Goal: Task Accomplishment & Management: Use online tool/utility

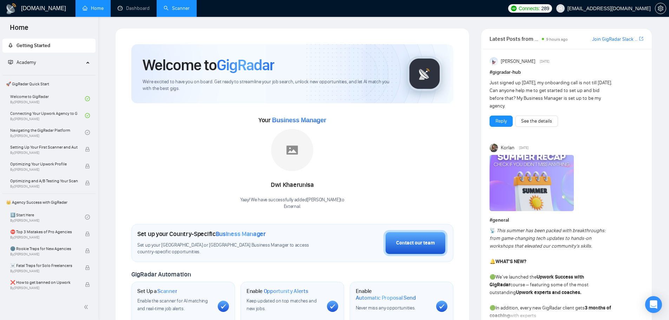
click at [184, 6] on link "Scanner" at bounding box center [177, 8] width 26 height 6
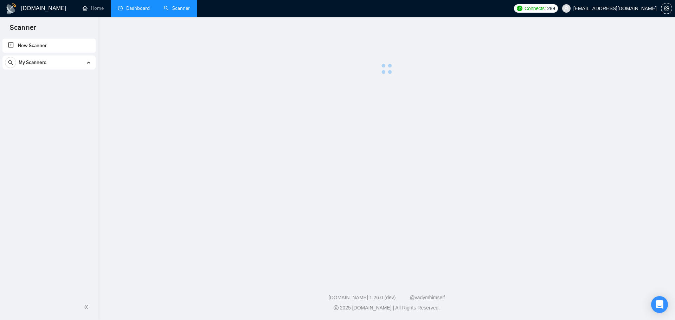
click at [122, 9] on link "Dashboard" at bounding box center [134, 8] width 32 height 6
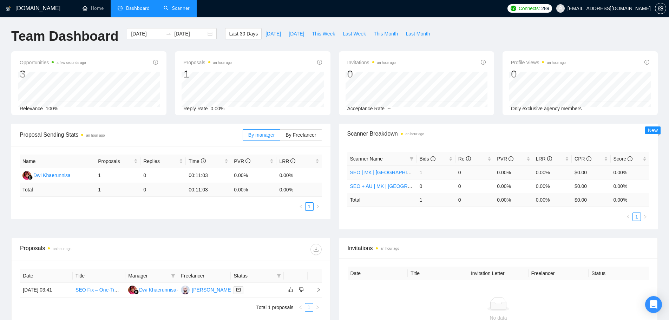
click at [394, 174] on link "SEO | MK | [GEOGRAPHIC_DATA] | Titles" at bounding box center [396, 173] width 92 height 6
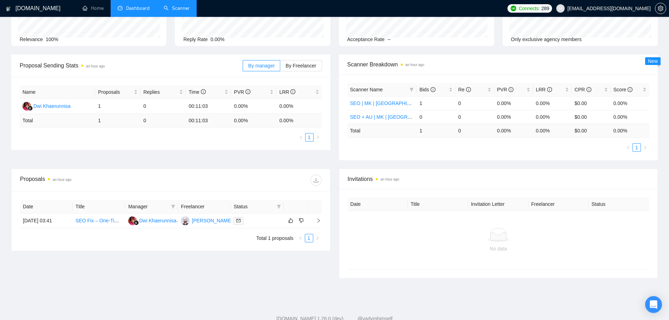
scroll to position [90, 0]
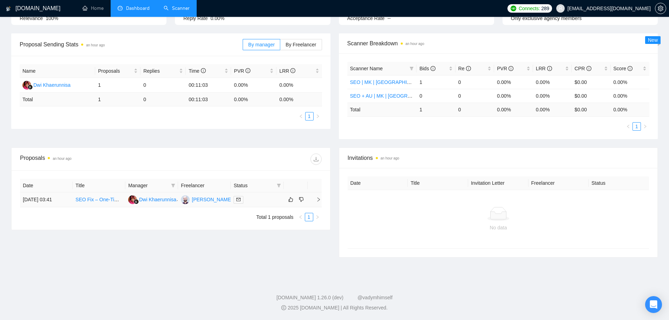
click at [99, 200] on link "SEO Fix – One-Time Project" at bounding box center [107, 200] width 62 height 6
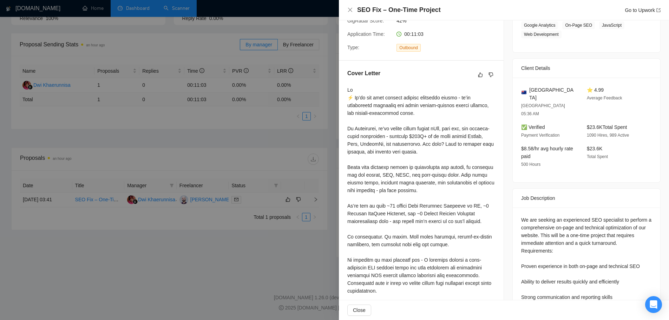
scroll to position [178, 0]
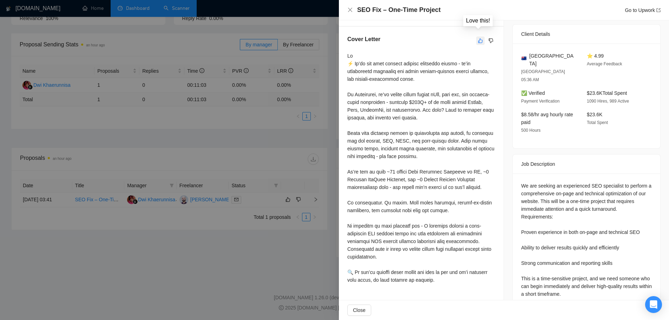
click at [480, 37] on button "button" at bounding box center [480, 41] width 8 height 8
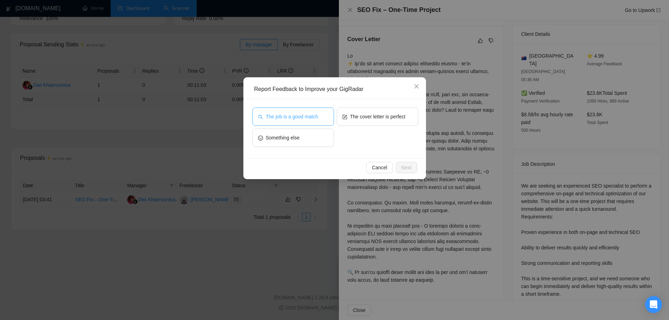
click at [301, 117] on span "The job is a good match" at bounding box center [292, 117] width 52 height 8
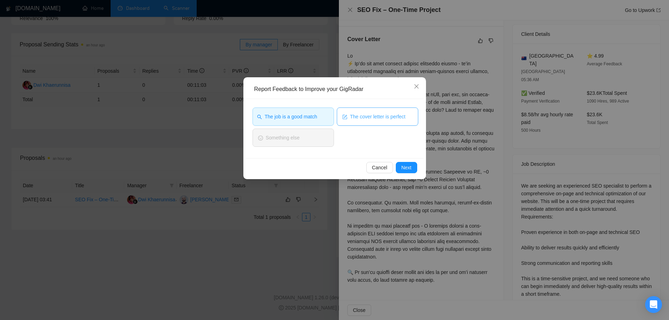
click at [355, 113] on span "The cover letter is perfect" at bounding box center [378, 117] width 56 height 8
click at [408, 168] on span "Next" at bounding box center [407, 168] width 10 height 8
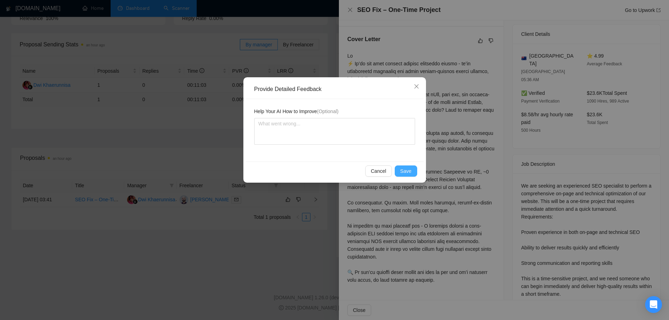
click at [402, 170] on span "Save" at bounding box center [406, 171] width 11 height 8
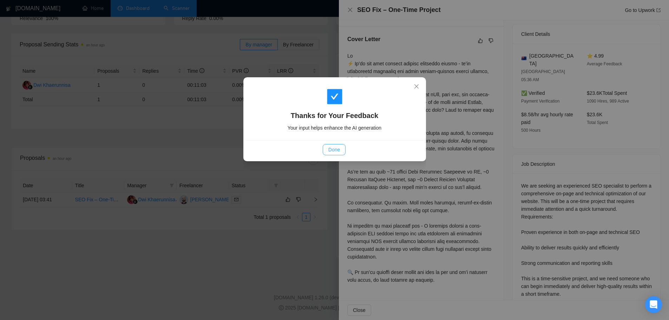
click at [337, 146] on span "Done" at bounding box center [335, 150] width 12 height 8
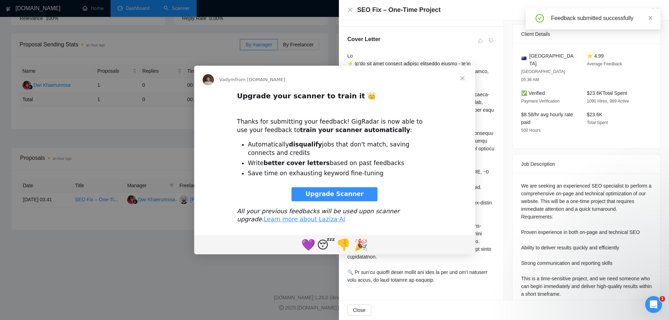
scroll to position [0, 0]
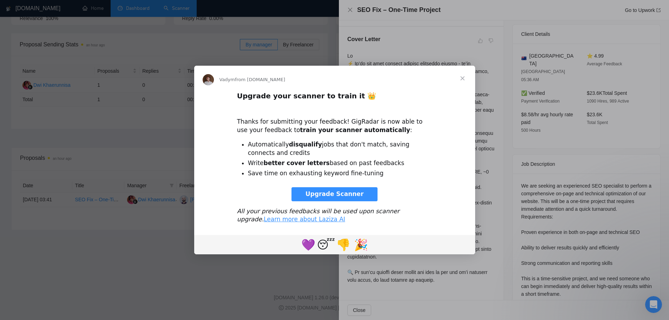
click at [463, 74] on span "Close" at bounding box center [462, 78] width 25 height 25
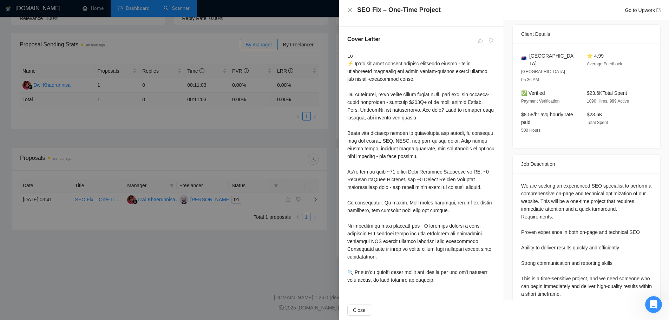
click at [84, 141] on div at bounding box center [334, 160] width 669 height 320
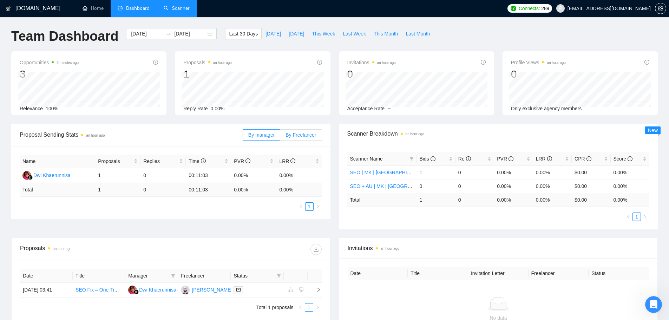
click at [299, 135] on span "By Freelancer" at bounding box center [301, 135] width 31 height 6
click at [280, 137] on input "By Freelancer" at bounding box center [280, 137] width 0 height 0
click at [269, 134] on span "By manager" at bounding box center [261, 135] width 26 height 6
click at [243, 137] on input "By manager" at bounding box center [243, 137] width 0 height 0
click at [239, 286] on span at bounding box center [239, 290] width 10 height 8
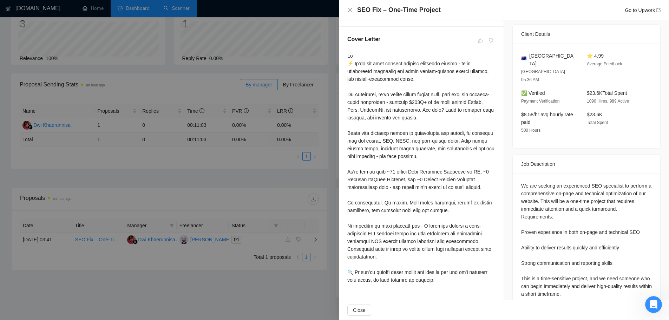
scroll to position [90, 0]
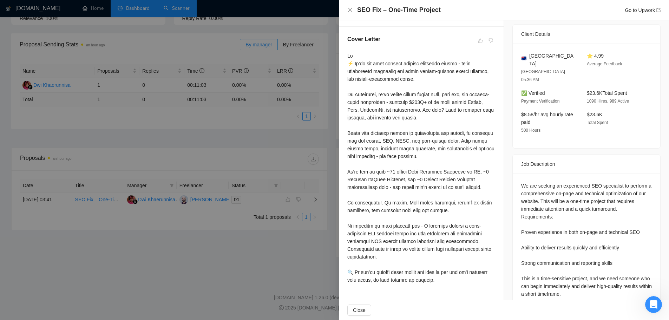
click at [292, 288] on div at bounding box center [334, 160] width 669 height 320
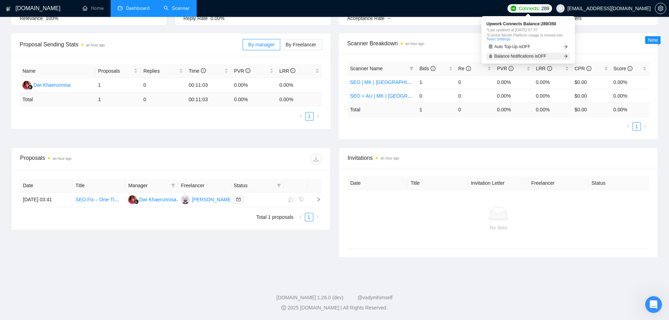
click at [524, 54] on span "Balance Notifications is OFF" at bounding box center [521, 56] width 52 height 4
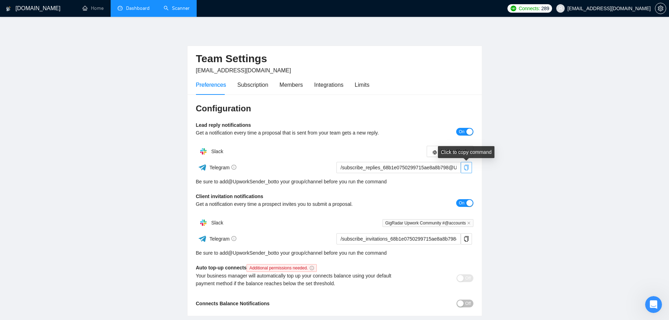
click at [470, 167] on span "copy" at bounding box center [466, 168] width 11 height 6
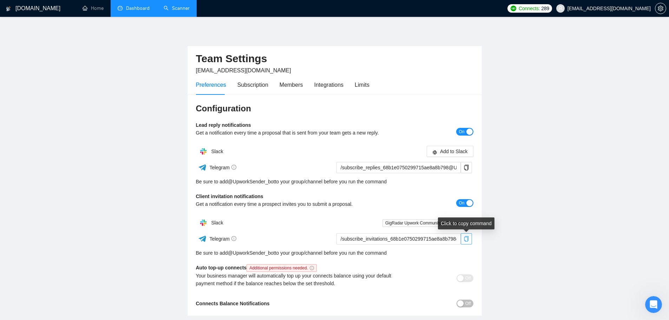
click at [466, 240] on icon "copy" at bounding box center [467, 239] width 6 height 6
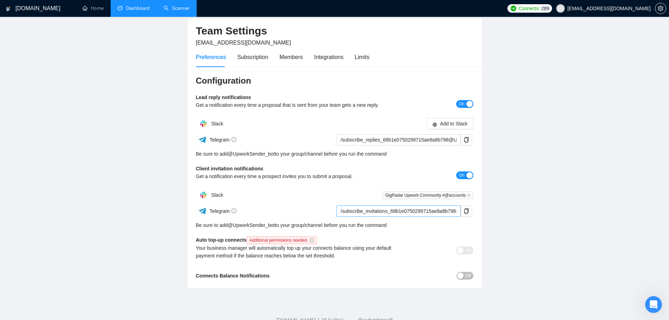
scroll to position [50, 0]
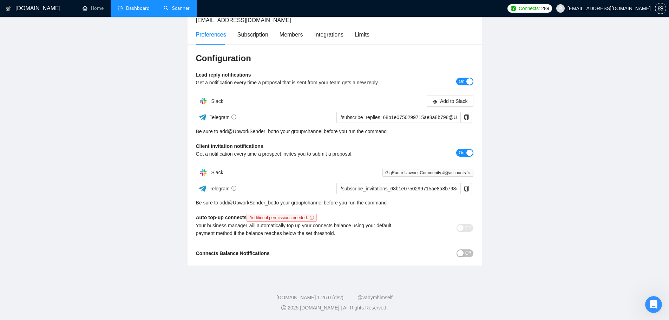
click at [467, 256] on span "Off" at bounding box center [469, 253] width 6 height 8
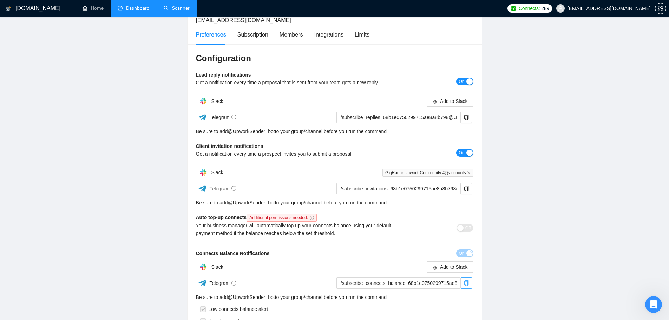
click at [465, 284] on icon "copy" at bounding box center [466, 283] width 5 height 6
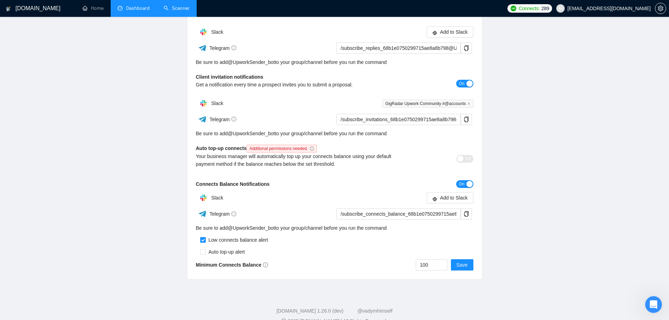
scroll to position [133, 0]
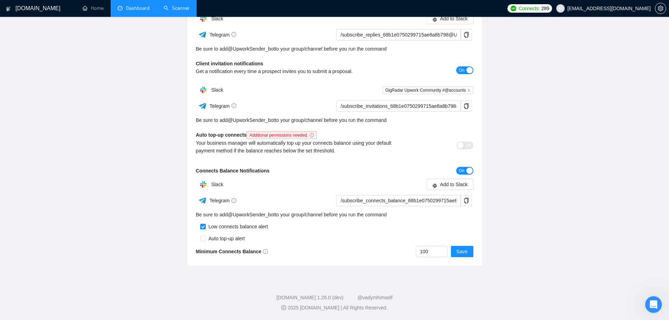
click at [206, 241] on div "Auto top-up alert" at bounding box center [225, 239] width 39 height 8
click at [203, 241] on input "checkbox" at bounding box center [203, 239] width 6 height 6
checkbox input "true"
click at [462, 254] on span "Save" at bounding box center [462, 252] width 11 height 8
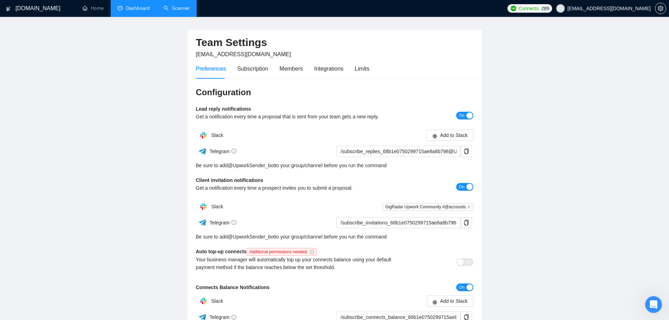
scroll to position [0, 0]
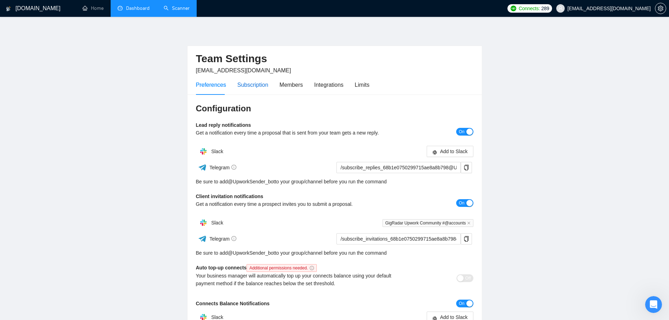
click at [249, 86] on div "Subscription" at bounding box center [253, 84] width 31 height 9
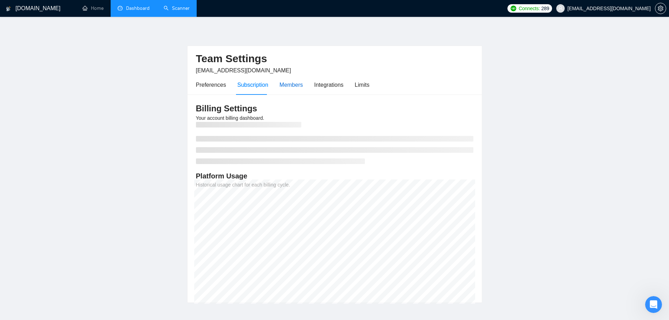
click at [289, 87] on div "Members" at bounding box center [292, 84] width 24 height 9
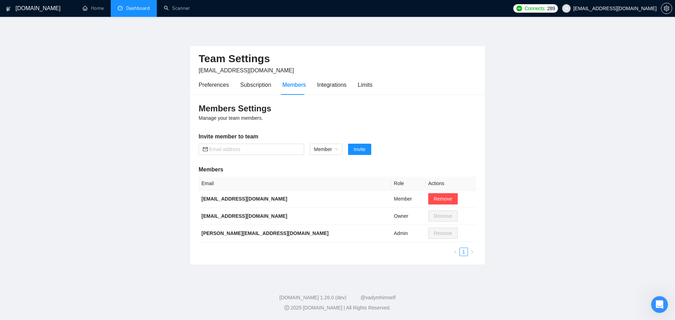
drag, startPoint x: 168, startPoint y: 11, endPoint x: 170, endPoint y: 27, distance: 16.0
click at [168, 11] on link "Scanner" at bounding box center [177, 8] width 26 height 6
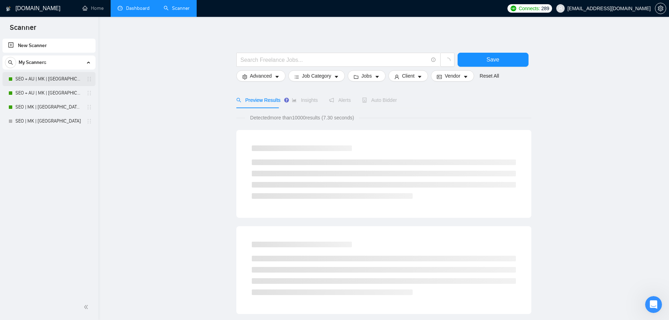
click at [59, 77] on link "SEO + AU | MK | [GEOGRAPHIC_DATA] | Titles" at bounding box center [48, 79] width 67 height 14
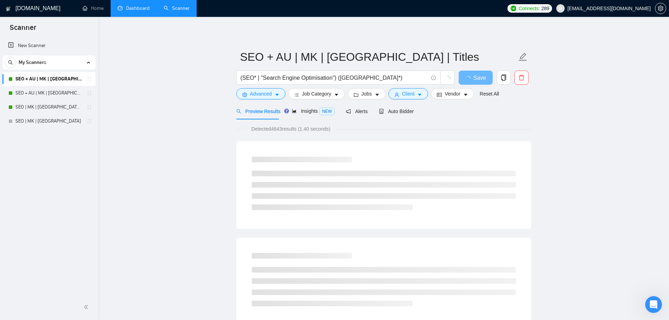
click at [367, 110] on div "Preview Results Insights NEW Alerts Auto Bidder" at bounding box center [325, 111] width 178 height 17
click at [358, 110] on span "Alerts" at bounding box center [357, 112] width 22 height 6
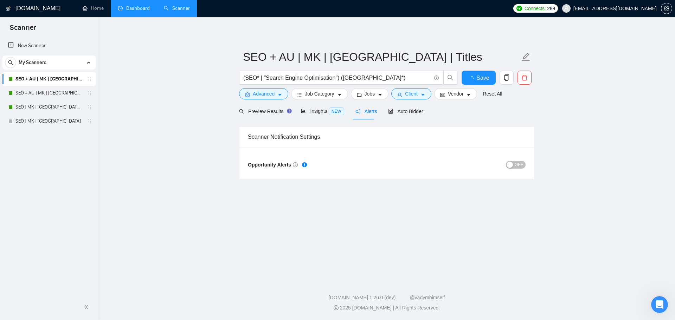
click at [514, 166] on button "OFF" at bounding box center [516, 165] width 20 height 8
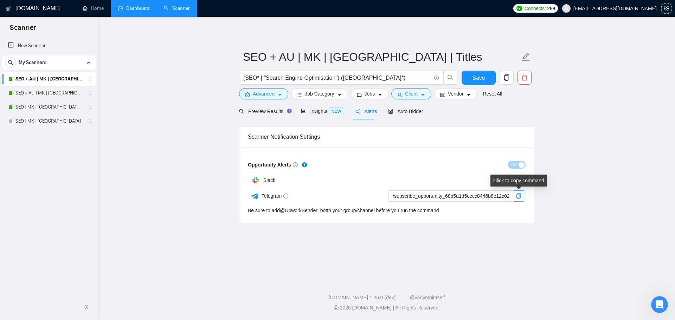
click at [515, 199] on button "button" at bounding box center [518, 195] width 11 height 11
click at [45, 90] on link "SEO + AU | MK | [GEOGRAPHIC_DATA]" at bounding box center [48, 93] width 67 height 14
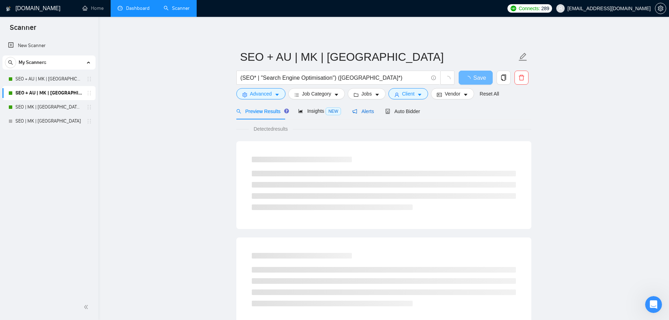
click at [367, 111] on span "Alerts" at bounding box center [363, 112] width 22 height 6
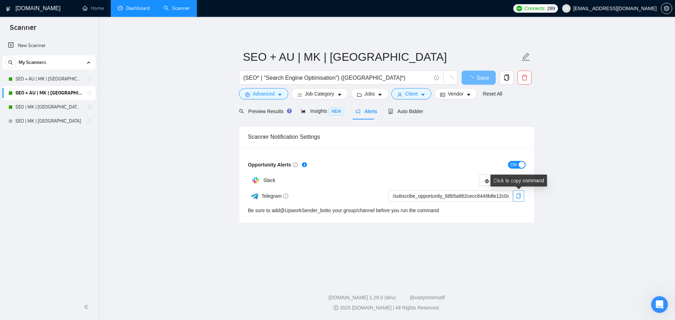
click at [519, 195] on icon "copy" at bounding box center [518, 196] width 6 height 6
click at [60, 106] on link "SEO | MK | [GEOGRAPHIC_DATA] | Titles" at bounding box center [48, 107] width 67 height 14
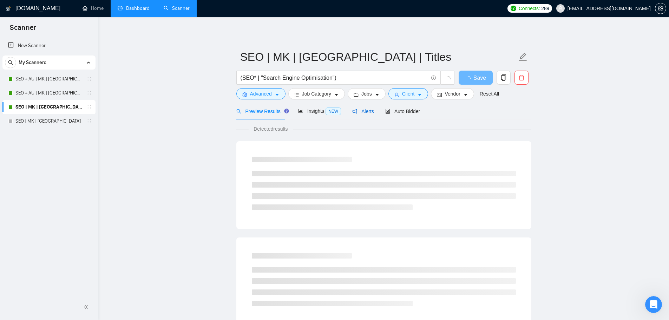
click at [365, 110] on span "Alerts" at bounding box center [363, 112] width 22 height 6
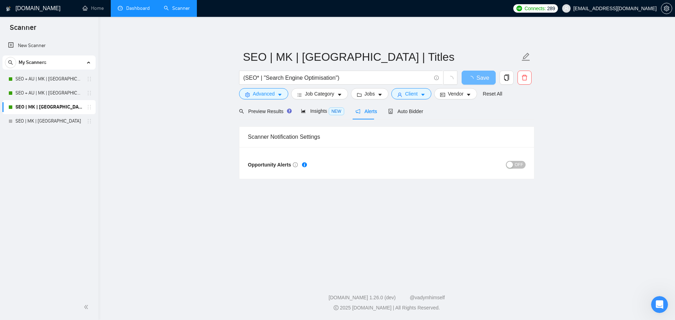
click at [512, 162] on div "button" at bounding box center [509, 165] width 6 height 6
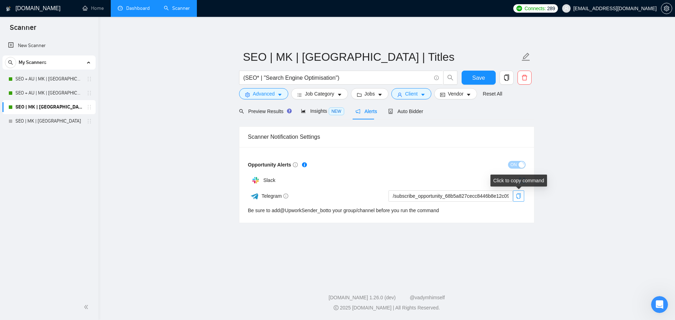
click at [519, 194] on icon "copy" at bounding box center [518, 196] width 5 height 6
click at [54, 118] on link "SEO | MK | [GEOGRAPHIC_DATA]" at bounding box center [48, 121] width 67 height 14
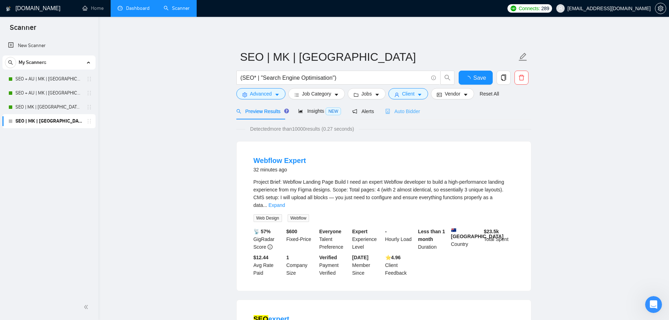
click at [394, 116] on div "Auto Bidder" at bounding box center [402, 111] width 35 height 17
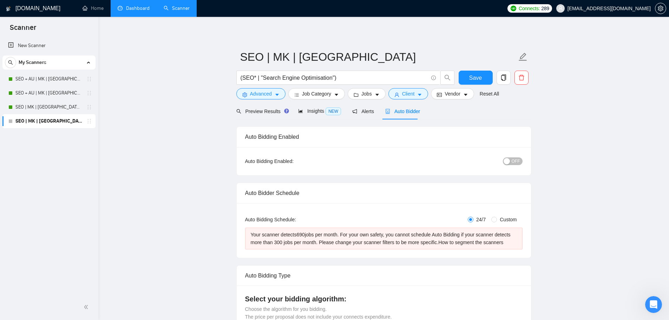
click at [514, 157] on span "OFF" at bounding box center [516, 161] width 8 height 8
click at [359, 115] on div "Alerts" at bounding box center [363, 111] width 22 height 17
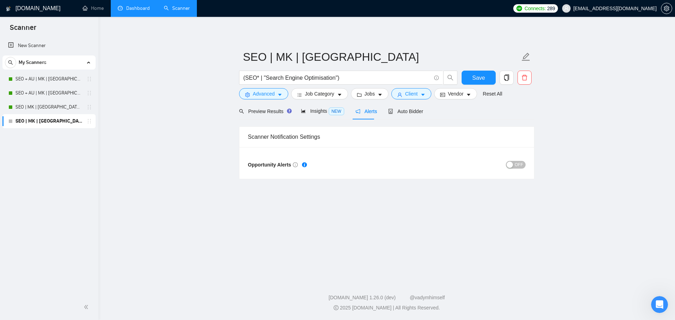
click at [508, 165] on div "button" at bounding box center [509, 165] width 6 height 6
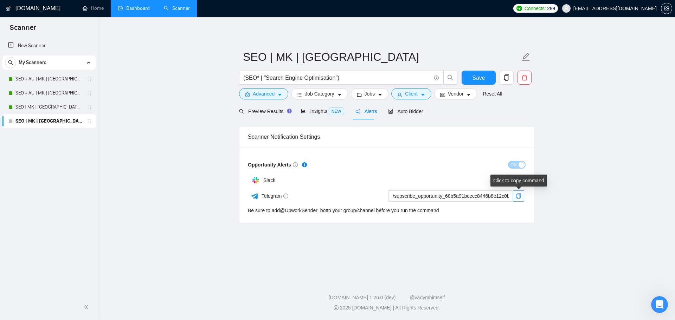
click at [518, 193] on icon "copy" at bounding box center [518, 196] width 5 height 6
click at [406, 111] on span "Auto Bidder" at bounding box center [405, 112] width 35 height 6
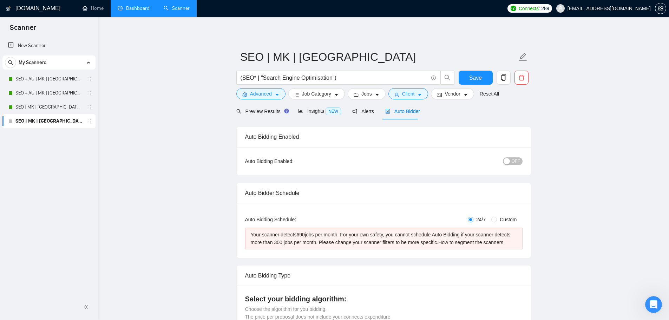
click at [514, 161] on span "OFF" at bounding box center [516, 161] width 8 height 8
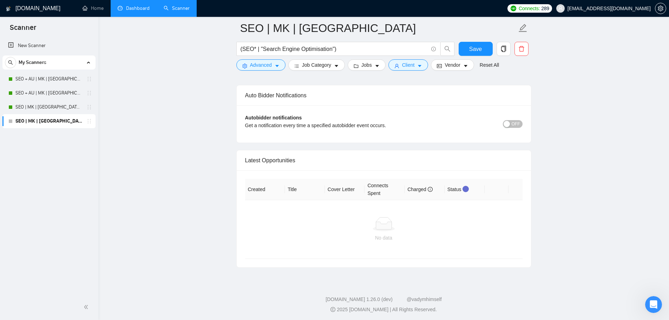
scroll to position [1282, 0]
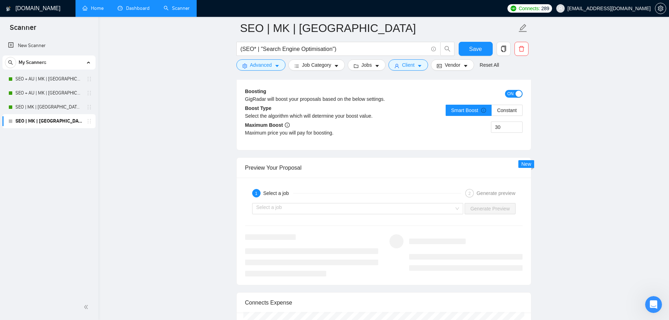
click at [97, 8] on link "Home" at bounding box center [93, 8] width 21 height 6
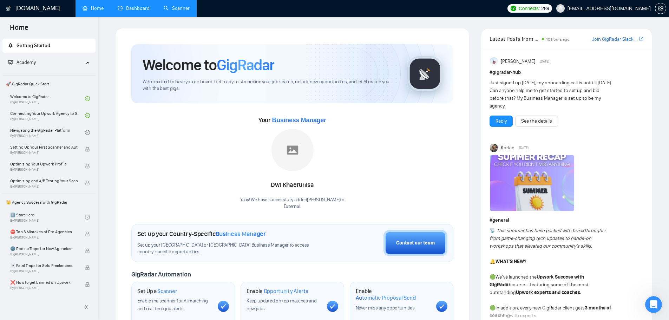
click at [164, 11] on link "Scanner" at bounding box center [177, 8] width 26 height 6
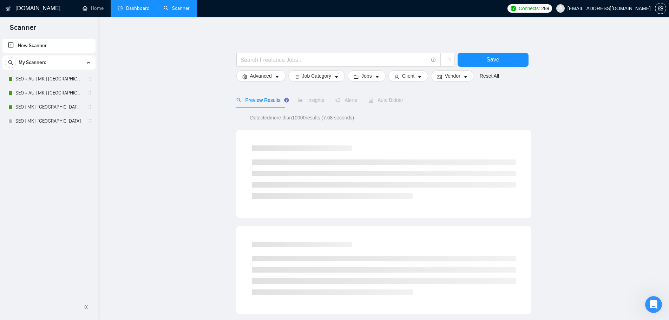
click at [31, 43] on link "New Scanner" at bounding box center [49, 46] width 82 height 14
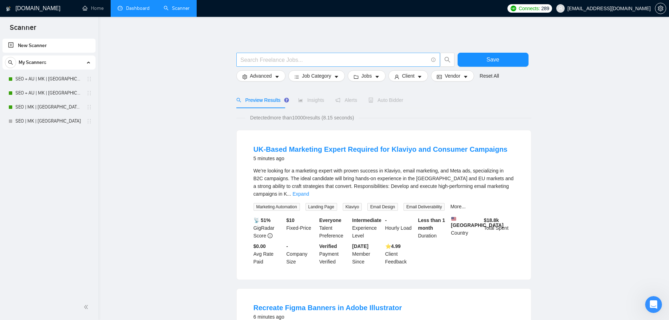
drag, startPoint x: 335, startPoint y: 66, endPoint x: 327, endPoint y: 57, distance: 12.5
click at [335, 66] on span at bounding box center [338, 60] width 204 height 14
paste input "(google | facebook | "face book" | FB | Meta | Instagram | IG) (campaign | camp…"
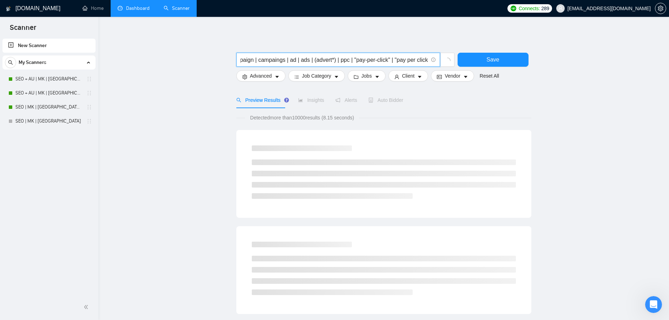
click at [275, 57] on input "(google | facebook | "face book" | FB | Meta | Instagram | IG) (campaign | camp…" at bounding box center [335, 60] width 188 height 9
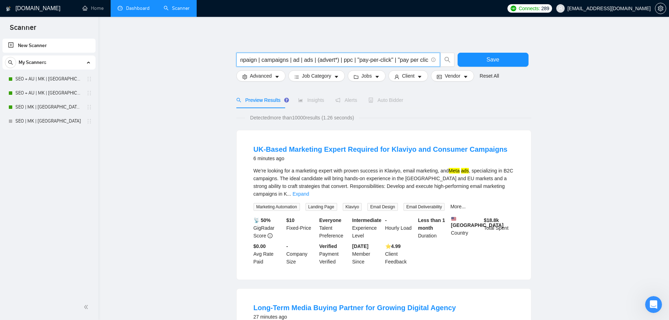
scroll to position [0, 0]
click at [396, 63] on input "(google | facebook | "face book" | FB | Meta | Instagram | IG) (campaign | camp…" at bounding box center [335, 60] width 188 height 9
type input "(google | facebook | "face book" | FB | Meta | Instagram | IG) (campaign | camp…"
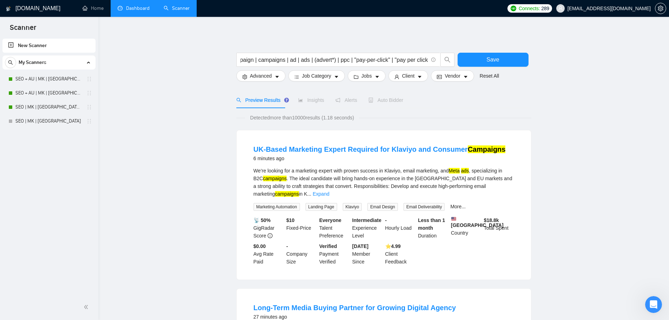
click at [305, 98] on span "Insights" at bounding box center [311, 100] width 26 height 6
click at [309, 103] on span "Insights" at bounding box center [311, 100] width 26 height 6
click at [265, 75] on span "Advanced" at bounding box center [261, 76] width 22 height 8
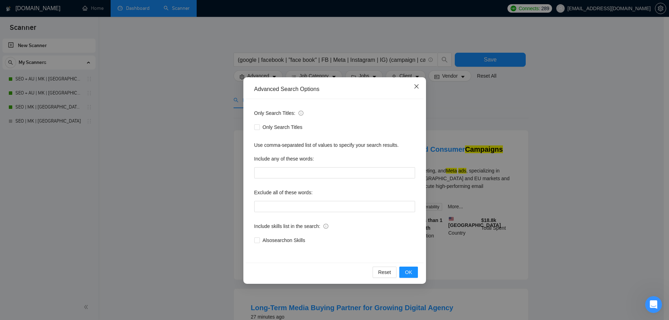
click at [416, 94] on span "Close" at bounding box center [416, 86] width 19 height 19
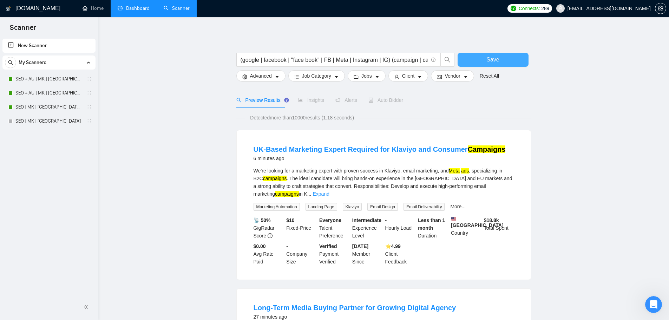
click at [486, 60] on button "Save" at bounding box center [493, 60] width 71 height 14
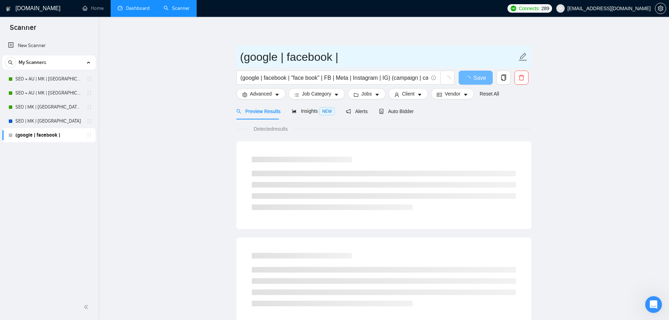
click at [310, 57] on input "(google | facebook |" at bounding box center [378, 57] width 277 height 18
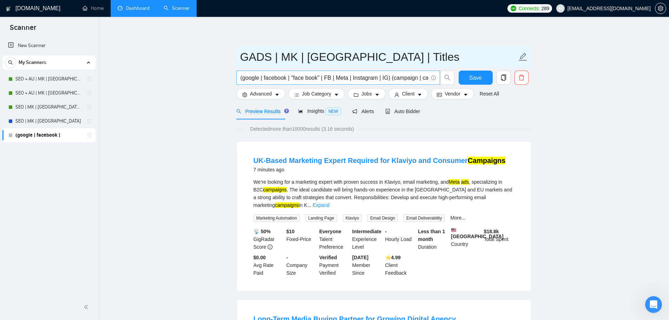
type input "GADS | MK | [GEOGRAPHIC_DATA] | Titles"
click at [370, 83] on span "(google | facebook | "face book" | FB | Meta | Instagram | IG) (campaign | camp…" at bounding box center [338, 78] width 204 height 14
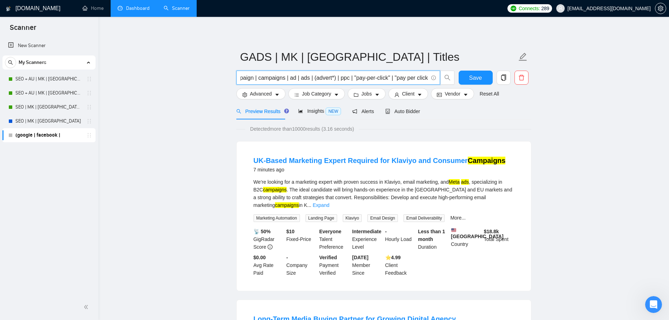
click at [316, 76] on input "(google | facebook | "face book" | FB | Meta | Instagram | IG) (campaign | camp…" at bounding box center [335, 77] width 188 height 9
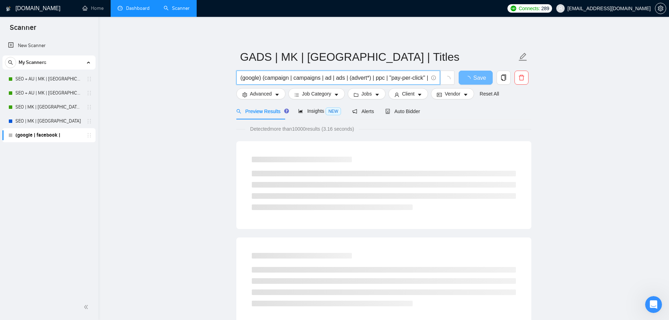
scroll to position [0, 37]
type input "(google) (campaign | campaigns | ad | ads | (advert*) | ppc | "pay-per-click" |…"
click at [271, 99] on button "Advanced" at bounding box center [260, 93] width 49 height 11
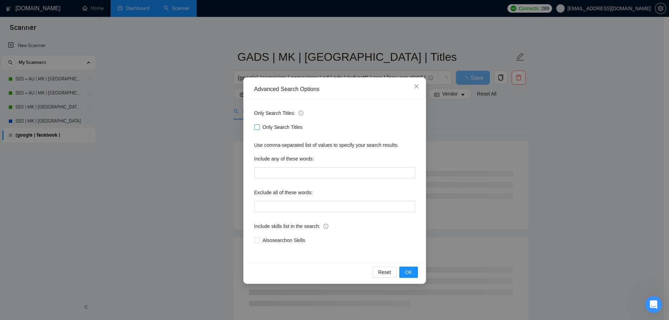
click at [274, 125] on span "Only Search Titles" at bounding box center [283, 127] width 46 height 8
click at [259, 125] on input "Only Search Titles" at bounding box center [256, 126] width 5 height 5
checkbox input "true"
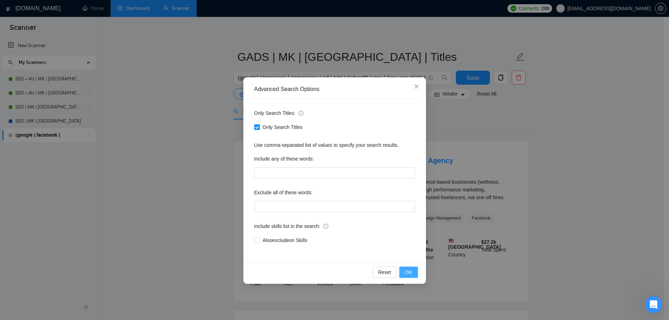
click at [411, 271] on span "OK" at bounding box center [408, 272] width 7 height 8
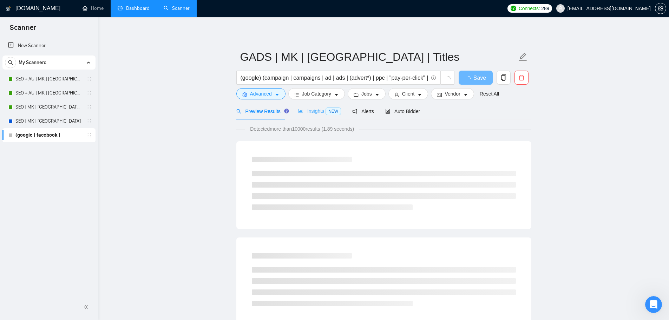
click at [308, 119] on div "Insights NEW" at bounding box center [319, 111] width 43 height 17
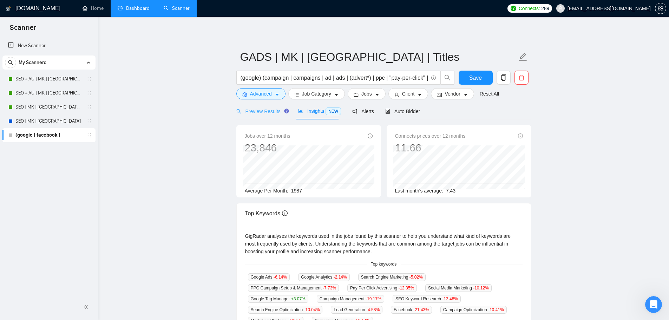
click at [267, 116] on div "Preview Results" at bounding box center [261, 111] width 51 height 17
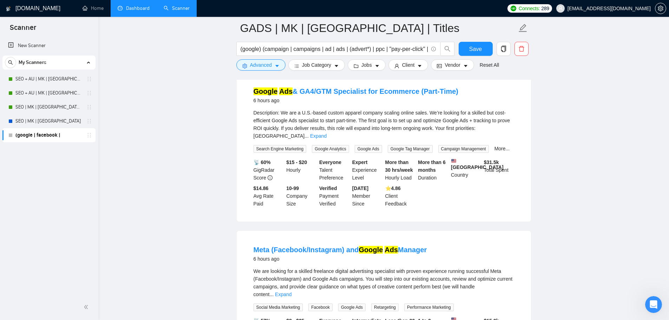
scroll to position [1489, 0]
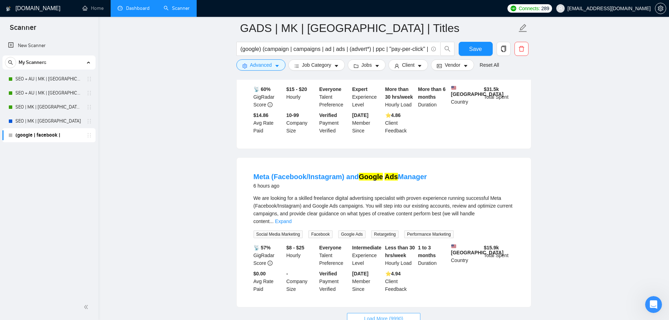
click at [384, 315] on span "Load More (9990)" at bounding box center [383, 319] width 39 height 8
click at [273, 63] on button "Advanced" at bounding box center [260, 64] width 49 height 11
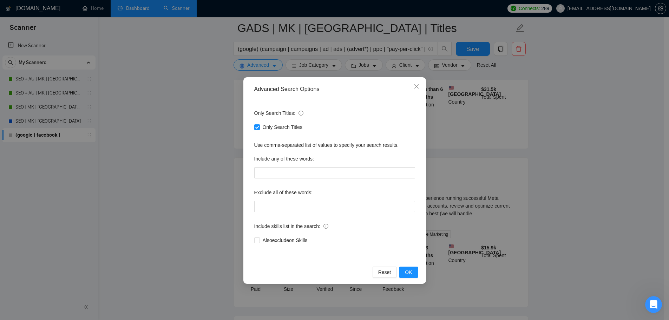
click at [298, 200] on div "Exclude all of these words:" at bounding box center [334, 194] width 161 height 14
click at [299, 206] on input "text" at bounding box center [334, 206] width 161 height 11
drag, startPoint x: 339, startPoint y: 202, endPoint x: 369, endPoint y: 206, distance: 30.1
click at [338, 202] on input "text" at bounding box center [334, 206] width 161 height 11
paste input "facebook | "face book" | FB | Meta | Instagram | IG"
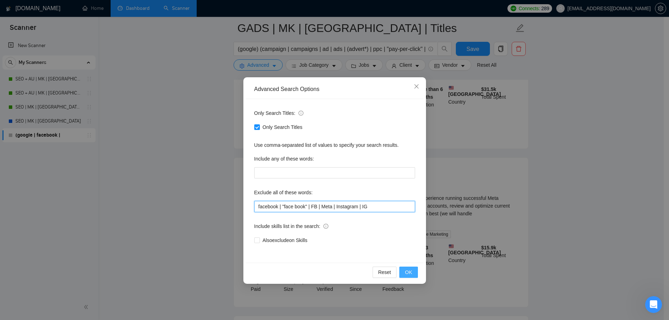
type input "facebook | "face book" | FB | Meta | Instagram | IG"
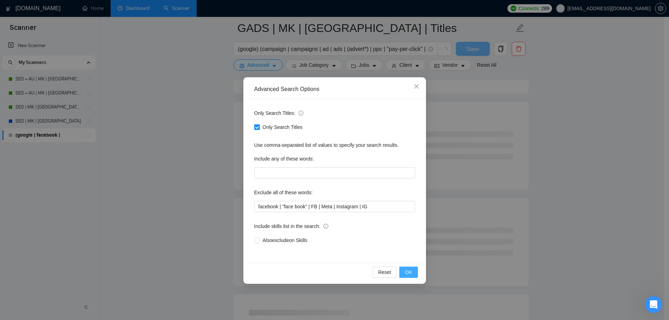
click at [411, 274] on span "OK" at bounding box center [408, 272] width 7 height 8
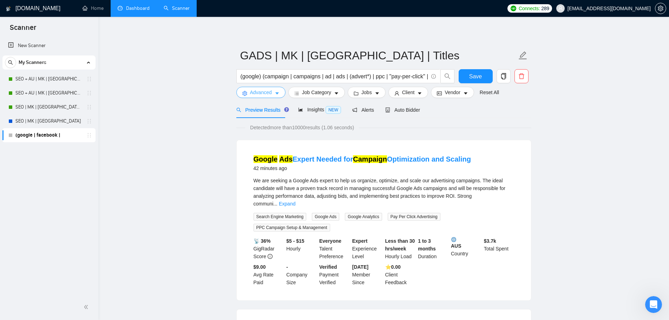
scroll to position [0, 0]
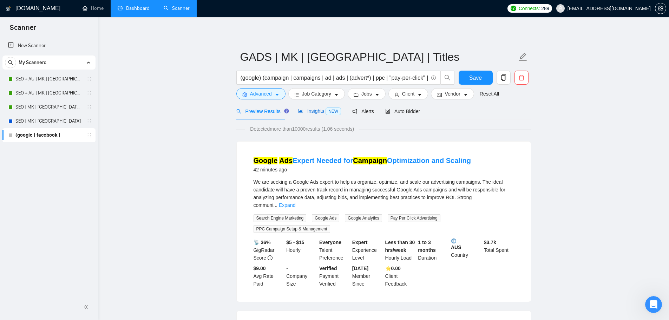
click at [315, 108] on span "Insights NEW" at bounding box center [319, 111] width 43 height 6
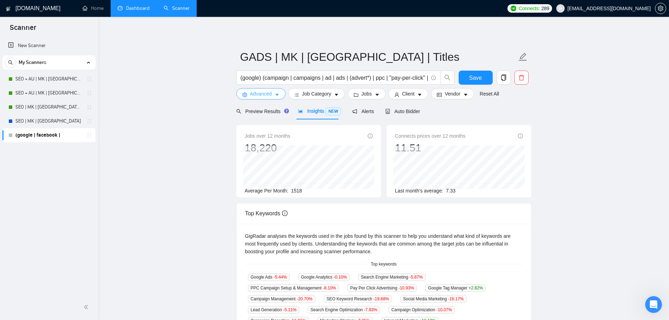
click at [272, 92] on button "Advanced" at bounding box center [260, 93] width 49 height 11
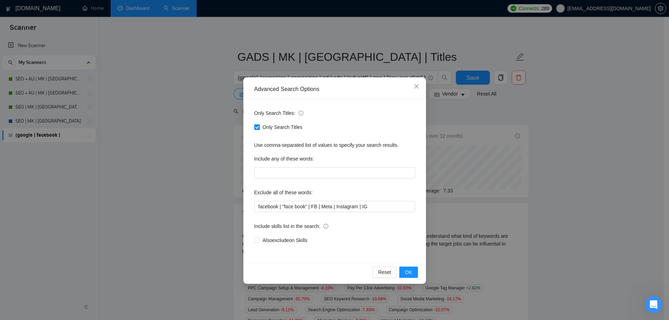
click at [604, 152] on div "Advanced Search Options Only Search Titles: Only Search Titles Use comma-separa…" at bounding box center [334, 160] width 669 height 320
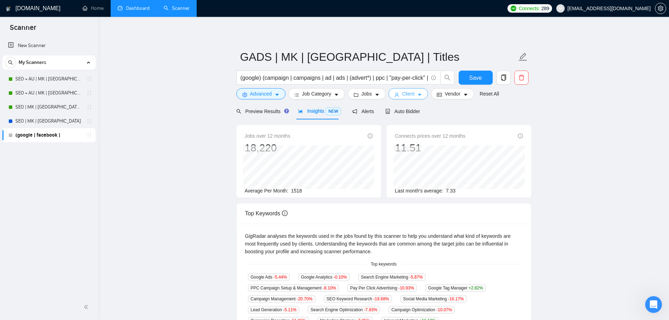
click at [400, 93] on button "Client" at bounding box center [409, 93] width 40 height 11
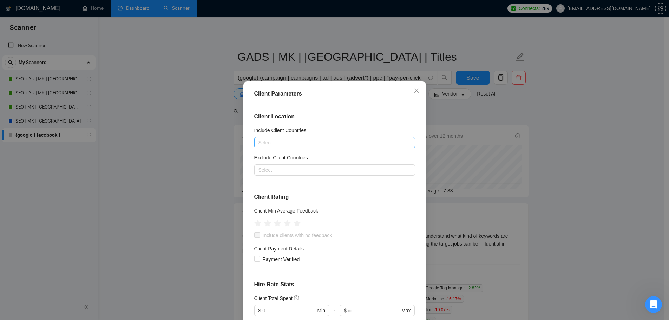
click at [317, 147] on div "Select" at bounding box center [334, 142] width 161 height 11
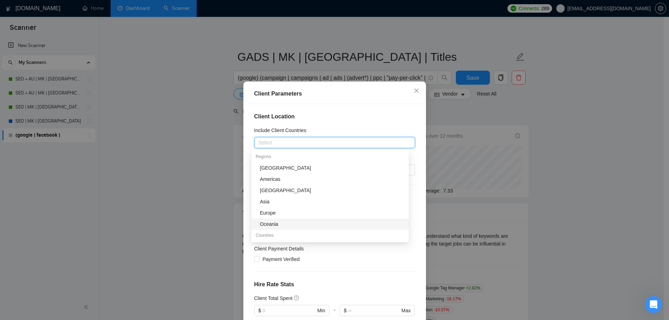
click at [285, 221] on div "Oceania" at bounding box center [332, 224] width 145 height 8
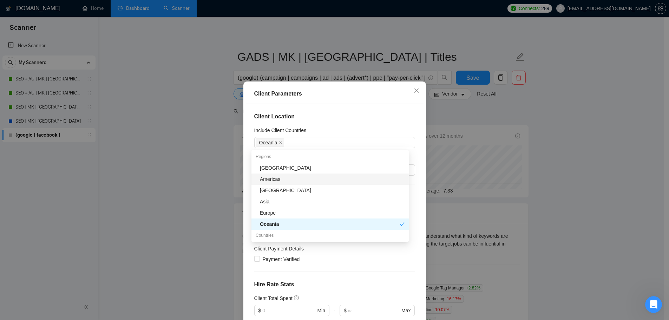
click at [351, 109] on div "Client Location Include Client Countries [GEOGRAPHIC_DATA] Exclude Client Count…" at bounding box center [335, 216] width 178 height 224
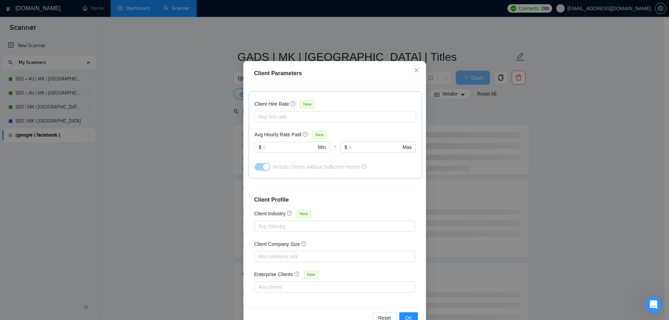
scroll to position [39, 0]
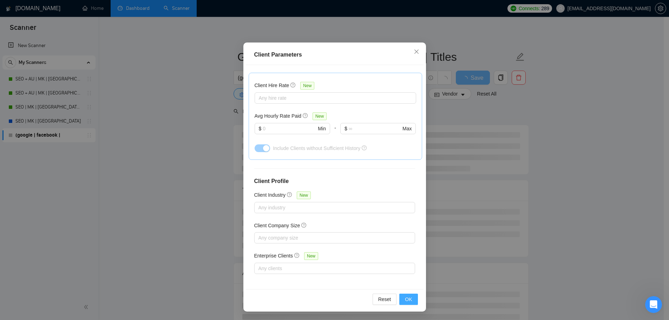
click at [405, 301] on span "OK" at bounding box center [408, 299] width 7 height 8
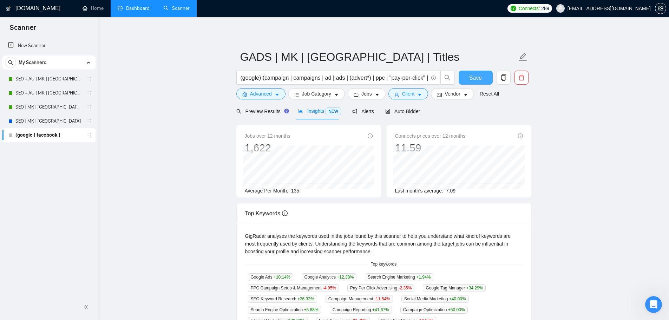
click at [480, 76] on span "Save" at bounding box center [475, 77] width 13 height 9
click at [356, 109] on span "Alerts" at bounding box center [363, 112] width 22 height 6
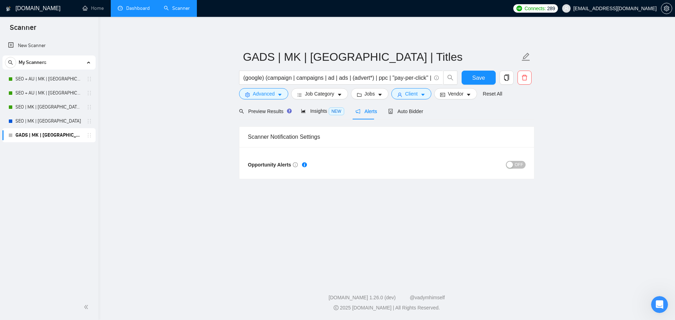
click at [521, 164] on span "OFF" at bounding box center [518, 165] width 8 height 8
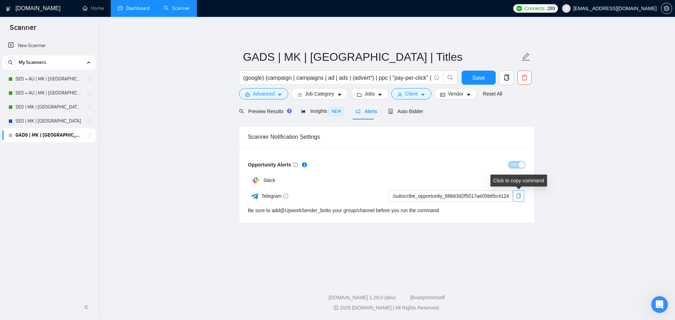
click at [516, 200] on button "button" at bounding box center [518, 195] width 11 height 11
click at [412, 106] on div "Auto Bidder" at bounding box center [405, 111] width 35 height 17
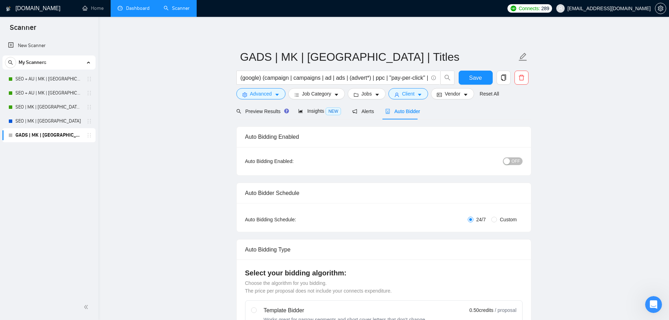
click at [509, 162] on div "button" at bounding box center [507, 161] width 6 height 6
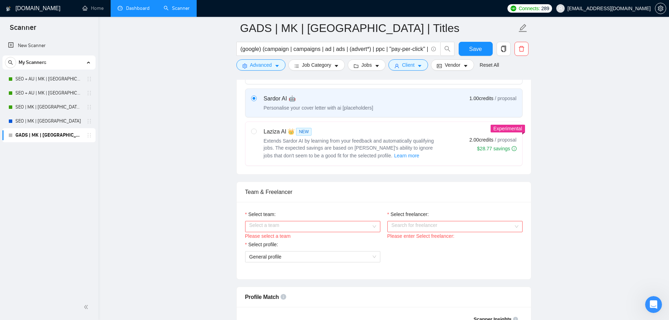
scroll to position [328, 0]
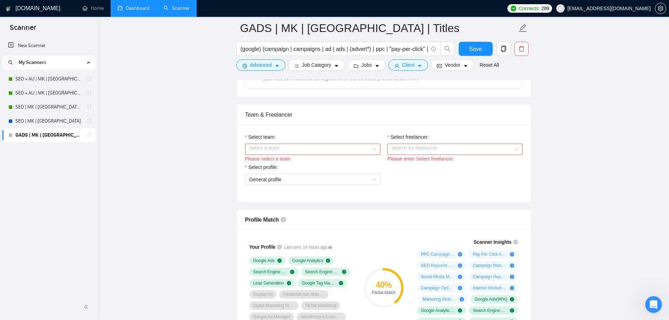
click at [299, 152] on input "Select team:" at bounding box center [310, 149] width 122 height 11
click at [301, 165] on div "External" at bounding box center [312, 163] width 127 height 8
click at [403, 155] on div "Please enter Select freelancer:" at bounding box center [455, 159] width 135 height 8
click at [397, 153] on input "Select freelancer:" at bounding box center [453, 149] width 122 height 11
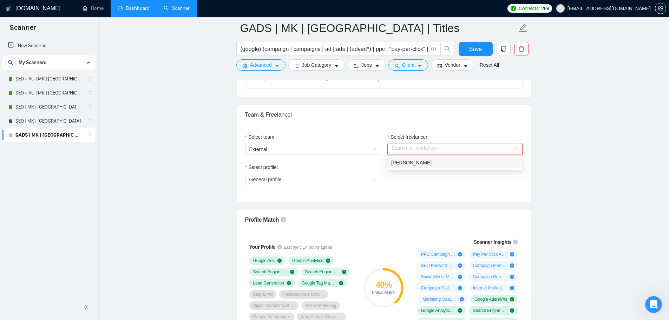
click at [407, 162] on span "[PERSON_NAME]" at bounding box center [411, 163] width 40 height 6
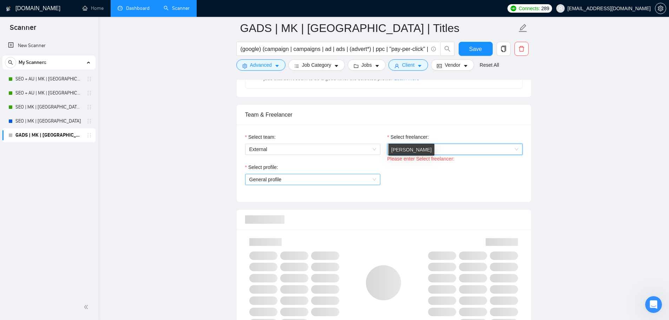
click at [323, 175] on span "General profile" at bounding box center [312, 179] width 127 height 11
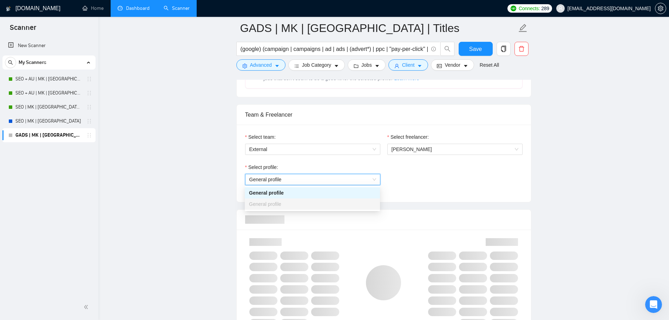
click at [313, 186] on div "Select profile: General profile General profile" at bounding box center [313, 178] width 142 height 30
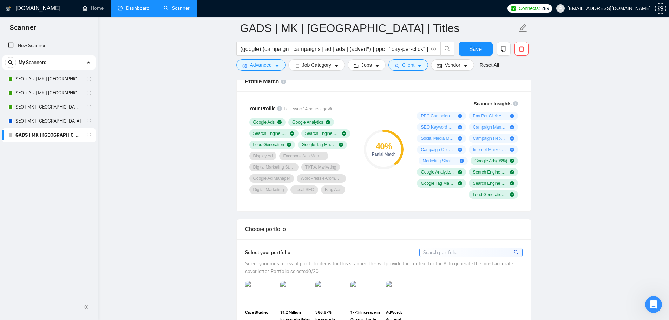
scroll to position [656, 0]
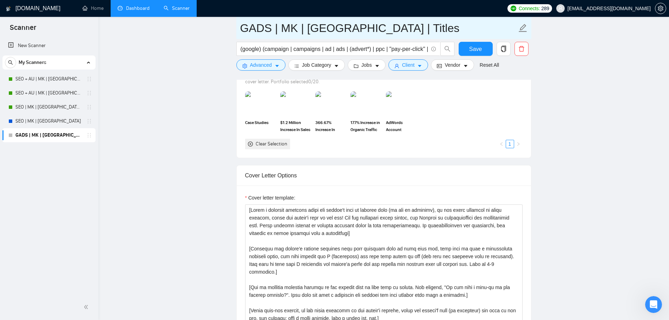
drag, startPoint x: 46, startPoint y: 108, endPoint x: 396, endPoint y: 36, distance: 356.6
click at [46, 108] on link "SEO | MK | [GEOGRAPHIC_DATA] | Titles" at bounding box center [48, 107] width 67 height 14
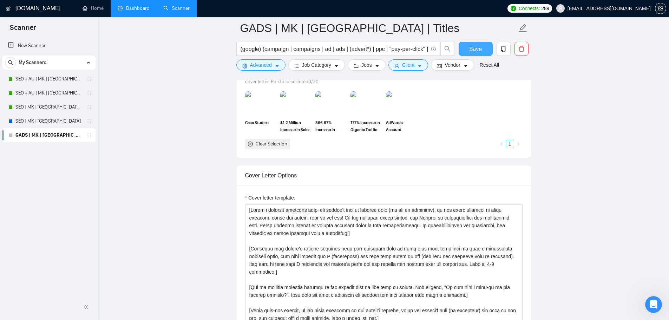
click at [464, 51] on button "Save" at bounding box center [476, 49] width 34 height 14
click at [44, 113] on link "SEO | MK | [GEOGRAPHIC_DATA] | Titles" at bounding box center [48, 107] width 67 height 14
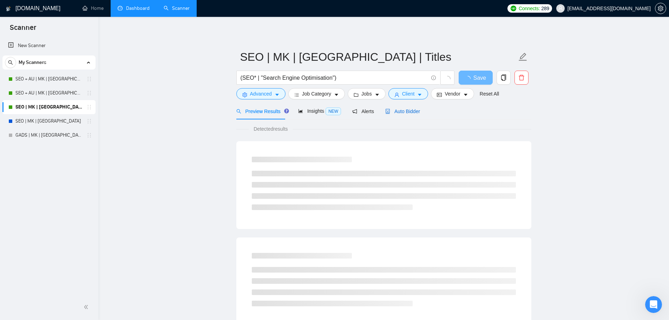
click at [417, 109] on span "Auto Bidder" at bounding box center [402, 112] width 35 height 6
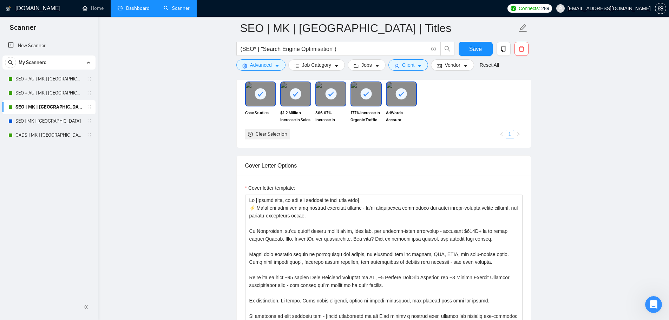
scroll to position [738, 0]
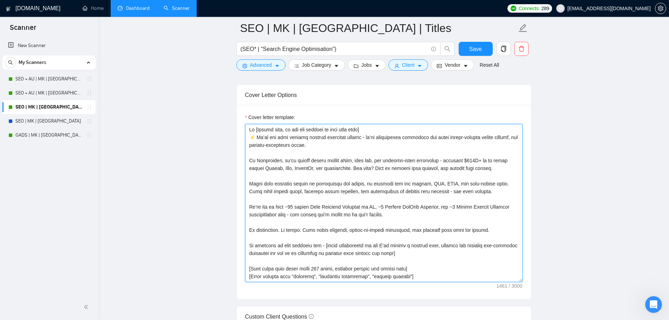
click at [317, 187] on textarea "Cover letter template:" at bounding box center [384, 203] width 278 height 158
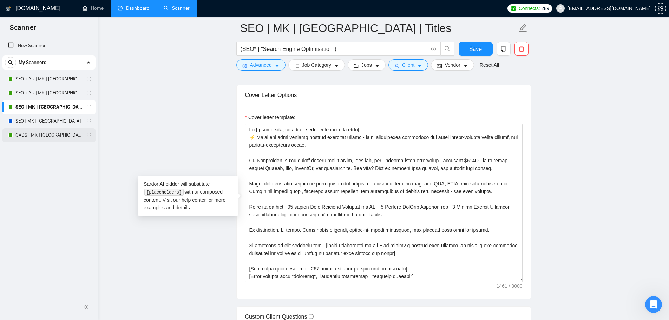
click at [46, 134] on link "GADS | MK | [GEOGRAPHIC_DATA] | Titles" at bounding box center [48, 135] width 67 height 14
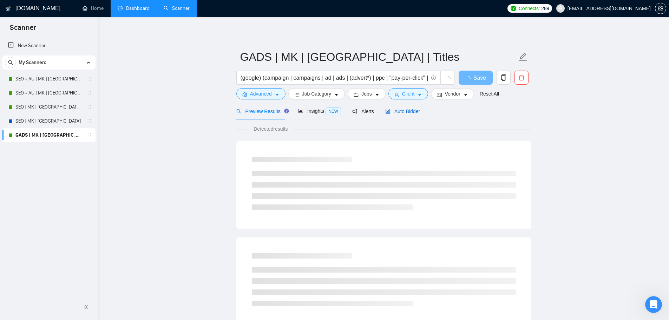
click at [407, 109] on span "Auto Bidder" at bounding box center [402, 112] width 35 height 6
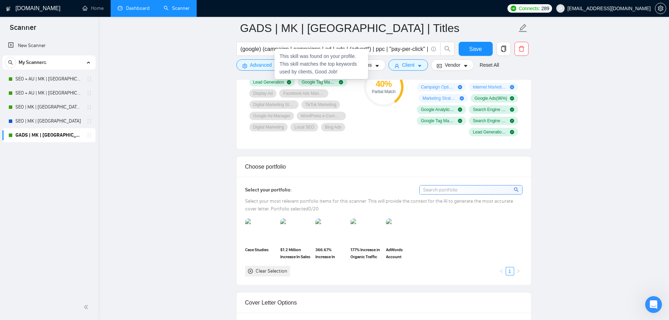
scroll to position [574, 0]
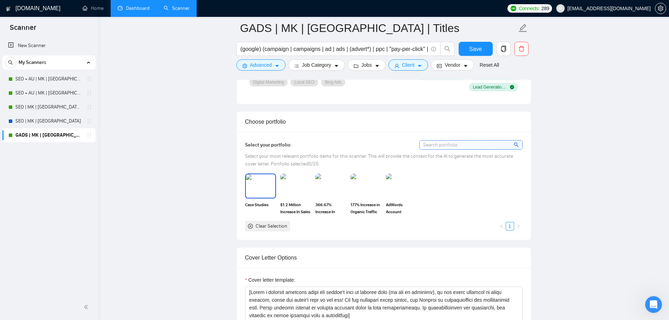
click at [255, 184] on img at bounding box center [261, 185] width 30 height 23
click at [297, 184] on img at bounding box center [296, 185] width 30 height 23
click at [344, 186] on img at bounding box center [331, 185] width 30 height 23
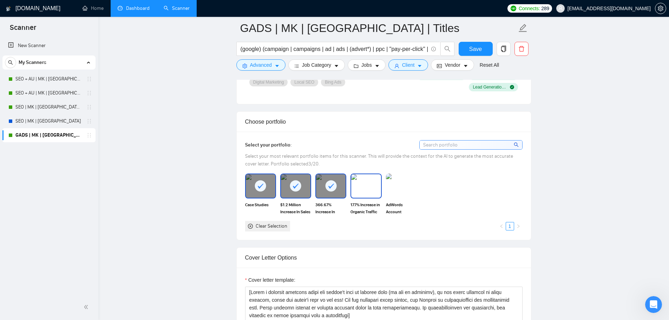
click at [359, 186] on img at bounding box center [366, 185] width 30 height 23
click at [397, 189] on img at bounding box center [402, 185] width 30 height 23
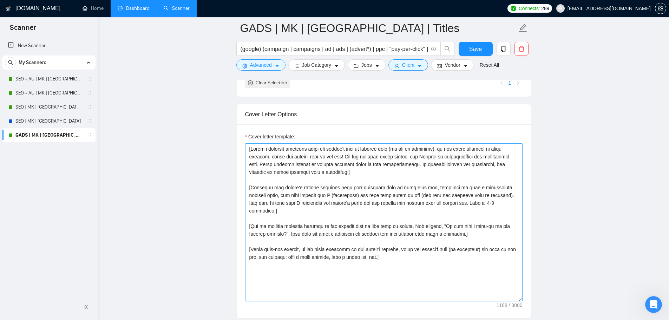
scroll to position [738, 0]
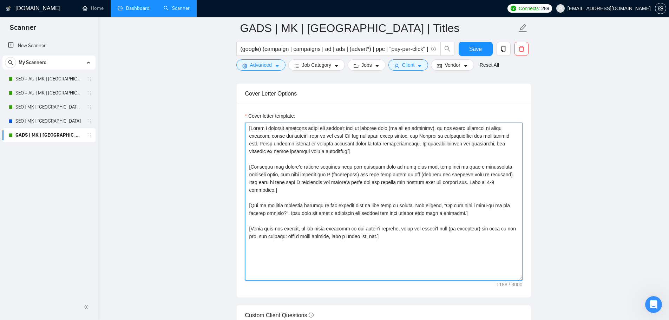
click at [353, 204] on textarea "Cover letter template:" at bounding box center [384, 202] width 278 height 158
paste textarea "Hi [Client name, do not use company or team name here] ⚡️ We’re not your typica…"
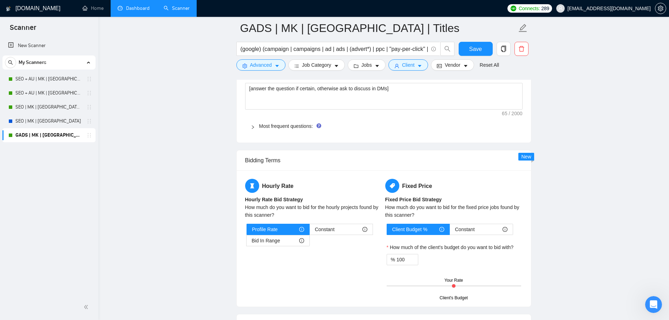
scroll to position [984, 0]
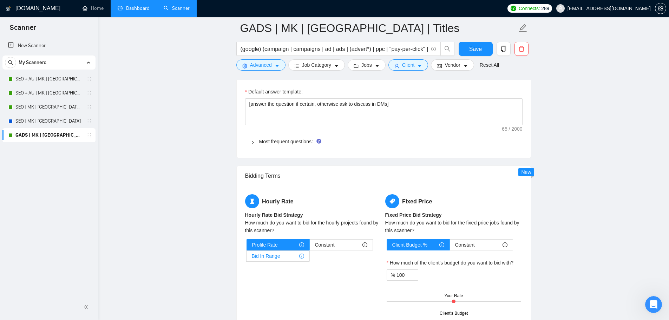
type textarea "Hi [Client name, do not use company or team name here] ⚡️ We’re not your typica…"
click at [287, 254] on div "Bid In Range" at bounding box center [278, 256] width 52 height 11
click at [247, 258] on input "Bid In Range" at bounding box center [247, 258] width 0 height 0
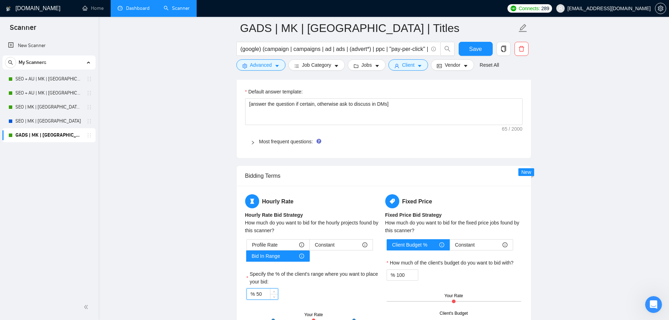
click at [268, 293] on input "50" at bounding box center [266, 294] width 21 height 11
type input "5"
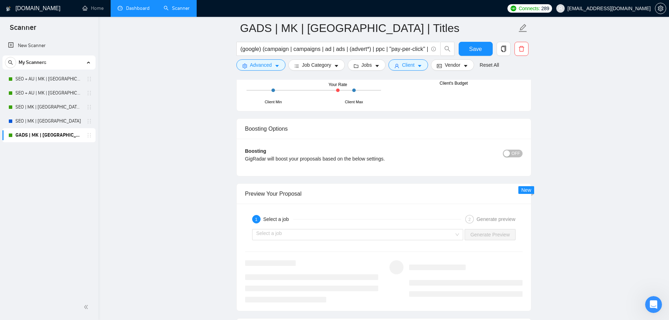
scroll to position [1230, 0]
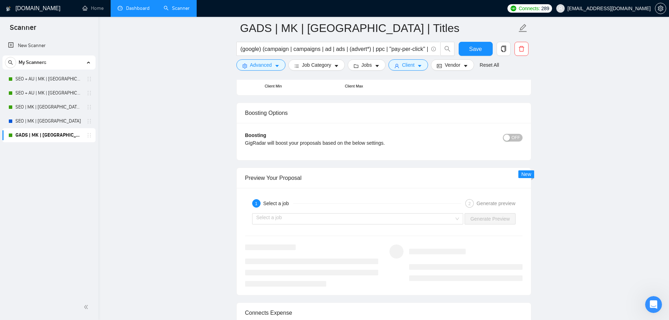
type input "80"
click at [520, 137] on span "OFF" at bounding box center [516, 138] width 8 height 8
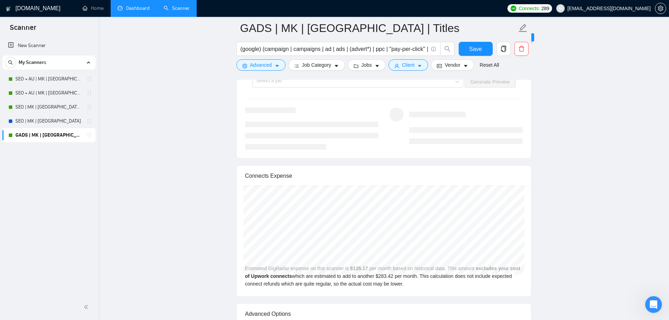
scroll to position [1640, 0]
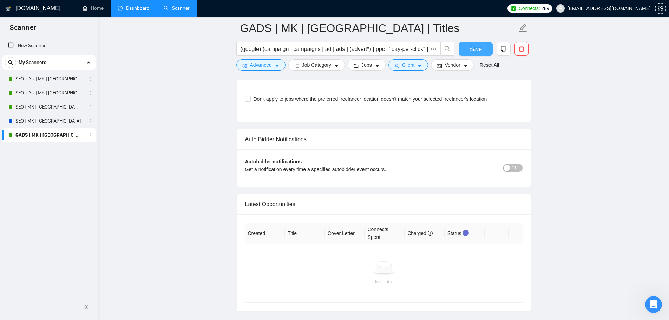
click at [474, 49] on span "Save" at bounding box center [475, 49] width 13 height 9
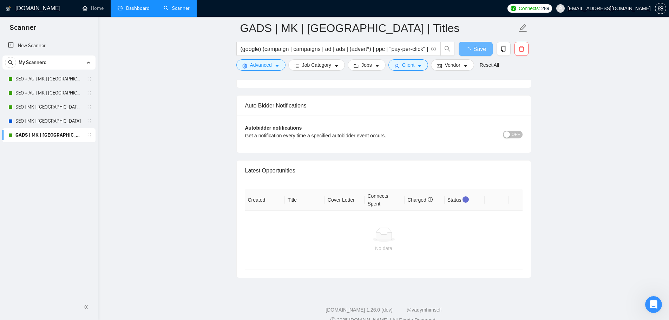
click at [512, 116] on div "Auto Bidder Notifications" at bounding box center [384, 106] width 278 height 20
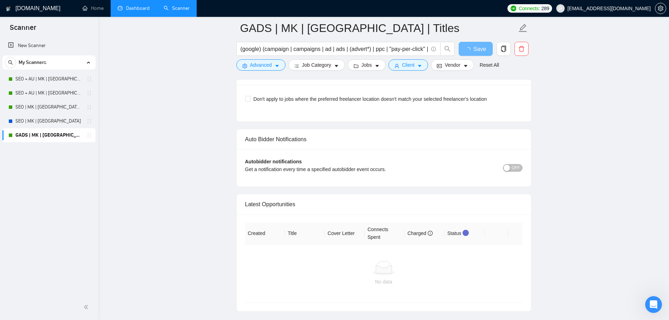
click at [510, 167] on div "button" at bounding box center [507, 168] width 6 height 6
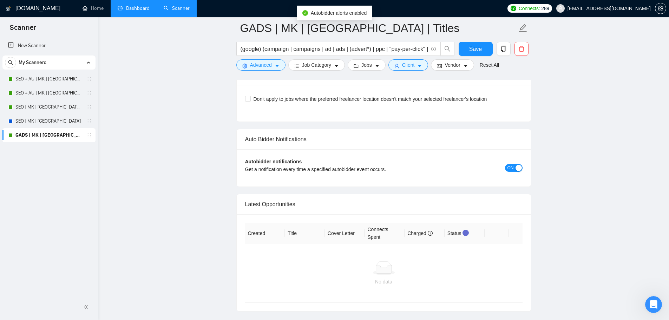
drag, startPoint x: 512, startPoint y: 166, endPoint x: 518, endPoint y: 169, distance: 6.8
click at [513, 167] on span "ON" at bounding box center [511, 168] width 6 height 8
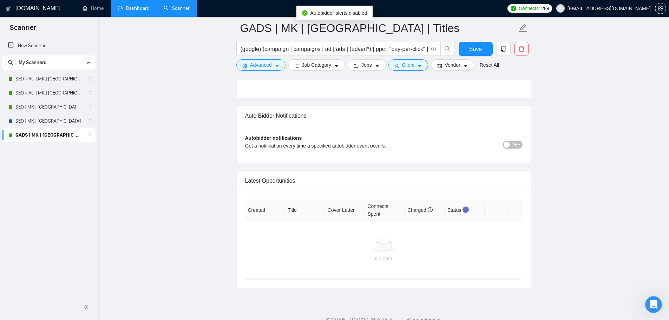
click at [513, 141] on span "OFF" at bounding box center [516, 145] width 8 height 8
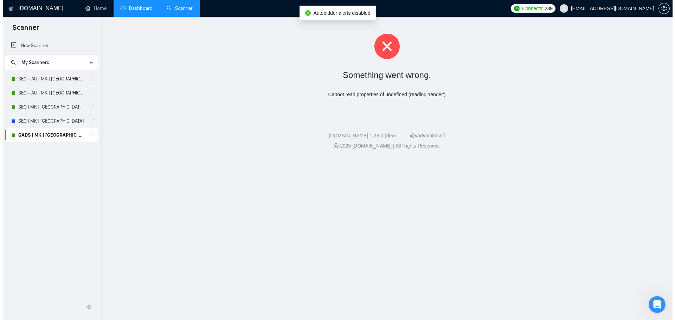
scroll to position [0, 0]
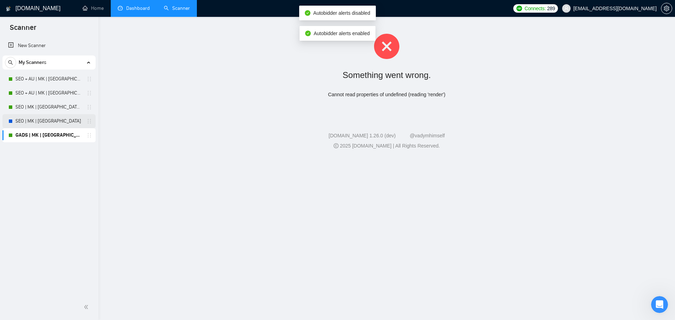
click at [36, 122] on link "SEO | MK | [GEOGRAPHIC_DATA]" at bounding box center [48, 121] width 67 height 14
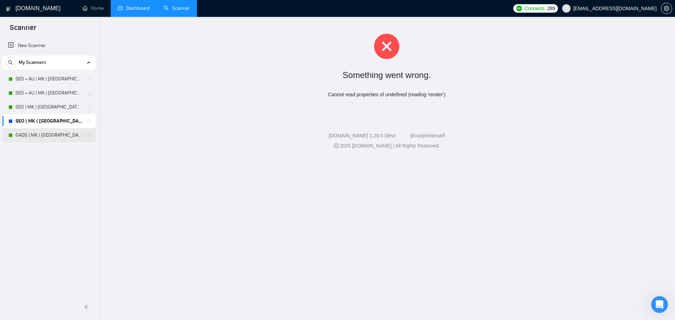
click at [35, 136] on link "GADS | MK | [GEOGRAPHIC_DATA] | Titles" at bounding box center [48, 135] width 67 height 14
click at [61, 110] on link "SEO | MK | [GEOGRAPHIC_DATA] | Titles" at bounding box center [48, 107] width 67 height 14
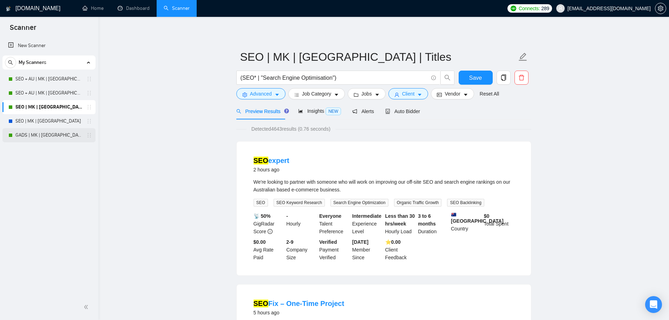
click at [56, 137] on link "GADS | MK | [GEOGRAPHIC_DATA] | Titles" at bounding box center [48, 135] width 67 height 14
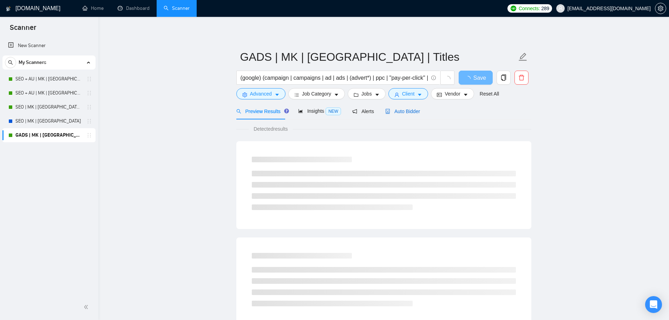
click at [401, 111] on span "Auto Bidder" at bounding box center [402, 112] width 35 height 6
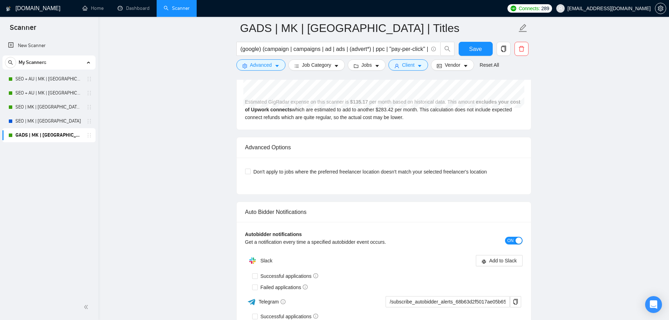
scroll to position [1640, 0]
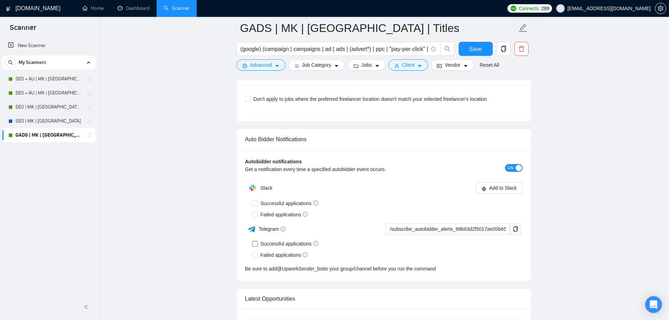
click at [273, 243] on span "Successful applications" at bounding box center [290, 244] width 64 height 8
click at [257, 243] on input "Successful applications" at bounding box center [254, 243] width 5 height 5
checkbox input "true"
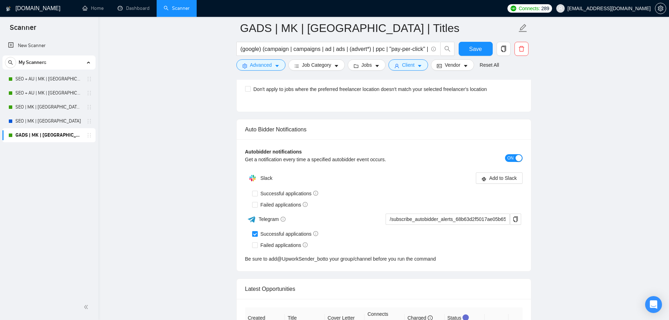
click at [255, 232] on div "Autobidder notifications Get a notification every time a specified autobidder e…" at bounding box center [384, 205] width 294 height 132
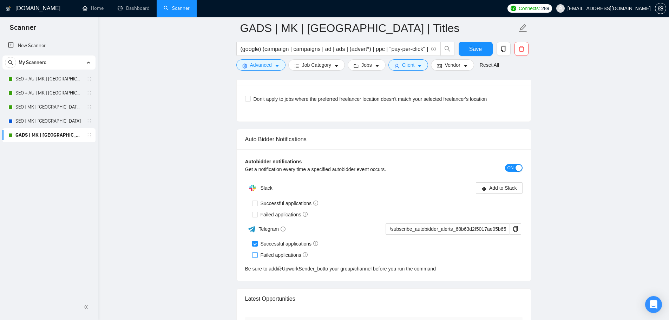
click at [259, 255] on span "Failed applications" at bounding box center [284, 255] width 53 height 8
click at [257, 255] on input "Failed applications" at bounding box center [254, 254] width 5 height 5
checkbox input "true"
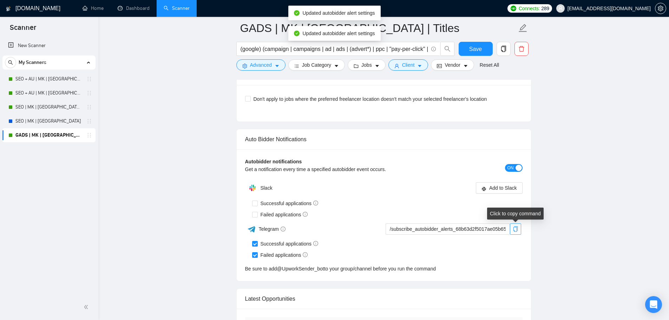
click at [516, 225] on button "button" at bounding box center [515, 228] width 11 height 11
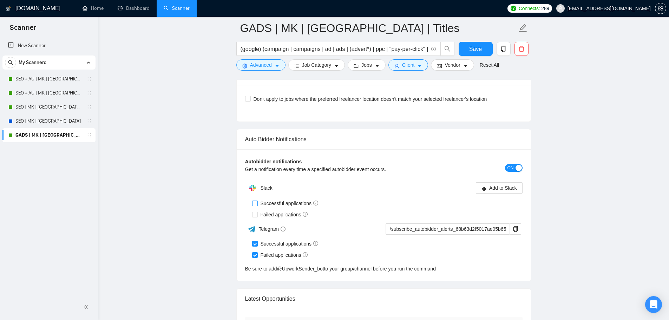
click at [259, 204] on span "Successful applications" at bounding box center [290, 204] width 64 height 8
click at [257, 204] on input "Successful applications" at bounding box center [254, 203] width 5 height 5
checkbox input "true"
click at [256, 216] on input "Failed applications" at bounding box center [254, 214] width 5 height 5
checkbox input "true"
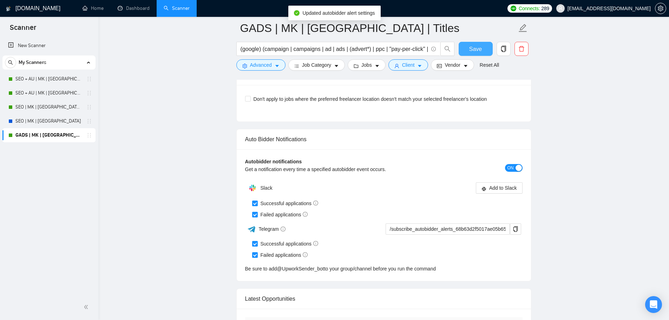
drag, startPoint x: 473, startPoint y: 49, endPoint x: 466, endPoint y: 52, distance: 8.2
click at [473, 49] on span "Save" at bounding box center [475, 49] width 13 height 9
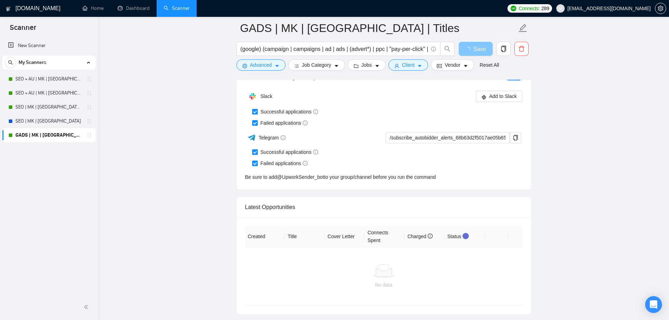
scroll to position [1746, 0]
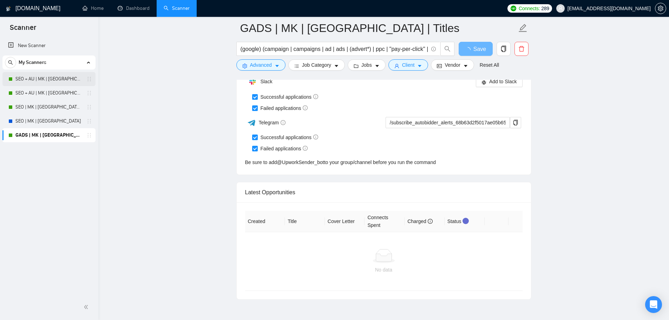
click at [54, 74] on link "SEO + AU | MK | [GEOGRAPHIC_DATA] | Titles" at bounding box center [48, 79] width 67 height 14
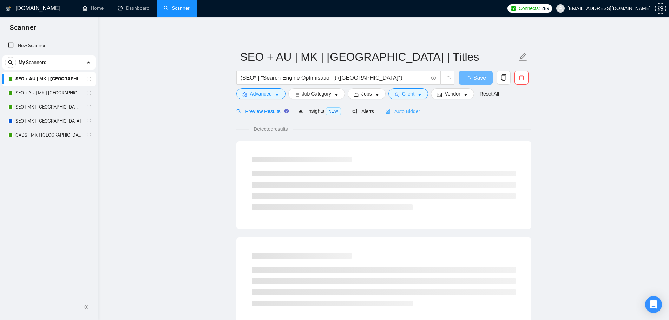
click at [409, 105] on div "Auto Bidder" at bounding box center [402, 111] width 35 height 17
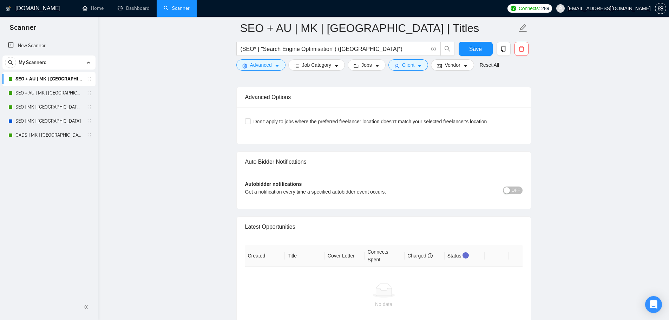
scroll to position [1603, 0]
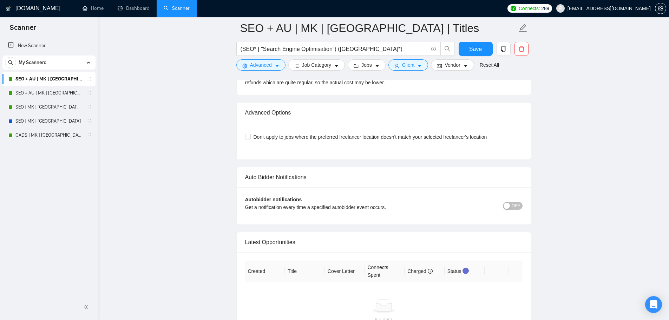
click at [506, 203] on div "button" at bounding box center [507, 206] width 6 height 6
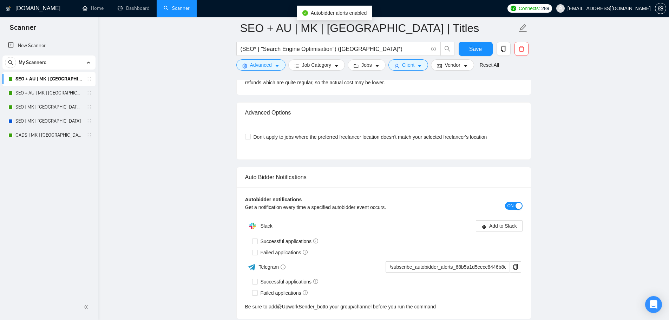
click at [283, 217] on div "Autobidder notifications Get a notification every time a specified autobidder e…" at bounding box center [384, 253] width 294 height 132
click at [283, 241] on span "Successful applications" at bounding box center [290, 242] width 64 height 8
click at [257, 241] on input "Successful applications" at bounding box center [254, 241] width 5 height 5
checkbox input "true"
click at [292, 249] on span "Failed applications" at bounding box center [284, 253] width 53 height 8
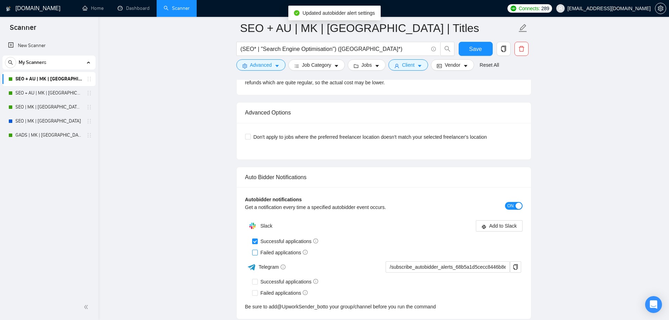
click at [257, 250] on input "Failed applications" at bounding box center [254, 252] width 5 height 5
checkbox input "true"
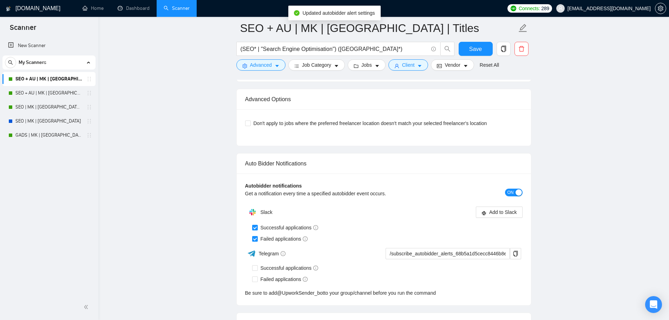
click at [514, 247] on div "Telegram /subscribe_autobidder_alerts_68b5a1d5cecc8446b8e12c02@UpworkSender_bot" at bounding box center [383, 253] width 276 height 12
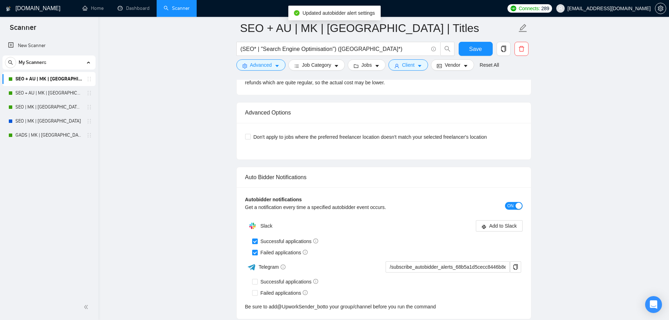
click at [517, 253] on div "Failed applications" at bounding box center [387, 253] width 271 height 8
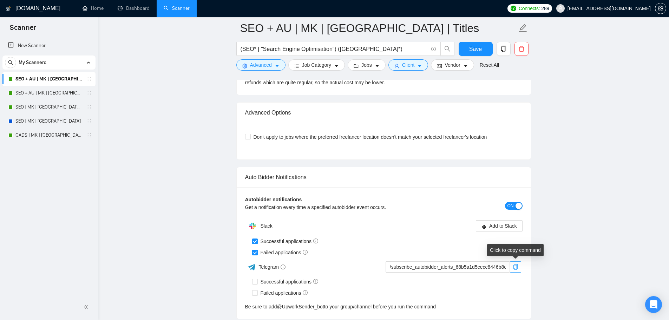
click at [518, 264] on icon "copy" at bounding box center [516, 267] width 6 height 6
click at [281, 287] on div "Failed applications" at bounding box center [387, 292] width 271 height 11
click at [278, 282] on span "Successful applications" at bounding box center [290, 282] width 64 height 8
click at [257, 282] on input "Successful applications" at bounding box center [254, 281] width 5 height 5
checkbox input "true"
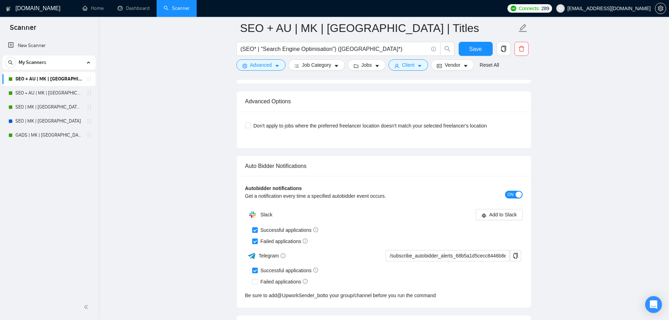
click at [274, 262] on div "Telegram" at bounding box center [314, 256] width 138 height 12
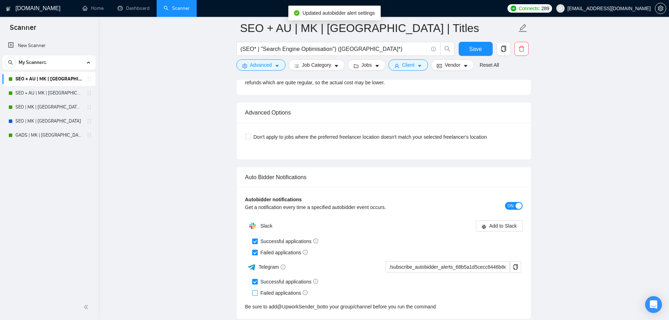
click at [274, 292] on span "Failed applications" at bounding box center [284, 293] width 53 height 8
click at [257, 292] on input "Failed applications" at bounding box center [254, 292] width 5 height 5
checkbox input "true"
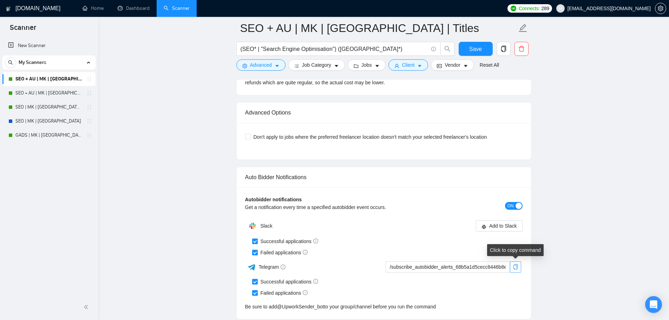
click at [516, 265] on icon "copy" at bounding box center [516, 267] width 6 height 6
click at [58, 93] on link "SEO + AU | MK | [GEOGRAPHIC_DATA]" at bounding box center [48, 93] width 67 height 14
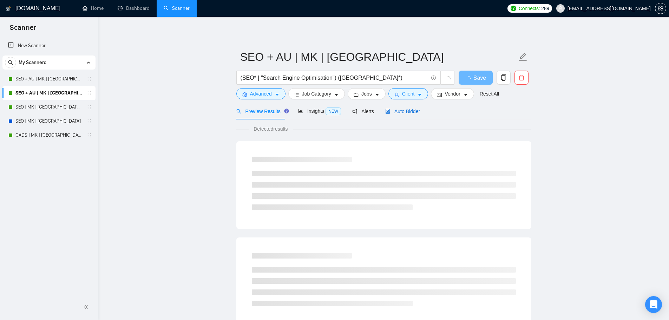
click at [399, 112] on span "Auto Bidder" at bounding box center [402, 112] width 35 height 6
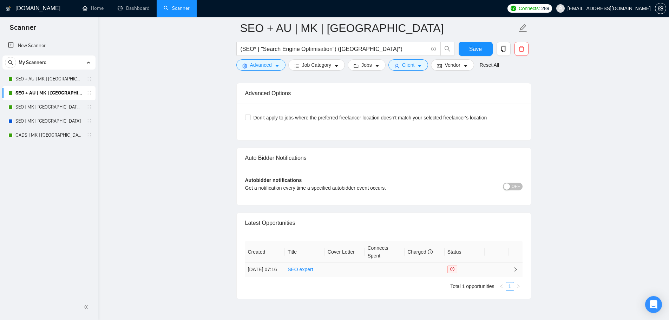
scroll to position [1643, 0]
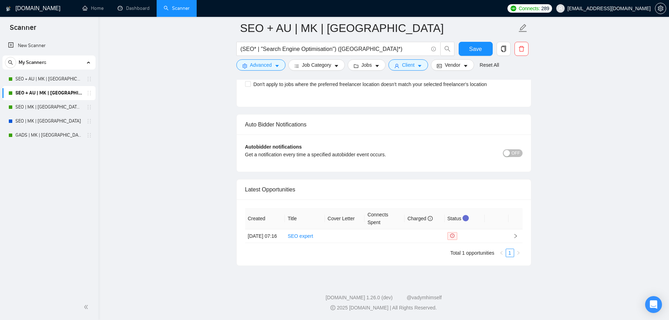
click at [515, 149] on span "OFF" at bounding box center [516, 153] width 8 height 8
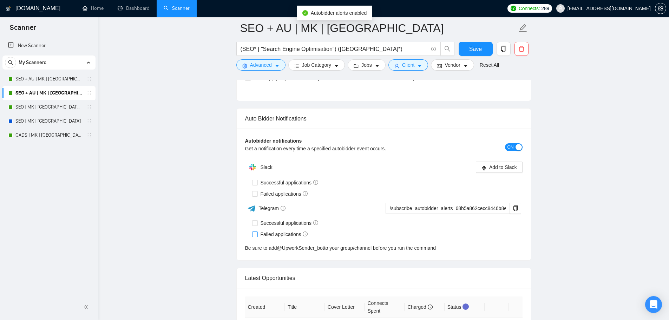
click at [280, 232] on span "Failed applications" at bounding box center [284, 234] width 53 height 8
click at [257, 232] on input "Failed applications" at bounding box center [254, 234] width 5 height 5
checkbox input "true"
click at [279, 219] on span "Successful applications" at bounding box center [290, 223] width 64 height 8
click at [257, 220] on input "Successful applications" at bounding box center [254, 222] width 5 height 5
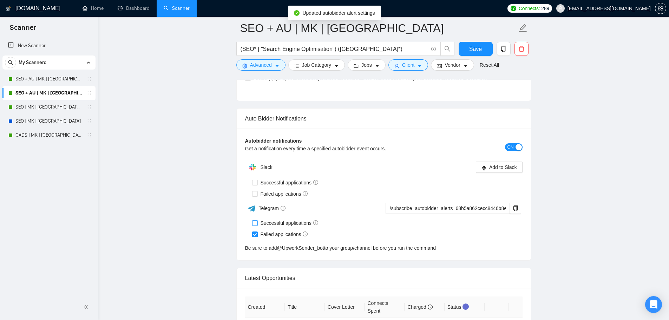
checkbox input "true"
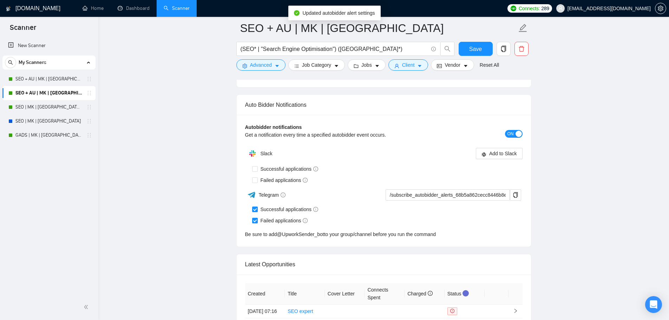
click at [261, 161] on div "Slack" at bounding box center [314, 154] width 139 height 14
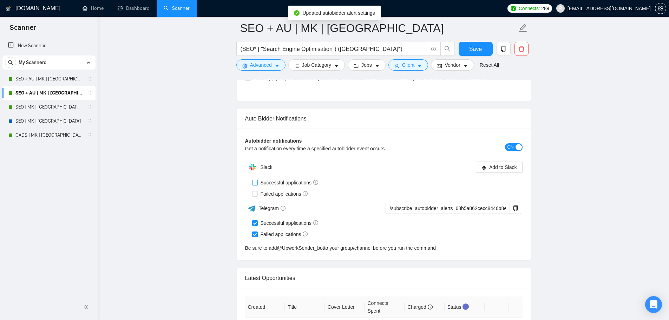
click at [263, 179] on span "Successful applications" at bounding box center [290, 183] width 64 height 8
click at [257, 180] on input "Successful applications" at bounding box center [254, 182] width 5 height 5
checkbox input "true"
click at [269, 190] on span "Failed applications" at bounding box center [284, 194] width 53 height 8
click at [257, 191] on input "Failed applications" at bounding box center [254, 193] width 5 height 5
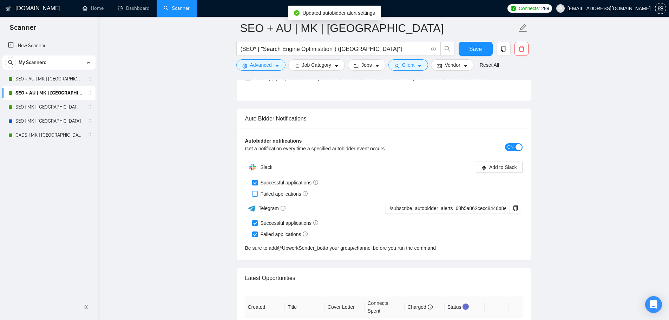
checkbox input "true"
click at [519, 208] on span "copy" at bounding box center [516, 209] width 11 height 6
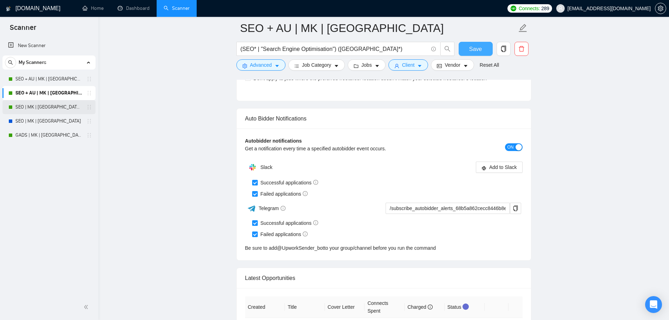
click at [470, 49] on span "Save" at bounding box center [475, 49] width 13 height 9
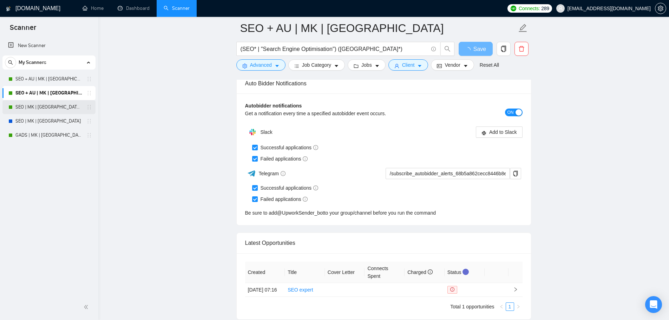
click at [57, 108] on link "SEO | MK | [GEOGRAPHIC_DATA] | Titles" at bounding box center [48, 107] width 67 height 14
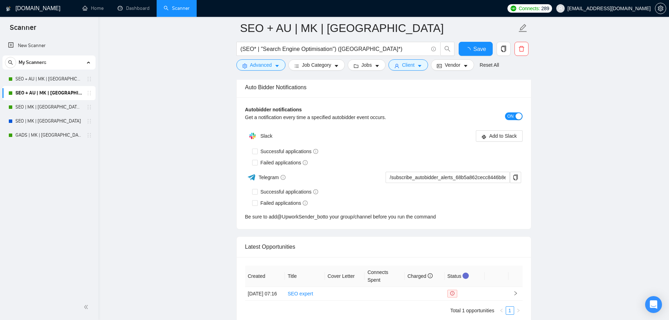
checkbox input "true"
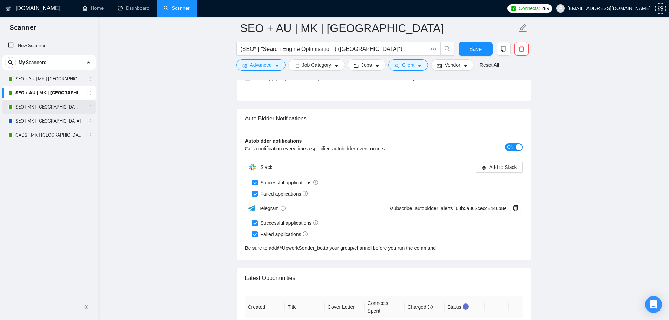
click at [47, 107] on link "SEO | MK | [GEOGRAPHIC_DATA] | Titles" at bounding box center [48, 107] width 67 height 14
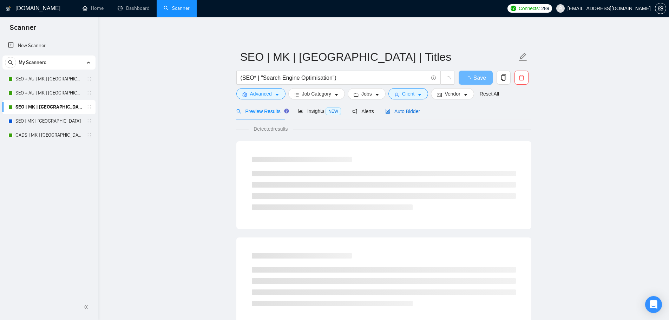
click at [403, 109] on span "Auto Bidder" at bounding box center [402, 112] width 35 height 6
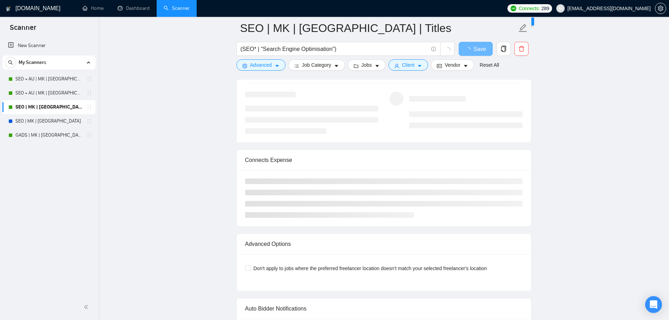
scroll to position [1476, 0]
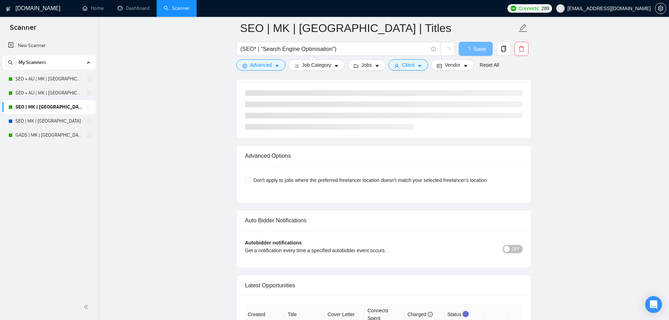
drag, startPoint x: 516, startPoint y: 248, endPoint x: 555, endPoint y: 271, distance: 45.5
click at [513, 250] on span "OFF" at bounding box center [516, 249] width 8 height 8
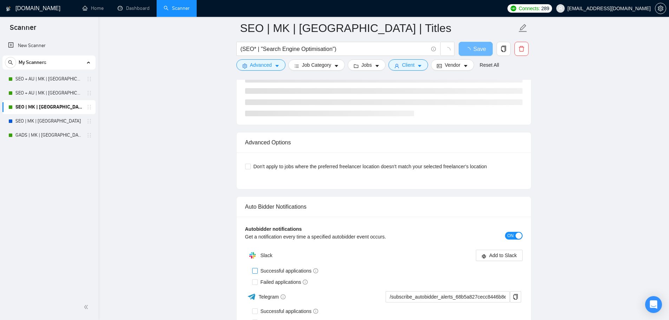
click at [260, 274] on span "Successful applications" at bounding box center [290, 271] width 64 height 8
click at [257, 273] on input "Successful applications" at bounding box center [254, 270] width 5 height 5
checkbox input "true"
click at [267, 280] on div "Autobidder notifications Get a notification every time a specified autobidder e…" at bounding box center [384, 283] width 294 height 132
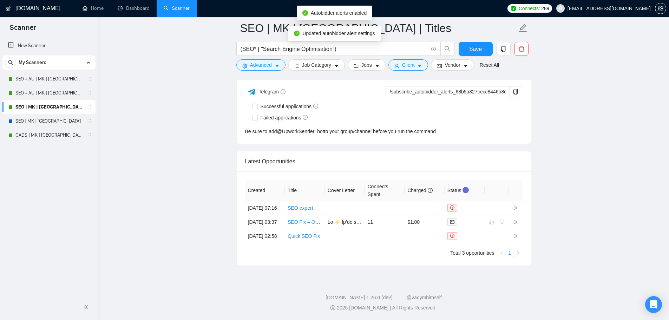
scroll to position [1698, 0]
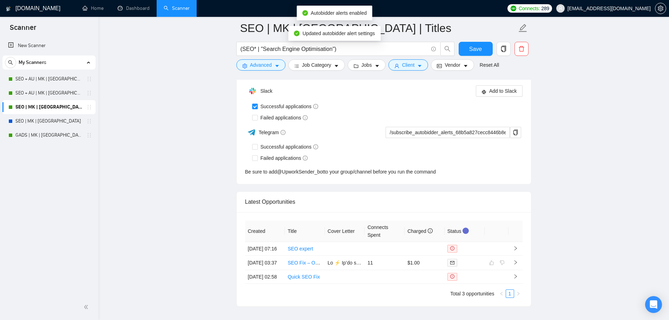
click at [259, 163] on div "Slack Add to Slack Successful applications Failed applications Telegram /subscr…" at bounding box center [384, 130] width 278 height 92
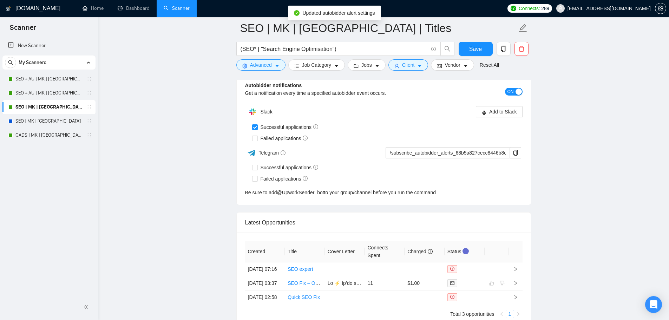
click at [259, 164] on span "Successful applications" at bounding box center [290, 168] width 64 height 8
click at [257, 165] on input "Successful applications" at bounding box center [254, 167] width 5 height 5
checkbox input "true"
click at [265, 179] on span "Failed applications" at bounding box center [284, 179] width 53 height 8
click at [257, 179] on input "Failed applications" at bounding box center [254, 178] width 5 height 5
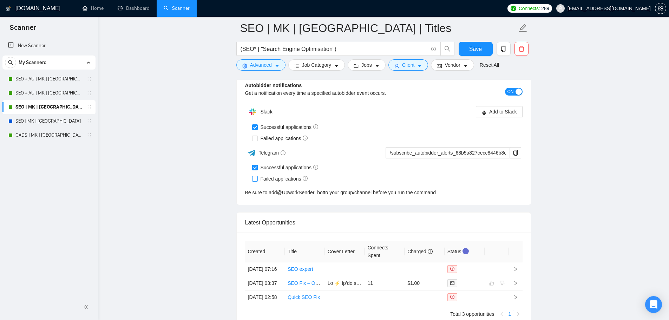
checkbox input "true"
click at [272, 136] on span "Failed applications" at bounding box center [284, 139] width 53 height 8
click at [257, 136] on input "Failed applications" at bounding box center [254, 138] width 5 height 5
checkbox input "true"
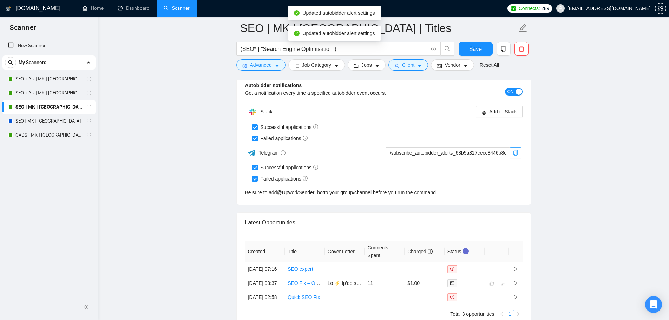
click at [515, 162] on div "Successful applications" at bounding box center [387, 167] width 271 height 11
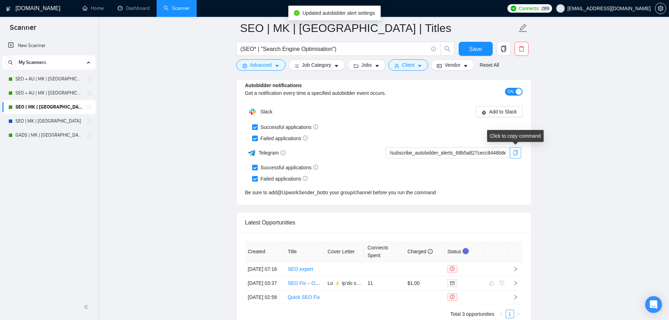
click at [515, 151] on icon "copy" at bounding box center [516, 153] width 6 height 6
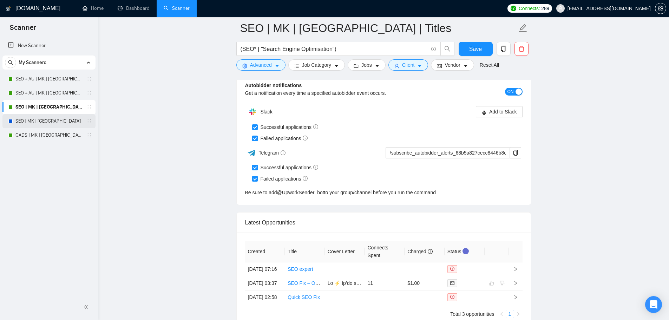
click at [58, 118] on link "SEO | MK | [GEOGRAPHIC_DATA]" at bounding box center [48, 121] width 67 height 14
click at [481, 45] on span "Save" at bounding box center [475, 49] width 13 height 9
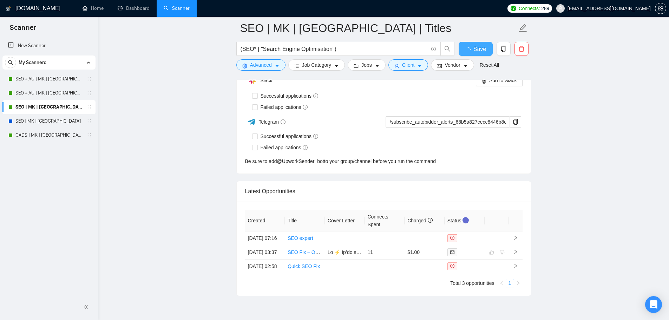
checkbox input "true"
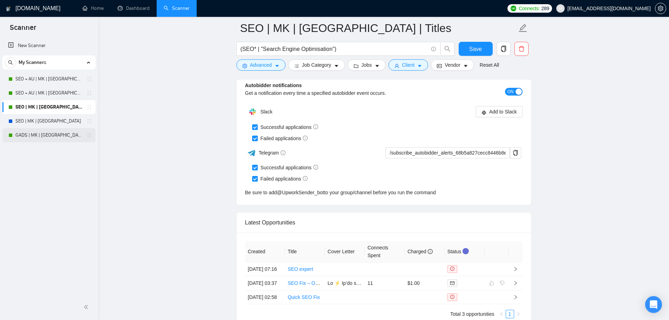
click at [58, 132] on link "GADS | MK | [GEOGRAPHIC_DATA] | Titles" at bounding box center [48, 135] width 67 height 14
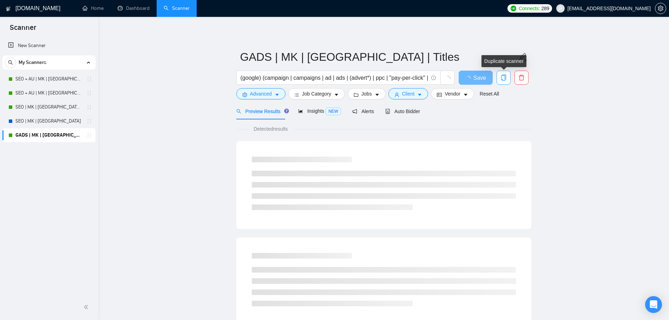
click at [503, 78] on icon "copy" at bounding box center [504, 77] width 6 height 6
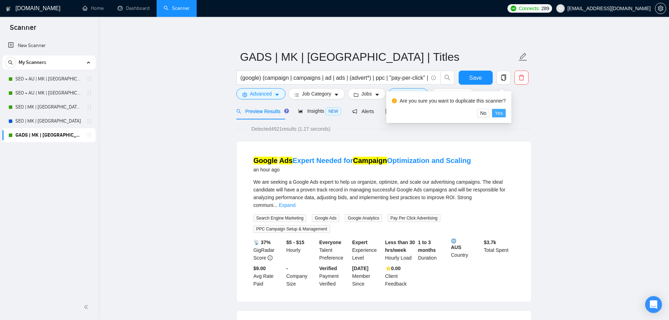
click at [499, 115] on span "Yes" at bounding box center [499, 113] width 8 height 8
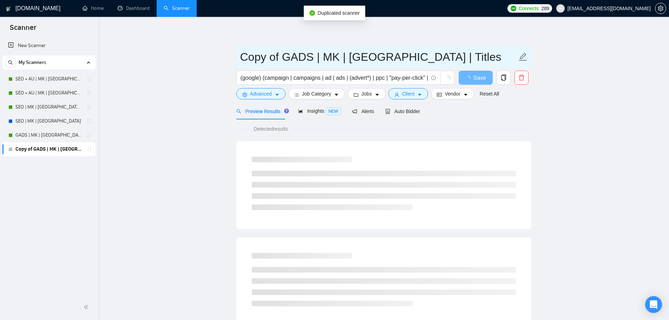
click at [285, 59] on input "Copy of GADS | MK | Oceania | Titles" at bounding box center [378, 57] width 277 height 18
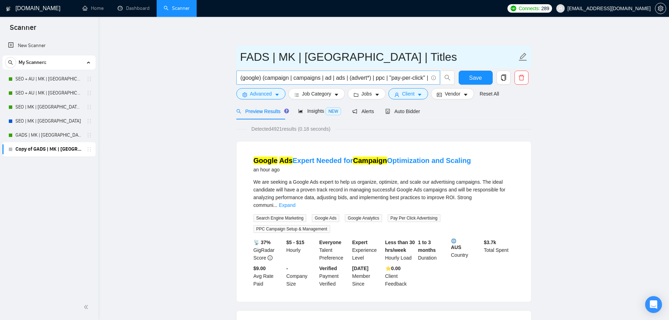
type input "FADS | MK | [GEOGRAPHIC_DATA] | Titles"
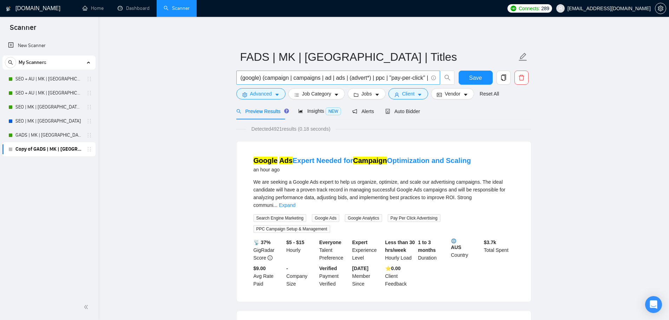
click at [252, 77] on input "(google) (campaign | campaigns | ad | ads | (advert*) | ppc | "pay-per-click" |…" at bounding box center [335, 77] width 188 height 9
click at [251, 75] on input "(google) (campaign | campaigns | ad | ads | (advert*) | ppc | "pay-per-click" |…" at bounding box center [335, 77] width 188 height 9
paste input "facebook | "face book" | FB | Meta | Instagram | IG"
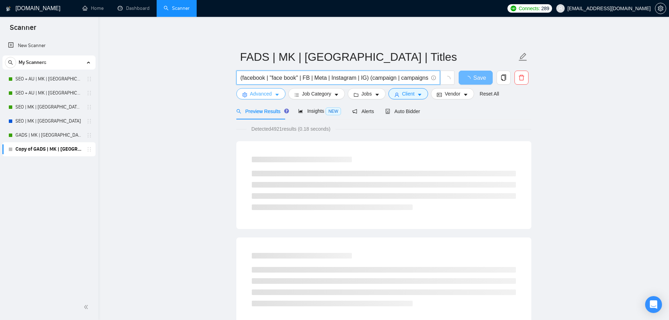
type input "(facebook | "face book" | FB | Meta | Instagram | IG) (campaign | campaigns | a…"
click at [274, 91] on button "Advanced" at bounding box center [260, 93] width 49 height 11
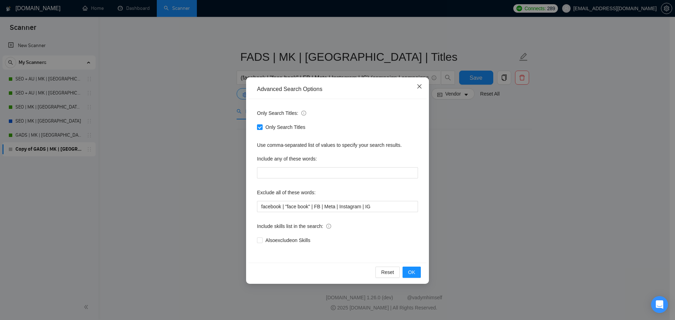
click at [417, 80] on span "Close" at bounding box center [419, 86] width 19 height 19
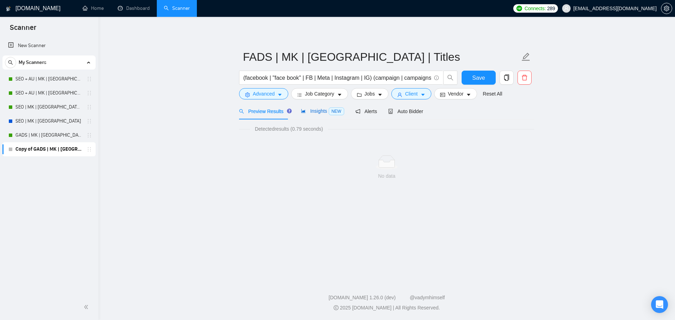
click at [321, 109] on span "Insights NEW" at bounding box center [322, 111] width 43 height 6
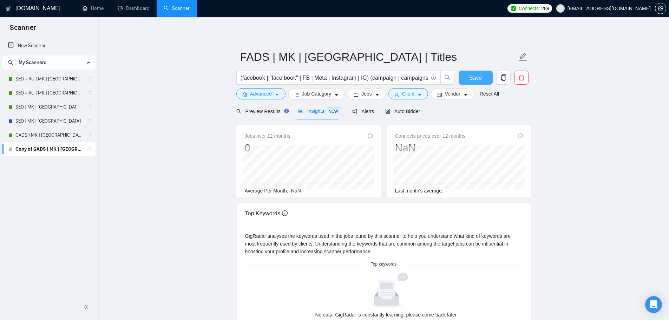
click at [470, 74] on span "Save" at bounding box center [475, 77] width 13 height 9
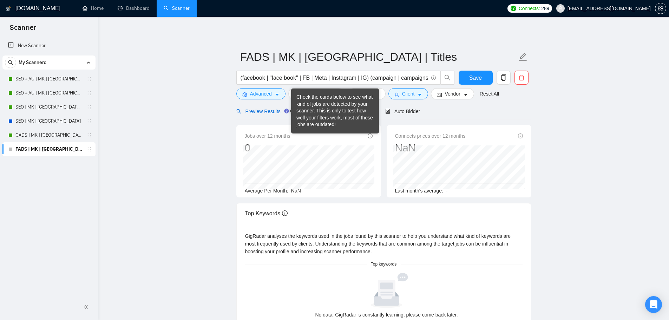
click at [271, 113] on span "Preview Results" at bounding box center [261, 112] width 51 height 6
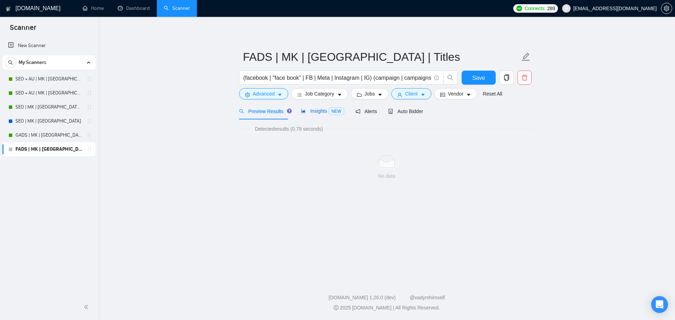
click at [312, 114] on span "Insights NEW" at bounding box center [322, 111] width 43 height 6
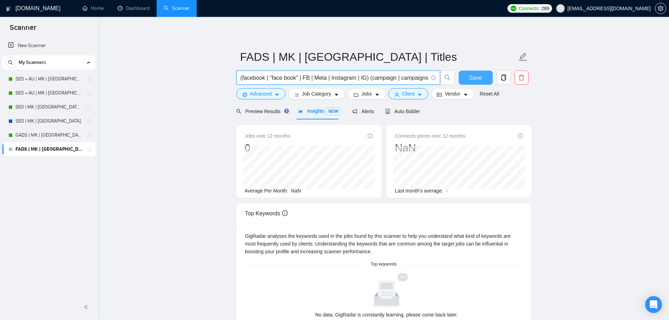
scroll to position [0, 143]
drag, startPoint x: 356, startPoint y: 75, endPoint x: 507, endPoint y: 76, distance: 151.8
click at [507, 76] on div "(facebook | "face book" | FB | Meta | Instagram | IG) (campaign | campaigns | a…" at bounding box center [382, 80] width 295 height 18
click at [485, 71] on button "Save" at bounding box center [476, 78] width 34 height 14
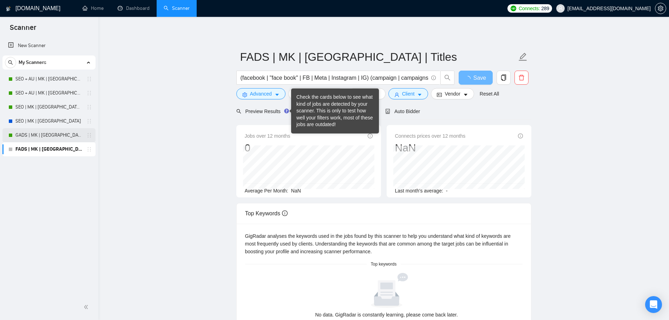
click at [52, 131] on link "GADS | MK | [GEOGRAPHIC_DATA] | Titles" at bounding box center [48, 135] width 67 height 14
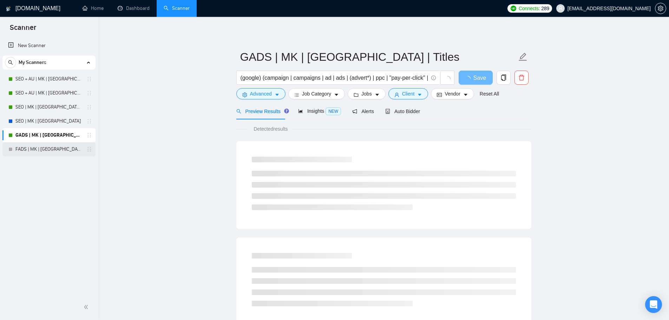
click at [35, 148] on link "FADS | MK | [GEOGRAPHIC_DATA] | Titles" at bounding box center [48, 149] width 67 height 14
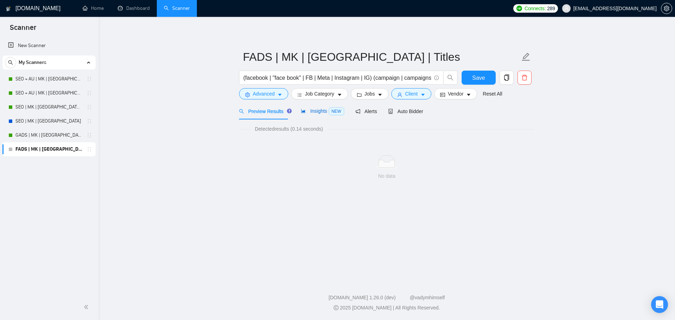
click at [312, 115] on div "Insights NEW" at bounding box center [322, 111] width 43 height 8
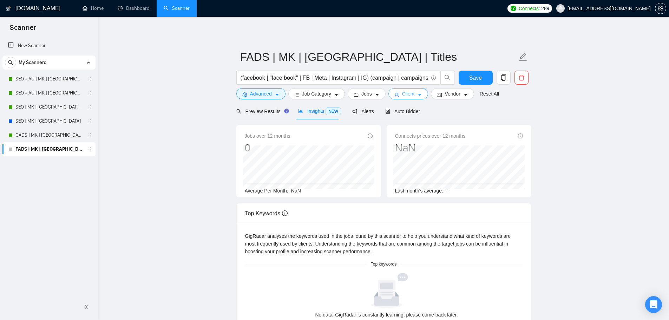
click at [408, 92] on span "Client" at bounding box center [408, 94] width 13 height 8
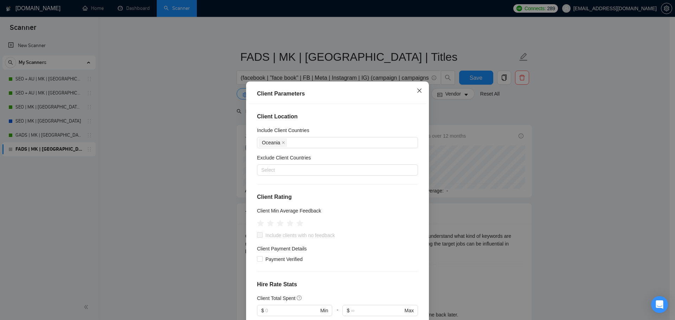
click at [417, 88] on span "Close" at bounding box center [419, 91] width 19 height 19
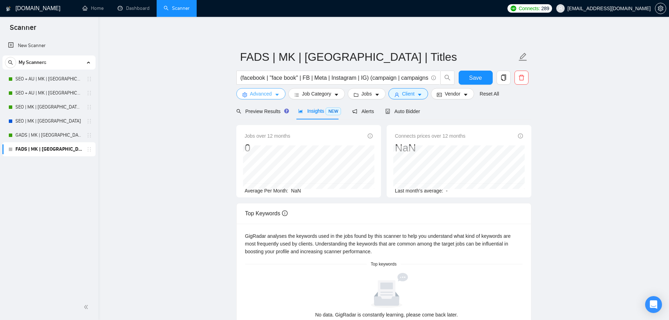
click at [263, 98] on span "Advanced" at bounding box center [261, 94] width 22 height 8
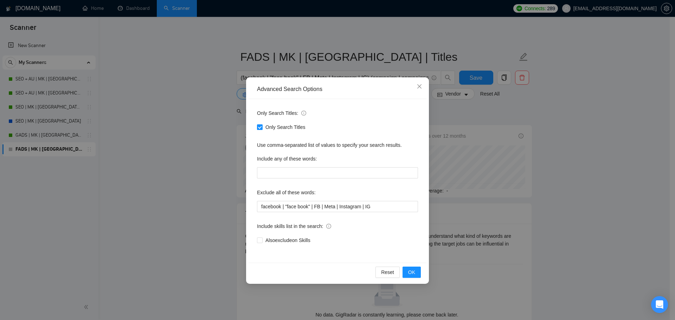
click at [279, 123] on span "Only Search Titles" at bounding box center [285, 127] width 46 height 8
click at [262, 124] on input "Only Search Titles" at bounding box center [259, 126] width 5 height 5
click at [416, 271] on button "OK" at bounding box center [411, 272] width 18 height 11
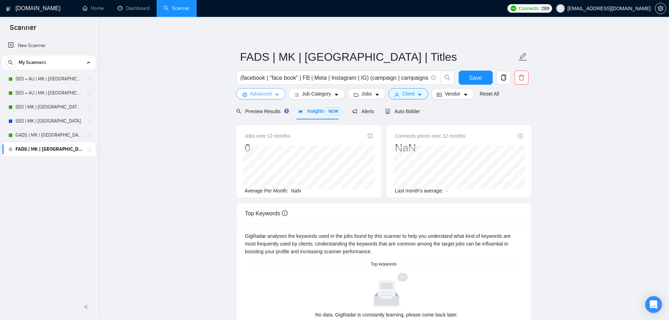
click at [259, 95] on span "Advanced" at bounding box center [261, 94] width 22 height 8
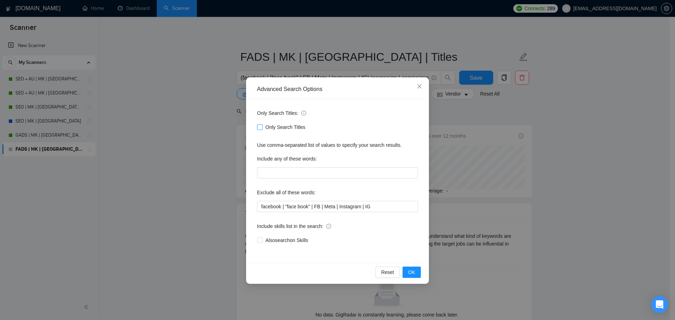
click at [280, 126] on span "Only Search Titles" at bounding box center [285, 127] width 46 height 8
click at [262, 126] on input "Only Search Titles" at bounding box center [259, 126] width 5 height 5
checkbox input "true"
click at [412, 269] on span "OK" at bounding box center [411, 272] width 7 height 8
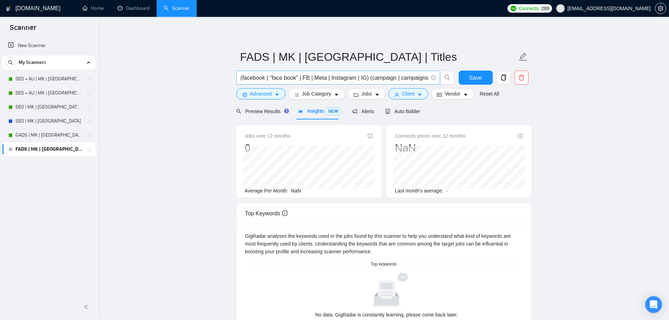
drag, startPoint x: 293, startPoint y: 83, endPoint x: 308, endPoint y: 78, distance: 16.1
click at [293, 83] on span "(facebook | "face book" | FB | Meta | Instagram | IG) (campaign | campaigns | a…" at bounding box center [338, 78] width 204 height 14
click at [308, 78] on input "(facebook | "face book" | FB | Meta | Instagram | IG) (campaign | campaigns | a…" at bounding box center [335, 77] width 188 height 9
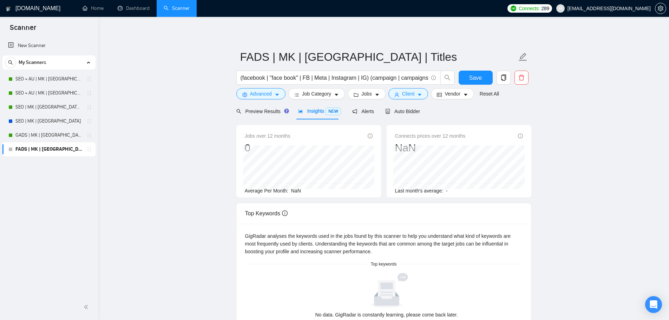
drag, startPoint x: 34, startPoint y: 43, endPoint x: 402, endPoint y: 31, distance: 368.0
click at [34, 43] on link "New Scanner" at bounding box center [49, 46] width 82 height 14
click at [470, 75] on span "Save" at bounding box center [475, 77] width 13 height 9
click at [365, 110] on span "Alerts" at bounding box center [363, 112] width 22 height 6
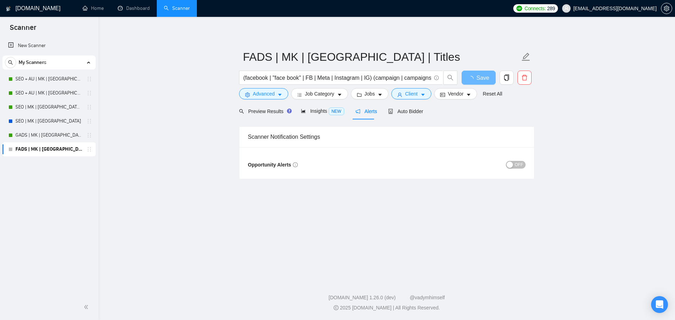
click at [519, 164] on span "OFF" at bounding box center [518, 165] width 8 height 8
click at [519, 201] on main "FADS | MK | Oceania | Titles (facebook | "face book" | FB | Meta | Instagram | …" at bounding box center [387, 147] width 554 height 238
click at [521, 164] on span "OFF" at bounding box center [518, 165] width 8 height 8
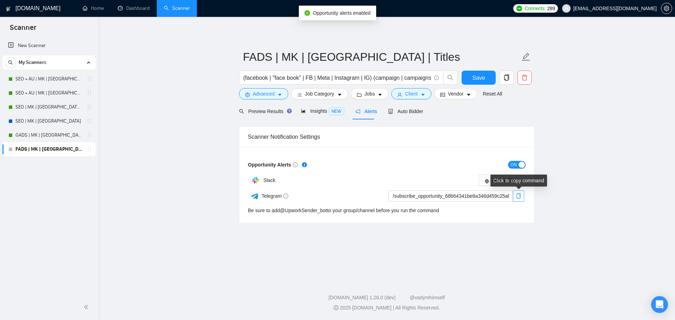
click at [519, 198] on icon "copy" at bounding box center [518, 196] width 5 height 6
click at [515, 195] on span "copy" at bounding box center [518, 196] width 11 height 6
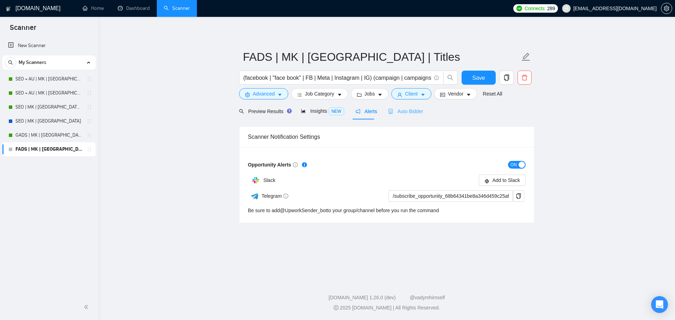
click at [402, 116] on div "Auto Bidder" at bounding box center [405, 111] width 35 height 17
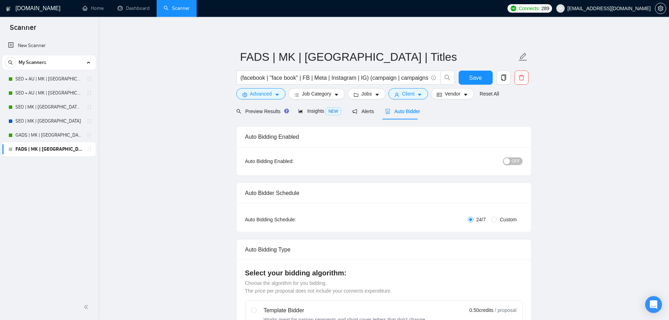
click at [518, 159] on span "OFF" at bounding box center [516, 161] width 8 height 8
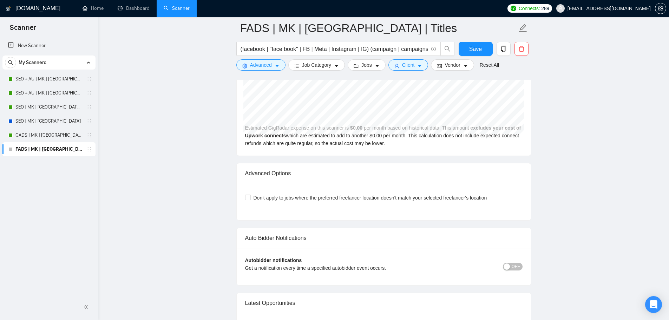
scroll to position [1640, 0]
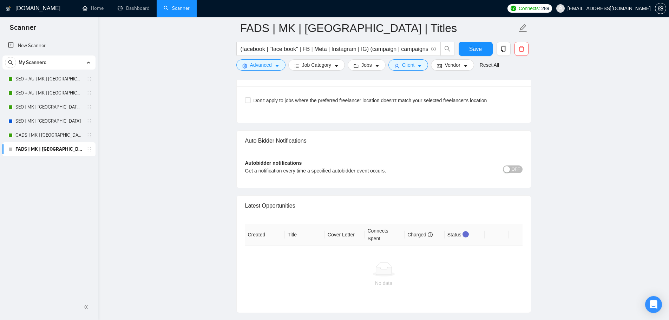
click at [512, 165] on button "OFF" at bounding box center [513, 169] width 20 height 8
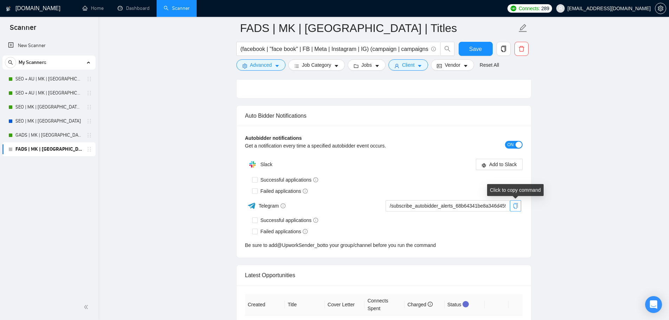
click at [518, 197] on div "Failed applications" at bounding box center [387, 191] width 271 height 11
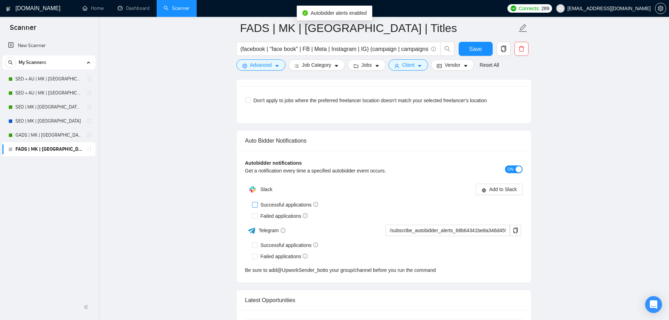
click at [260, 201] on span "Successful applications" at bounding box center [290, 205] width 64 height 8
click at [257, 202] on input "Successful applications" at bounding box center [254, 204] width 5 height 5
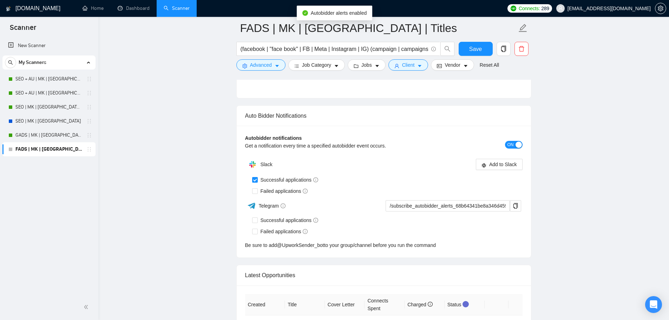
click at [260, 205] on span "Telegram" at bounding box center [272, 206] width 27 height 6
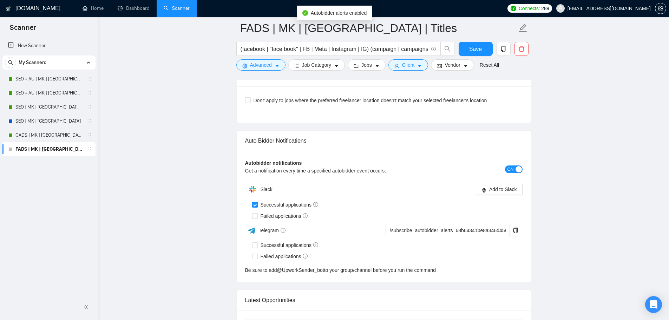
click at [256, 202] on input "Successful applications" at bounding box center [254, 204] width 5 height 5
checkbox input "false"
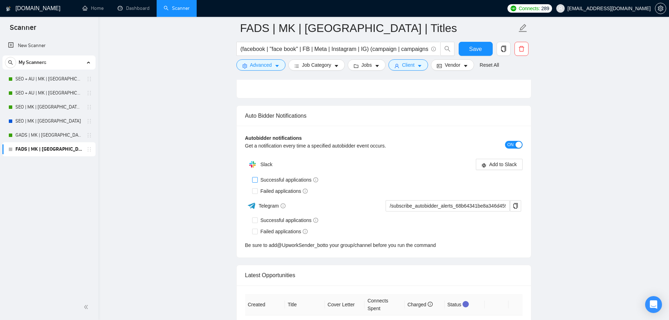
click at [256, 194] on span at bounding box center [255, 191] width 6 height 6
click at [256, 193] on input "Failed applications" at bounding box center [254, 190] width 5 height 5
checkbox input "true"
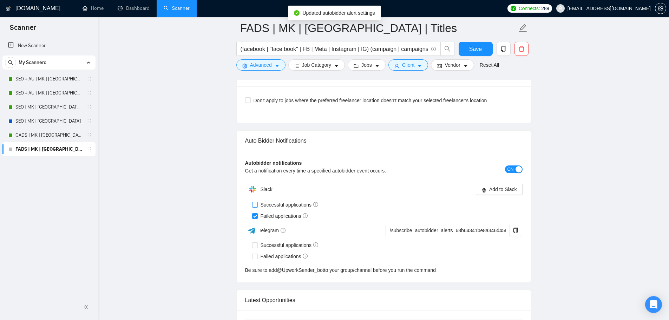
click at [256, 202] on input "Successful applications" at bounding box center [254, 204] width 5 height 5
checkbox input "true"
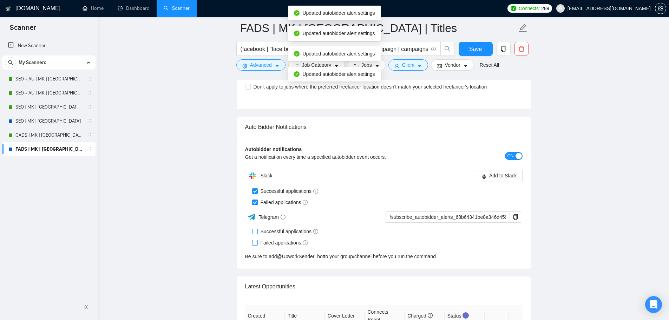
click at [254, 232] on input "Successful applications" at bounding box center [254, 231] width 5 height 5
checkbox input "true"
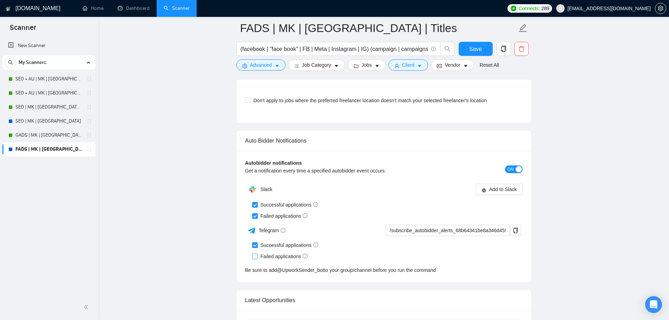
click at [257, 254] on span at bounding box center [255, 257] width 6 height 6
click at [257, 254] on input "Failed applications" at bounding box center [254, 256] width 5 height 5
checkbox input "true"
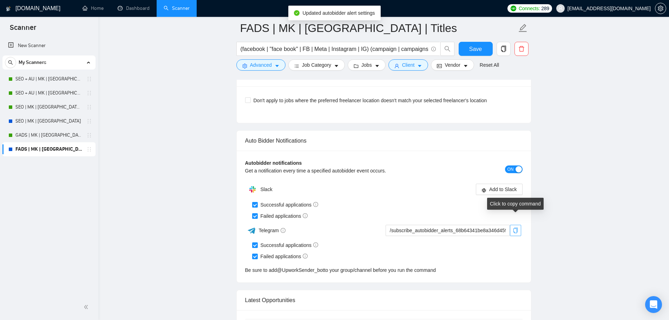
click at [516, 225] on button "button" at bounding box center [515, 230] width 11 height 11
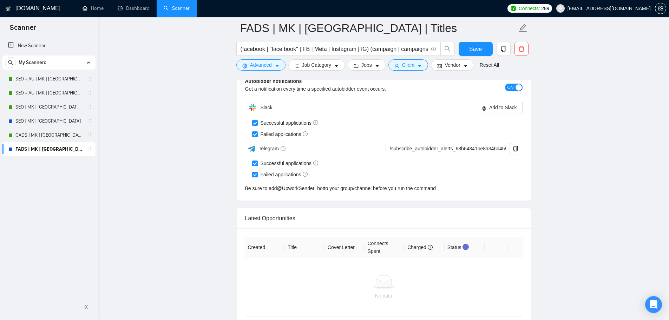
scroll to position [1770, 0]
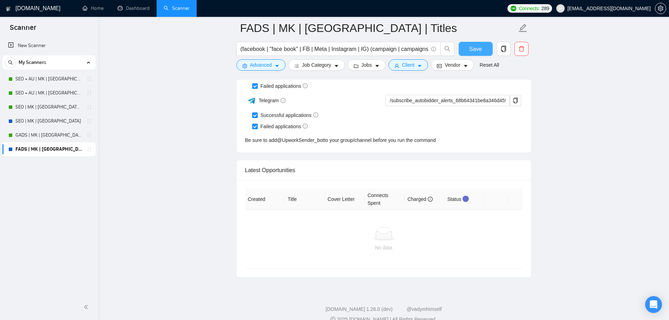
click at [468, 53] on button "Save" at bounding box center [476, 49] width 34 height 14
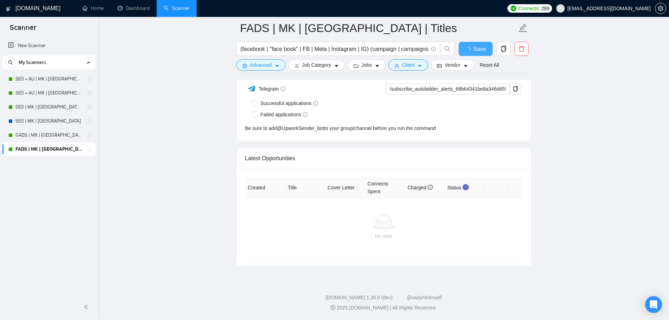
checkbox input "true"
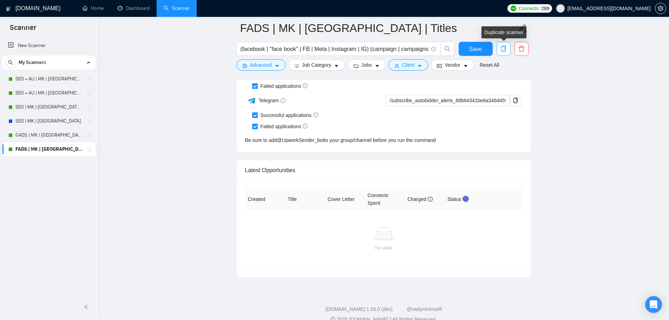
click at [506, 51] on icon "copy" at bounding box center [504, 49] width 6 height 6
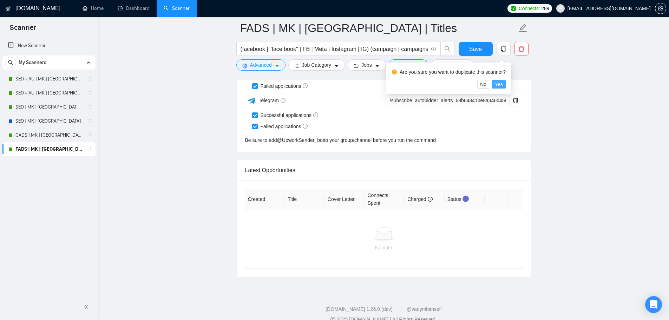
click at [499, 86] on span "Yes" at bounding box center [499, 84] width 8 height 8
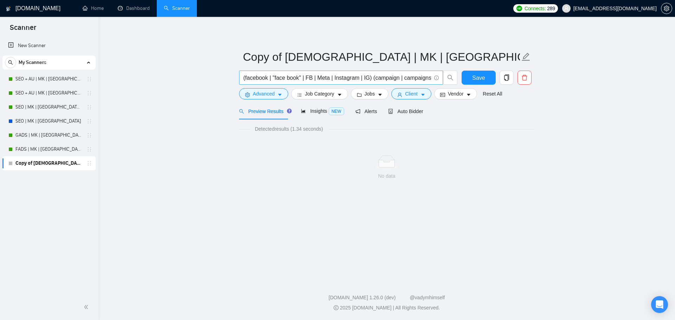
click at [315, 76] on input "(facebook | "face book" | FB | Meta | Instagram | IG) (campaign | campaigns | a…" at bounding box center [337, 77] width 188 height 9
paste input "website | "web site" | site | webpage | "web page""
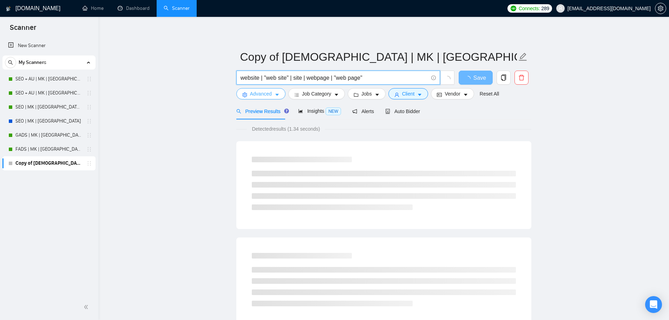
type input "website | "web site" | site | webpage | "web page""
click at [273, 96] on button "Advanced" at bounding box center [260, 93] width 49 height 11
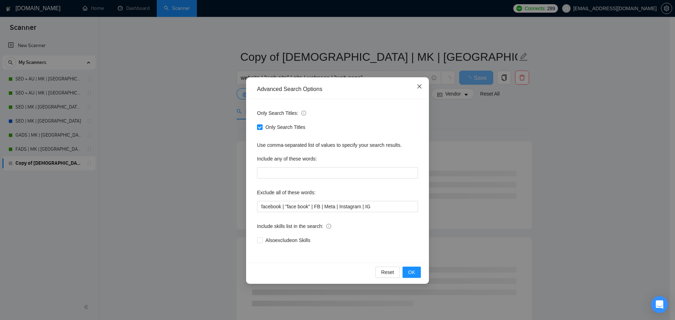
click at [414, 85] on span "Close" at bounding box center [419, 86] width 19 height 19
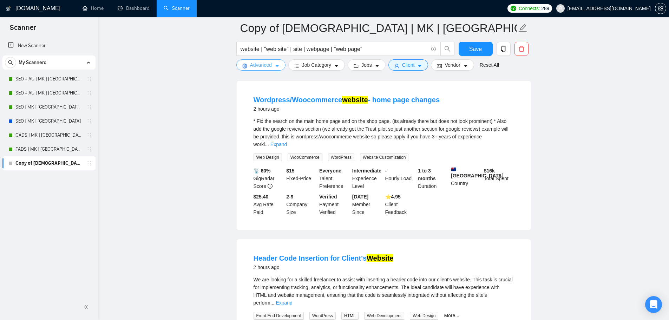
scroll to position [738, 0]
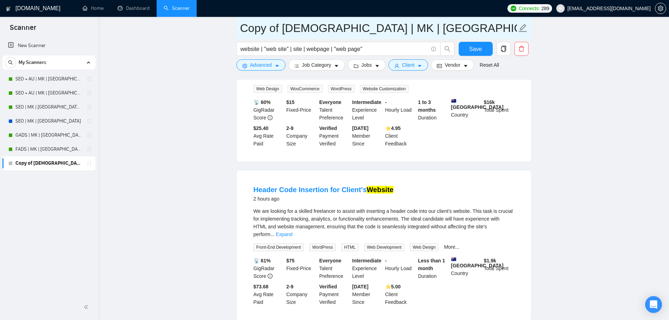
click at [525, 32] on icon "edit" at bounding box center [523, 28] width 8 height 8
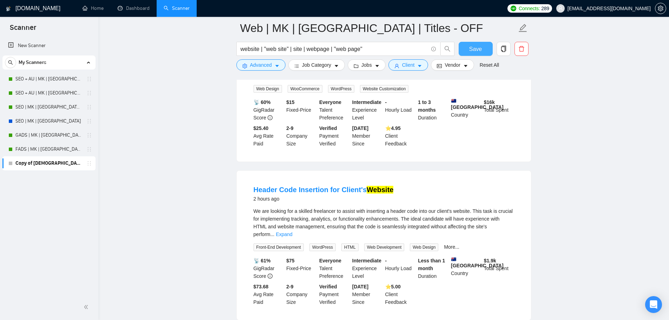
click at [476, 48] on span "Save" at bounding box center [475, 49] width 13 height 9
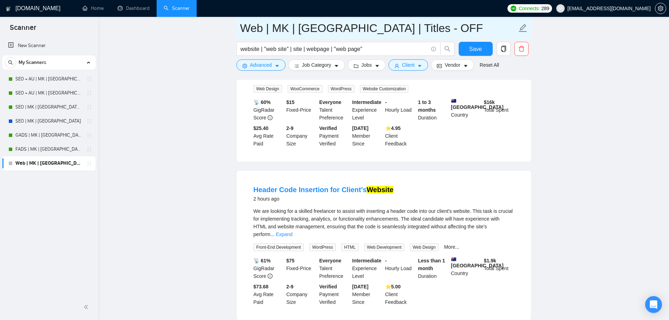
click at [394, 28] on input "Web | MK | Oceania | Titles - OFF" at bounding box center [378, 28] width 277 height 18
paste input "OFF"
type input "OFF|Web | MK | Oceania | Titles"
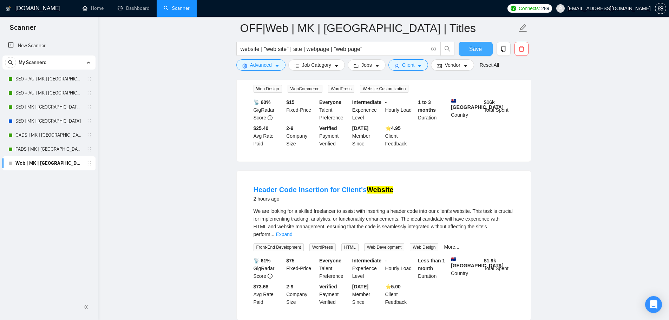
click at [464, 53] on button "Save" at bounding box center [476, 49] width 34 height 14
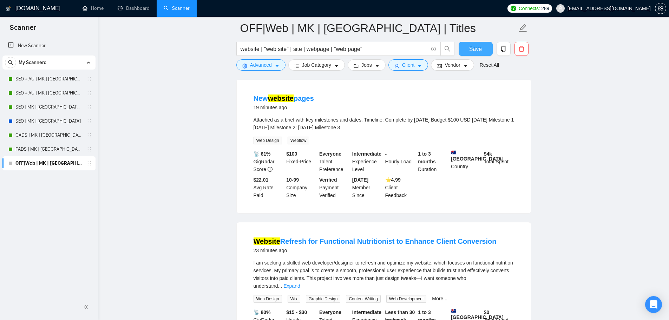
scroll to position [0, 0]
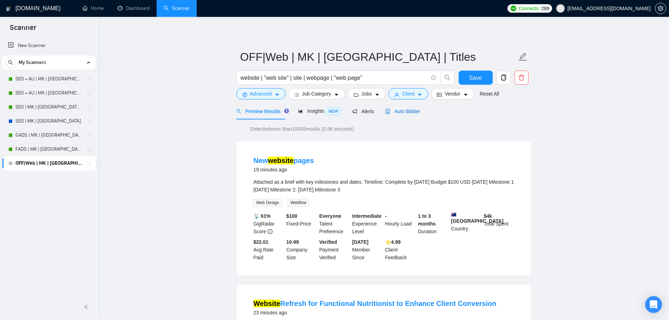
click at [411, 113] on span "Auto Bidder" at bounding box center [402, 112] width 35 height 6
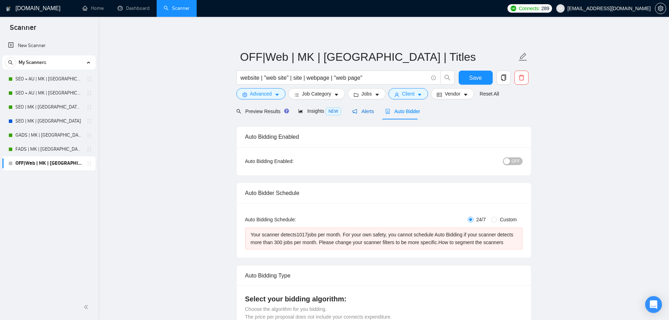
click at [368, 114] on span "Alerts" at bounding box center [363, 112] width 22 height 6
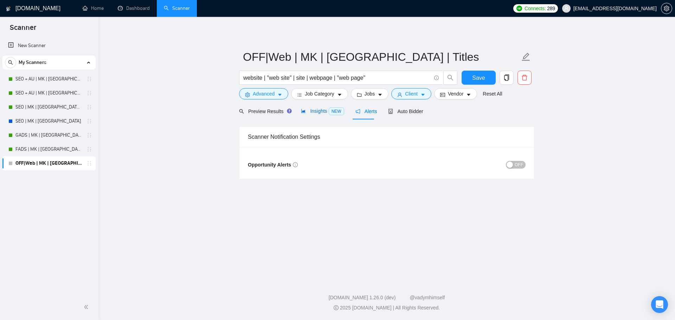
click at [317, 112] on span "Insights NEW" at bounding box center [322, 111] width 43 height 6
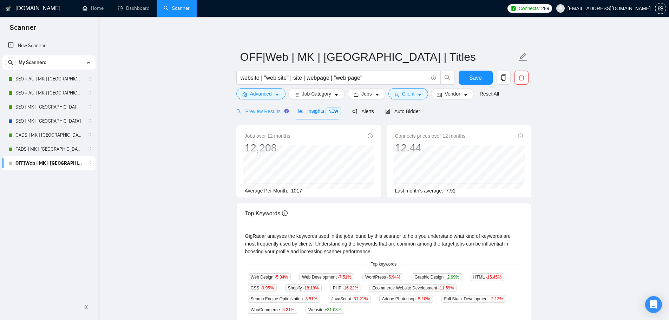
click at [258, 117] on div "Preview Results" at bounding box center [261, 111] width 51 height 17
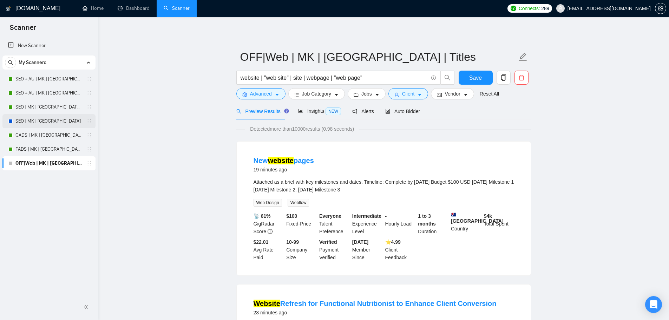
click at [52, 121] on link "SEO | MK | [GEOGRAPHIC_DATA]" at bounding box center [48, 121] width 67 height 14
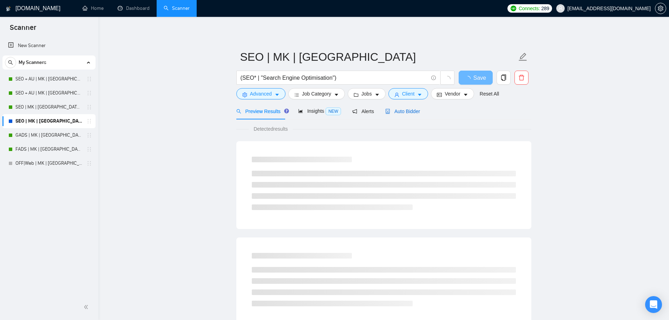
click at [401, 109] on span "Auto Bidder" at bounding box center [402, 112] width 35 height 6
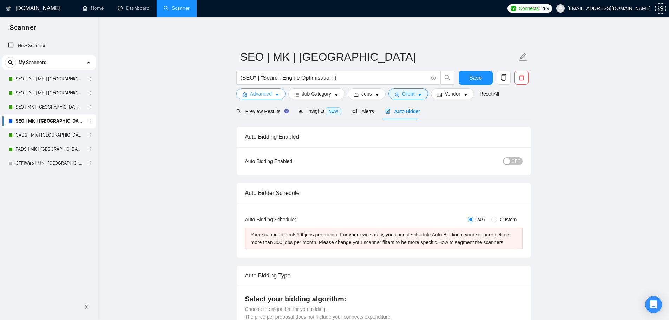
click at [264, 96] on span "Advanced" at bounding box center [261, 94] width 22 height 8
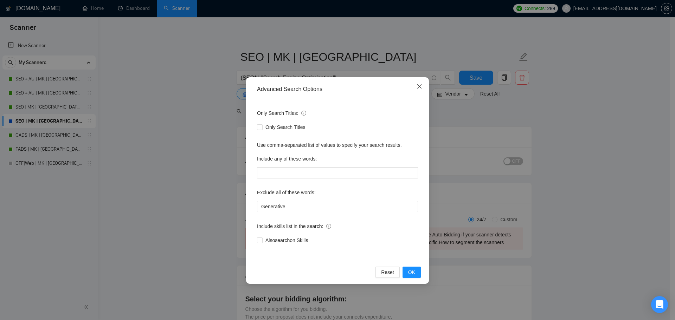
click at [418, 87] on icon "close" at bounding box center [419, 86] width 4 height 4
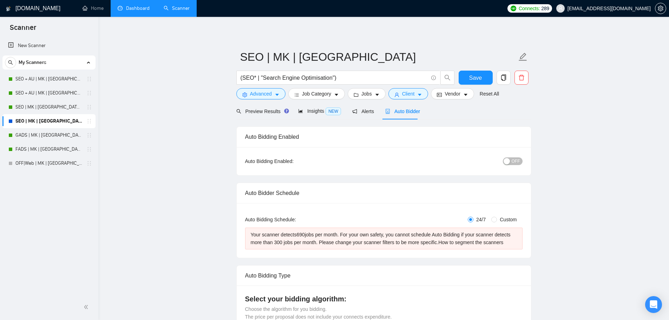
click at [136, 5] on link "Dashboard" at bounding box center [134, 8] width 32 height 6
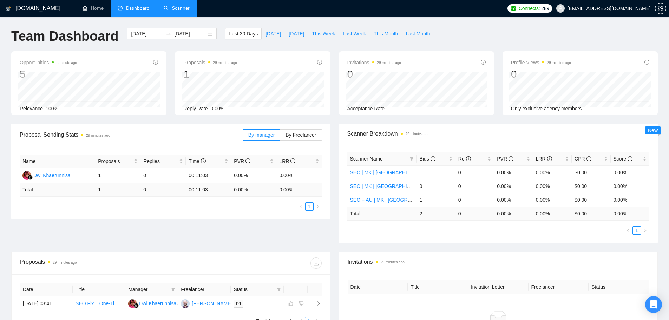
click at [190, 6] on link "Scanner" at bounding box center [177, 8] width 26 height 6
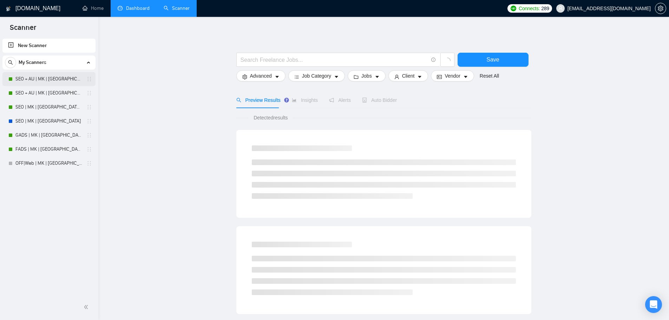
click at [44, 80] on link "SEO + AU | MK | [GEOGRAPHIC_DATA] | Titles" at bounding box center [48, 79] width 67 height 14
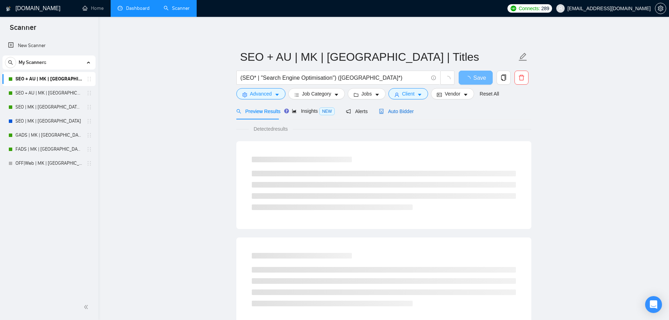
click at [405, 112] on span "Auto Bidder" at bounding box center [396, 112] width 35 height 6
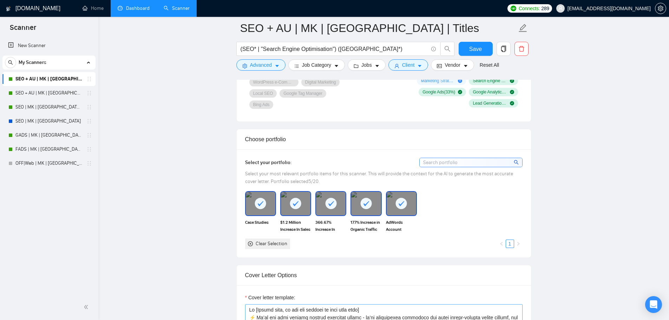
scroll to position [656, 0]
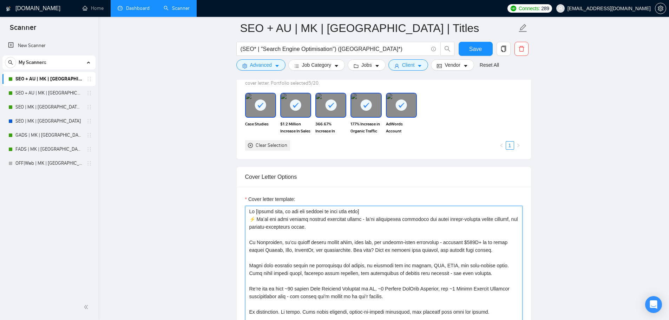
click at [310, 216] on textarea "Cover letter template:" at bounding box center [384, 285] width 278 height 158
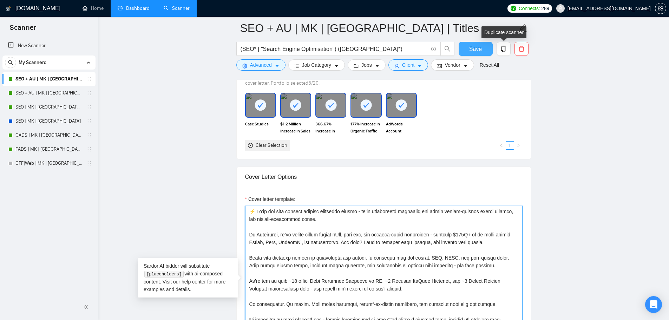
type textarea "⚡️ We’re not your typical digital marketing agency - we’re performance marketer…"
click at [486, 52] on button "Save" at bounding box center [476, 49] width 34 height 14
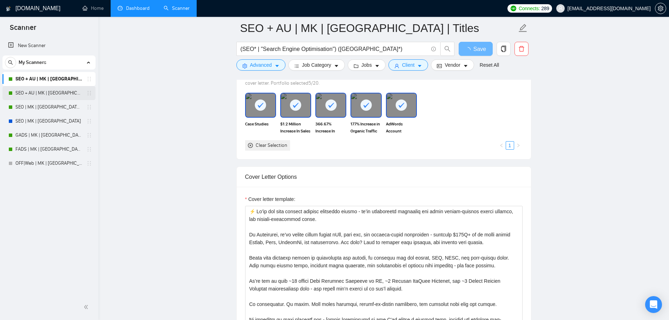
click at [56, 97] on link "SEO + AU | MK | [GEOGRAPHIC_DATA]" at bounding box center [48, 93] width 67 height 14
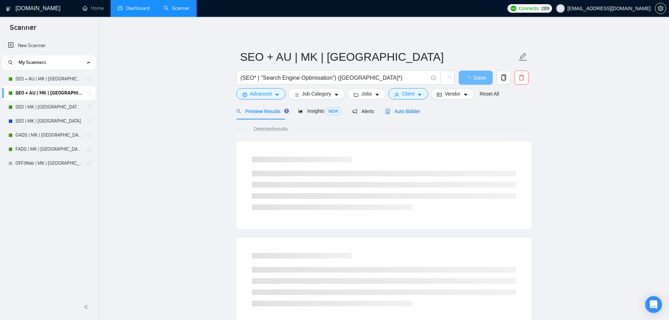
click at [407, 111] on span "Auto Bidder" at bounding box center [402, 112] width 35 height 6
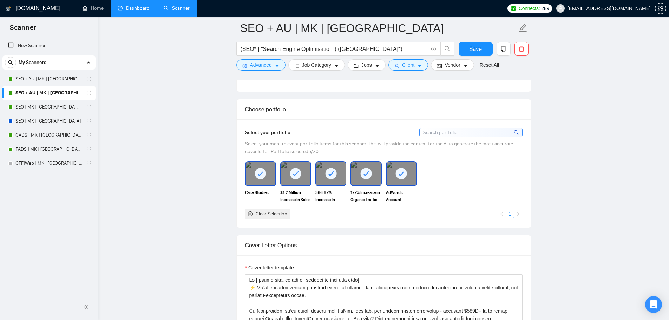
scroll to position [820, 0]
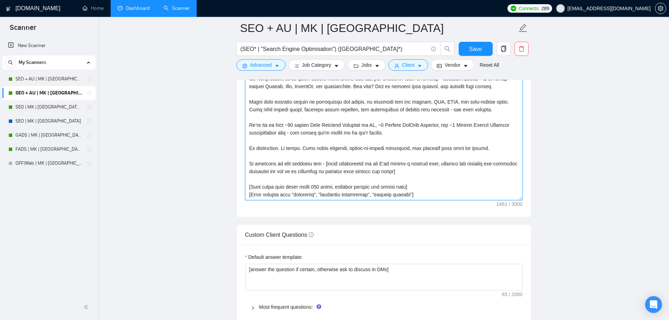
click at [316, 173] on textarea "Cover letter template:" at bounding box center [384, 121] width 278 height 158
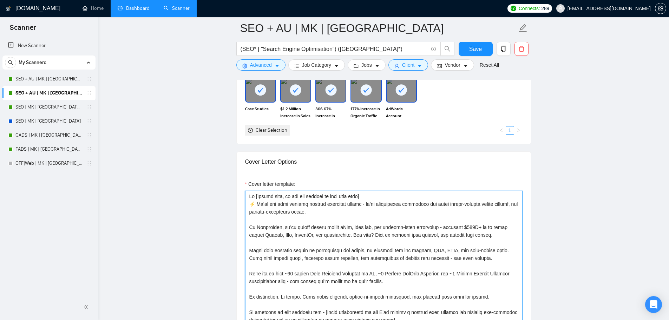
scroll to position [656, 0]
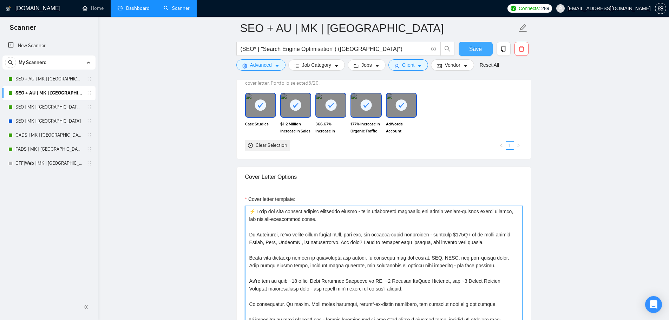
type textarea "⚡️ We’re not your typical digital marketing agency - we’re performance marketer…"
click at [482, 46] on button "Save" at bounding box center [476, 49] width 34 height 14
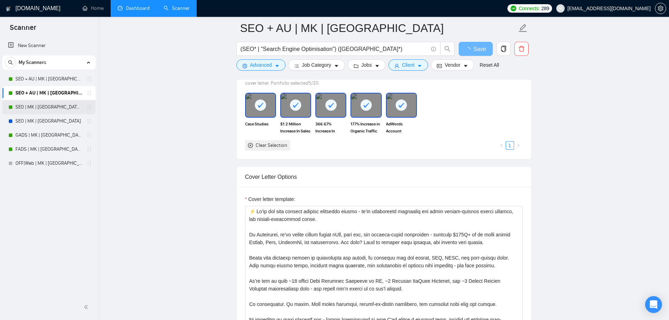
click at [28, 104] on link "SEO | MK | [GEOGRAPHIC_DATA] | Titles" at bounding box center [48, 107] width 67 height 14
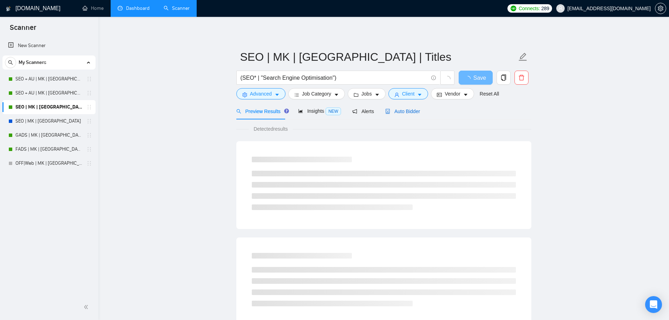
click at [394, 108] on div "Auto Bidder" at bounding box center [402, 112] width 35 height 8
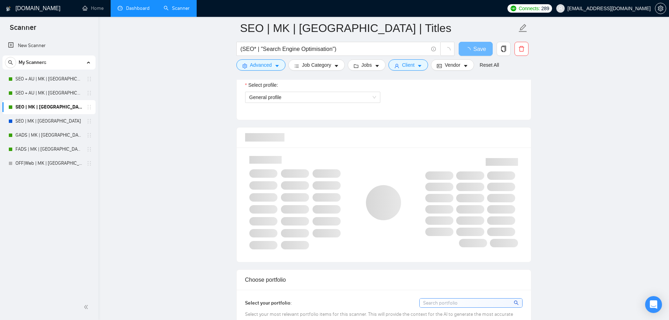
checkbox input "true"
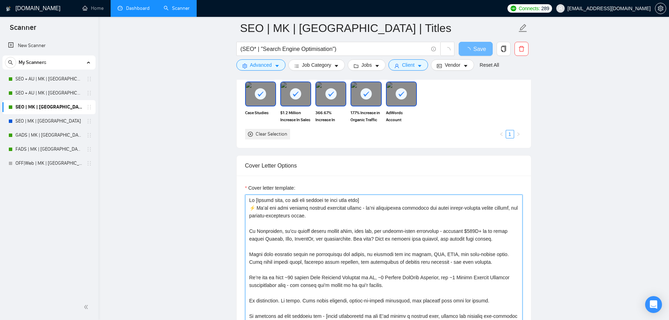
click at [344, 260] on textarea "Cover letter template:" at bounding box center [384, 274] width 278 height 158
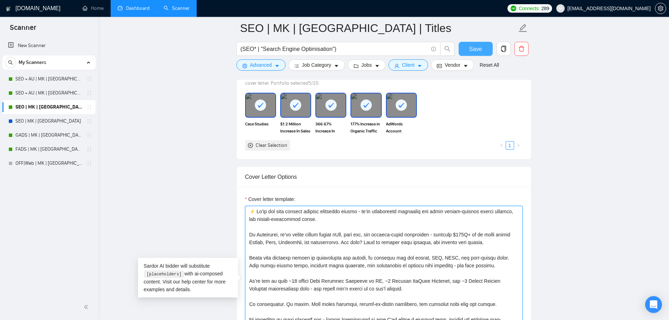
type textarea "⚡️ We’re not your typical digital marketing agency - we’re performance marketer…"
click at [466, 56] on button "Save" at bounding box center [476, 49] width 34 height 14
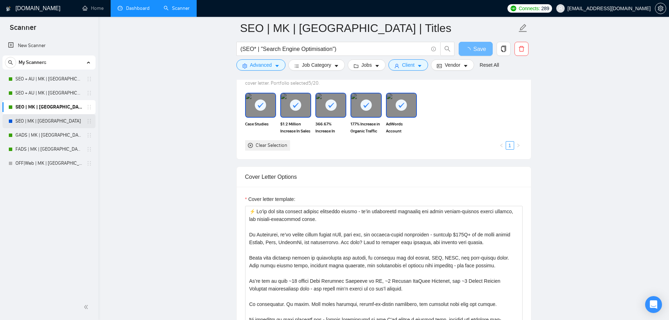
click at [31, 115] on link "SEO | MK | [GEOGRAPHIC_DATA]" at bounding box center [48, 121] width 67 height 14
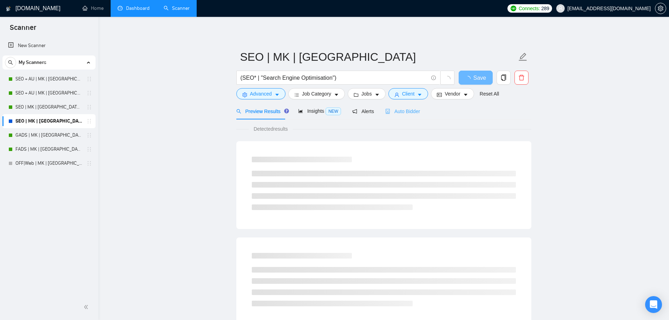
click at [393, 103] on div "Auto Bidder" at bounding box center [402, 111] width 35 height 17
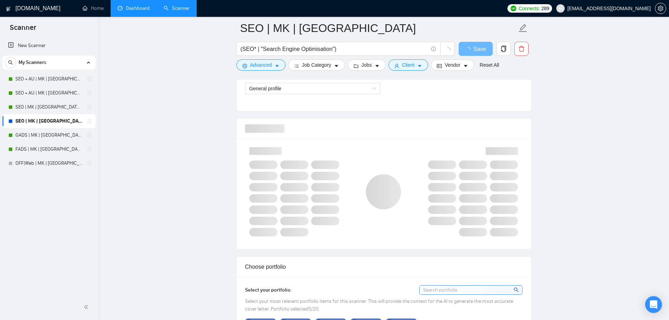
scroll to position [574, 0]
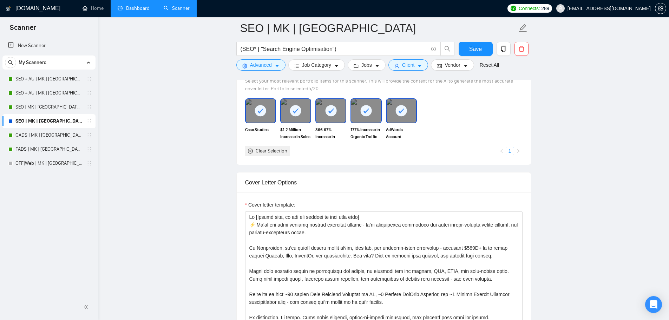
scroll to position [738, 0]
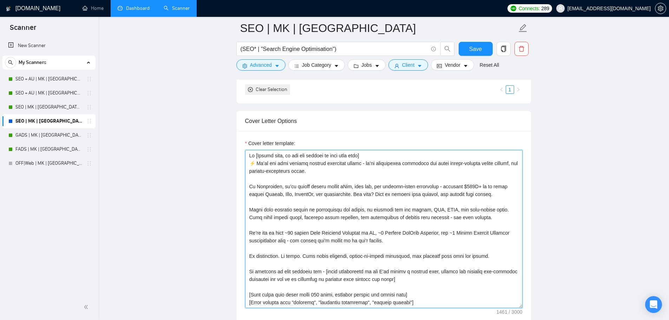
click at [319, 208] on textarea "Cover letter template:" at bounding box center [384, 229] width 278 height 158
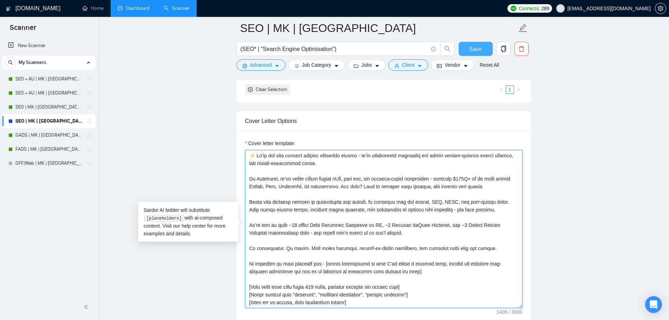
type textarea "⚡️ We’re not your typical digital marketing agency - we’re performance marketer…"
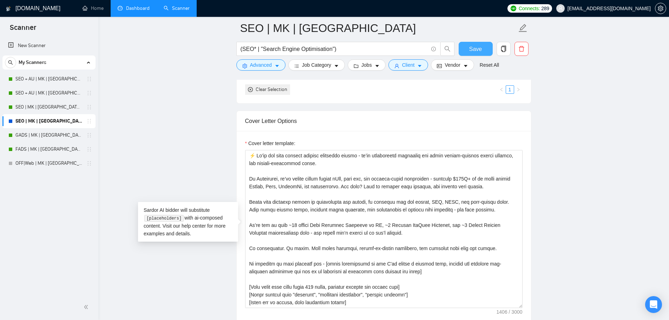
click at [472, 50] on span "Save" at bounding box center [475, 49] width 13 height 9
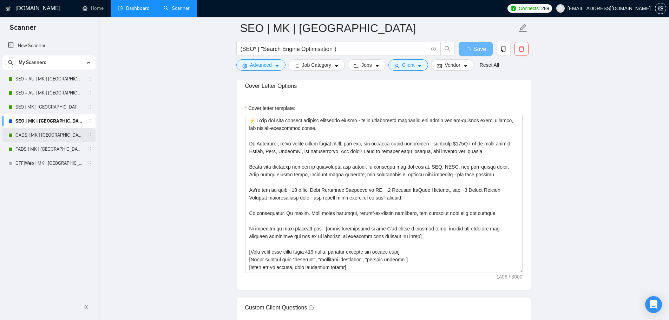
click at [44, 132] on link "GADS | MK | [GEOGRAPHIC_DATA] | Titles" at bounding box center [48, 135] width 67 height 14
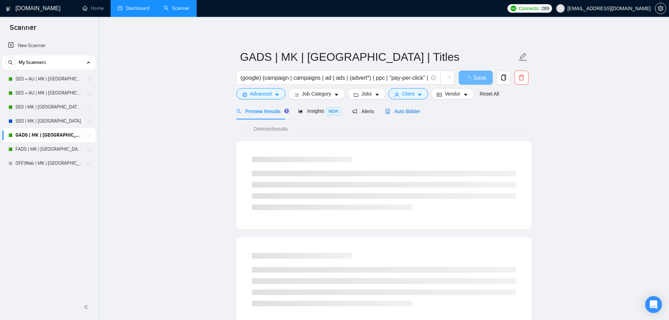
click at [408, 113] on span "Auto Bidder" at bounding box center [402, 112] width 35 height 6
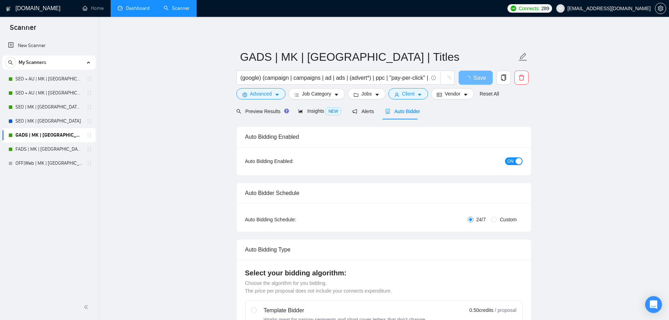
checkbox input "true"
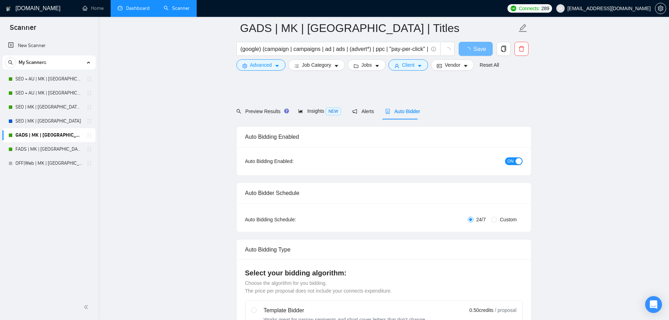
checkbox input "true"
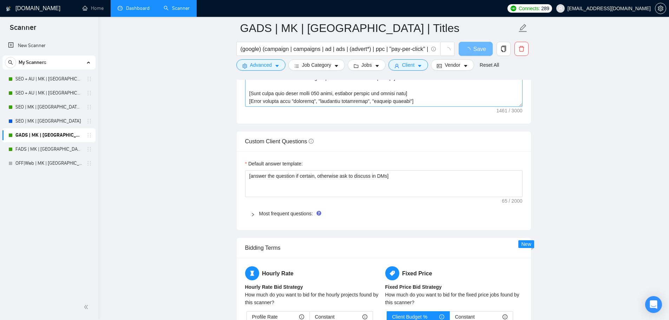
scroll to position [738, 0]
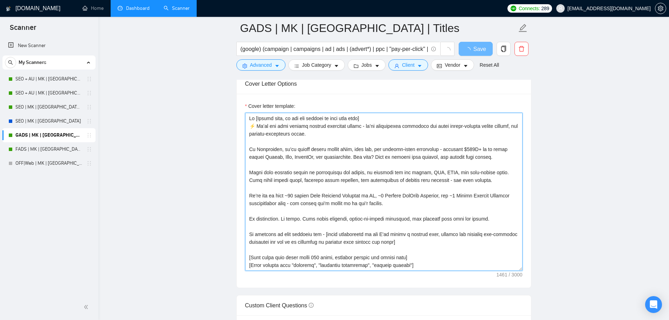
click at [336, 212] on textarea "Cover letter template:" at bounding box center [384, 192] width 278 height 158
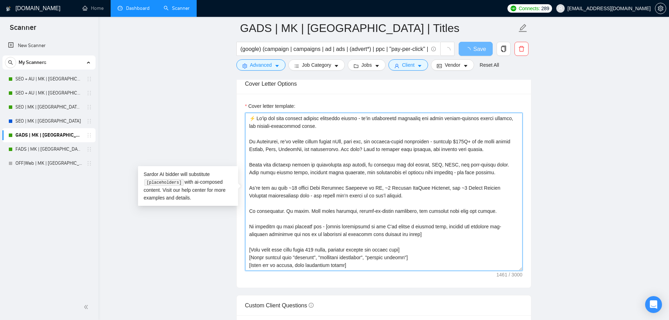
type textarea "⚡️ We’re not your typical digital marketing agency - we’re performance marketer…"
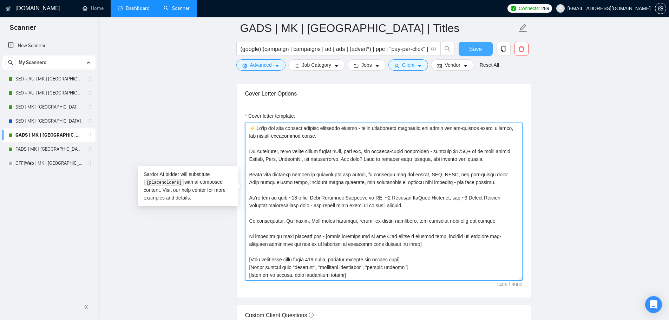
type textarea "⚡️ We’re not your typical digital marketing agency - we’re performance marketer…"
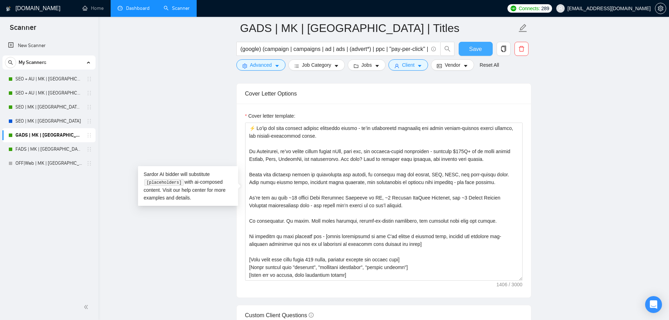
click at [481, 48] on span "Save" at bounding box center [475, 49] width 13 height 9
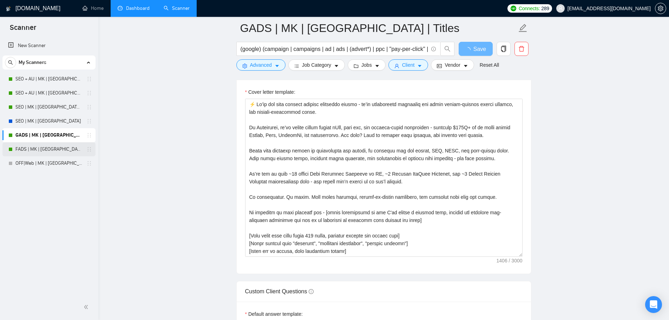
click at [44, 152] on link "FADS | MK | [GEOGRAPHIC_DATA] | Titles" at bounding box center [48, 149] width 67 height 14
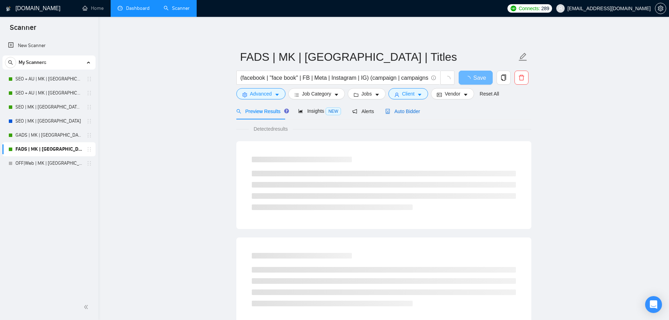
click at [406, 114] on span "Auto Bidder" at bounding box center [402, 112] width 35 height 6
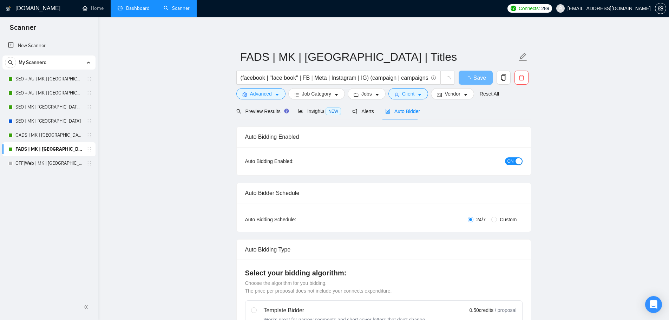
checkbox input "true"
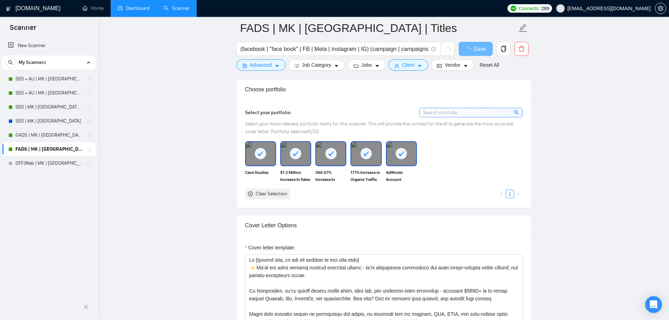
scroll to position [656, 0]
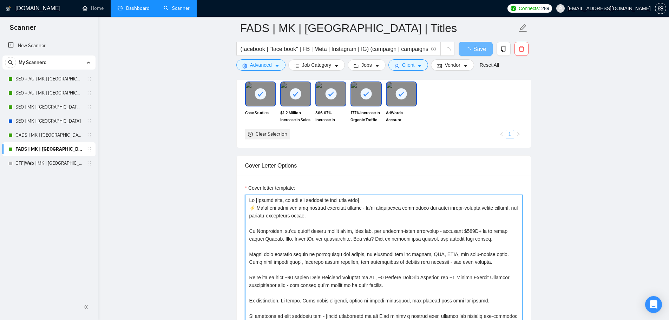
click at [313, 254] on textarea "Cover letter template:" at bounding box center [384, 274] width 278 height 158
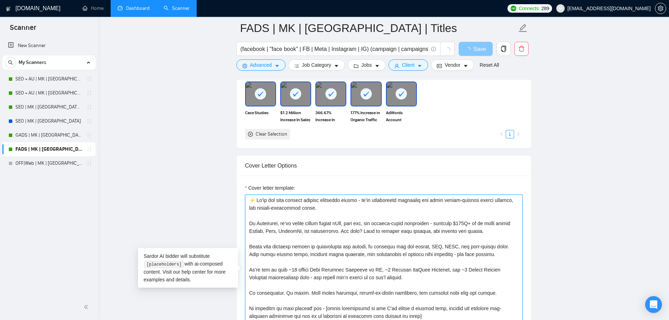
type textarea "⚡️ We’re not your typical digital marketing agency - we’re performance marketer…"
click at [475, 47] on span "Save" at bounding box center [480, 49] width 13 height 9
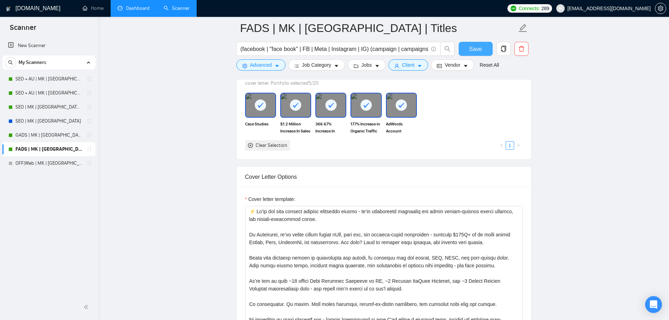
click at [471, 48] on span "Save" at bounding box center [475, 49] width 13 height 9
click at [50, 165] on link "OFF|Web | MK | Oceania | Titles" at bounding box center [48, 163] width 67 height 14
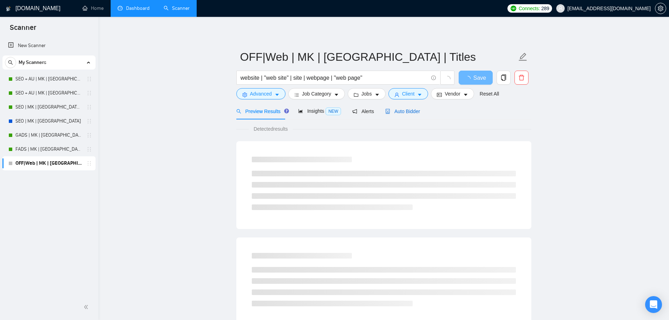
click at [402, 112] on span "Auto Bidder" at bounding box center [402, 112] width 35 height 6
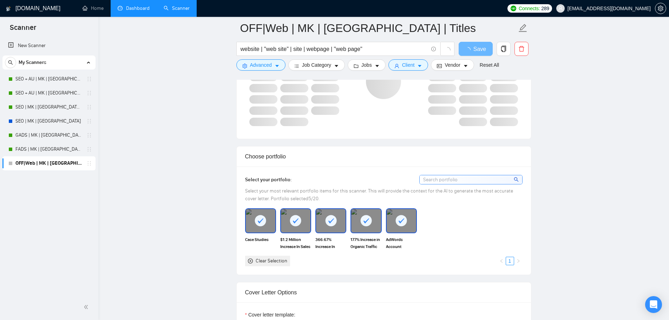
scroll to position [574, 0]
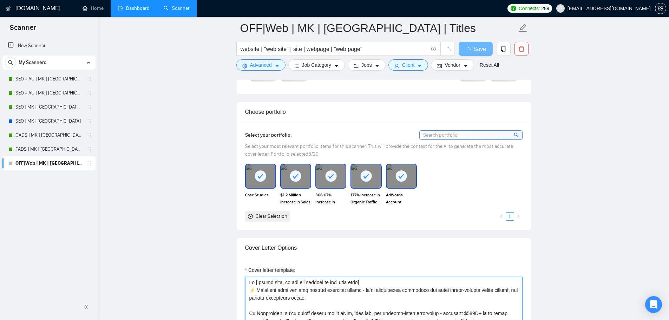
drag, startPoint x: 303, startPoint y: 299, endPoint x: 330, endPoint y: 302, distance: 27.5
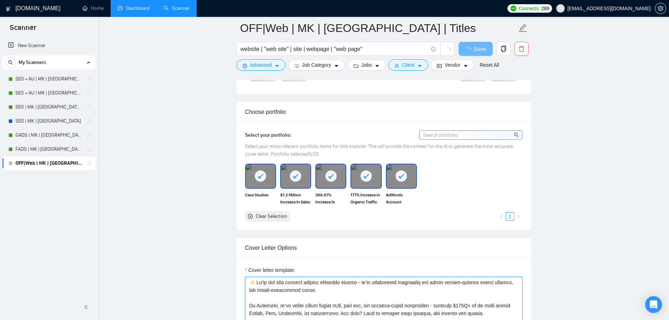
type textarea "⚡️ We’re not your typical digital marketing agency - we’re performance marketer…"
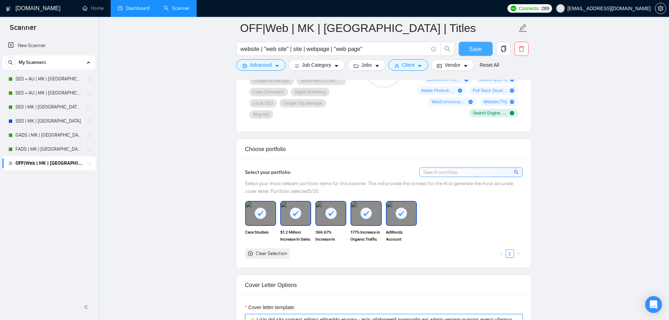
type textarea "⚡️ We’re not your typical digital marketing agency - we’re performance marketer…"
click at [473, 48] on span "Save" at bounding box center [475, 49] width 13 height 9
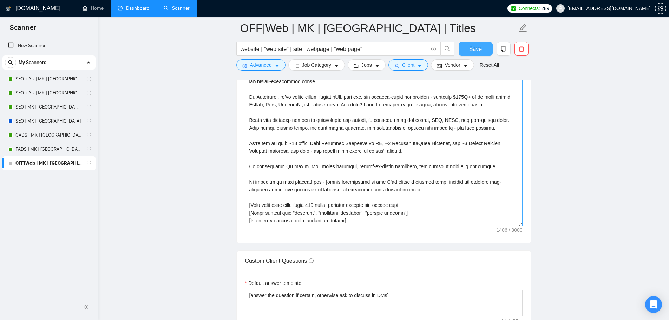
scroll to position [738, 0]
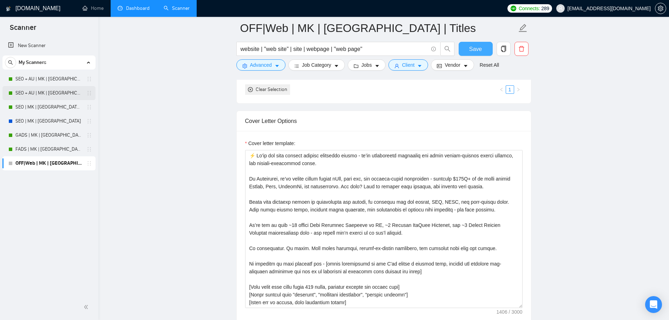
click at [21, 90] on link "SEO + AU | MK | [GEOGRAPHIC_DATA]" at bounding box center [48, 93] width 67 height 14
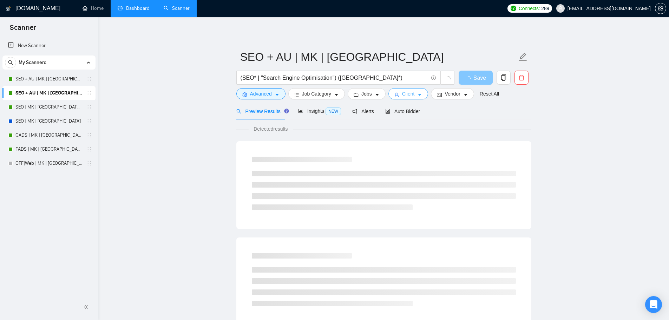
click at [417, 95] on icon "caret-down" at bounding box center [419, 94] width 5 height 5
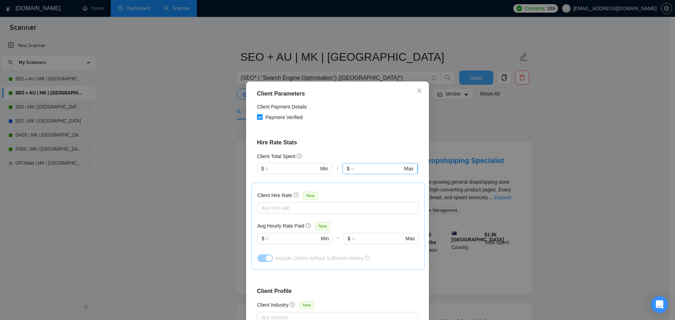
scroll to position [164, 0]
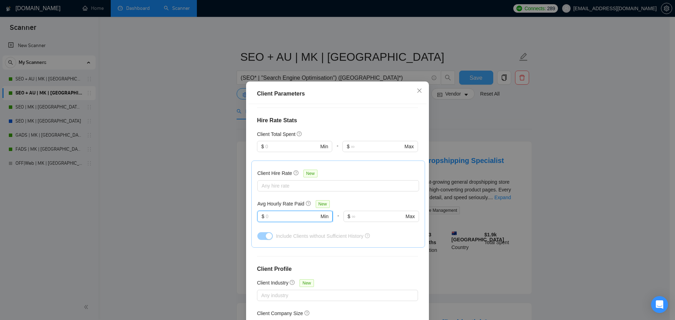
click at [297, 219] on input "text" at bounding box center [292, 217] width 53 height 8
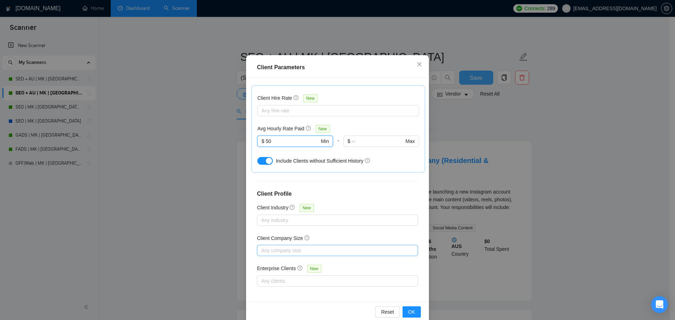
scroll to position [39, 0]
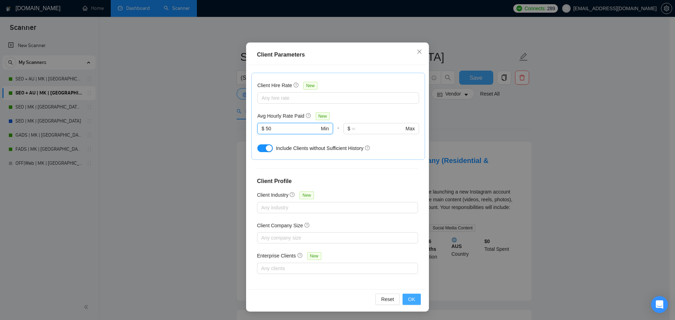
type input "50"
click at [409, 297] on span "OK" at bounding box center [411, 299] width 7 height 8
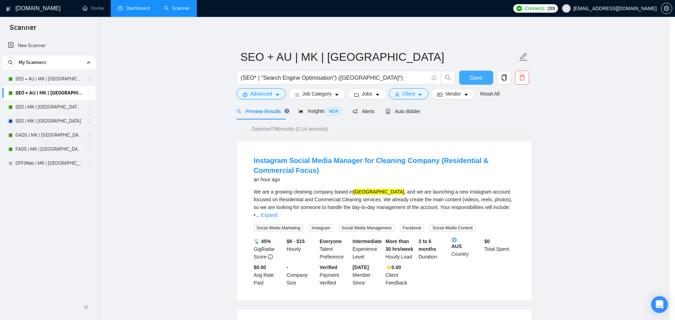
scroll to position [0, 0]
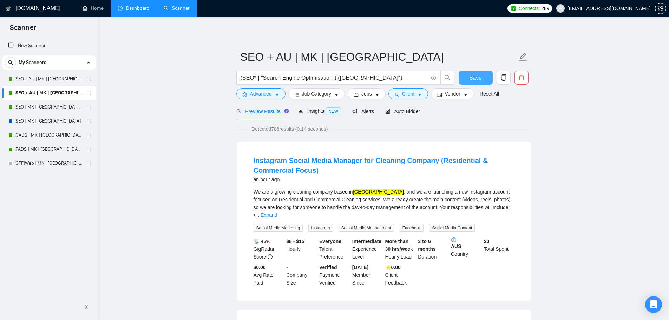
click at [473, 79] on span "Save" at bounding box center [475, 77] width 13 height 9
click at [35, 77] on link "SEO + AU | MK | [GEOGRAPHIC_DATA] | Titles" at bounding box center [48, 79] width 67 height 14
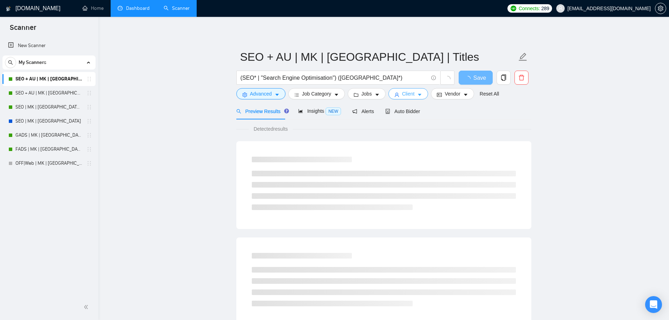
click at [397, 95] on icon "user" at bounding box center [397, 94] width 5 height 5
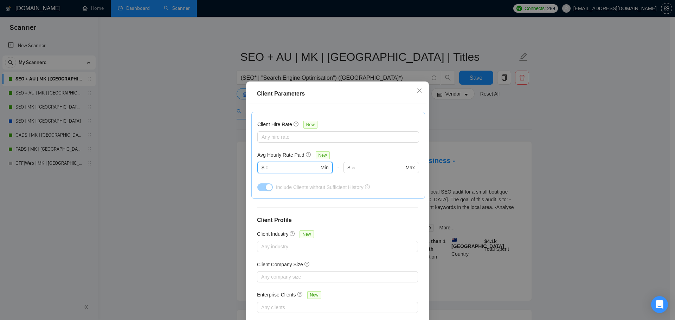
click at [282, 169] on input "text" at bounding box center [292, 168] width 53 height 8
type input "50"
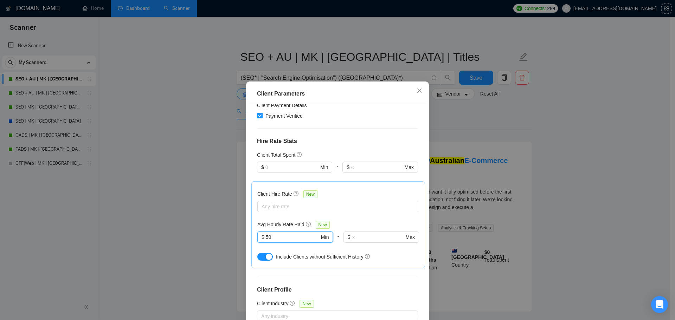
scroll to position [213, 0]
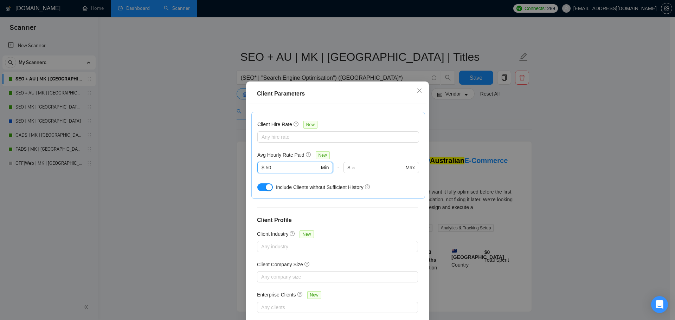
drag, startPoint x: 270, startPoint y: 168, endPoint x: 241, endPoint y: 166, distance: 28.9
click at [241, 166] on div "Client Parameters Client Location Include Client Countries Oceania Exclude Clie…" at bounding box center [337, 160] width 675 height 320
click at [412, 88] on span "Close" at bounding box center [419, 91] width 19 height 19
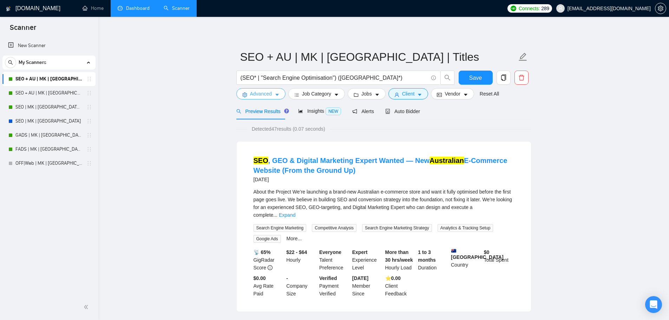
click at [245, 97] on icon "setting" at bounding box center [244, 94] width 5 height 5
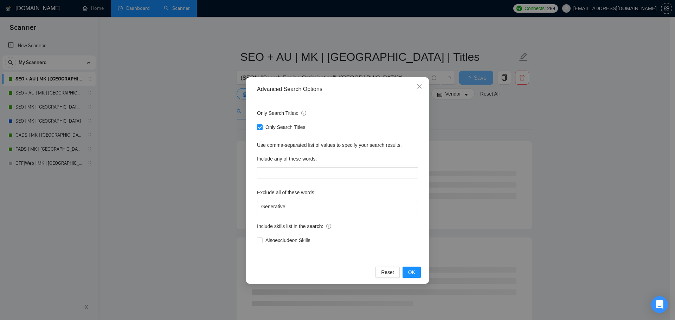
drag, startPoint x: 491, startPoint y: 200, endPoint x: 477, endPoint y: 200, distance: 14.1
click at [488, 201] on div "Advanced Search Options Only Search Titles: Only Search Titles Use comma-separa…" at bounding box center [337, 160] width 675 height 320
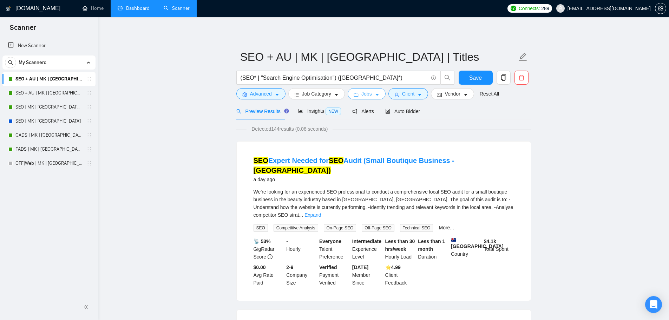
click at [368, 92] on span "Jobs" at bounding box center [367, 94] width 11 height 8
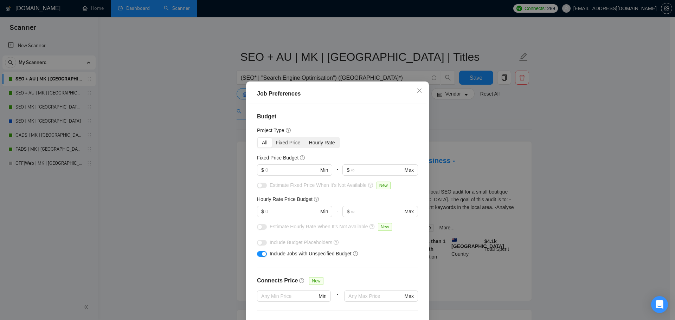
click at [305, 142] on div "Hourly Rate" at bounding box center [322, 143] width 34 height 10
click at [305, 138] on input "Hourly Rate" at bounding box center [305, 138] width 0 height 0
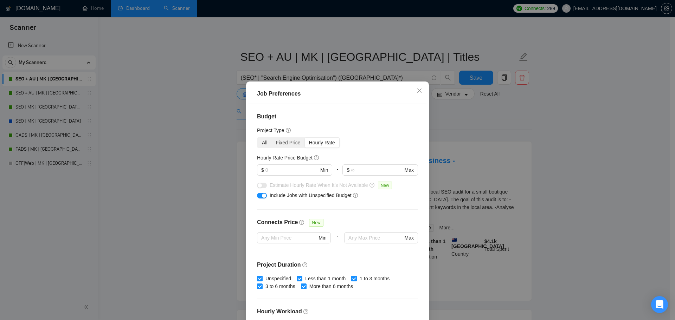
click at [259, 140] on div "All" at bounding box center [265, 143] width 14 height 10
click at [258, 138] on input "All" at bounding box center [258, 138] width 0 height 0
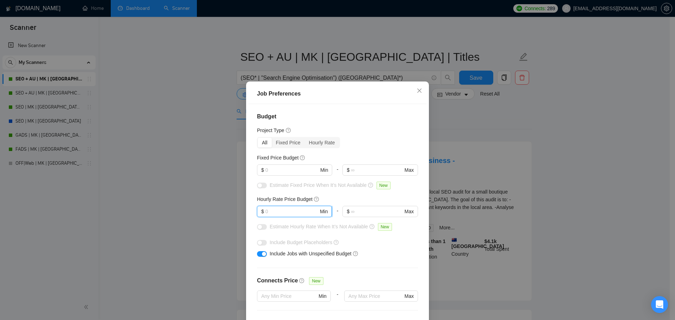
click at [292, 210] on input "text" at bounding box center [291, 212] width 53 height 8
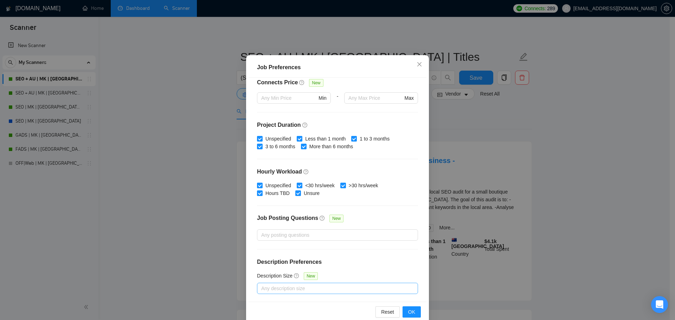
scroll to position [39, 0]
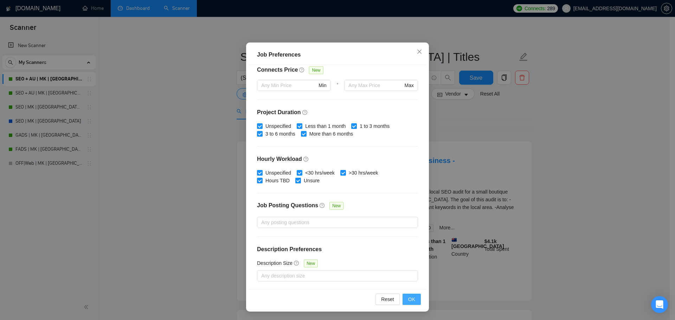
type input "40"
click at [411, 298] on span "OK" at bounding box center [411, 299] width 7 height 8
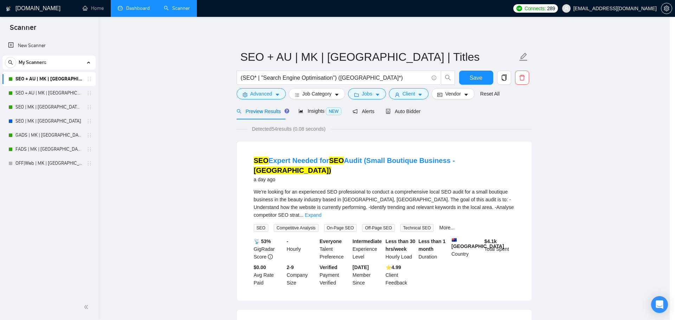
scroll to position [0, 0]
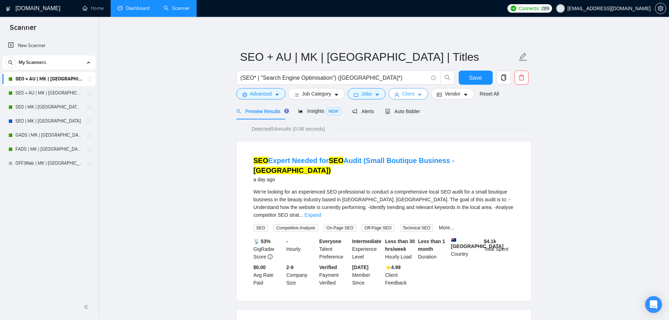
click at [414, 95] on button "Client" at bounding box center [409, 93] width 40 height 11
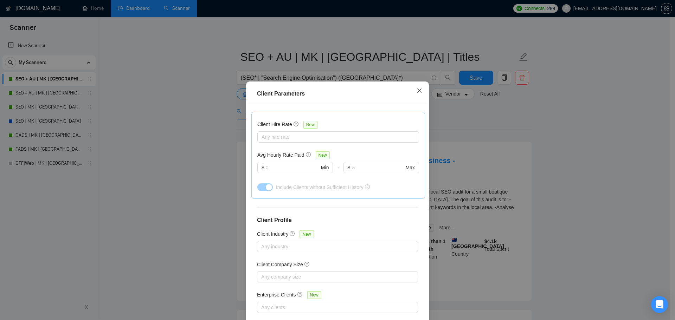
click at [416, 93] on icon "close" at bounding box center [419, 91] width 6 height 6
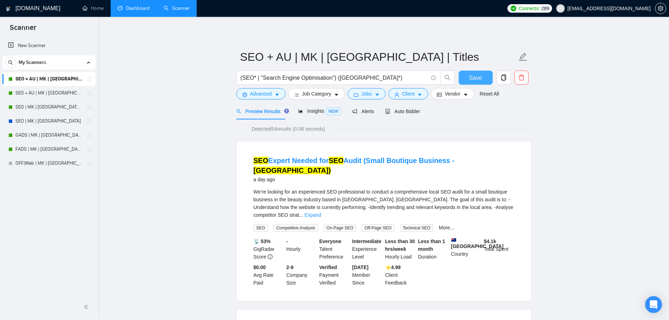
click at [485, 80] on button "Save" at bounding box center [476, 78] width 34 height 14
click at [35, 92] on link "SEO + AU | MK | [GEOGRAPHIC_DATA]" at bounding box center [48, 93] width 67 height 14
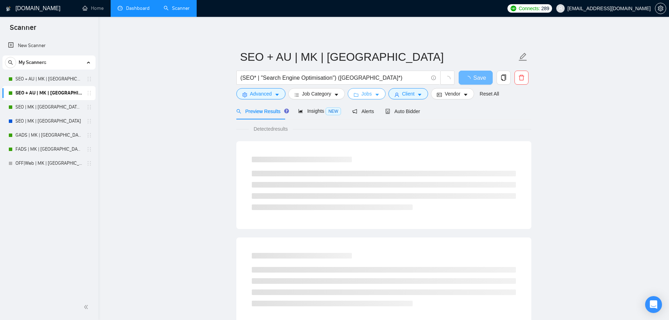
click at [365, 91] on span "Jobs" at bounding box center [367, 94] width 11 height 8
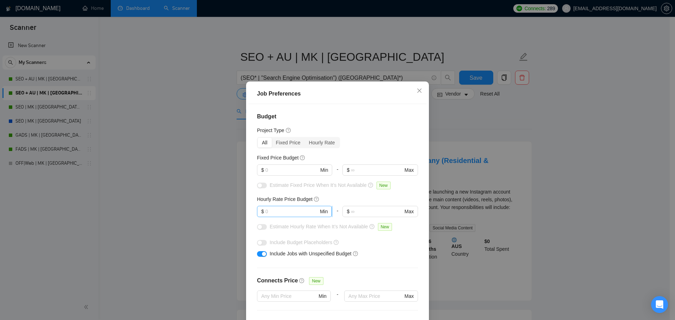
click at [295, 210] on input "text" at bounding box center [291, 212] width 53 height 8
paste input "40"
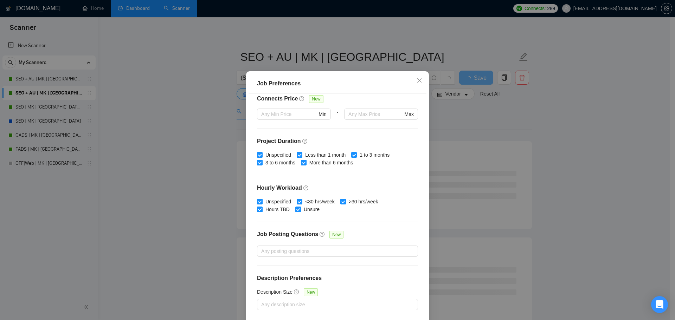
scroll to position [39, 0]
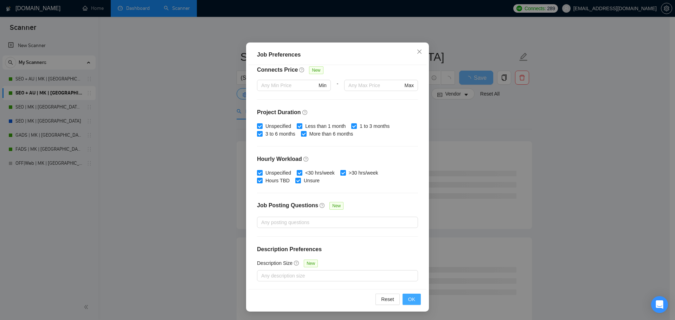
type input "40"
click at [410, 295] on span "OK" at bounding box center [411, 299] width 7 height 8
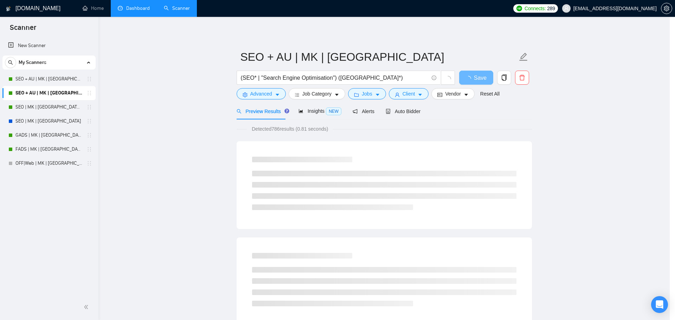
scroll to position [0, 0]
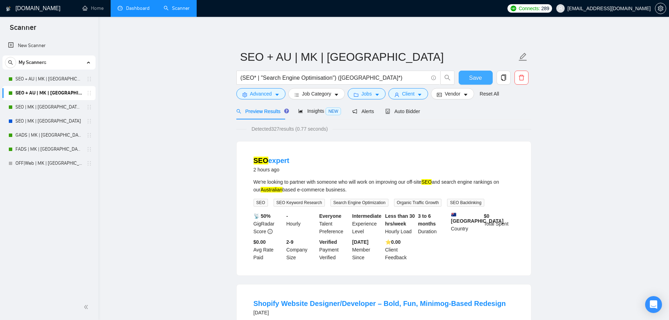
click at [481, 78] on span "Save" at bounding box center [475, 77] width 13 height 9
click at [55, 105] on link "SEO | MK | [GEOGRAPHIC_DATA] | Titles" at bounding box center [48, 107] width 67 height 14
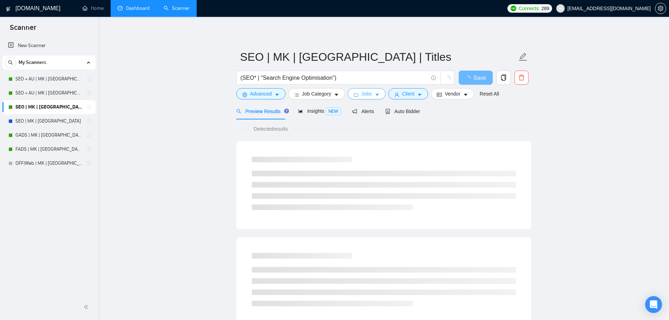
click at [365, 93] on span "Jobs" at bounding box center [367, 94] width 11 height 8
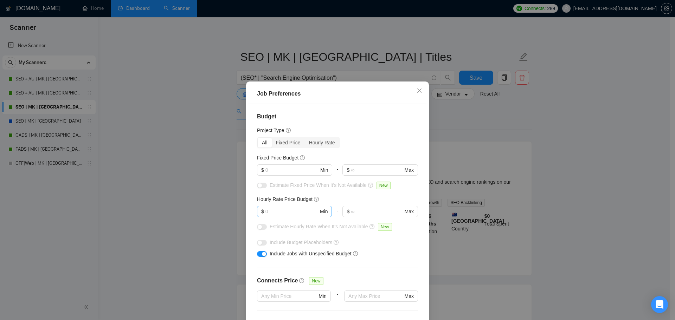
click at [277, 214] on input "text" at bounding box center [291, 212] width 53 height 8
paste input "40"
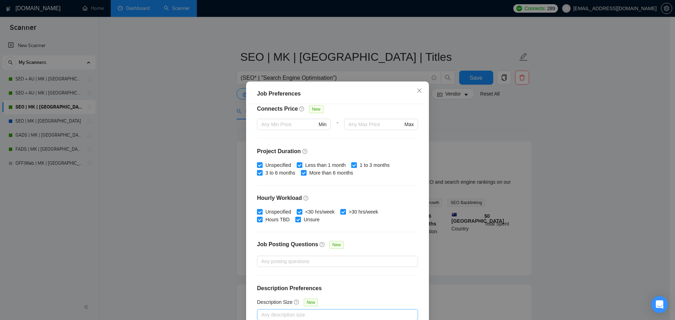
scroll to position [39, 0]
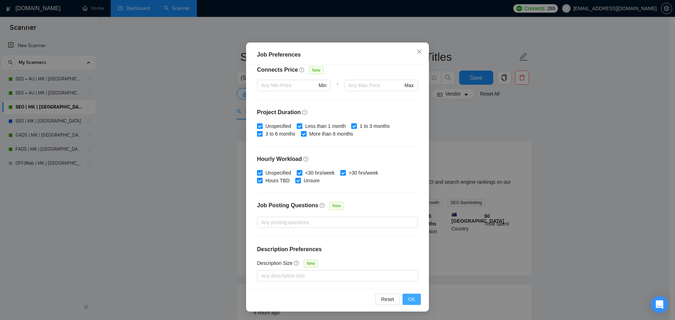
type input "40"
click at [408, 298] on span "OK" at bounding box center [411, 299] width 7 height 8
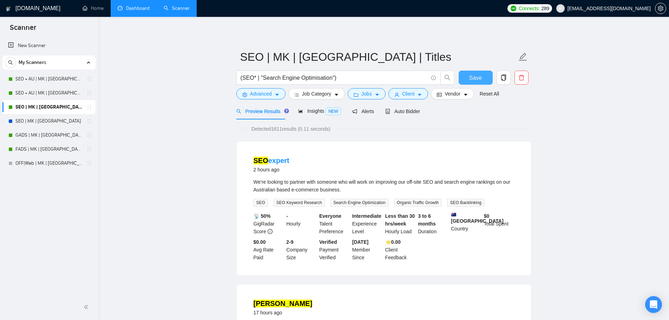
click at [474, 78] on span "Save" at bounding box center [475, 77] width 13 height 9
click at [40, 121] on link "SEO | MK | [GEOGRAPHIC_DATA]" at bounding box center [48, 121] width 67 height 14
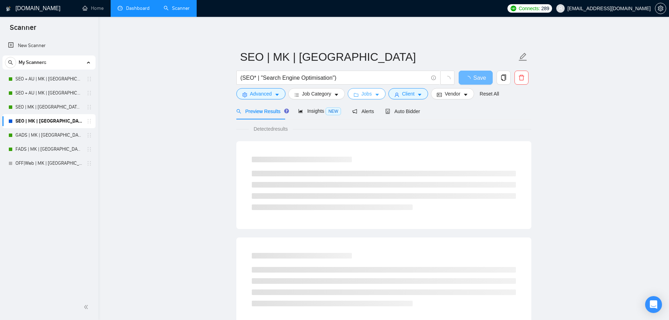
click at [366, 92] on span "Jobs" at bounding box center [367, 94] width 11 height 8
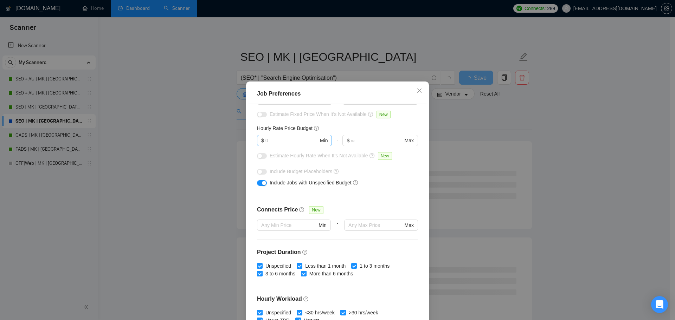
scroll to position [8, 0]
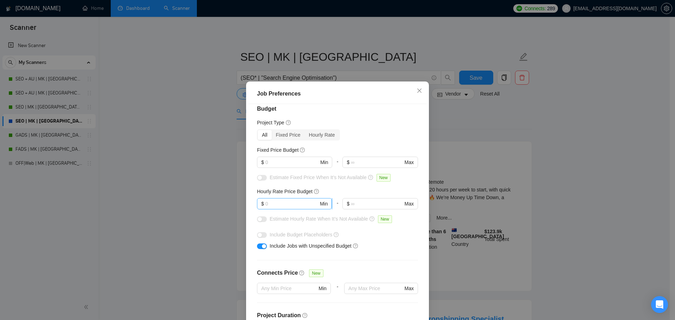
click at [287, 204] on input "text" at bounding box center [291, 204] width 53 height 8
paste input "40"
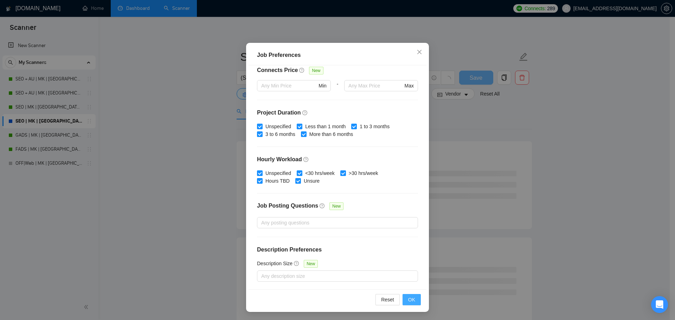
scroll to position [39, 0]
type input "40"
click at [409, 294] on button "OK" at bounding box center [411, 299] width 18 height 11
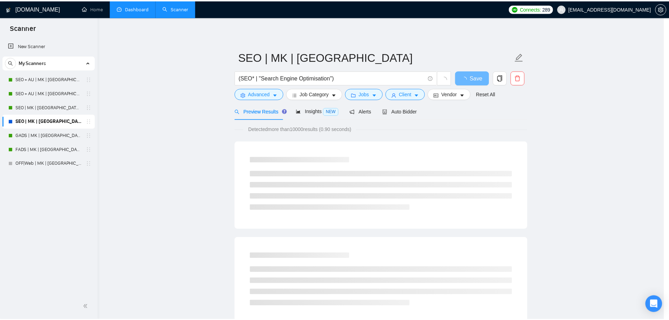
scroll to position [0, 0]
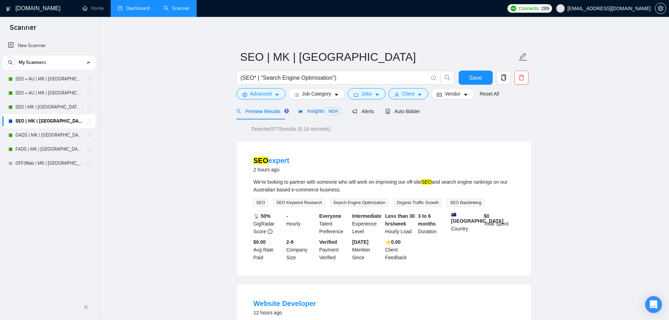
click at [311, 108] on span "Insights NEW" at bounding box center [319, 111] width 43 height 6
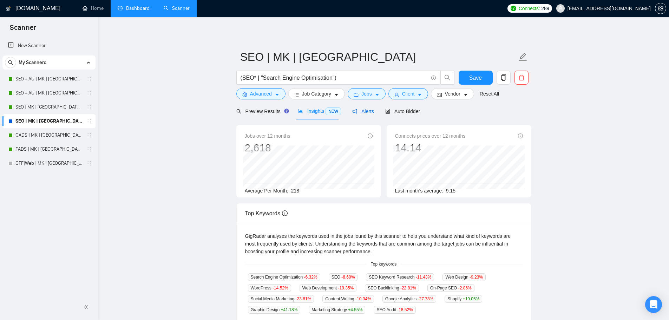
click at [367, 111] on span "Alerts" at bounding box center [363, 112] width 22 height 6
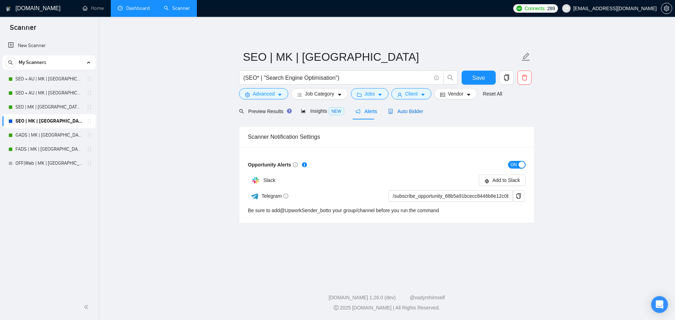
click at [399, 109] on span "Auto Bidder" at bounding box center [405, 112] width 35 height 6
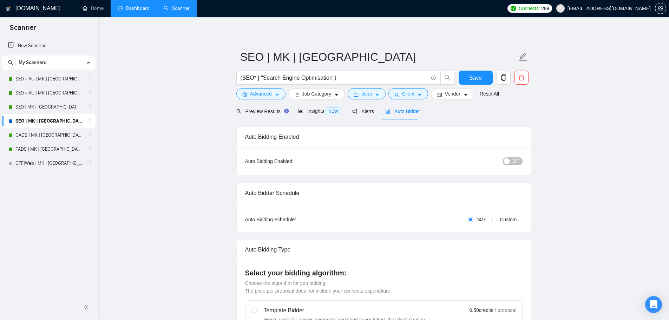
click at [514, 162] on span "OFF" at bounding box center [516, 161] width 8 height 8
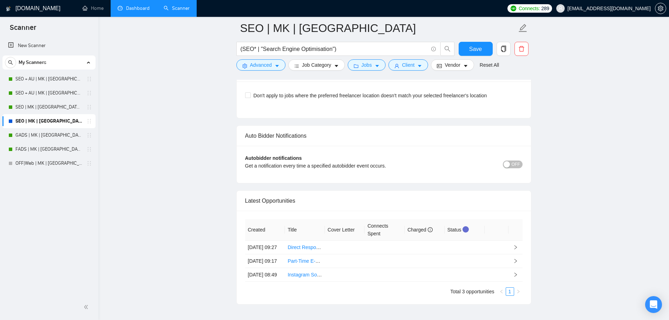
scroll to position [1640, 0]
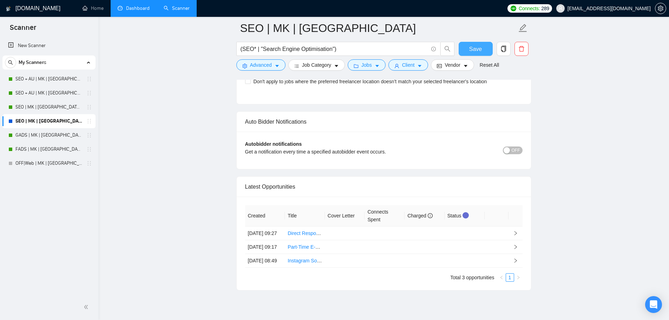
click at [479, 45] on span "Save" at bounding box center [475, 49] width 13 height 9
click at [512, 119] on div "Auto Bidder Notifications" at bounding box center [384, 122] width 278 height 20
click at [514, 147] on span "OFF" at bounding box center [516, 151] width 8 height 8
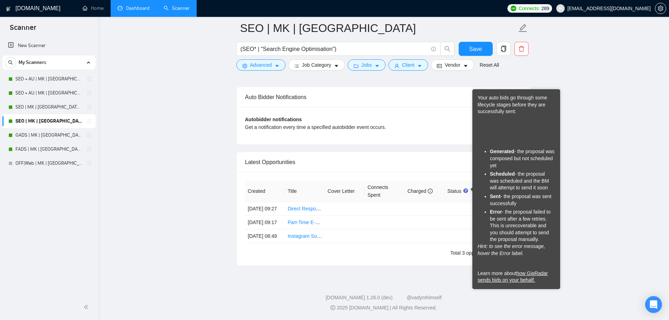
scroll to position [1522, 0]
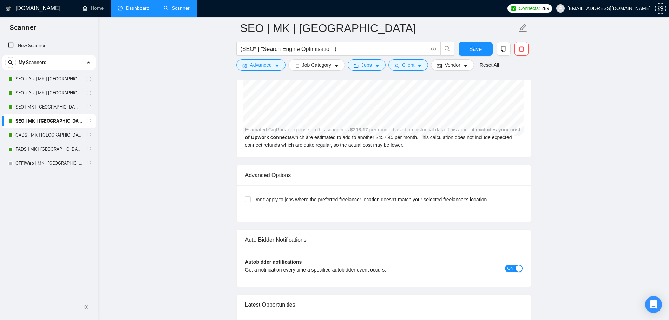
click at [514, 265] on button "ON" at bounding box center [514, 269] width 18 height 8
click at [508, 265] on div "button" at bounding box center [507, 268] width 6 height 6
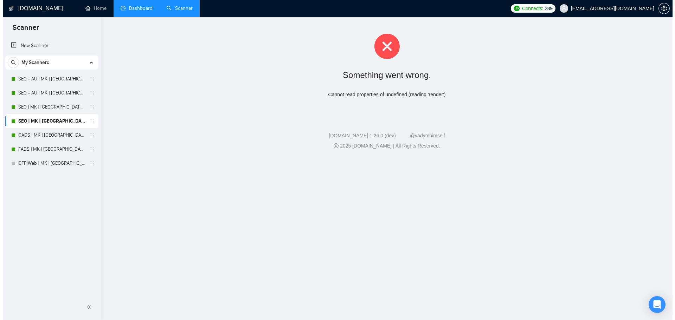
scroll to position [0, 0]
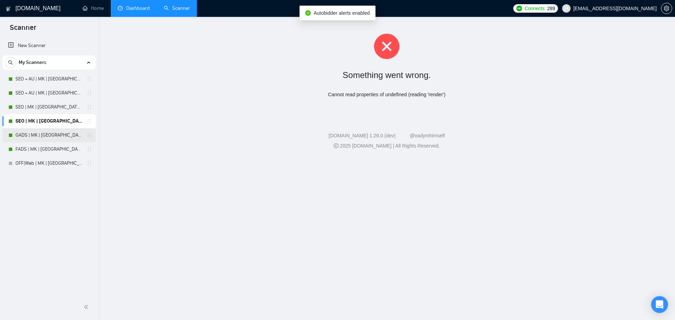
click at [32, 134] on link "GADS | MK | [GEOGRAPHIC_DATA] | Titles" at bounding box center [48, 135] width 67 height 14
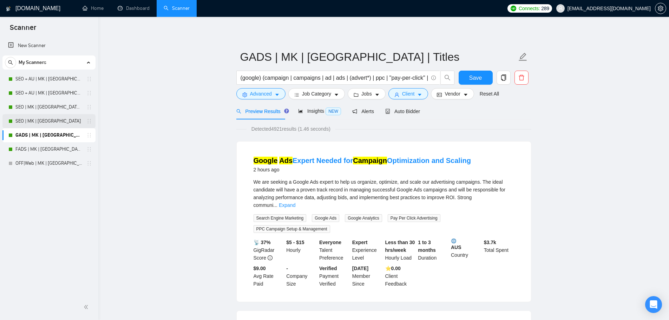
click at [66, 117] on link "SEO | MK | [GEOGRAPHIC_DATA]" at bounding box center [48, 121] width 67 height 14
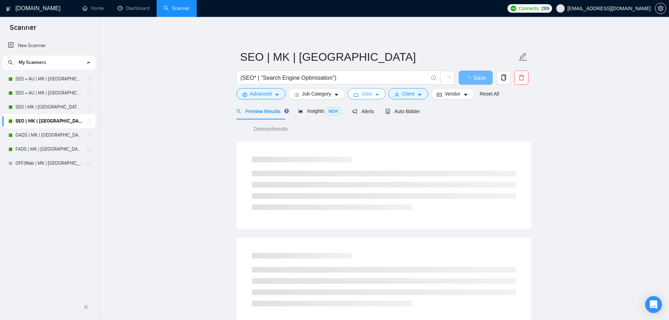
click at [375, 89] on button "Jobs" at bounding box center [367, 93] width 38 height 11
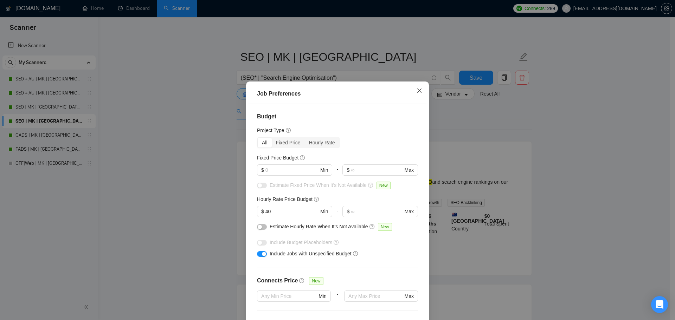
click at [412, 85] on span "Close" at bounding box center [419, 91] width 19 height 19
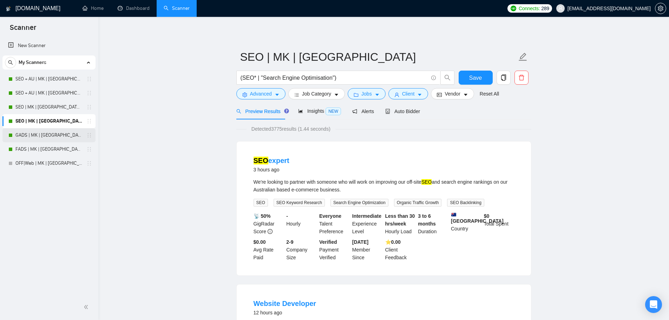
click at [41, 137] on link "GADS | MK | [GEOGRAPHIC_DATA] | Titles" at bounding box center [48, 135] width 67 height 14
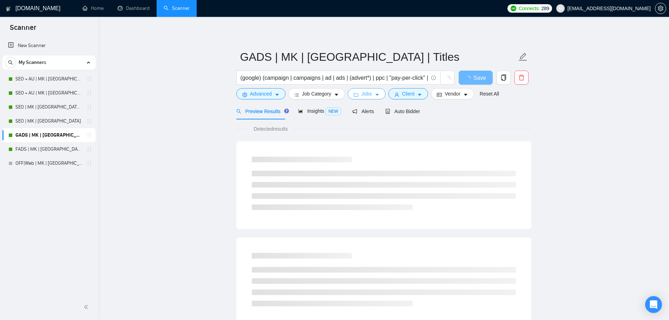
click at [371, 91] on button "Jobs" at bounding box center [367, 93] width 38 height 11
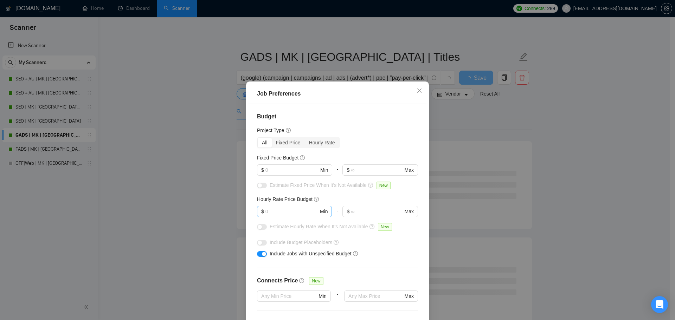
click at [282, 208] on input "text" at bounding box center [291, 212] width 53 height 8
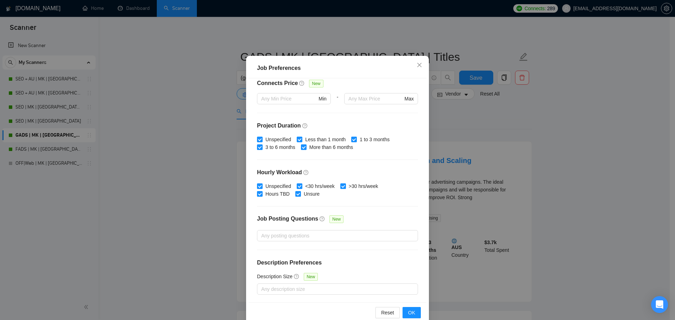
scroll to position [39, 0]
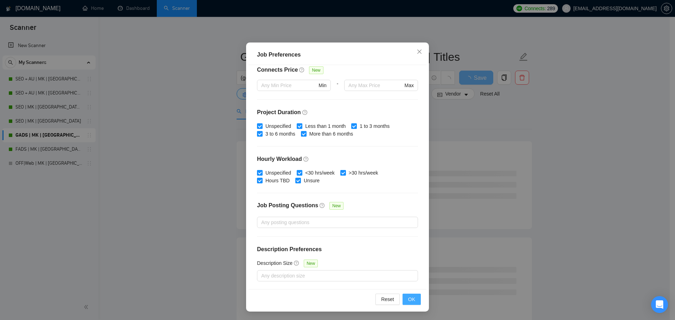
type input "40"
click at [412, 297] on span "OK" at bounding box center [411, 299] width 7 height 8
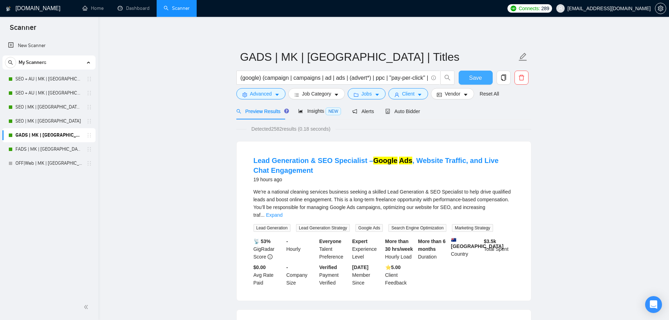
click at [468, 75] on button "Save" at bounding box center [476, 78] width 34 height 14
click at [41, 151] on link "FADS | MK | [GEOGRAPHIC_DATA] | Titles" at bounding box center [48, 149] width 67 height 14
click at [477, 79] on span "Save" at bounding box center [475, 77] width 13 height 9
click at [58, 147] on link "FADS | MK | [GEOGRAPHIC_DATA] | Titles" at bounding box center [48, 149] width 67 height 14
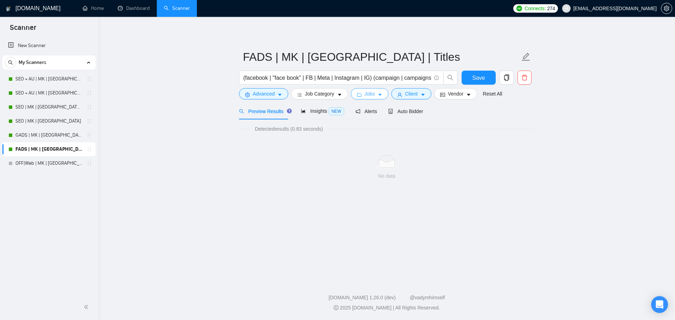
click at [373, 97] on button "Jobs" at bounding box center [370, 93] width 38 height 11
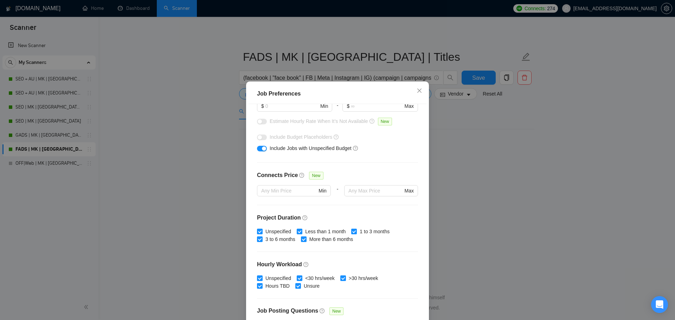
scroll to position [90, 0]
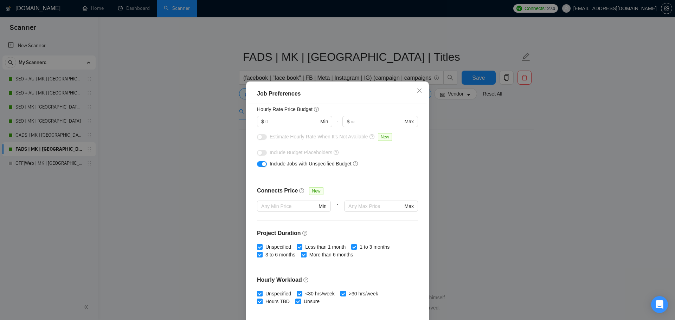
click at [293, 214] on div at bounding box center [294, 216] width 74 height 8
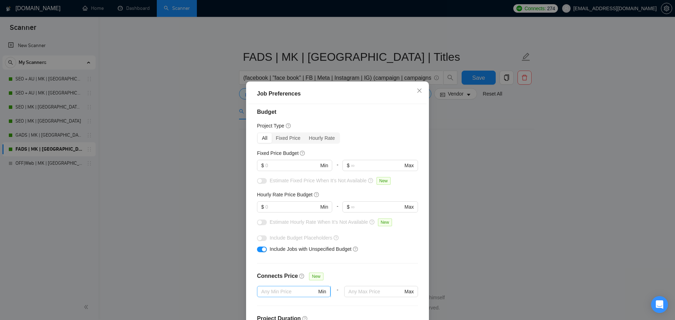
scroll to position [0, 0]
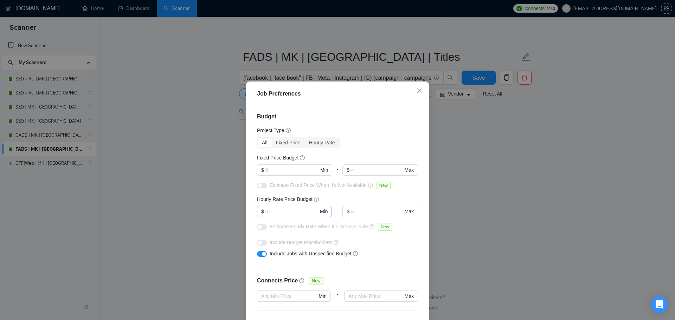
drag, startPoint x: 286, startPoint y: 216, endPoint x: 280, endPoint y: 215, distance: 6.6
click at [284, 216] on span "$ Min" at bounding box center [294, 211] width 75 height 11
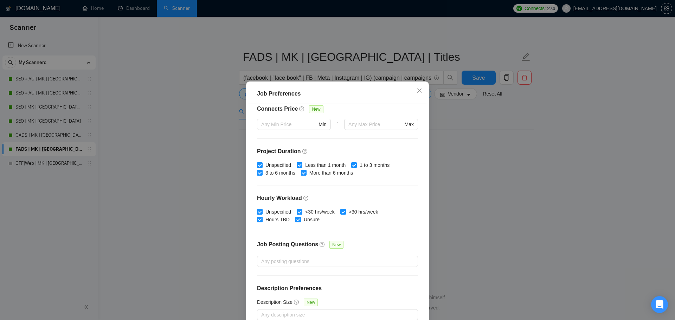
scroll to position [39, 0]
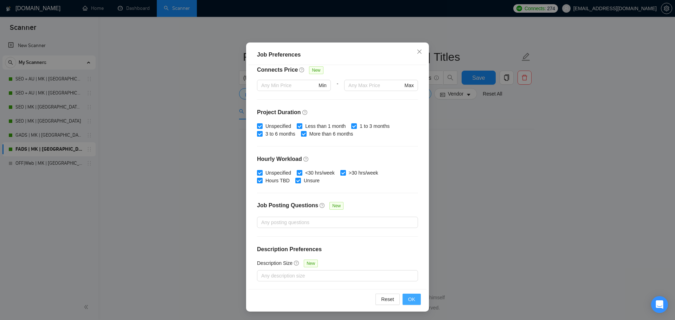
type input "40"
click at [409, 298] on span "OK" at bounding box center [411, 299] width 7 height 8
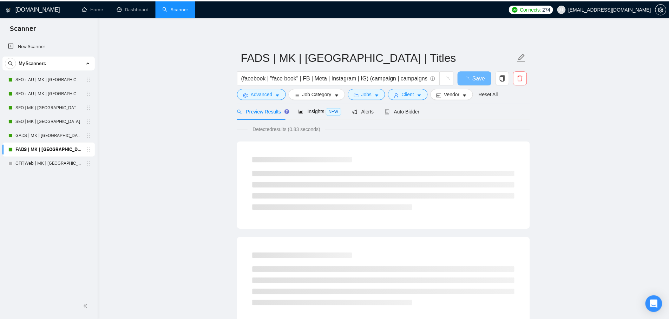
scroll to position [0, 0]
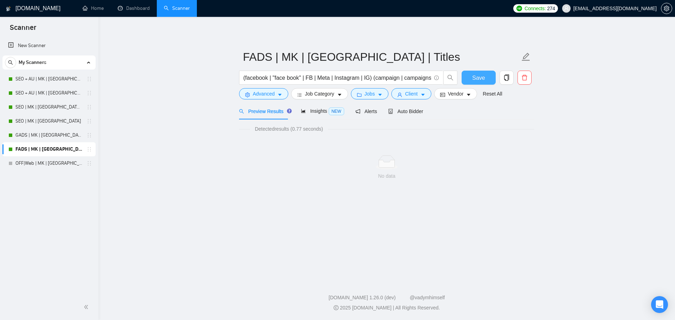
click at [478, 78] on span "Save" at bounding box center [478, 77] width 13 height 9
click at [59, 139] on link "GADS | MK | [GEOGRAPHIC_DATA] | Titles" at bounding box center [48, 135] width 67 height 14
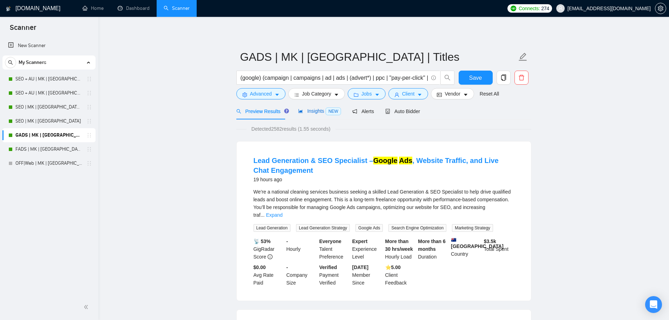
click at [303, 111] on span "Insights NEW" at bounding box center [319, 111] width 43 height 6
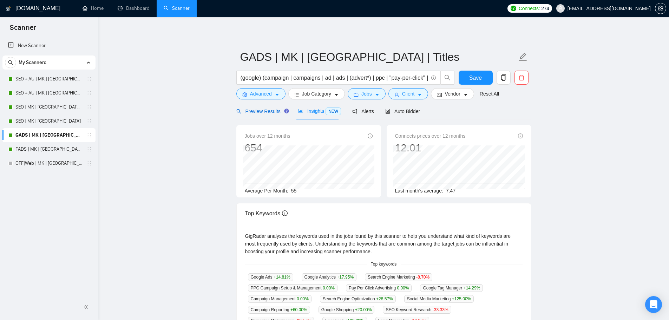
click at [261, 114] on span "Preview Results" at bounding box center [261, 112] width 51 height 6
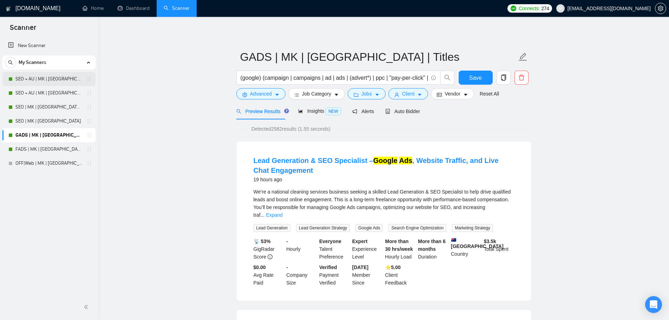
click at [64, 78] on link "SEO + AU | MK | [GEOGRAPHIC_DATA] | Titles" at bounding box center [48, 79] width 67 height 14
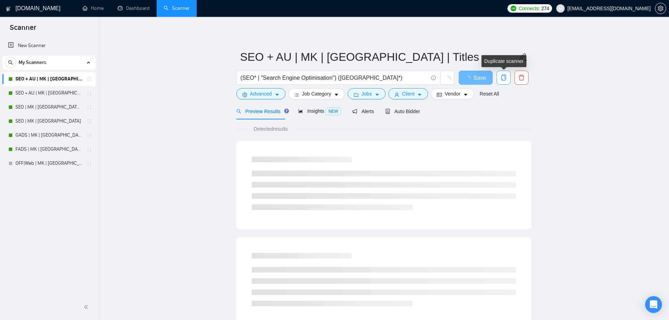
click at [506, 76] on icon "copy" at bounding box center [503, 77] width 5 height 6
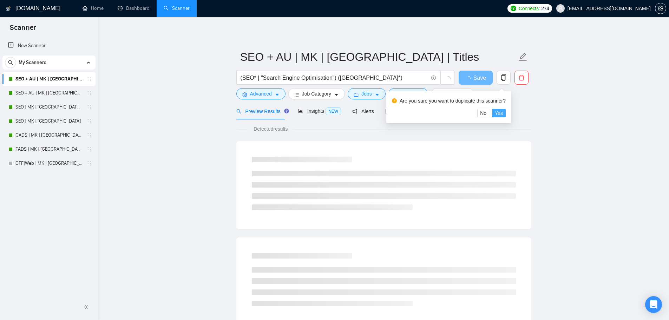
click at [495, 111] on span "Yes" at bounding box center [499, 113] width 8 height 8
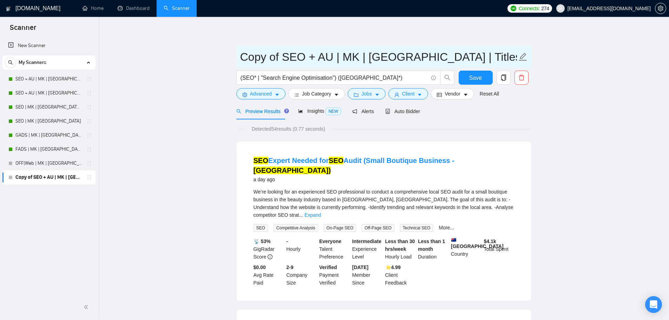
click at [525, 62] on span at bounding box center [523, 57] width 9 height 18
click at [373, 74] on input "(SEO* | "Search Engine Optimisation") ([GEOGRAPHIC_DATA]*)" at bounding box center [335, 77] width 188 height 9
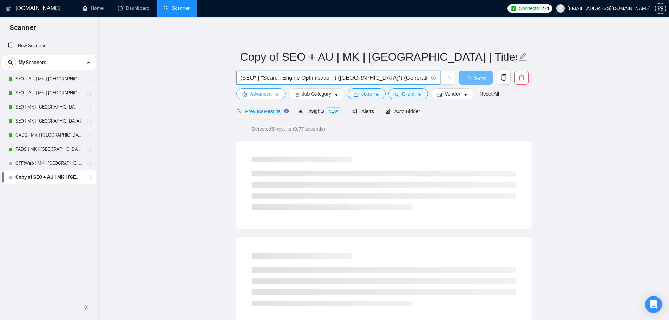
type input "(SEO* | "Search Engine Optimisation") (Australia*) (Generative)"
click at [267, 95] on span "Advanced" at bounding box center [261, 94] width 22 height 8
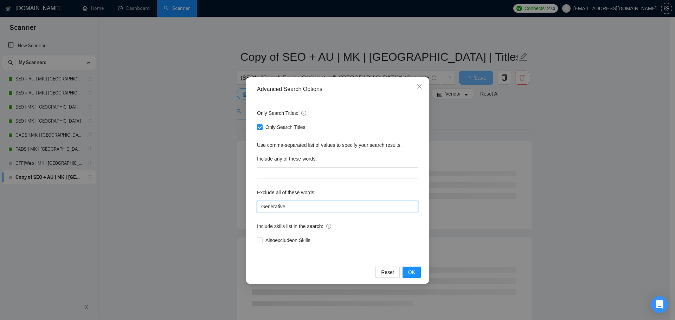
drag, startPoint x: 293, startPoint y: 211, endPoint x: 227, endPoint y: 199, distance: 67.9
click at [227, 199] on div "Advanced Search Options Only Search Titles: Only Search Titles Use comma-separa…" at bounding box center [337, 160] width 675 height 320
click at [414, 273] on span "OK" at bounding box center [411, 272] width 7 height 8
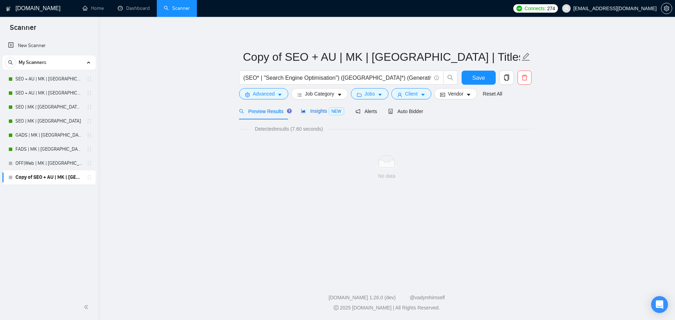
click at [313, 112] on span "Insights NEW" at bounding box center [322, 111] width 43 height 6
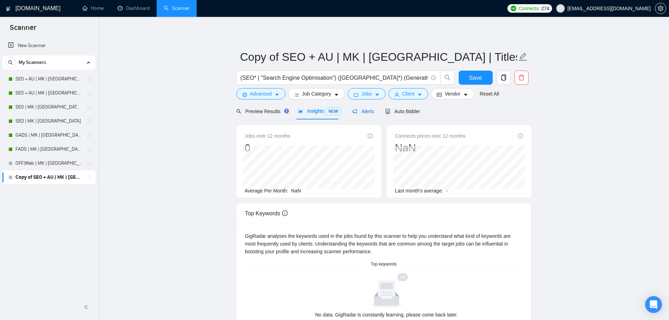
click at [362, 112] on span "Alerts" at bounding box center [363, 112] width 22 height 6
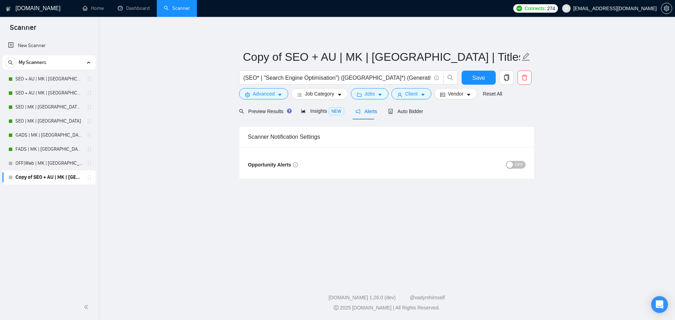
click at [521, 166] on span "OFF" at bounding box center [518, 165] width 8 height 8
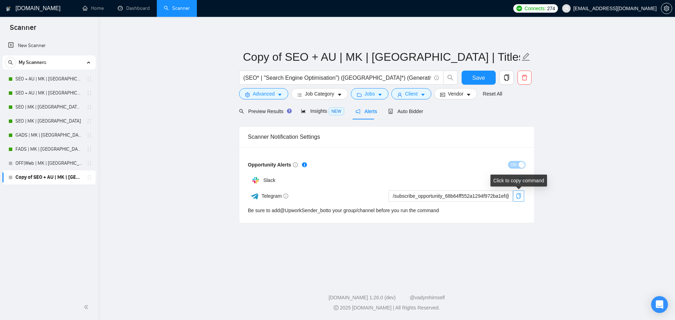
click at [519, 196] on icon "copy" at bounding box center [518, 196] width 6 height 6
click at [398, 115] on div "Auto Bidder" at bounding box center [405, 112] width 35 height 8
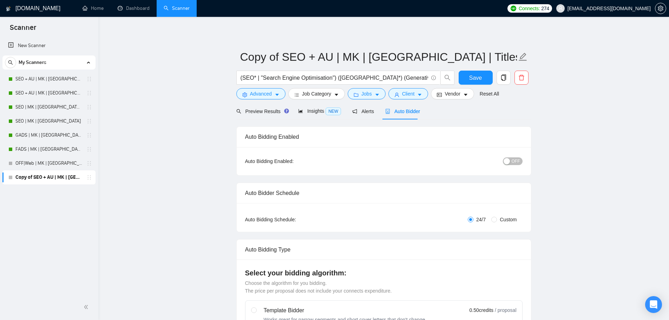
click at [517, 165] on div "OFF" at bounding box center [476, 161] width 92 height 11
click at [510, 158] on div "button" at bounding box center [507, 161] width 6 height 6
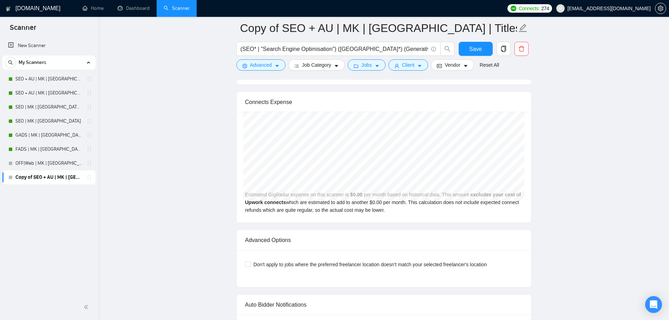
scroll to position [1558, 0]
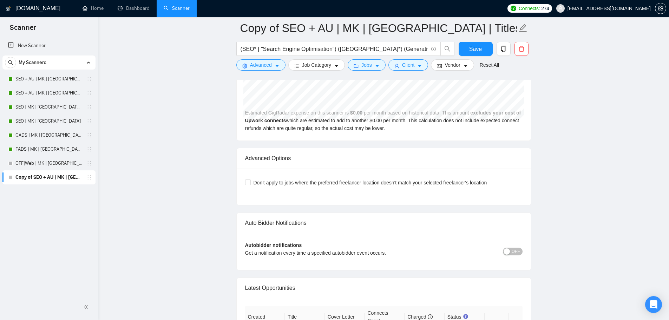
click at [517, 248] on span "OFF" at bounding box center [516, 252] width 8 height 8
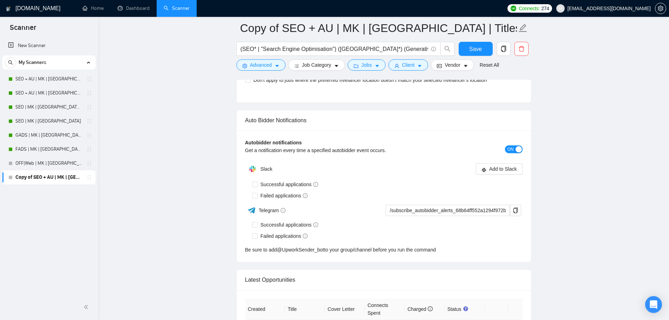
scroll to position [1722, 0]
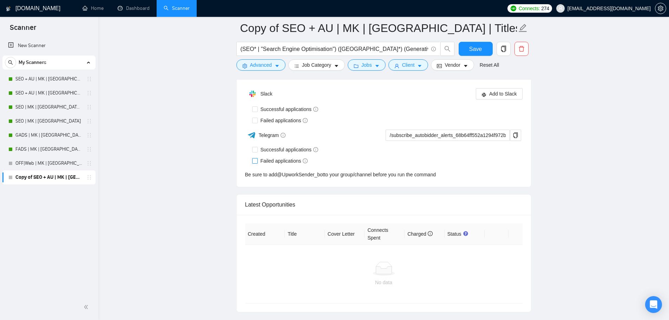
click at [256, 147] on div "Successful applications Failed applications" at bounding box center [387, 155] width 271 height 22
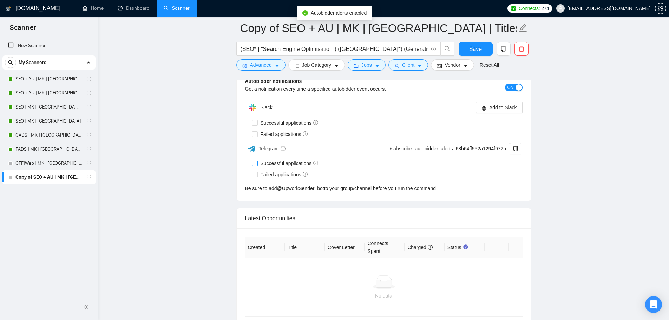
click at [258, 160] on span "Successful applications" at bounding box center [290, 164] width 64 height 8
click at [257, 161] on input "Successful applications" at bounding box center [254, 163] width 5 height 5
checkbox input "true"
click at [258, 171] on span "Failed applications" at bounding box center [284, 175] width 53 height 8
click at [257, 172] on input "Failed applications" at bounding box center [254, 174] width 5 height 5
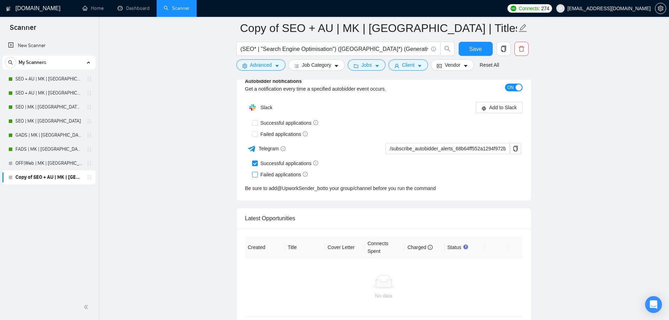
checkbox input "true"
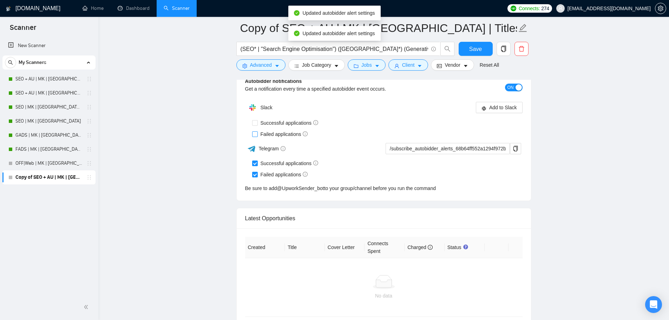
click at [261, 119] on span "Successful applications" at bounding box center [290, 123] width 64 height 8
click at [257, 120] on input "Successful applications" at bounding box center [254, 122] width 5 height 5
checkbox input "true"
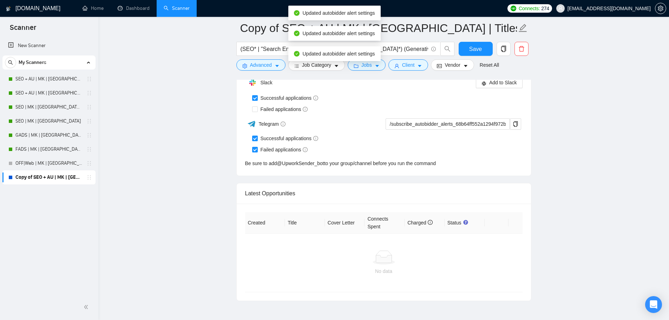
click at [265, 119] on div "Telegram" at bounding box center [314, 124] width 138 height 12
click at [265, 119] on div "Slack Add to Slack Successful applications Failed applications Telegram /subscr…" at bounding box center [384, 122] width 278 height 92
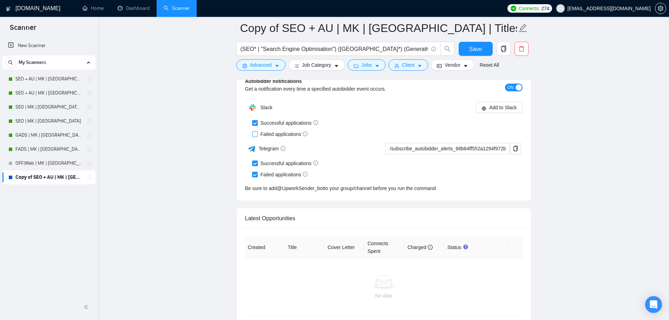
click at [267, 130] on span "Failed applications" at bounding box center [284, 134] width 53 height 8
click at [257, 131] on input "Failed applications" at bounding box center [254, 133] width 5 height 5
checkbox input "true"
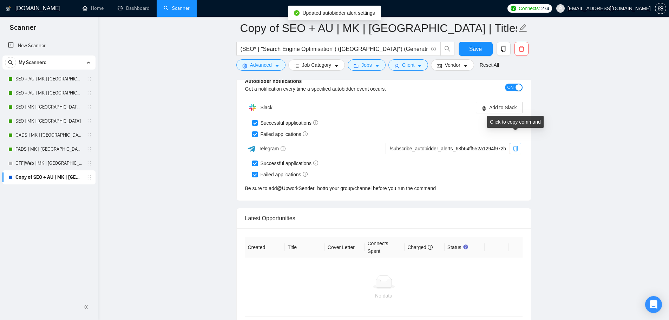
click at [516, 146] on icon "copy" at bounding box center [516, 149] width 6 height 6
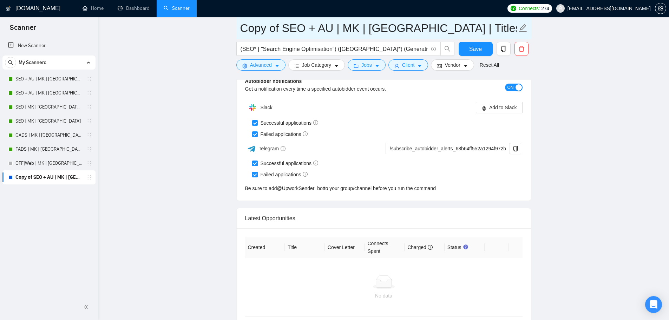
drag, startPoint x: 386, startPoint y: 26, endPoint x: 461, endPoint y: 30, distance: 74.2
click at [386, 26] on input "Copy of SEO + AU | MK | Oceania | Titles" at bounding box center [378, 28] width 277 height 18
click at [355, 26] on input "AIO | MK | Oceania | Titles" at bounding box center [378, 28] width 277 height 18
type input "AIO | MK | Oceania"
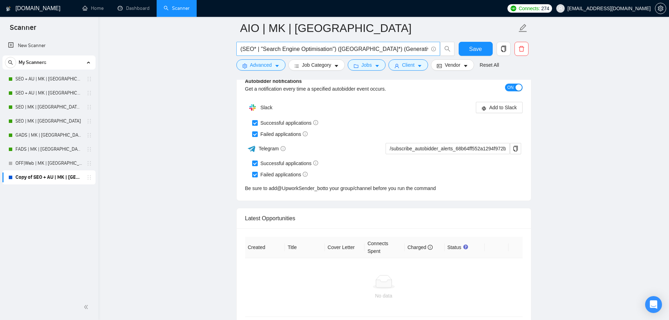
click at [363, 49] on input "(SEO* | "Search Engine Optimisation") (Australia*) (Generative)" at bounding box center [335, 49] width 188 height 9
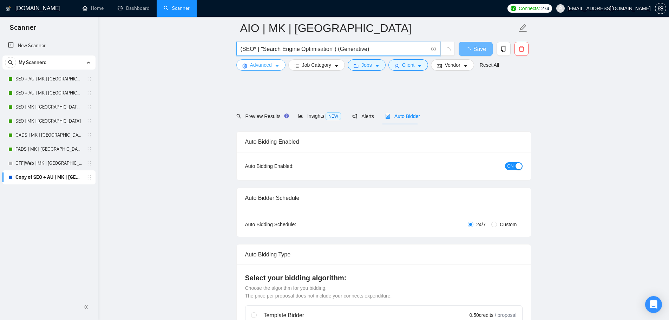
scroll to position [0, 0]
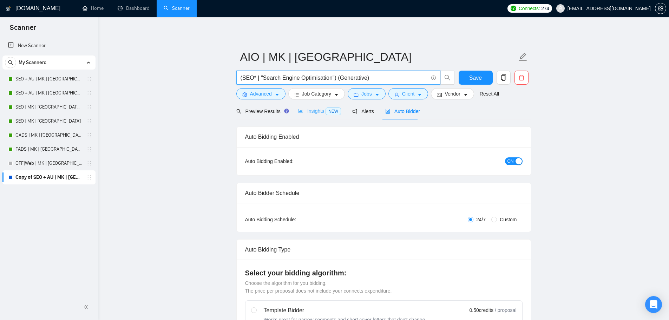
type input "(SEO* | "Search Engine Optimisation") (Generative)"
click at [307, 118] on div "Insights NEW" at bounding box center [319, 111] width 43 height 17
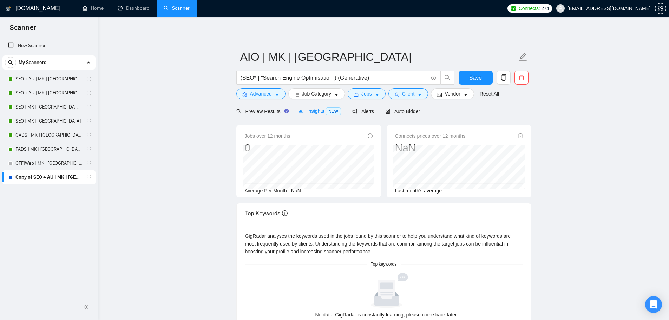
click at [307, 116] on div "Insights NEW" at bounding box center [319, 111] width 43 height 17
click at [262, 95] on span "Advanced" at bounding box center [261, 94] width 22 height 8
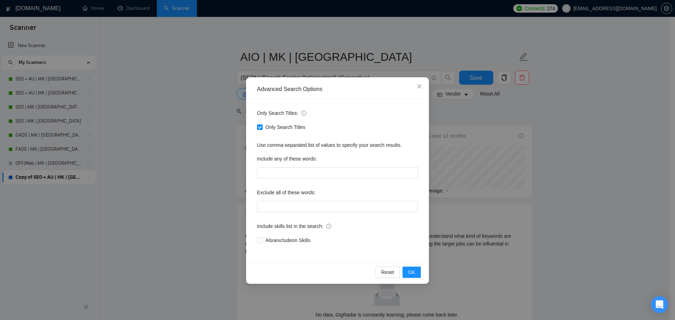
drag, startPoint x: 275, startPoint y: 127, endPoint x: 319, endPoint y: 233, distance: 114.6
click at [274, 127] on span "Only Search Titles" at bounding box center [285, 127] width 46 height 8
click at [262, 127] on input "Only Search Titles" at bounding box center [259, 126] width 5 height 5
checkbox input "false"
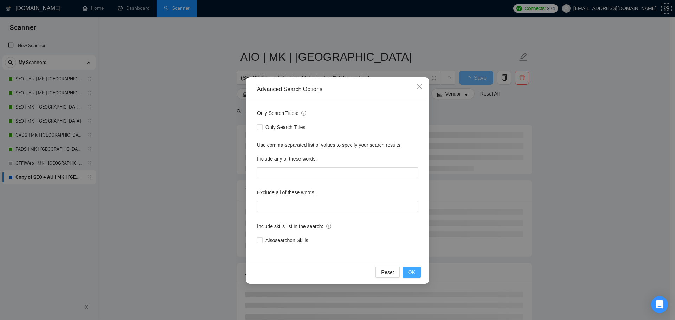
click at [417, 269] on button "OK" at bounding box center [411, 272] width 18 height 11
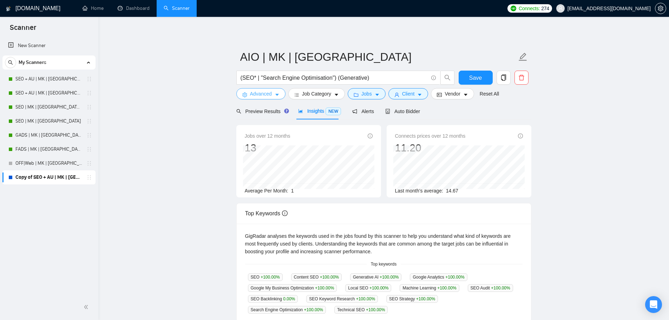
click at [258, 92] on span "Advanced" at bounding box center [261, 94] width 22 height 8
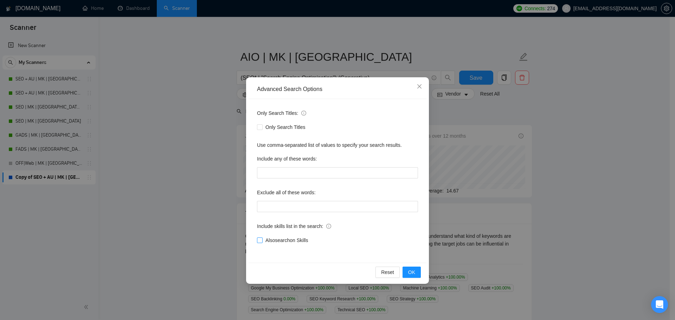
click at [285, 241] on span "Also search on Skills" at bounding box center [286, 240] width 48 height 8
click at [262, 241] on input "Also search on Skills" at bounding box center [259, 240] width 5 height 5
checkbox input "true"
click at [411, 269] on span "OK" at bounding box center [411, 272] width 7 height 8
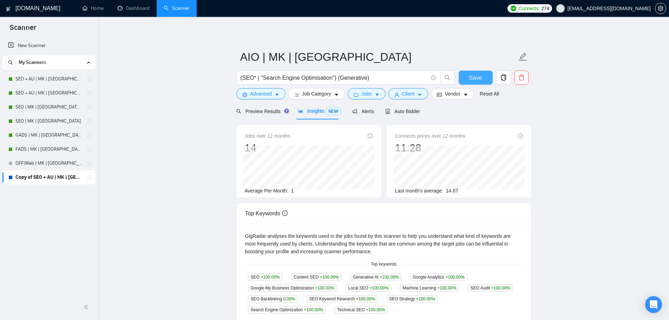
click at [477, 74] on span "Save" at bounding box center [475, 77] width 13 height 9
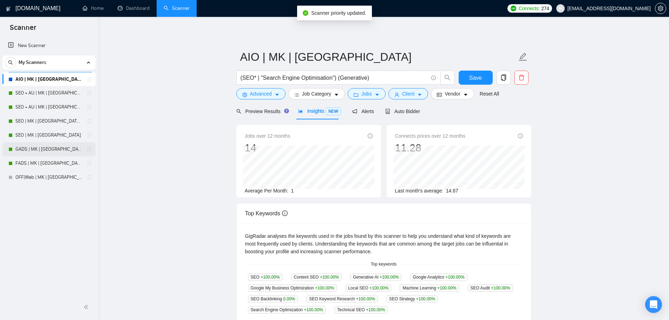
click at [52, 145] on link "GADS | MK | [GEOGRAPHIC_DATA] | Titles" at bounding box center [48, 149] width 67 height 14
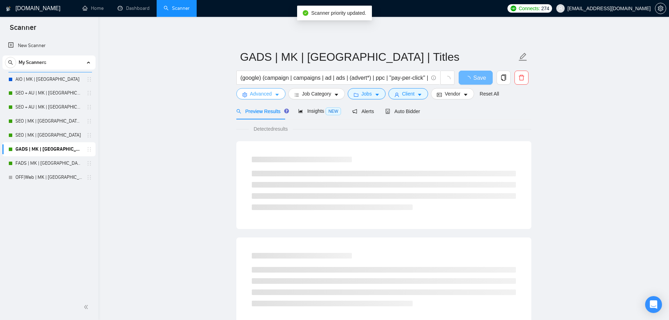
click at [259, 93] on span "Advanced" at bounding box center [261, 94] width 22 height 8
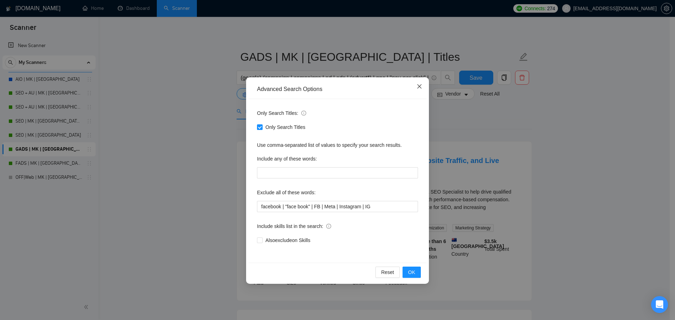
click at [418, 88] on icon "close" at bounding box center [419, 86] width 4 height 4
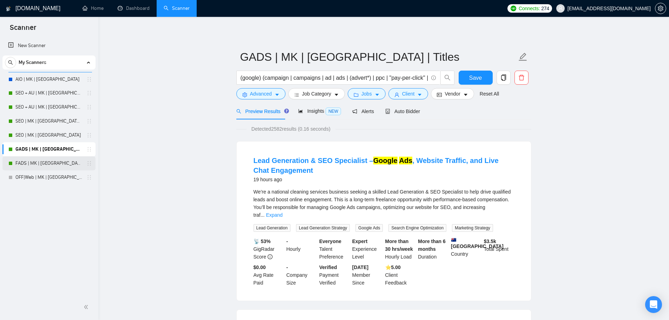
click at [44, 160] on link "FADS | MK | [GEOGRAPHIC_DATA] | Titles" at bounding box center [48, 163] width 67 height 14
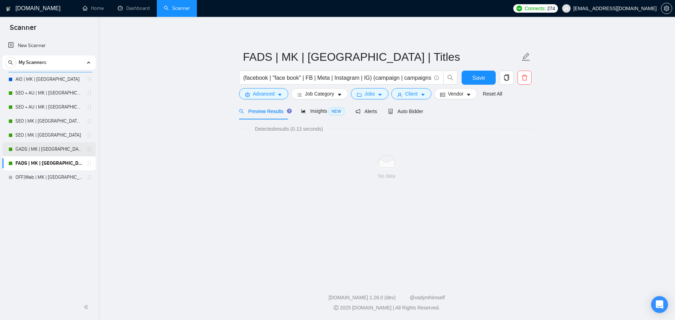
click at [38, 148] on link "GADS | MK | [GEOGRAPHIC_DATA] | Titles" at bounding box center [48, 149] width 67 height 14
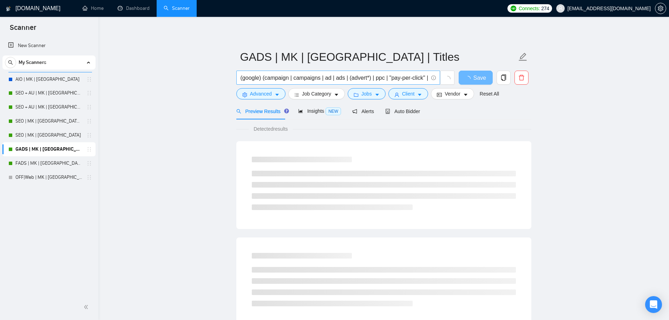
click at [248, 78] on input "(google) (campaign | campaigns | ad | ads | (advert*) | ppc | "pay-per-click" |…" at bounding box center [335, 77] width 188 height 9
click at [45, 163] on link "FADS | MK | [GEOGRAPHIC_DATA] | Titles" at bounding box center [48, 163] width 67 height 14
click at [275, 96] on icon "caret-down" at bounding box center [277, 94] width 5 height 5
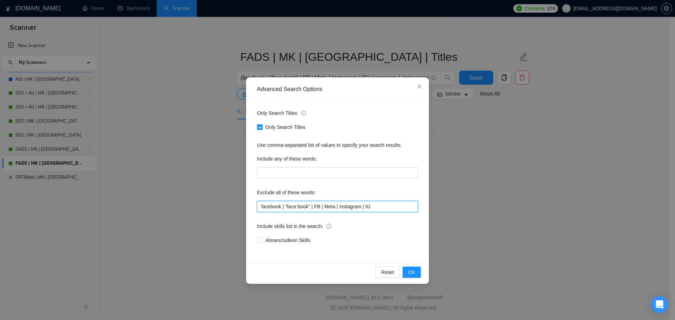
click at [293, 202] on input "facebook | "face book" | FB | Meta | Instagram | IG" at bounding box center [337, 206] width 161 height 11
paste input "google"
type input "google"
click at [408, 267] on button "OK" at bounding box center [411, 272] width 18 height 11
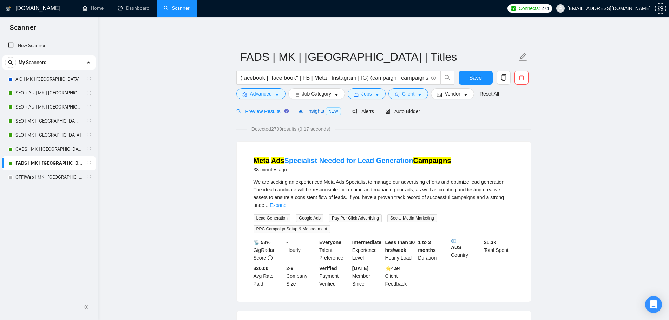
click at [316, 108] on span "Insights NEW" at bounding box center [319, 111] width 43 height 6
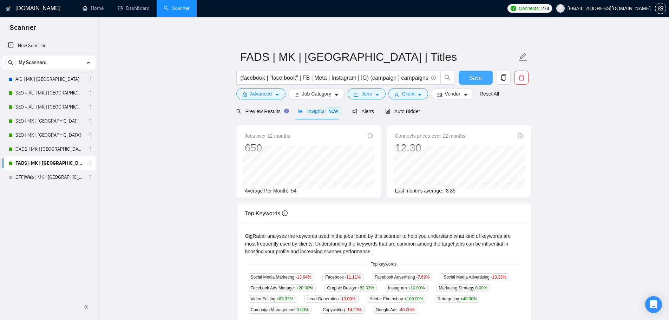
click at [485, 77] on button "Save" at bounding box center [476, 78] width 34 height 14
click at [40, 80] on link "AIO | MK | Oceania" at bounding box center [48, 79] width 67 height 14
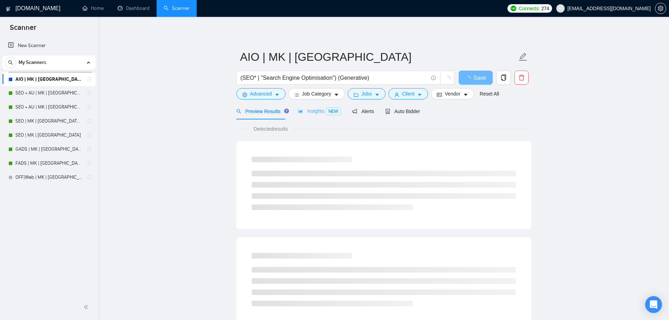
click at [301, 116] on div "Insights NEW" at bounding box center [319, 111] width 43 height 17
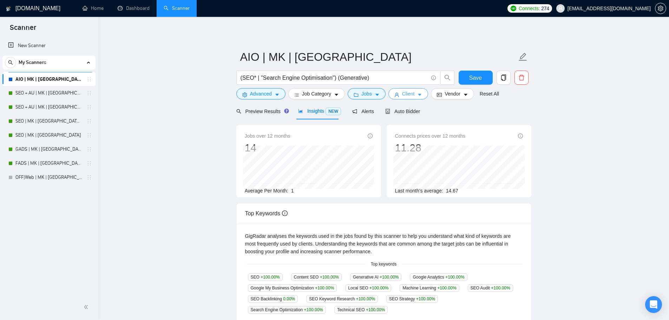
click at [402, 93] on span "Client" at bounding box center [408, 94] width 13 height 8
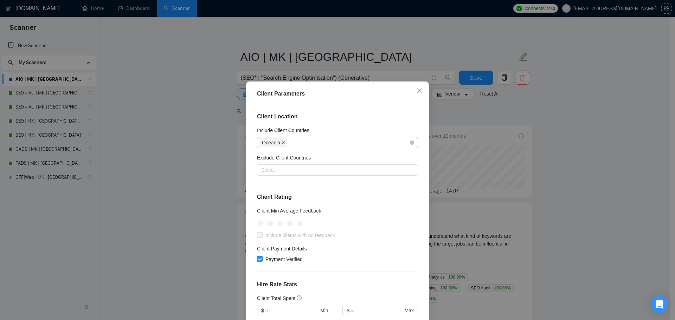
click at [281, 141] on span at bounding box center [283, 143] width 4 height 8
click at [411, 97] on span "Close" at bounding box center [419, 91] width 19 height 19
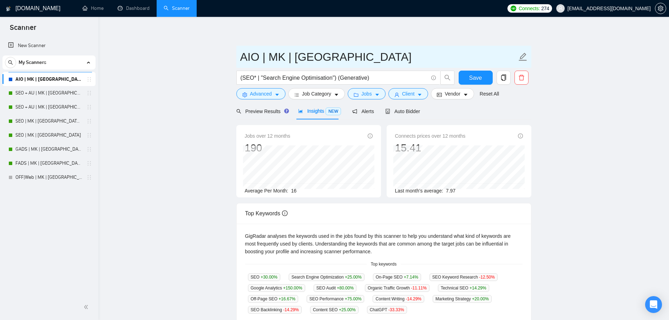
click at [305, 59] on input "AIO | MK | Oceania" at bounding box center [378, 57] width 277 height 18
type input "AIO | MK | World"
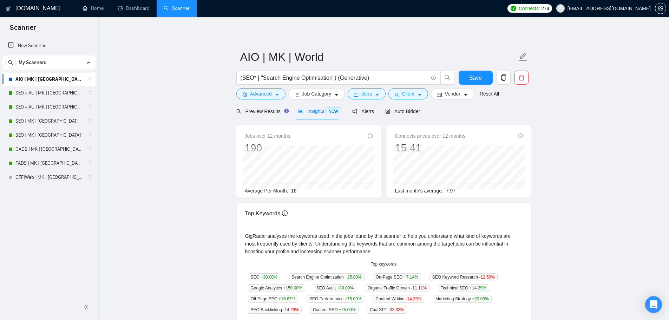
click at [583, 99] on main "AIO | MK | World (SEO* | "Search Engine Optimisation") (Generative) Save Advanc…" at bounding box center [384, 269] width 548 height 482
click at [468, 69] on form "AIO | MK | World (SEO* | "Search Engine Optimisation") (Generative) Save Advanc…" at bounding box center [383, 74] width 295 height 57
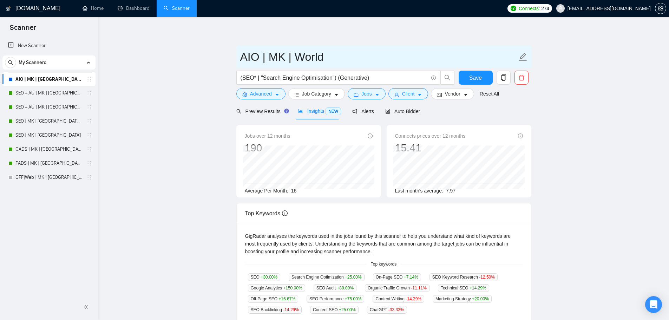
click at [474, 68] on span "AIO | MK | World" at bounding box center [383, 57] width 295 height 22
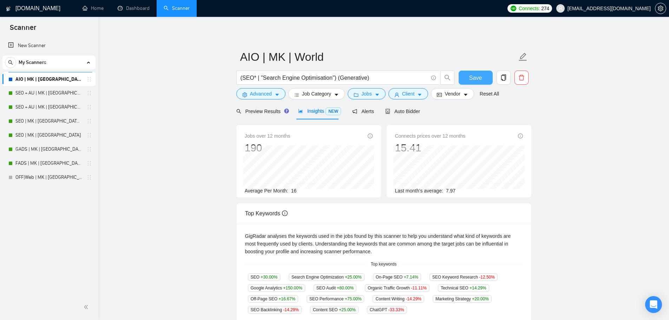
click at [471, 80] on span "Save" at bounding box center [475, 77] width 13 height 9
click at [44, 147] on link "GADS | MK | [GEOGRAPHIC_DATA] | Titles" at bounding box center [48, 149] width 67 height 14
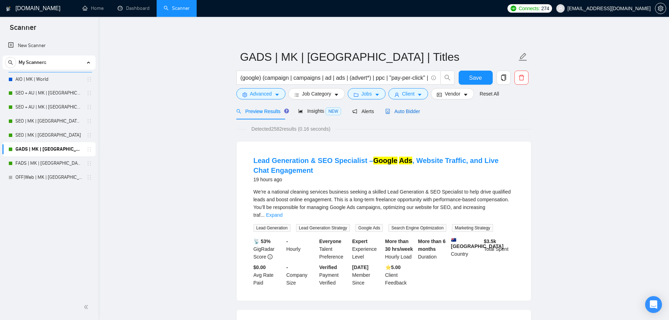
click at [405, 112] on span "Auto Bidder" at bounding box center [402, 112] width 35 height 6
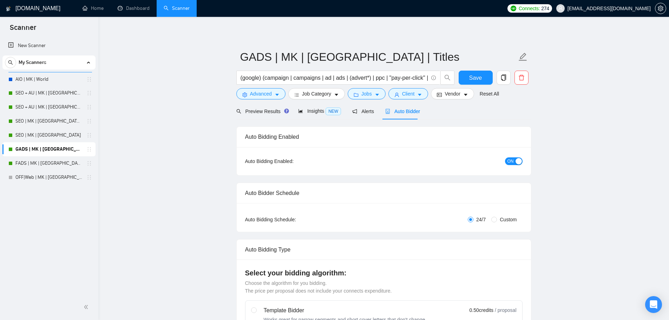
checkbox input "true"
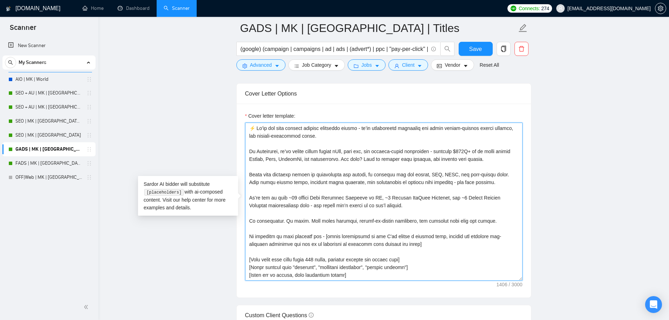
drag, startPoint x: 438, startPoint y: 227, endPoint x: 258, endPoint y: 115, distance: 212.1
click at [258, 115] on div "Cover letter template:" at bounding box center [384, 196] width 278 height 169
click at [362, 228] on textarea "Cover letter template:" at bounding box center [384, 202] width 278 height 158
drag, startPoint x: 319, startPoint y: 238, endPoint x: 488, endPoint y: 236, distance: 169.7
click at [488, 236] on textarea "Cover letter template:" at bounding box center [384, 202] width 278 height 158
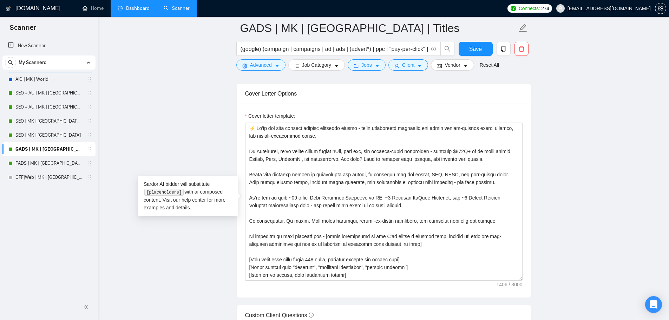
click at [127, 11] on link "Dashboard" at bounding box center [134, 8] width 32 height 6
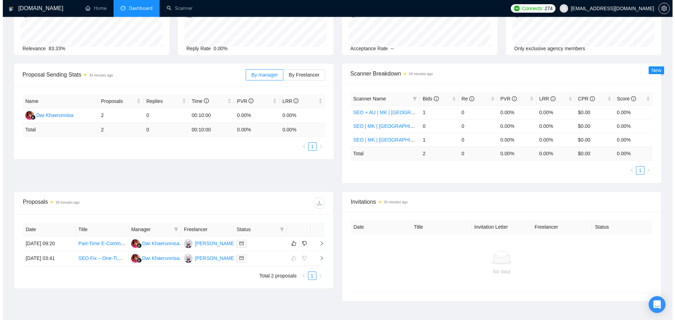
scroll to position [82, 0]
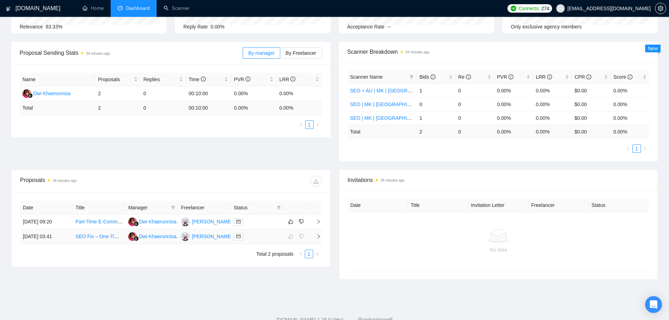
click at [100, 238] on link "SEO Fix – One-Time Project" at bounding box center [107, 237] width 62 height 6
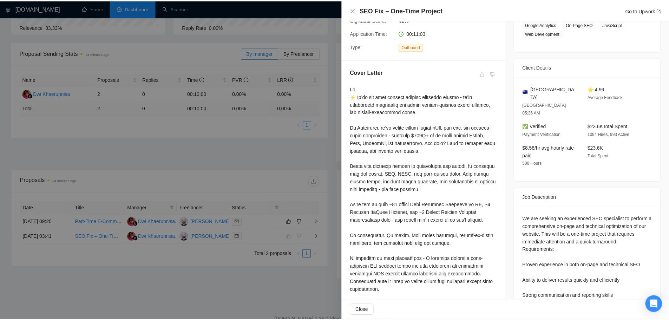
scroll to position [178, 0]
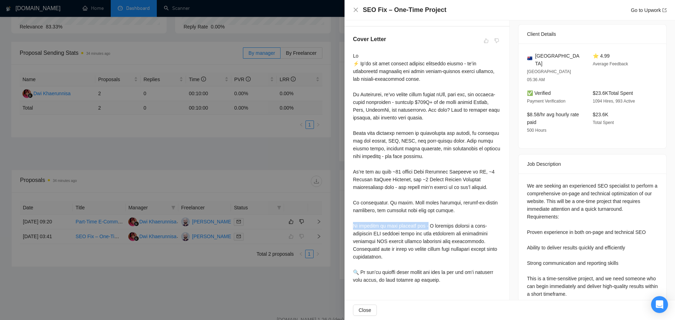
drag, startPoint x: 352, startPoint y: 220, endPoint x: 421, endPoint y: 215, distance: 69.1
click at [421, 215] on div "Cover Letter" at bounding box center [426, 161] width 165 height 268
drag, startPoint x: 399, startPoint y: 237, endPoint x: 453, endPoint y: 233, distance: 53.9
click at [453, 233] on div at bounding box center [427, 168] width 148 height 232
drag, startPoint x: 360, startPoint y: 244, endPoint x: 488, endPoint y: 245, distance: 128.3
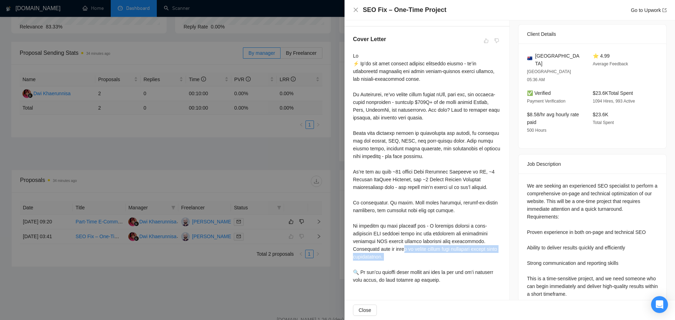
click at [488, 245] on div at bounding box center [427, 168] width 148 height 232
drag, startPoint x: 417, startPoint y: 241, endPoint x: 406, endPoint y: 236, distance: 12.0
click at [416, 240] on div at bounding box center [427, 168] width 148 height 232
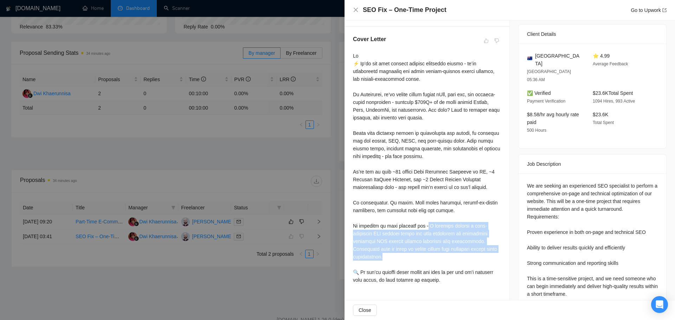
drag, startPoint x: 421, startPoint y: 216, endPoint x: 496, endPoint y: 242, distance: 79.1
click at [496, 242] on div at bounding box center [427, 168] width 148 height 232
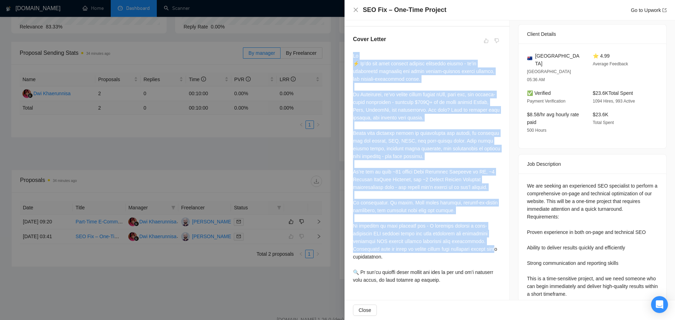
drag, startPoint x: 353, startPoint y: 43, endPoint x: 457, endPoint y: 238, distance: 221.2
click at [457, 238] on div "Cover Letter" at bounding box center [426, 161] width 165 height 268
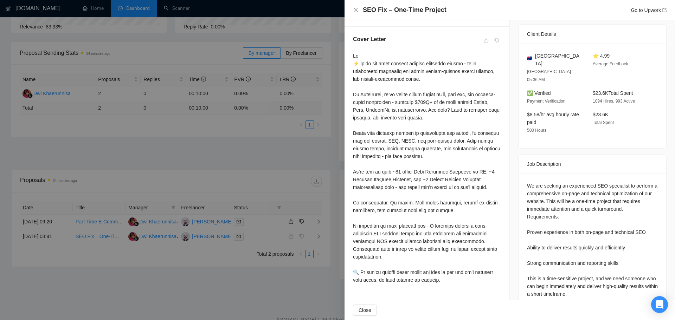
click at [470, 258] on div at bounding box center [427, 168] width 148 height 232
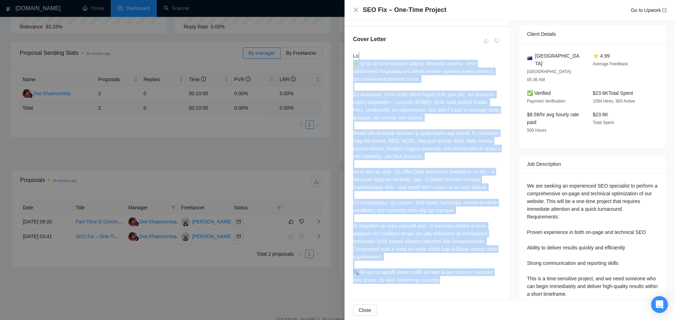
drag, startPoint x: 472, startPoint y: 271, endPoint x: 358, endPoint y: 43, distance: 255.2
click at [358, 43] on div "Cover Letter" at bounding box center [426, 161] width 165 height 268
click at [410, 102] on div at bounding box center [427, 168] width 148 height 232
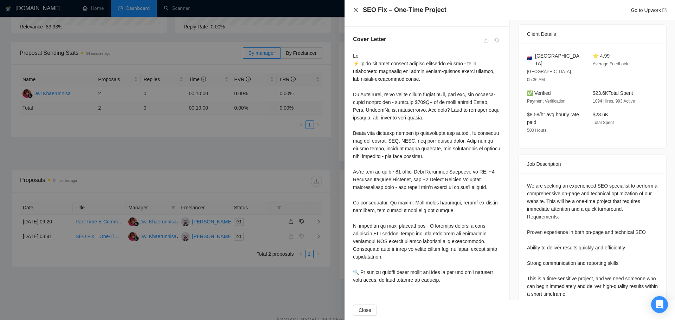
click at [354, 8] on icon "close" at bounding box center [356, 10] width 6 height 6
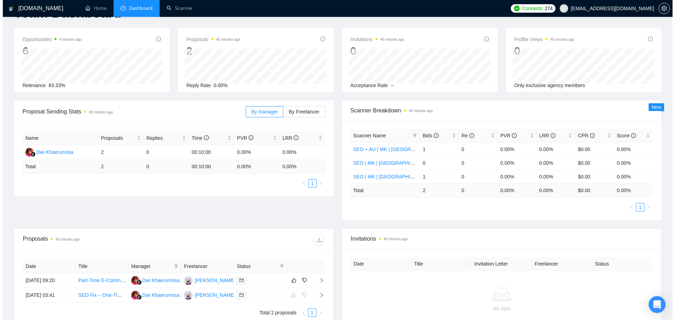
scroll to position [0, 0]
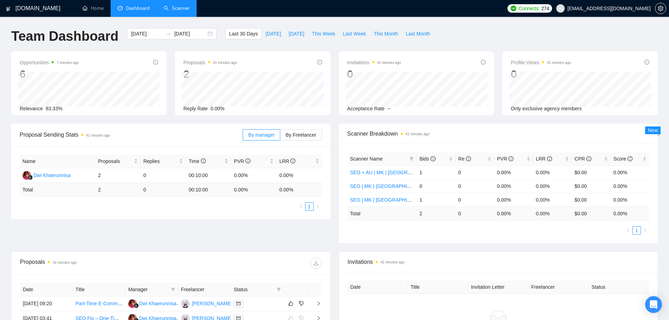
click at [180, 5] on link "Scanner" at bounding box center [177, 8] width 26 height 6
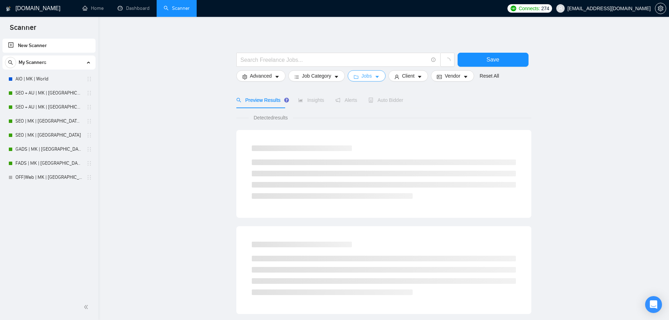
click at [366, 74] on span "Jobs" at bounding box center [367, 76] width 11 height 8
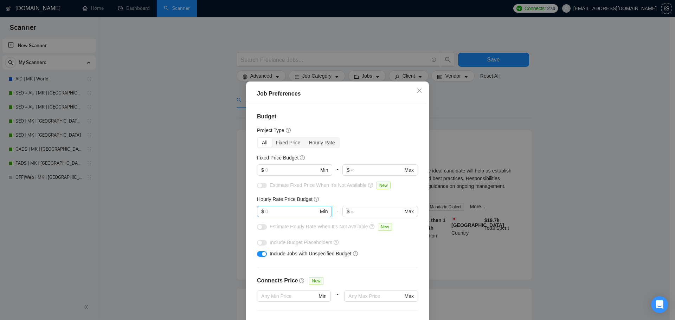
click at [284, 207] on span "$ Min" at bounding box center [294, 211] width 75 height 11
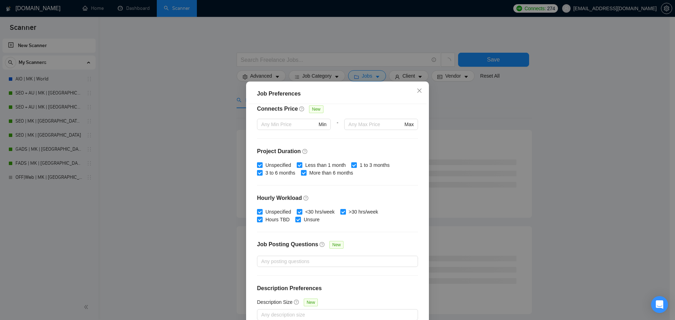
scroll to position [39, 0]
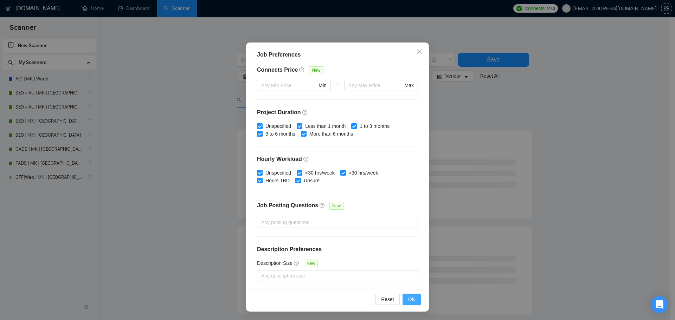
type input "40"
click at [412, 297] on span "OK" at bounding box center [411, 299] width 7 height 8
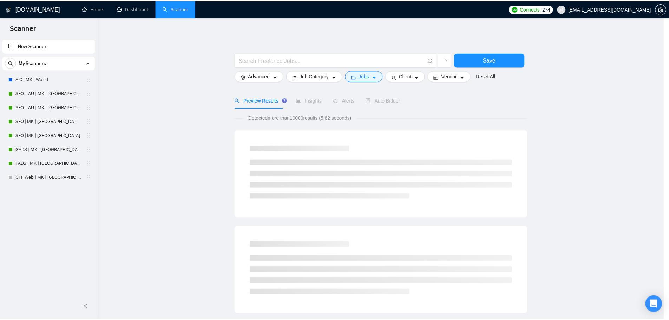
scroll to position [0, 0]
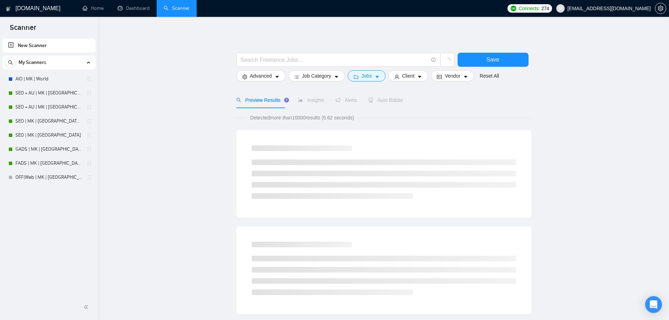
click at [249, 69] on div at bounding box center [345, 62] width 221 height 18
click at [265, 77] on span "Advanced" at bounding box center [261, 76] width 22 height 8
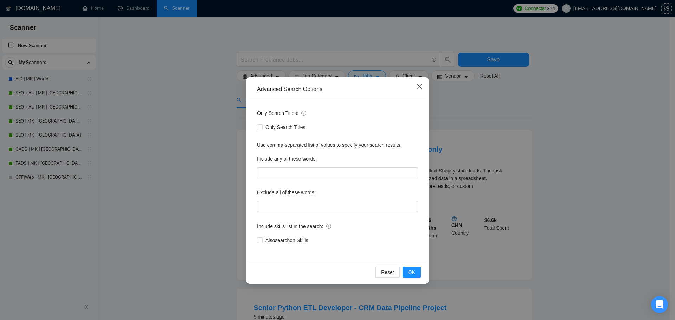
click at [421, 84] on icon "close" at bounding box center [419, 87] width 6 height 6
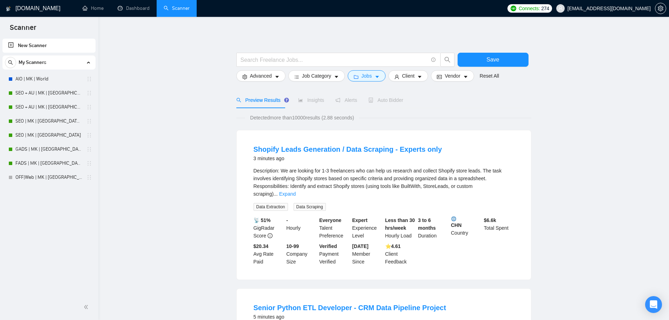
click at [314, 104] on div "Insights" at bounding box center [311, 100] width 26 height 8
click at [492, 56] on span "Save" at bounding box center [493, 59] width 13 height 9
click at [47, 80] on link "AIO | MK | World" at bounding box center [48, 79] width 67 height 14
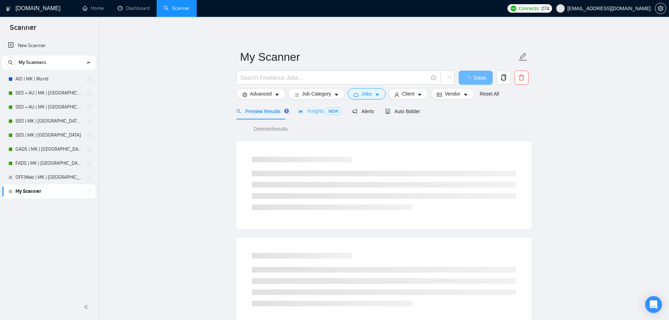
click at [320, 106] on div "Insights NEW" at bounding box center [319, 111] width 43 height 17
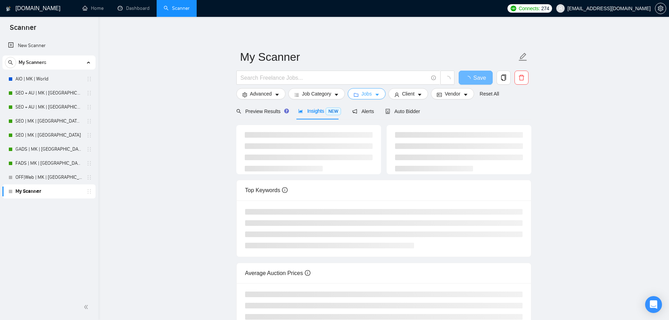
click at [372, 93] on button "Jobs" at bounding box center [367, 93] width 38 height 11
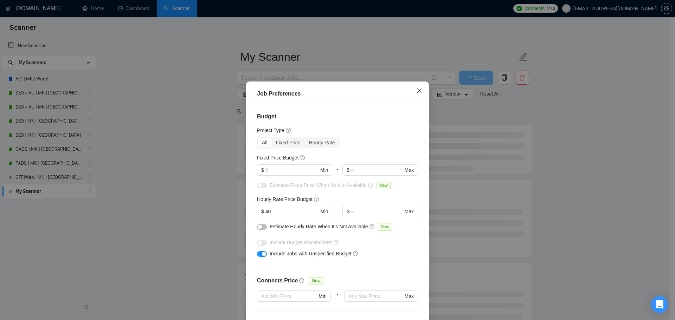
click at [419, 88] on icon "close" at bounding box center [419, 91] width 6 height 6
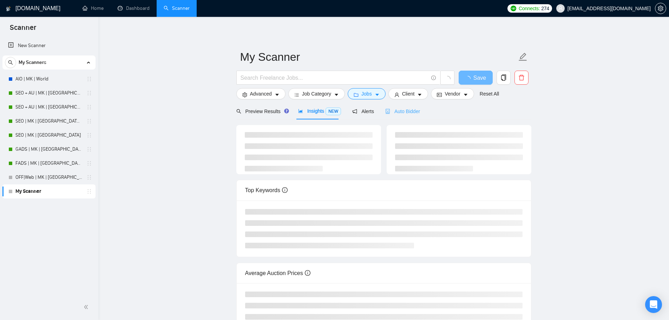
click at [407, 105] on div "Auto Bidder" at bounding box center [402, 111] width 35 height 17
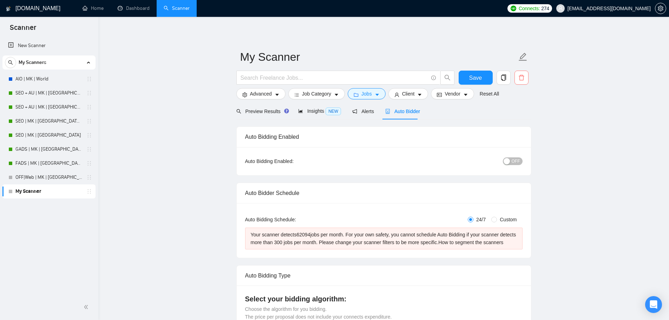
click at [521, 72] on button "button" at bounding box center [522, 78] width 14 height 14
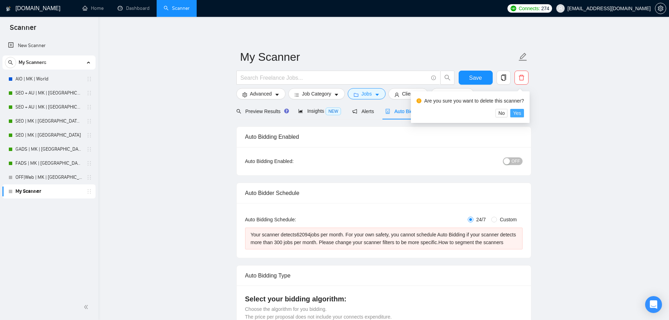
click at [518, 111] on span "Yes" at bounding box center [517, 113] width 8 height 8
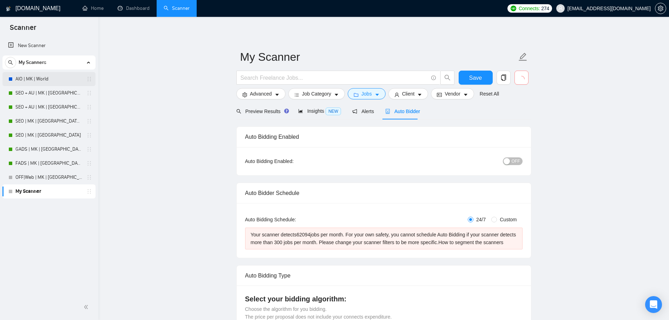
click at [49, 80] on link "AIO | MK | World" at bounding box center [48, 79] width 67 height 14
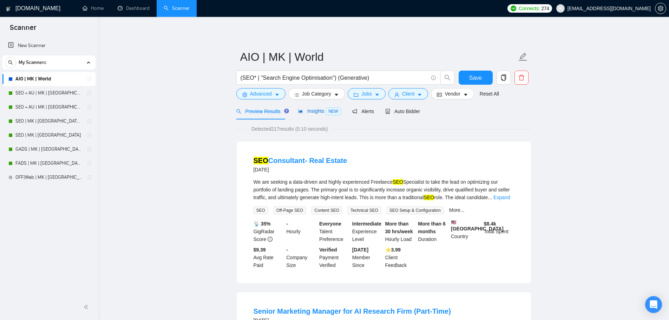
click at [304, 112] on span "Insights NEW" at bounding box center [319, 111] width 43 height 6
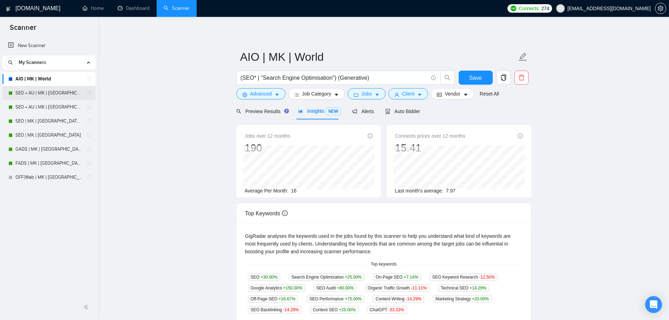
click at [52, 86] on link "SEO + AU | MK | [GEOGRAPHIC_DATA] | Titles" at bounding box center [48, 93] width 67 height 14
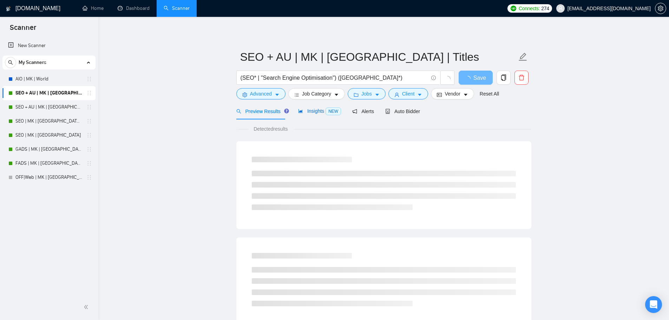
click at [326, 108] on span "NEW" at bounding box center [333, 112] width 15 height 8
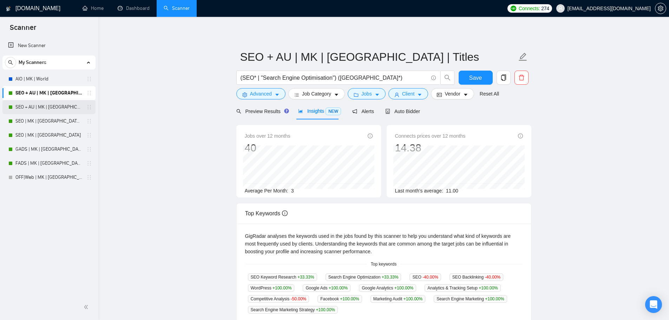
click at [58, 103] on link "SEO + AU | MK | [GEOGRAPHIC_DATA]" at bounding box center [48, 107] width 67 height 14
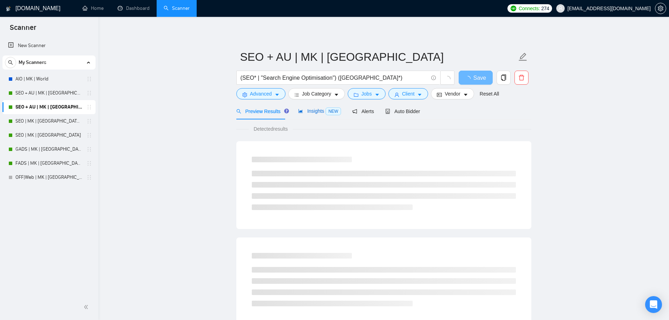
click at [309, 111] on span "Insights NEW" at bounding box center [319, 111] width 43 height 6
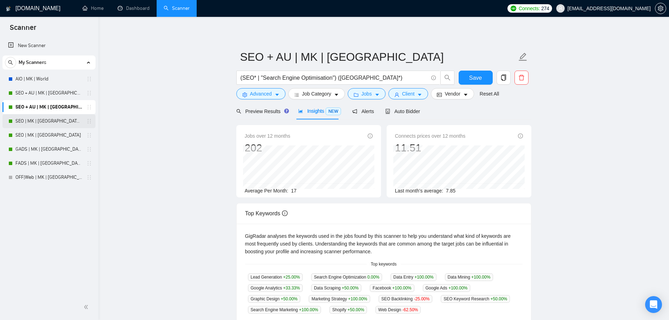
drag, startPoint x: 57, startPoint y: 125, endPoint x: 71, endPoint y: 123, distance: 13.9
click at [57, 125] on link "SEO | MK | [GEOGRAPHIC_DATA] | Titles" at bounding box center [48, 121] width 67 height 14
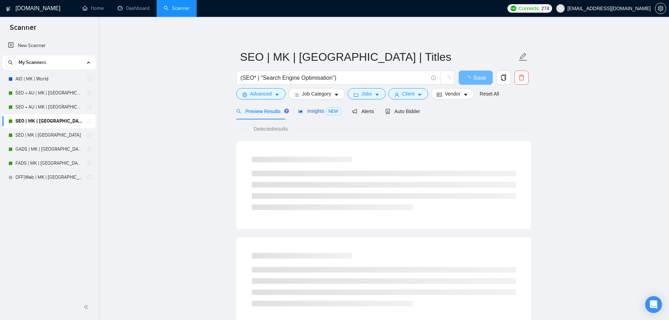
click at [323, 111] on span "Insights NEW" at bounding box center [319, 111] width 43 height 6
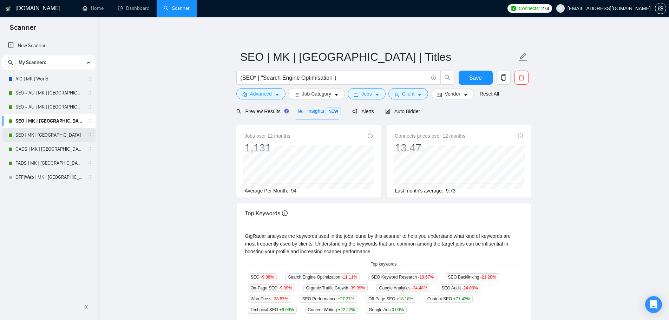
click at [54, 135] on link "SEO | MK | [GEOGRAPHIC_DATA]" at bounding box center [48, 135] width 67 height 14
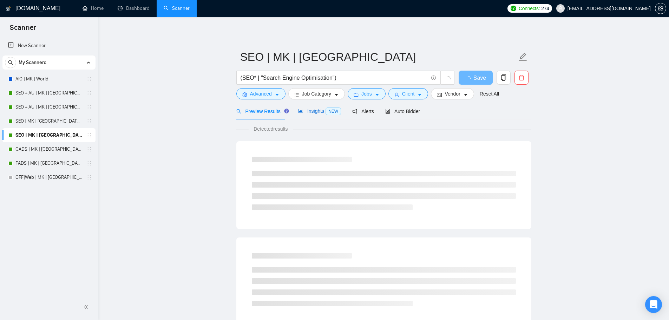
click at [308, 111] on span "Insights NEW" at bounding box center [319, 111] width 43 height 6
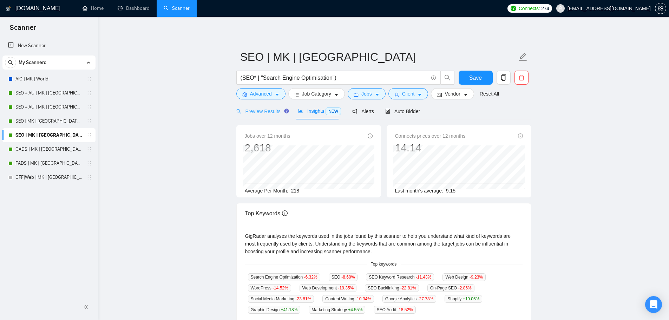
drag, startPoint x: 59, startPoint y: 151, endPoint x: 274, endPoint y: 115, distance: 218.5
click at [59, 151] on link "GADS | MK | [GEOGRAPHIC_DATA] | Titles" at bounding box center [48, 149] width 67 height 14
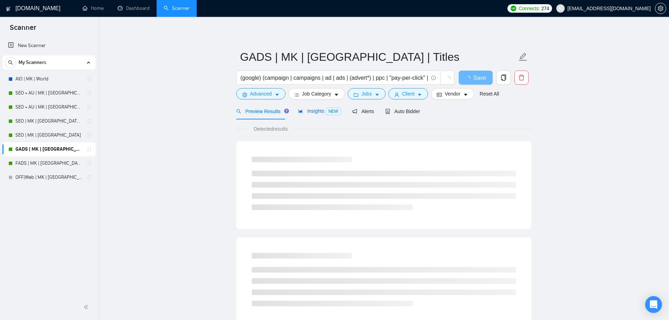
click at [320, 111] on span "Insights NEW" at bounding box center [319, 111] width 43 height 6
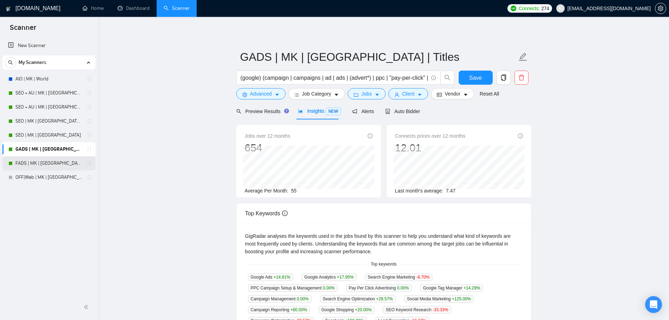
click at [50, 165] on link "FADS | MK | [GEOGRAPHIC_DATA] | Titles" at bounding box center [48, 163] width 67 height 14
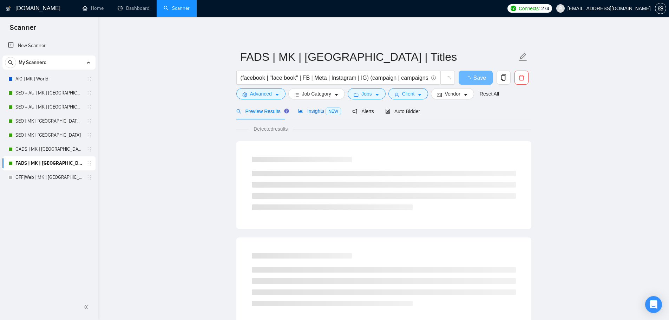
click at [317, 109] on span "Insights NEW" at bounding box center [319, 111] width 43 height 6
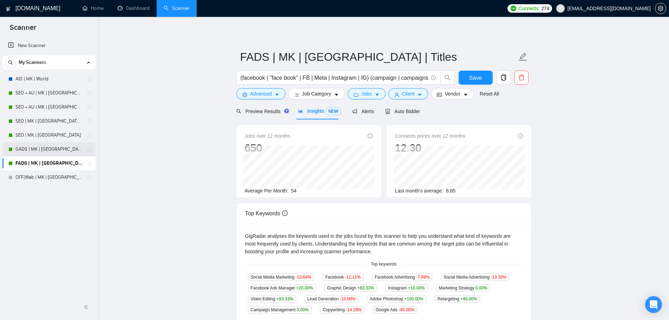
click at [51, 152] on link "GADS | MK | [GEOGRAPHIC_DATA] | Titles" at bounding box center [48, 149] width 67 height 14
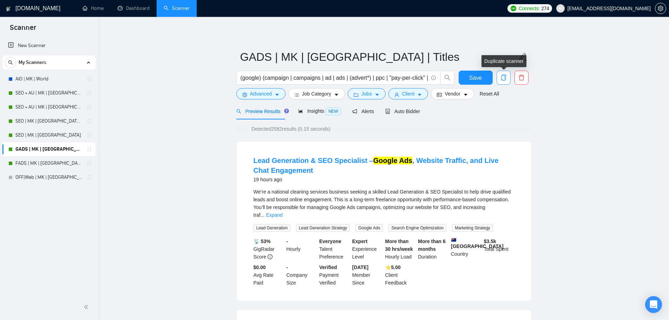
click at [505, 77] on icon "copy" at bounding box center [503, 77] width 5 height 6
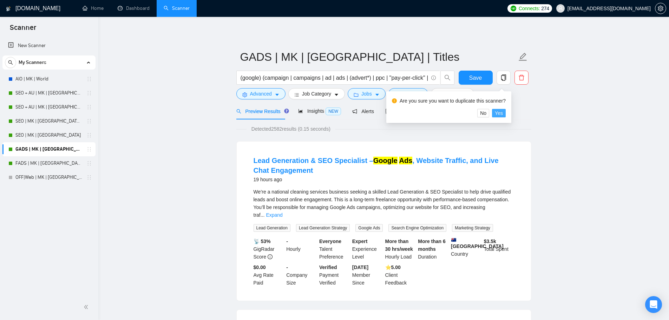
click at [501, 116] on span "Yes" at bounding box center [499, 113] width 8 height 8
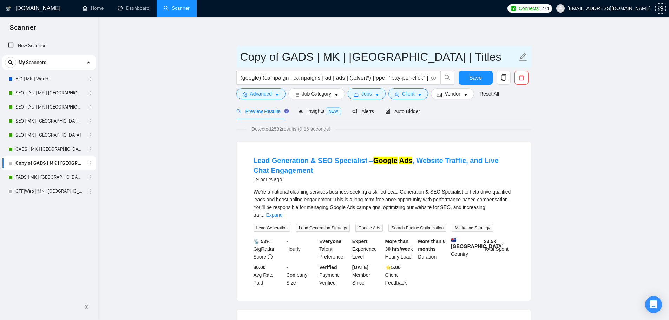
click at [520, 56] on icon "edit" at bounding box center [523, 56] width 9 height 9
type input "GADS | MK | [GEOGRAPHIC_DATA]"
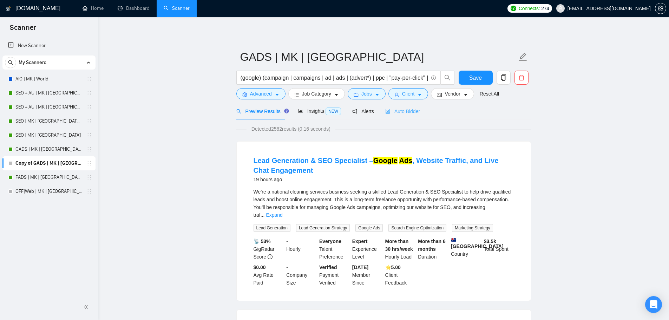
drag, startPoint x: 576, startPoint y: 104, endPoint x: 409, endPoint y: 114, distance: 166.5
click at [266, 95] on span "Advanced" at bounding box center [261, 94] width 22 height 8
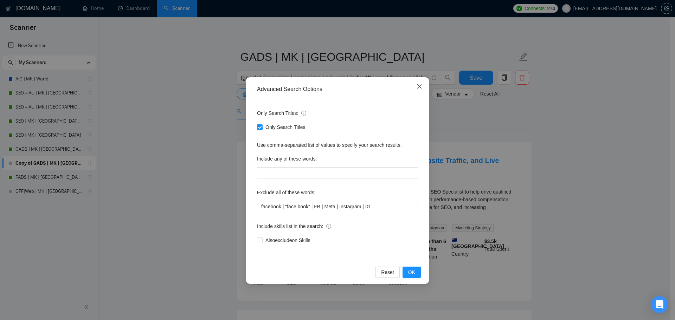
click at [417, 84] on icon "close" at bounding box center [419, 87] width 6 height 6
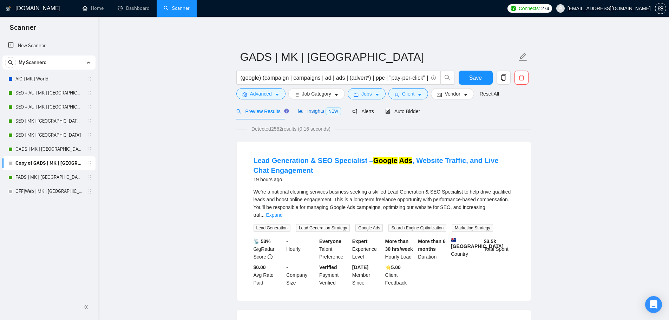
click at [326, 114] on span "NEW" at bounding box center [333, 112] width 15 height 8
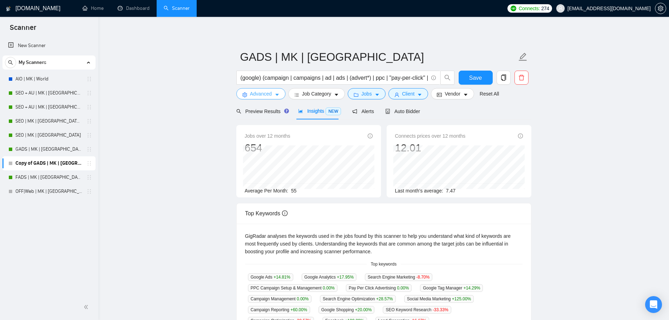
click at [259, 96] on span "Advanced" at bounding box center [261, 94] width 22 height 8
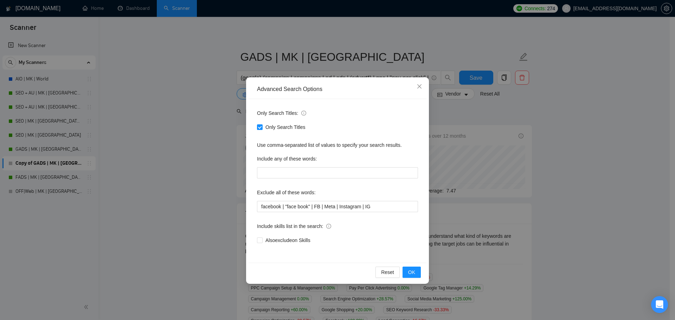
click at [264, 131] on div "Only Search Titles" at bounding box center [337, 127] width 161 height 11
click at [258, 126] on input "Only Search Titles" at bounding box center [259, 126] width 5 height 5
checkbox input "false"
click at [411, 275] on span "OK" at bounding box center [411, 272] width 7 height 8
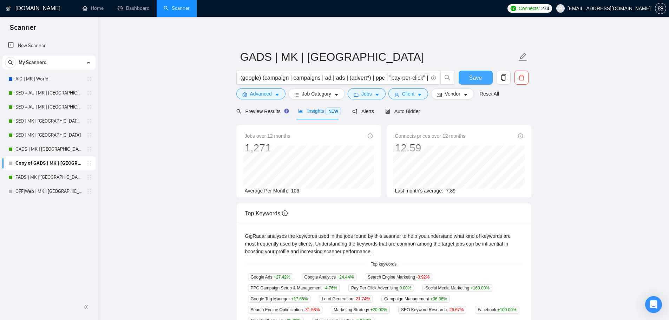
click at [477, 76] on span "Save" at bounding box center [475, 77] width 13 height 9
click at [356, 111] on span "Alerts" at bounding box center [363, 112] width 22 height 6
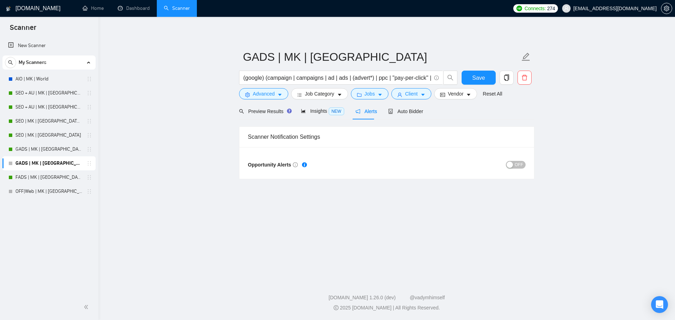
click at [513, 162] on div "button" at bounding box center [509, 165] width 6 height 6
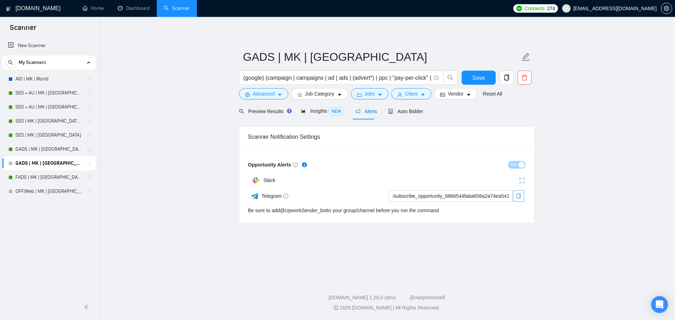
click at [517, 191] on button "button" at bounding box center [518, 195] width 11 height 11
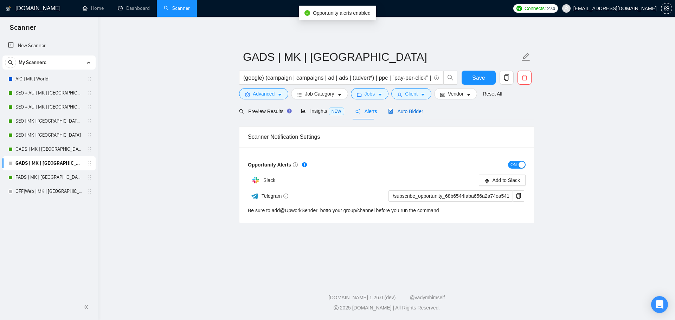
click at [394, 112] on span "Auto Bidder" at bounding box center [405, 112] width 35 height 6
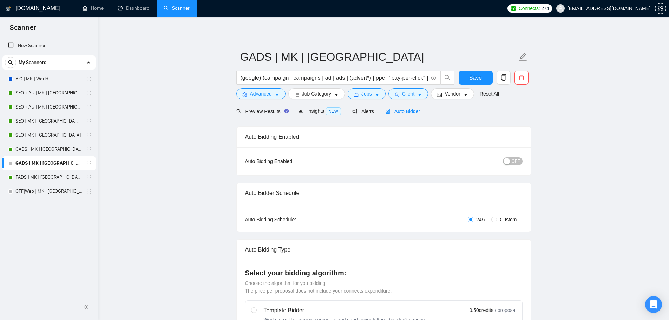
click at [512, 162] on button "OFF" at bounding box center [513, 161] width 20 height 8
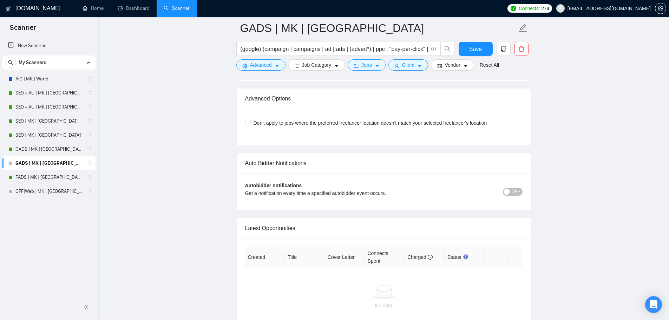
scroll to position [1685, 0]
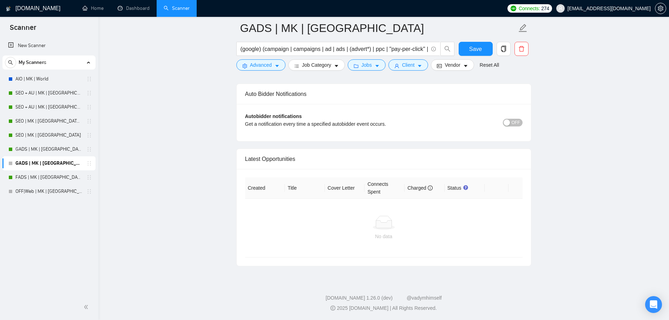
click at [512, 122] on button "OFF" at bounding box center [513, 123] width 20 height 8
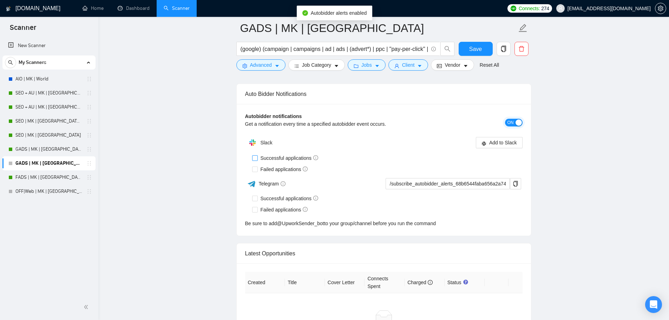
click at [270, 155] on span "Successful applications" at bounding box center [290, 158] width 64 height 8
click at [257, 155] on input "Successful applications" at bounding box center [254, 157] width 5 height 5
checkbox input "true"
click at [259, 171] on span "Failed applications" at bounding box center [284, 169] width 53 height 8
click at [257, 171] on input "Failed applications" at bounding box center [254, 169] width 5 height 5
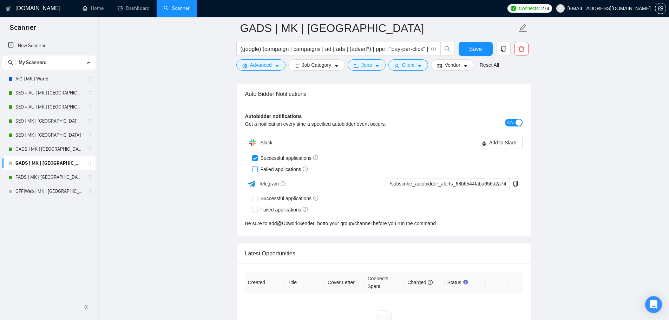
checkbox input "true"
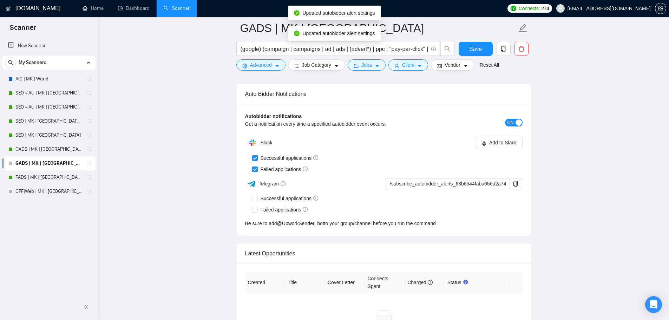
click at [269, 183] on span "Telegram" at bounding box center [272, 184] width 27 height 6
click at [272, 196] on span "Successful applications" at bounding box center [290, 199] width 64 height 8
click at [257, 196] on input "Successful applications" at bounding box center [254, 198] width 5 height 5
checkbox input "true"
click at [273, 220] on div "Be sure to add @ UpworkSender_bot to your group/channel before you run the comm…" at bounding box center [384, 224] width 278 height 8
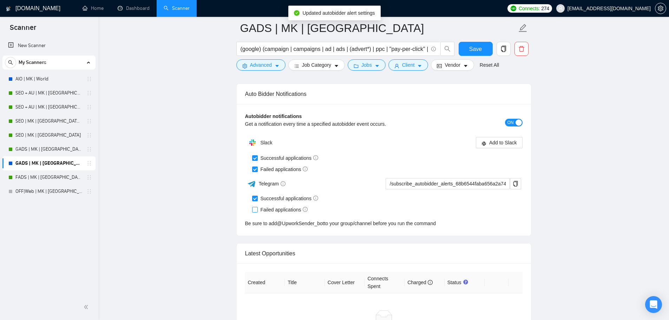
click at [276, 212] on span "Failed applications" at bounding box center [284, 210] width 53 height 8
click at [257, 212] on input "Failed applications" at bounding box center [254, 209] width 5 height 5
checkbox input "true"
click at [512, 182] on span "copy" at bounding box center [516, 184] width 11 height 6
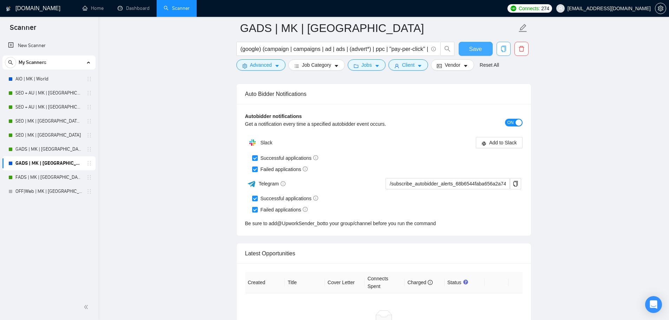
drag, startPoint x: 477, startPoint y: 46, endPoint x: 497, endPoint y: 45, distance: 20.4
click at [477, 46] on span "Save" at bounding box center [475, 49] width 13 height 9
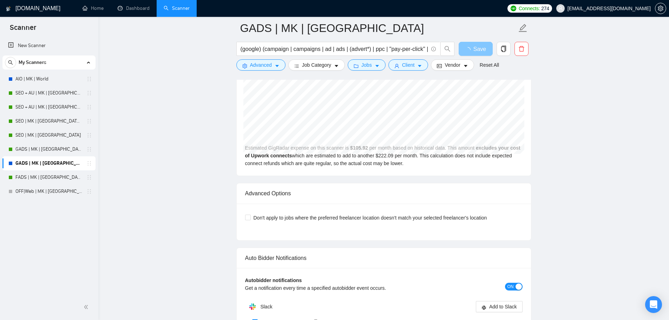
scroll to position [1275, 0]
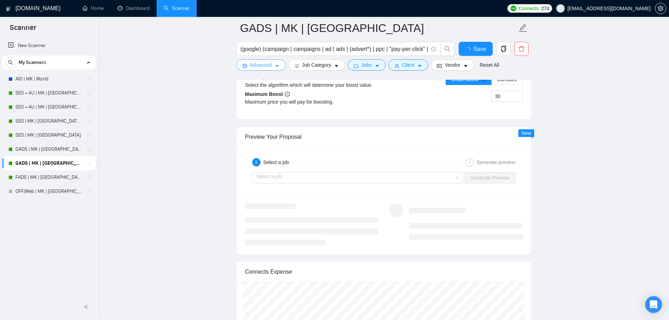
drag, startPoint x: 258, startPoint y: 65, endPoint x: 258, endPoint y: 71, distance: 6.3
click at [258, 65] on span "Advanced" at bounding box center [261, 65] width 22 height 8
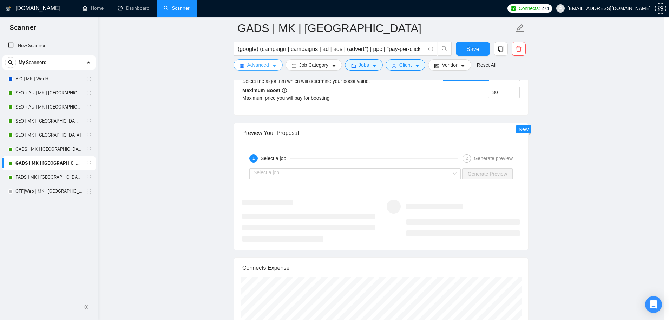
checkbox input "true"
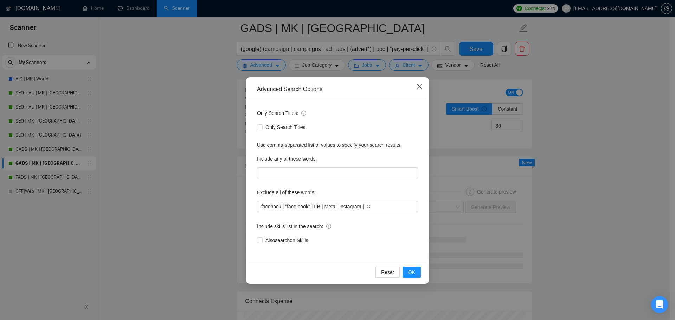
click at [418, 93] on span "Close" at bounding box center [419, 86] width 19 height 19
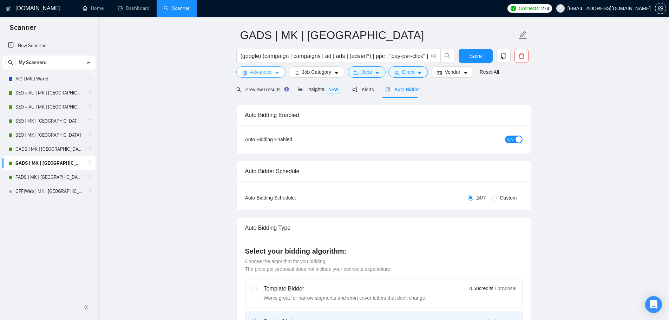
scroll to position [0, 0]
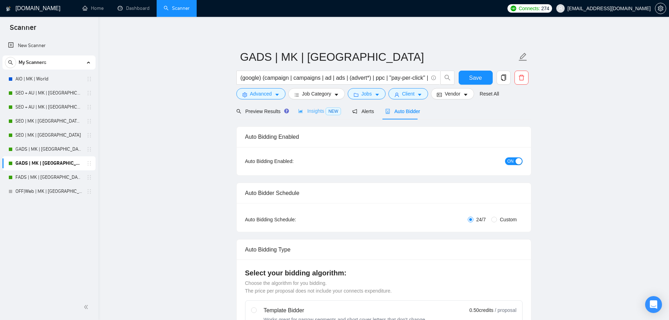
click at [313, 105] on div "Insights NEW" at bounding box center [319, 111] width 43 height 17
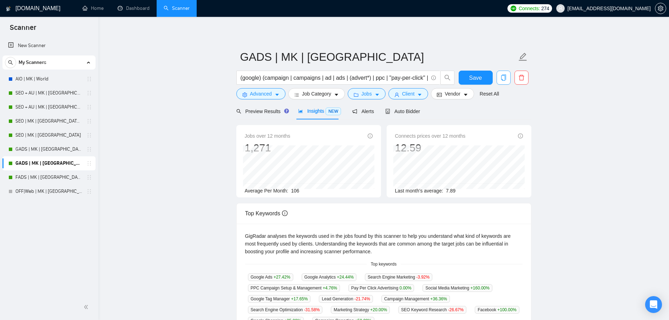
click at [501, 78] on icon "copy" at bounding box center [504, 77] width 6 height 6
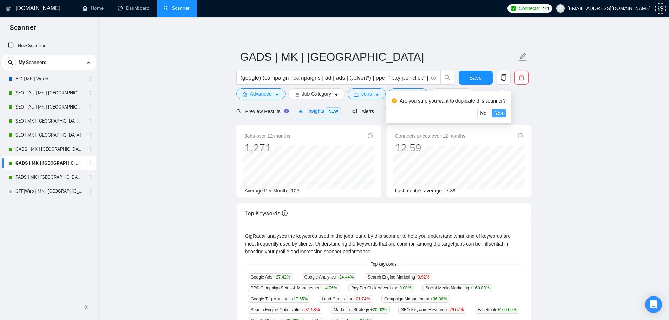
click at [497, 111] on span "Yes" at bounding box center [499, 113] width 8 height 8
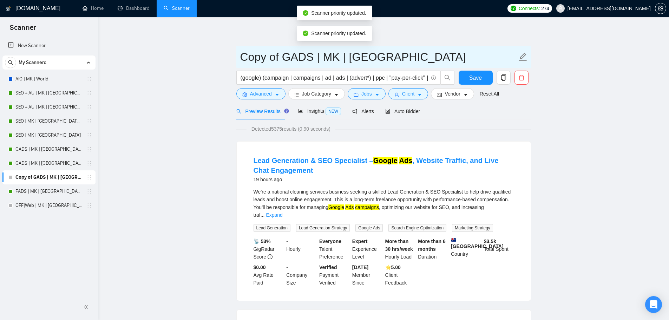
click at [530, 54] on span "Copy of GADS | MK | Oceania" at bounding box center [383, 57] width 295 height 22
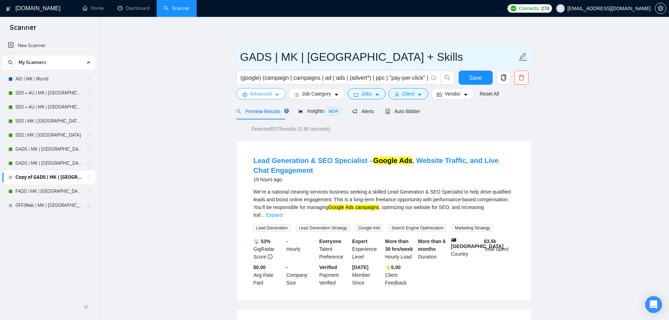
type input "GADS | MK | [GEOGRAPHIC_DATA] + Skills"
click at [266, 97] on span "Advanced" at bounding box center [261, 94] width 22 height 8
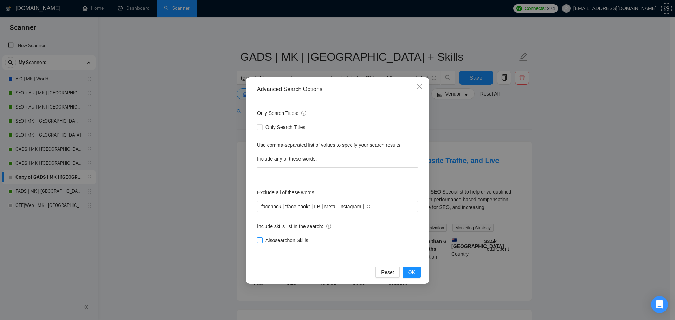
click at [285, 239] on span "Also search on Skills" at bounding box center [286, 240] width 48 height 8
click at [262, 239] on input "Also search on Skills" at bounding box center [259, 240] width 5 height 5
checkbox input "true"
click at [408, 270] on span "OK" at bounding box center [411, 272] width 7 height 8
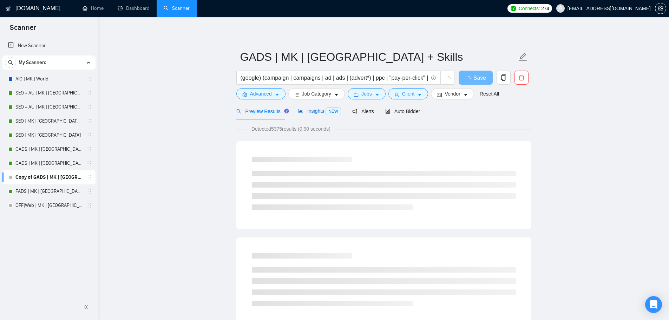
click at [312, 109] on span "Insights NEW" at bounding box center [319, 111] width 43 height 6
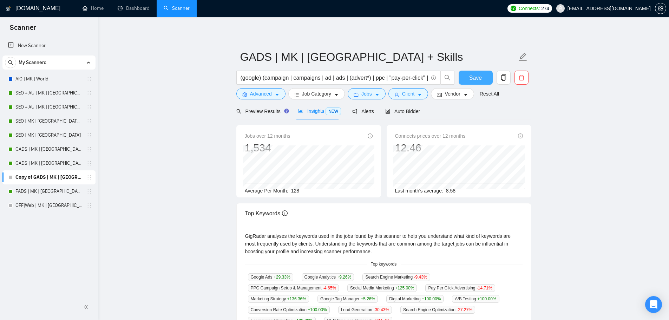
click at [476, 79] on span "Save" at bounding box center [475, 77] width 13 height 9
drag, startPoint x: 359, startPoint y: 106, endPoint x: 357, endPoint y: 115, distance: 9.0
click at [359, 106] on div "Alerts" at bounding box center [363, 111] width 22 height 17
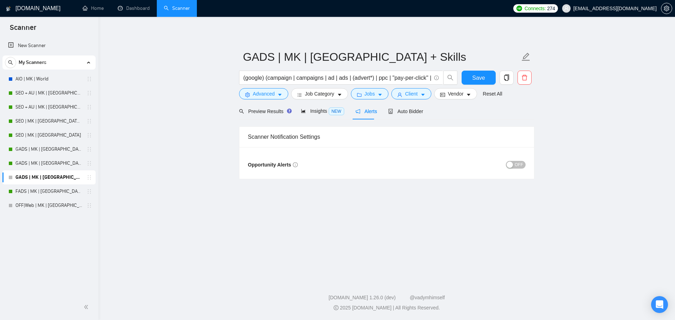
click at [525, 167] on button "OFF" at bounding box center [516, 165] width 20 height 8
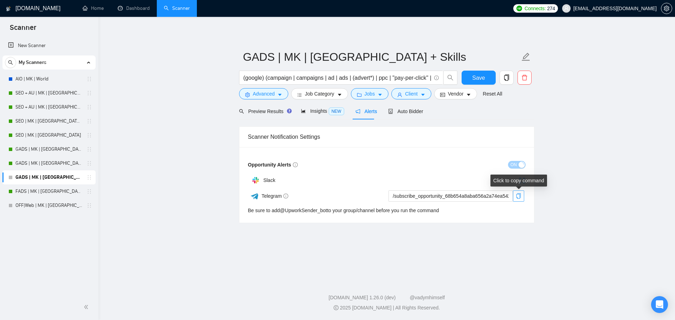
click at [522, 196] on span "copy" at bounding box center [518, 196] width 11 height 6
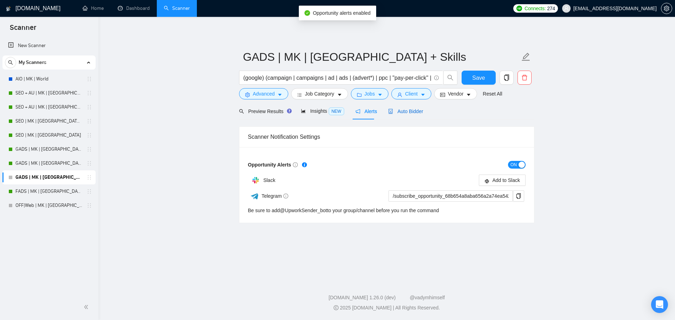
click at [398, 111] on span "Auto Bidder" at bounding box center [405, 112] width 35 height 6
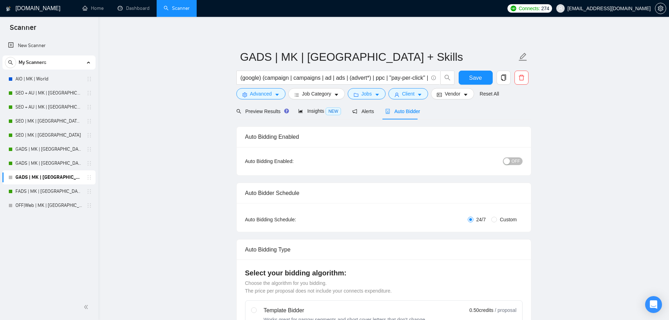
click at [519, 162] on span "OFF" at bounding box center [516, 161] width 8 height 8
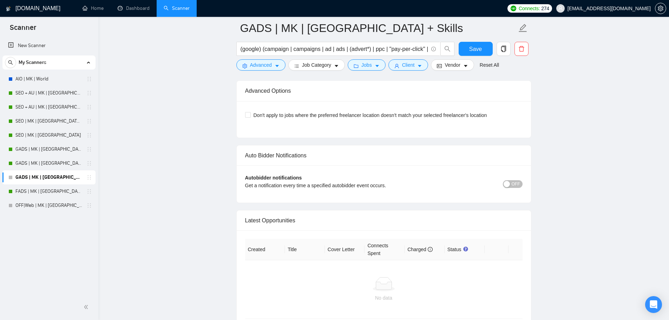
scroll to position [1640, 0]
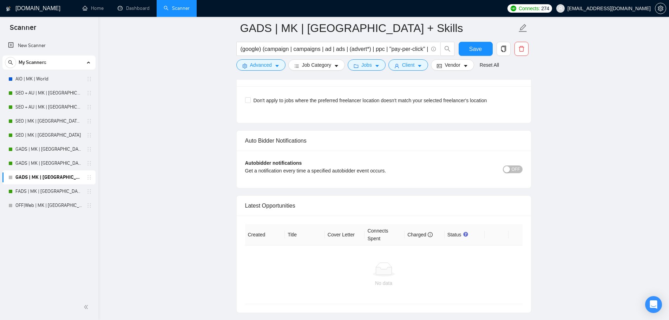
click at [515, 168] on span "OFF" at bounding box center [516, 169] width 8 height 8
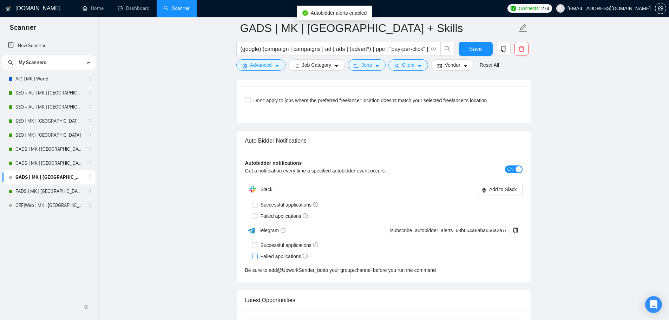
click at [275, 256] on span "Failed applications" at bounding box center [284, 257] width 53 height 8
click at [257, 256] on input "Failed applications" at bounding box center [254, 256] width 5 height 5
checkbox input "true"
click at [273, 242] on span "Successful applications" at bounding box center [290, 245] width 64 height 8
click at [257, 242] on input "Successful applications" at bounding box center [254, 244] width 5 height 5
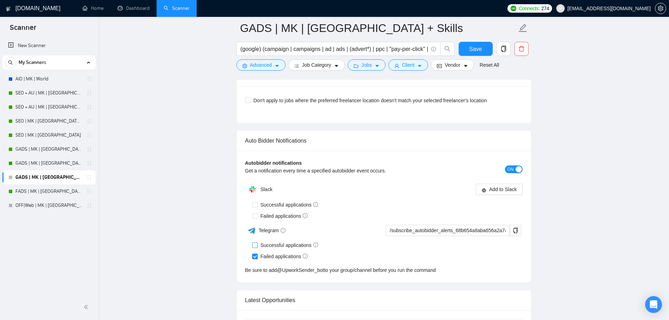
checkbox input "true"
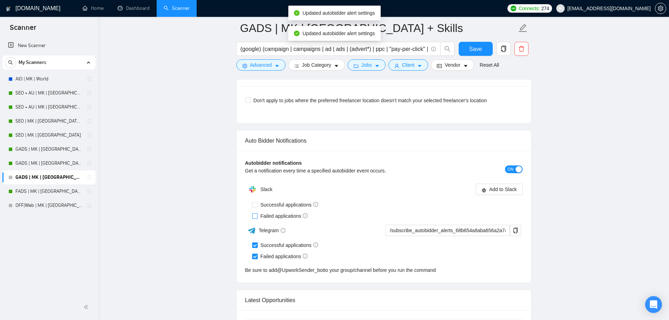
click at [271, 214] on span "Failed applications" at bounding box center [284, 216] width 53 height 8
click at [257, 214] on input "Failed applications" at bounding box center [254, 215] width 5 height 5
checkbox input "true"
click at [272, 206] on span "Successful applications" at bounding box center [290, 205] width 64 height 8
click at [257, 206] on input "Successful applications" at bounding box center [254, 204] width 5 height 5
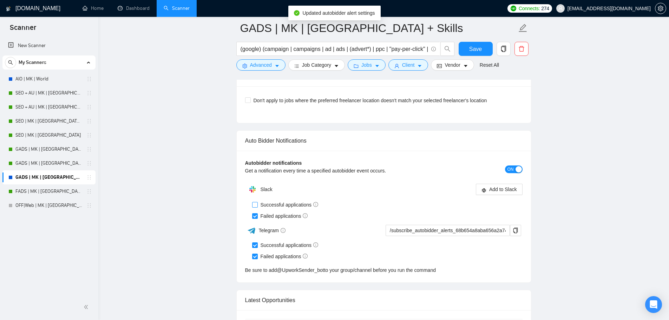
checkbox input "true"
click at [515, 226] on button "button" at bounding box center [515, 230] width 11 height 11
click at [473, 44] on button "Save" at bounding box center [476, 49] width 34 height 14
click at [67, 187] on link "FADS | MK | [GEOGRAPHIC_DATA] | Titles" at bounding box center [48, 191] width 67 height 14
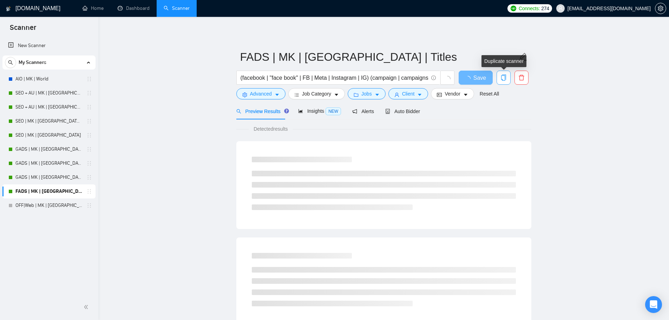
click at [505, 76] on icon "copy" at bounding box center [503, 77] width 5 height 6
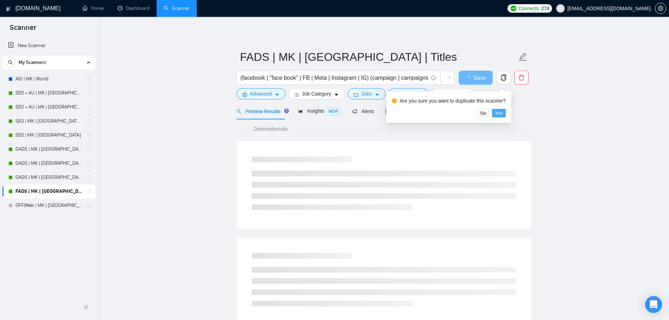
click at [502, 116] on span "Yes" at bounding box center [499, 113] width 8 height 8
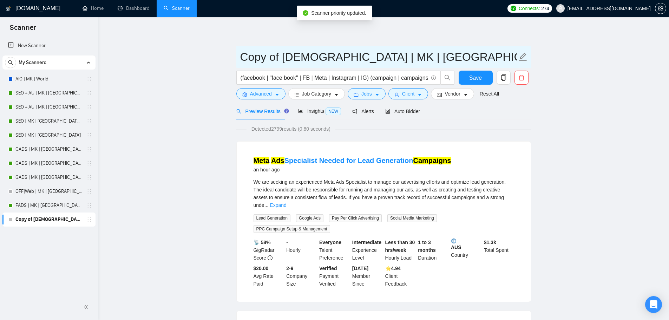
click at [522, 50] on span at bounding box center [523, 57] width 9 height 18
click at [520, 58] on icon "edit" at bounding box center [523, 56] width 9 height 9
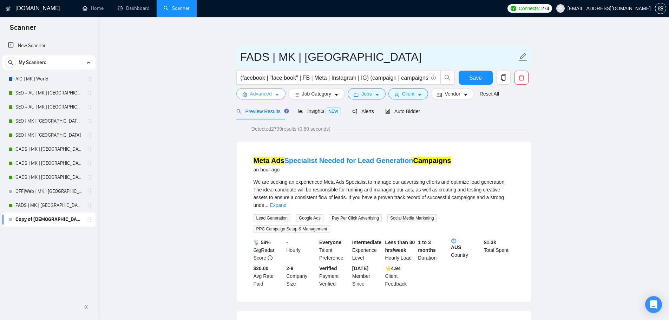
type input "FADS | MK | [GEOGRAPHIC_DATA]"
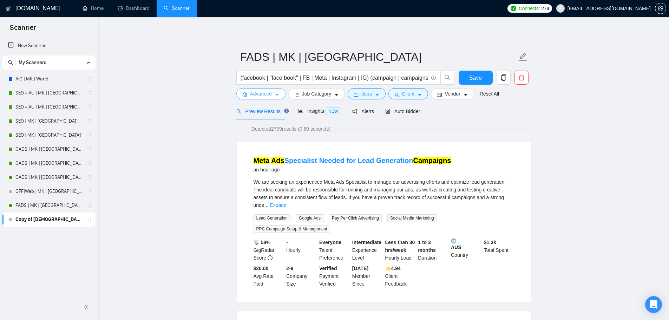
click at [264, 92] on span "Advanced" at bounding box center [261, 94] width 22 height 8
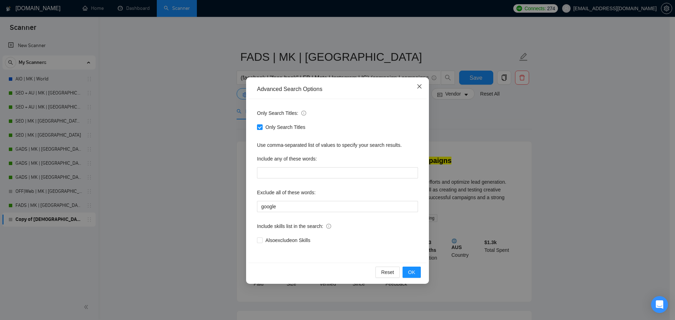
click at [417, 89] on icon "close" at bounding box center [419, 87] width 6 height 6
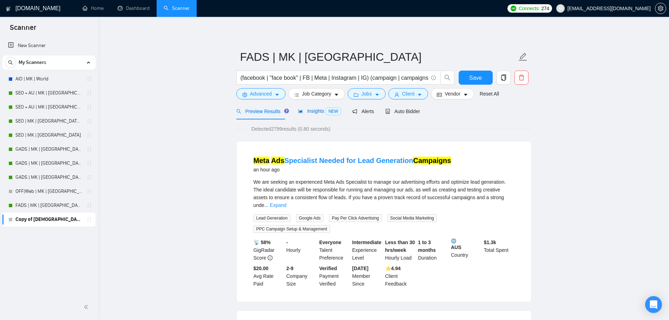
click at [300, 111] on icon "area-chart" at bounding box center [300, 111] width 5 height 5
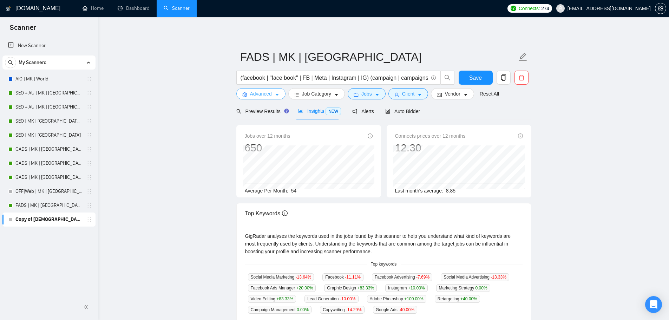
click at [271, 91] on span "Advanced" at bounding box center [261, 94] width 22 height 8
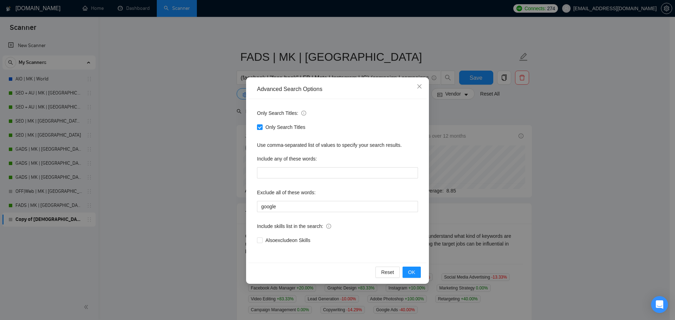
click at [291, 131] on div "Only Search Titles" at bounding box center [337, 127] width 161 height 11
click at [284, 128] on span "Only Search Titles" at bounding box center [285, 127] width 46 height 8
click at [262, 128] on input "Only Search Titles" at bounding box center [259, 126] width 5 height 5
checkbox input "false"
click at [410, 270] on span "OK" at bounding box center [411, 272] width 7 height 8
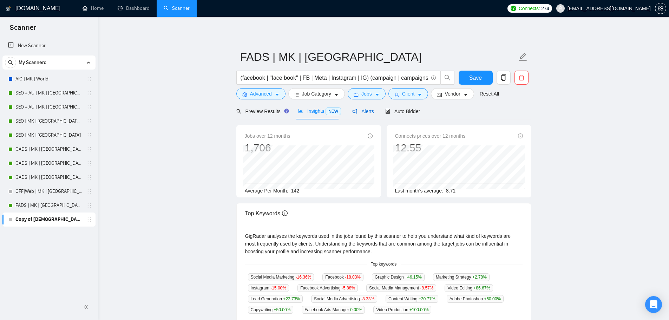
click at [365, 112] on span "Alerts" at bounding box center [363, 112] width 22 height 6
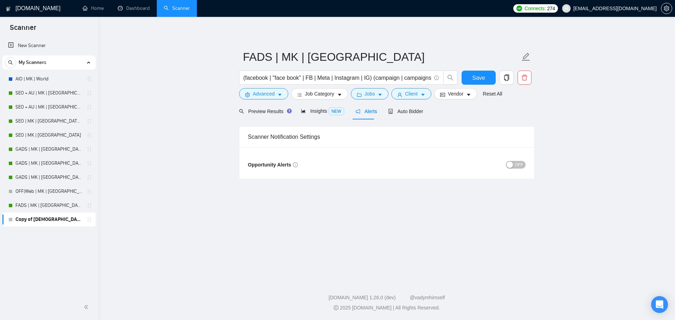
click at [518, 162] on span "OFF" at bounding box center [518, 165] width 8 height 8
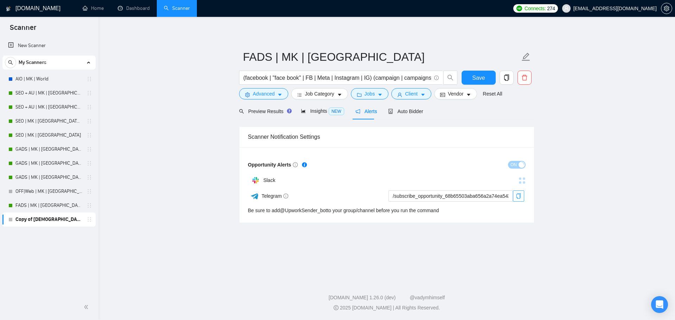
click at [519, 196] on icon "copy" at bounding box center [518, 196] width 6 height 6
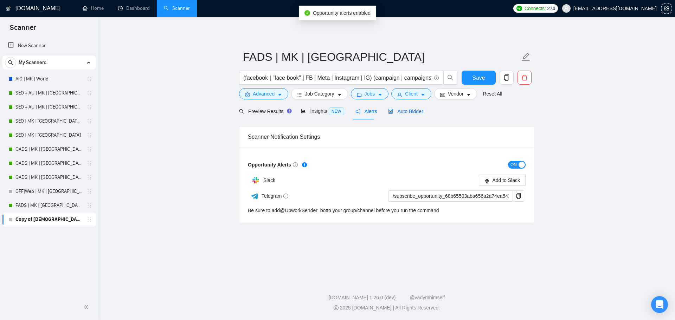
click at [406, 109] on span "Auto Bidder" at bounding box center [405, 112] width 35 height 6
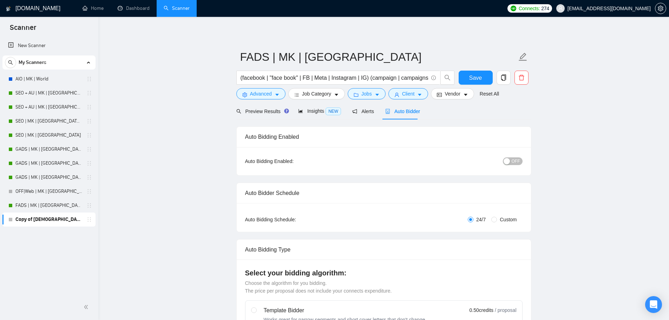
click at [515, 163] on span "OFF" at bounding box center [516, 161] width 8 height 8
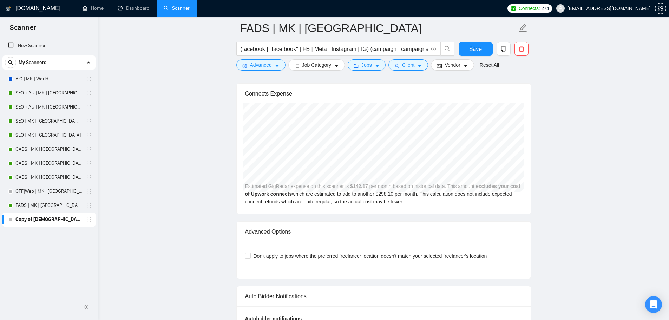
scroll to position [1640, 0]
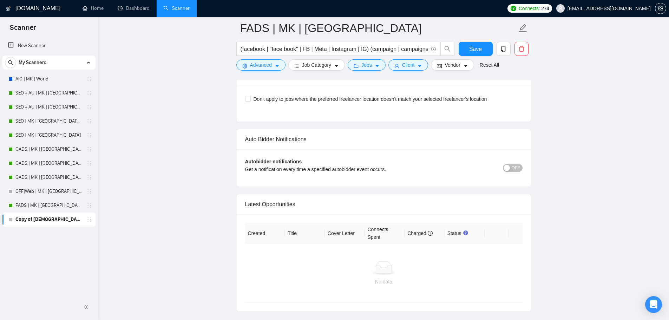
click at [508, 168] on div "button" at bounding box center [507, 168] width 6 height 6
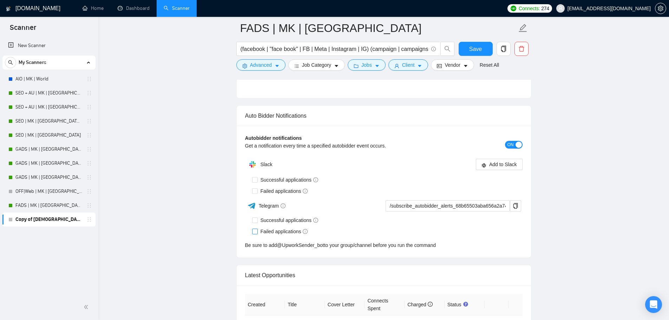
click at [270, 231] on span "Failed applications" at bounding box center [284, 232] width 53 height 8
click at [257, 231] on input "Failed applications" at bounding box center [254, 231] width 5 height 5
checkbox input "true"
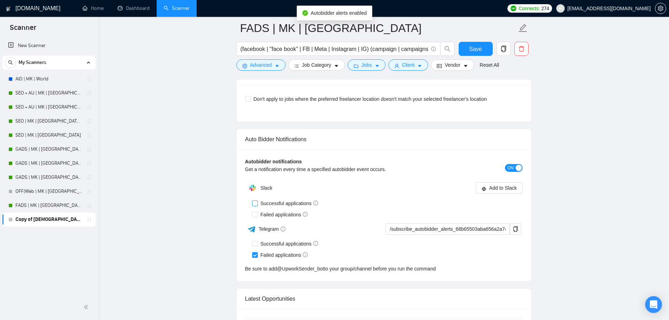
click at [267, 200] on span "Successful applications" at bounding box center [290, 204] width 64 height 8
click at [257, 201] on input "Successful applications" at bounding box center [254, 203] width 5 height 5
checkbox input "true"
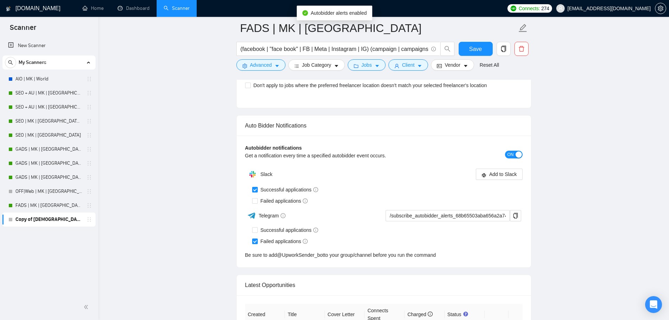
click at [274, 212] on div "Slack Add to Slack Successful applications Failed applications Telegram /subscr…" at bounding box center [384, 213] width 278 height 92
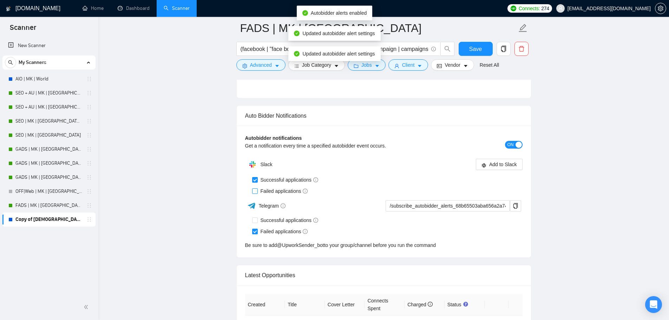
click at [277, 211] on div "Telegram" at bounding box center [314, 206] width 138 height 12
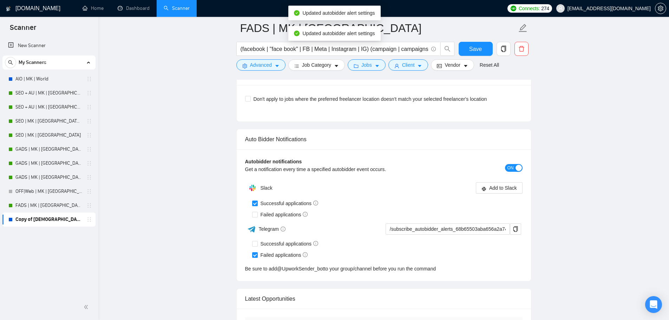
click at [275, 212] on span "Failed applications" at bounding box center [284, 215] width 53 height 8
click at [257, 212] on input "Failed applications" at bounding box center [254, 214] width 5 height 5
checkbox input "true"
click at [283, 243] on span "Successful applications" at bounding box center [290, 244] width 64 height 8
click at [257, 243] on input "Successful applications" at bounding box center [254, 243] width 5 height 5
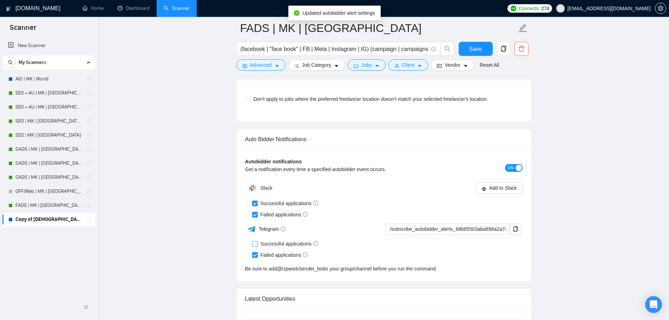
checkbox input "true"
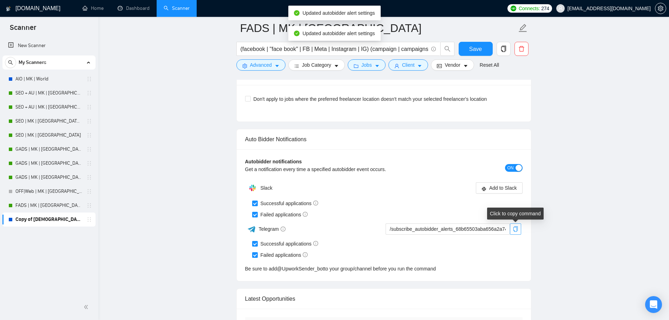
click at [516, 227] on icon "copy" at bounding box center [516, 229] width 6 height 6
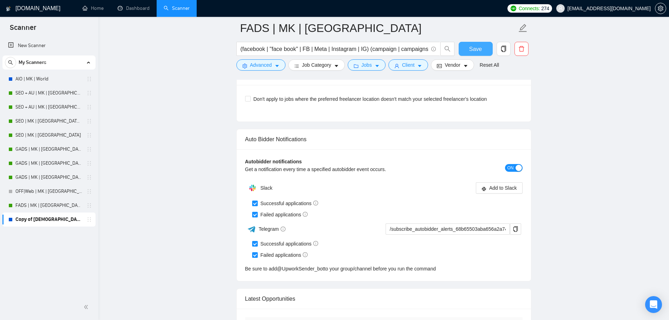
click at [470, 44] on button "Save" at bounding box center [476, 49] width 34 height 14
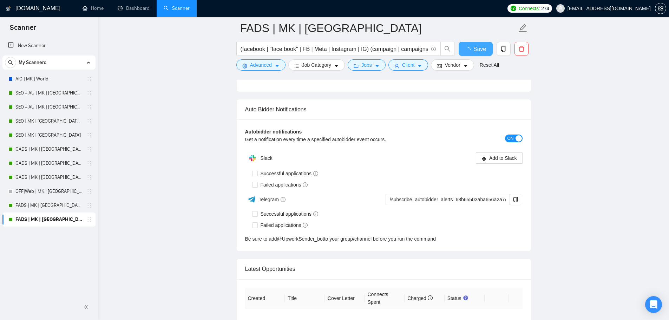
checkbox input "true"
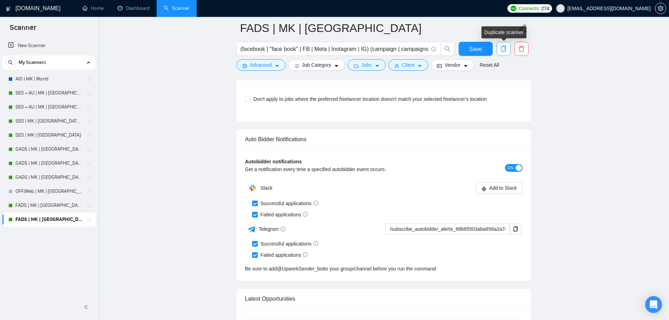
click at [501, 51] on icon "copy" at bounding box center [504, 49] width 6 height 6
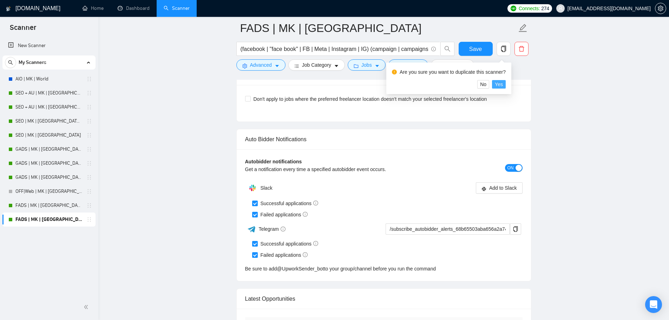
click at [499, 84] on span "Yes" at bounding box center [499, 84] width 8 height 8
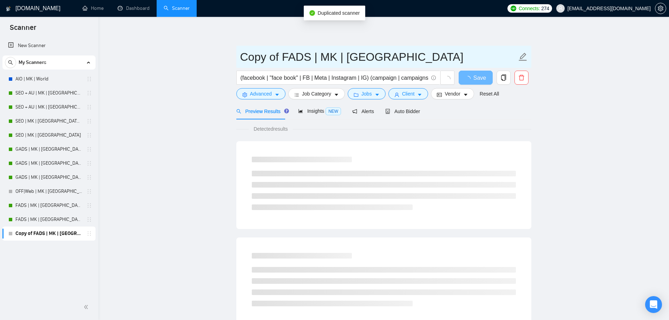
click at [339, 59] on input "Copy of FADS | MK | Oceania" at bounding box center [378, 57] width 277 height 18
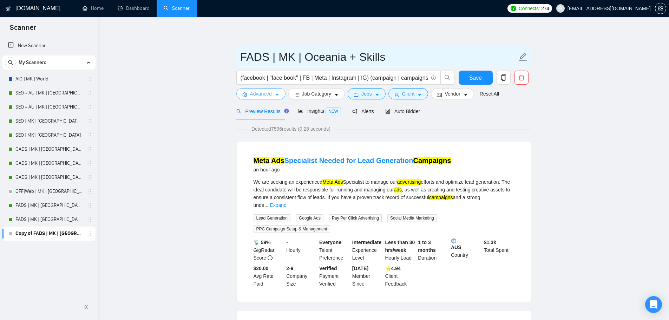
type input "FADS | MK | Oceania + Skills"
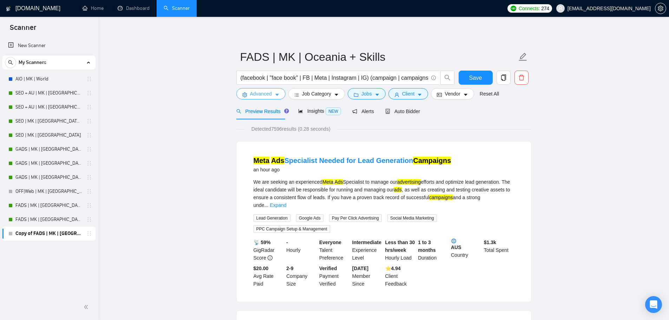
click at [265, 93] on span "Advanced" at bounding box center [261, 94] width 22 height 8
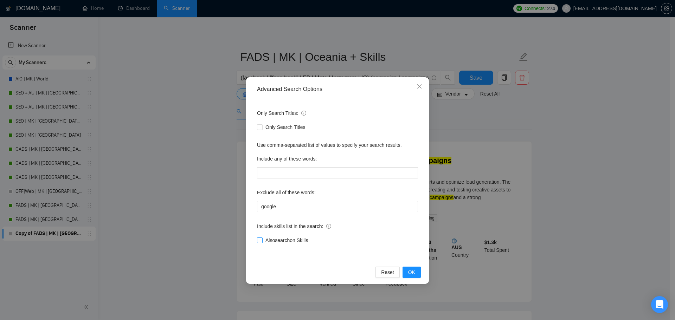
click at [300, 241] on span "Also search on Skills" at bounding box center [286, 240] width 48 height 8
click at [262, 241] on input "Also search on Skills" at bounding box center [259, 240] width 5 height 5
checkbox input "true"
click at [413, 271] on span "OK" at bounding box center [411, 272] width 7 height 8
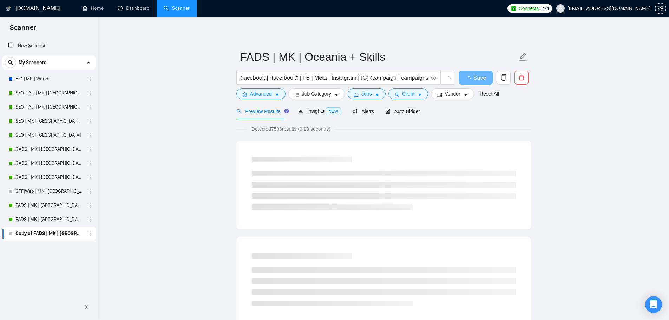
click at [315, 116] on div "Insights NEW" at bounding box center [319, 111] width 43 height 17
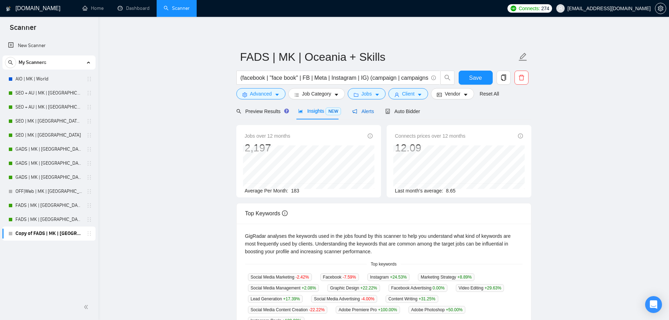
click at [357, 113] on span "Alerts" at bounding box center [363, 112] width 22 height 6
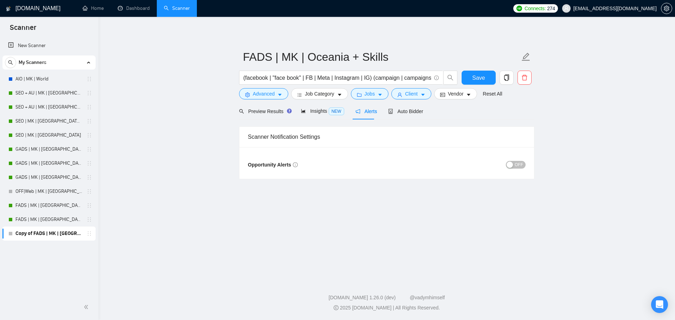
click at [515, 167] on span "OFF" at bounding box center [518, 165] width 8 height 8
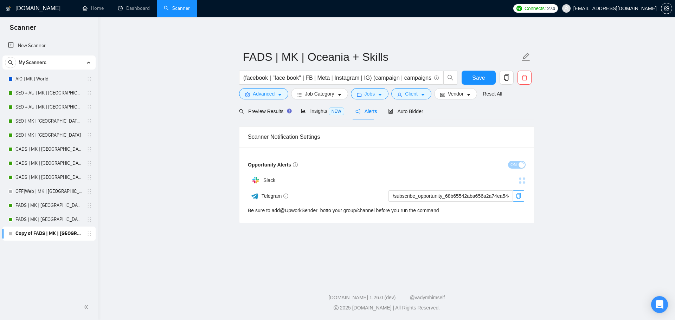
click at [520, 197] on icon "copy" at bounding box center [518, 196] width 5 height 6
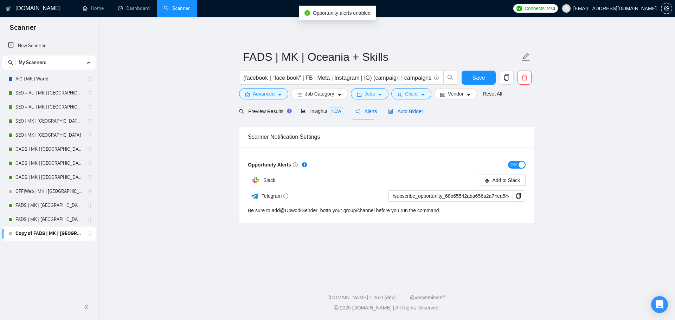
drag, startPoint x: 405, startPoint y: 110, endPoint x: 428, endPoint y: 116, distance: 23.6
click at [405, 110] on span "Auto Bidder" at bounding box center [405, 112] width 35 height 6
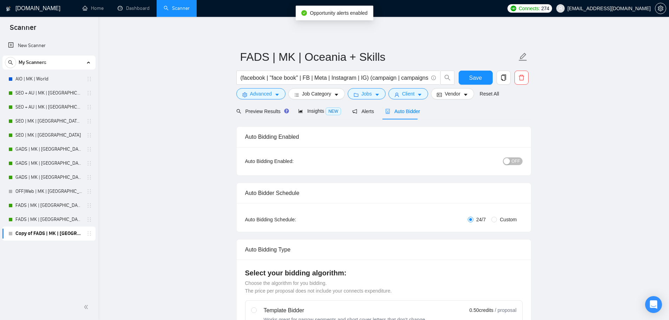
click at [509, 159] on div "button" at bounding box center [507, 161] width 6 height 6
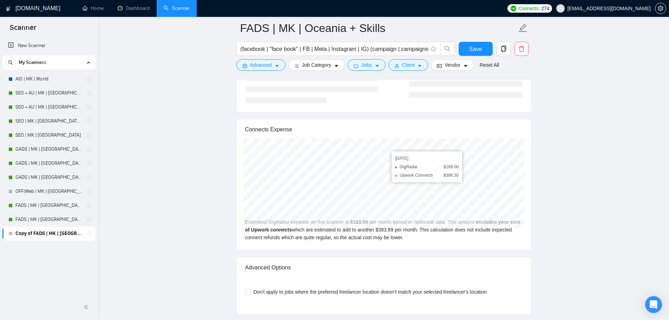
scroll to position [1558, 0]
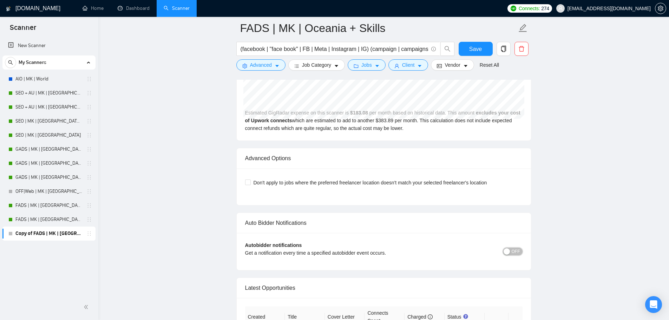
drag, startPoint x: 512, startPoint y: 250, endPoint x: 409, endPoint y: 193, distance: 118.4
click at [512, 250] on button "OFF" at bounding box center [513, 252] width 20 height 8
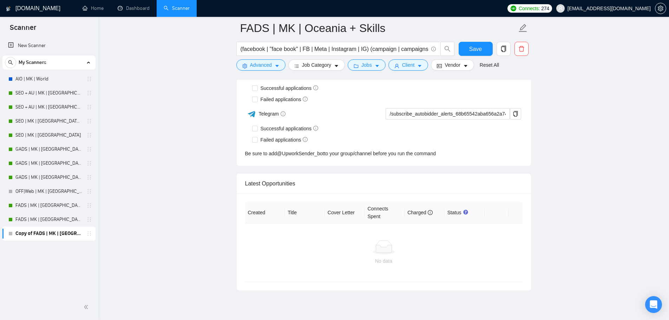
scroll to position [1675, 0]
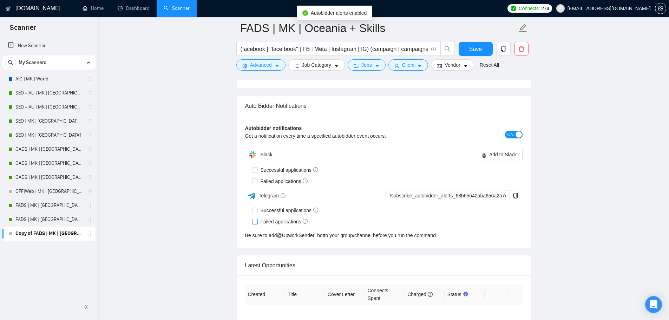
click at [279, 219] on span "Failed applications" at bounding box center [284, 222] width 53 height 8
click at [257, 219] on input "Failed applications" at bounding box center [254, 221] width 5 height 5
checkbox input "true"
click at [271, 182] on span "Failed applications" at bounding box center [284, 181] width 53 height 8
click at [257, 182] on input "Failed applications" at bounding box center [254, 180] width 5 height 5
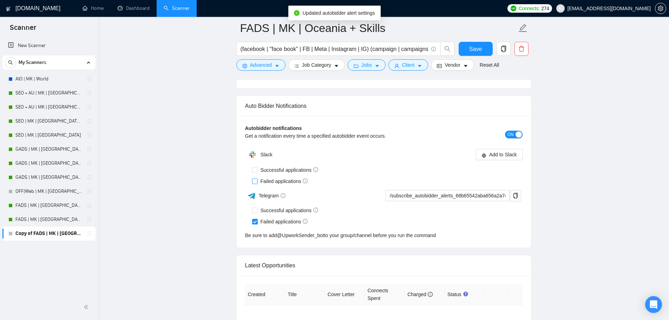
checkbox input "true"
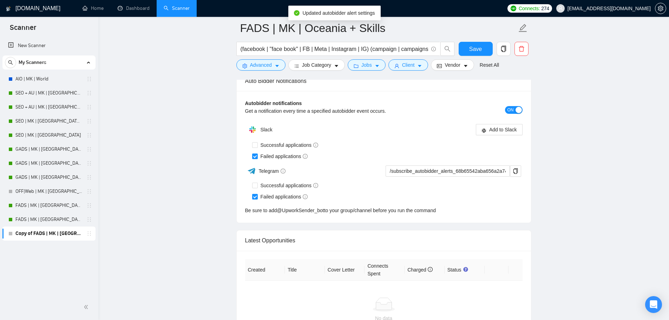
click at [280, 206] on div "Slack Add to Slack Successful applications Failed applications Telegram /subscr…" at bounding box center [384, 169] width 278 height 92
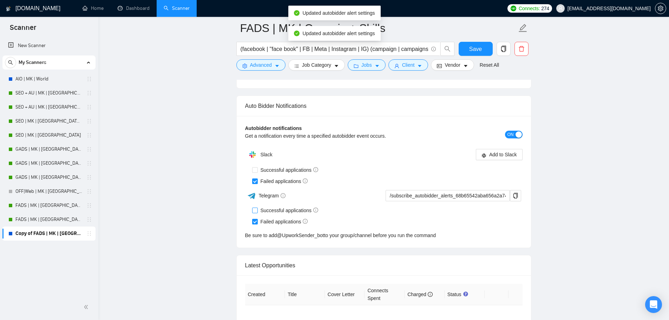
click at [281, 209] on span "Successful applications" at bounding box center [290, 211] width 64 height 8
click at [257, 209] on input "Successful applications" at bounding box center [254, 210] width 5 height 5
checkbox input "true"
click at [277, 169] on span "Successful applications" at bounding box center [290, 170] width 64 height 8
click at [257, 169] on input "Successful applications" at bounding box center [254, 169] width 5 height 5
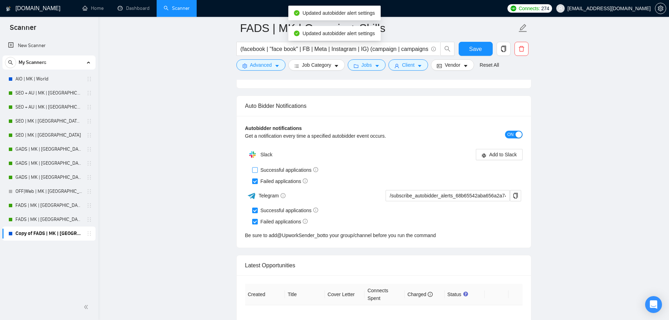
checkbox input "true"
click at [513, 193] on icon "copy" at bounding box center [516, 196] width 6 height 6
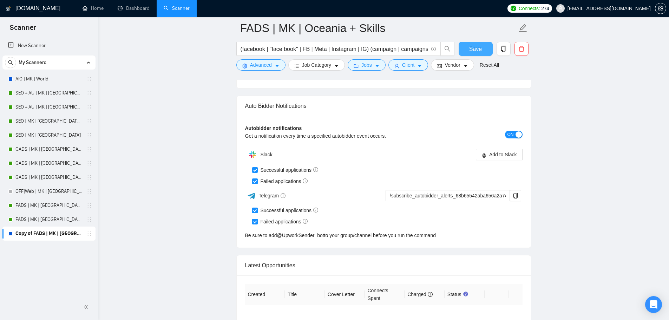
click at [468, 45] on button "Save" at bounding box center [476, 49] width 34 height 14
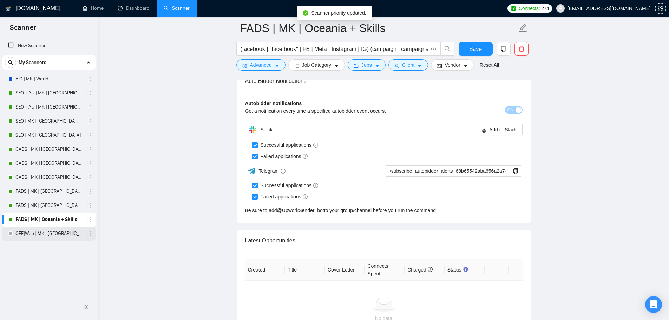
click at [57, 230] on link "OFF|Web | MK | Oceania | Titles" at bounding box center [48, 234] width 67 height 14
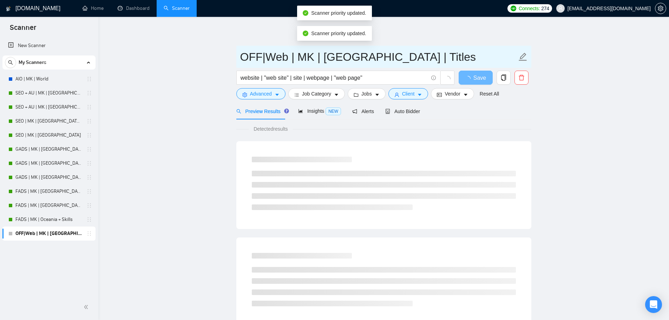
click at [265, 55] on input "OFF|Web | MK | Oceania | Titles" at bounding box center [378, 57] width 277 height 18
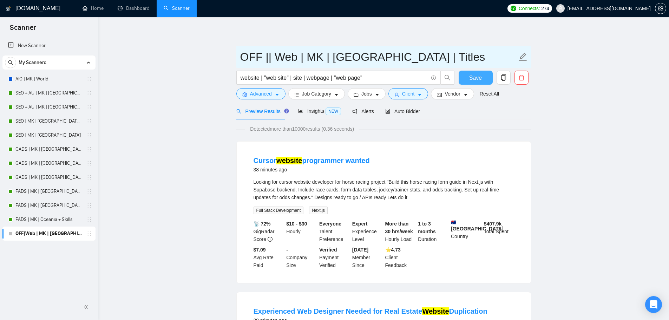
type input "OFF || Web | MK | [GEOGRAPHIC_DATA] | Titles"
click at [467, 80] on button "Save" at bounding box center [476, 78] width 34 height 14
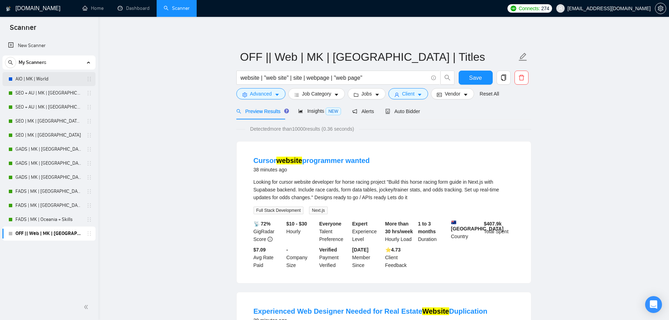
click at [51, 74] on link "AIO | MK | World" at bounding box center [48, 79] width 67 height 14
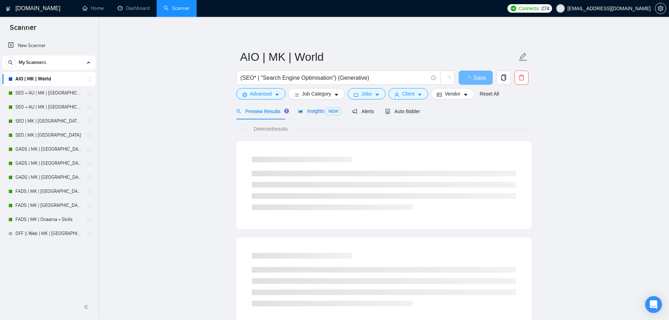
click at [309, 110] on span "Insights NEW" at bounding box center [319, 111] width 43 height 6
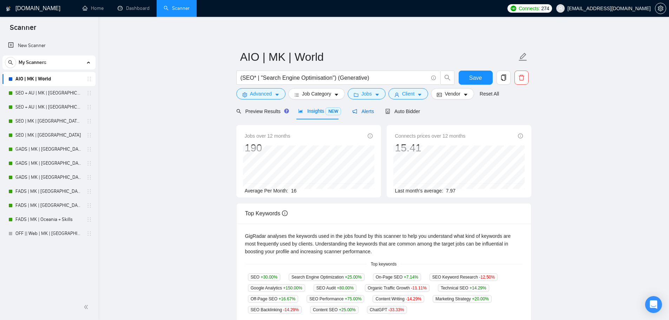
click at [370, 113] on span "Alerts" at bounding box center [363, 112] width 22 height 6
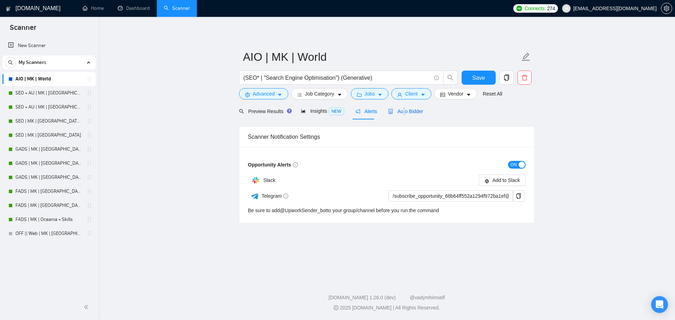
click at [401, 113] on span "Auto Bidder" at bounding box center [405, 112] width 35 height 6
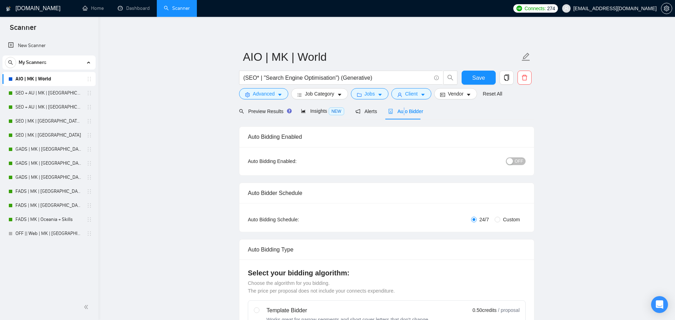
checkbox input "true"
click at [512, 162] on button "OFF" at bounding box center [513, 161] width 20 height 8
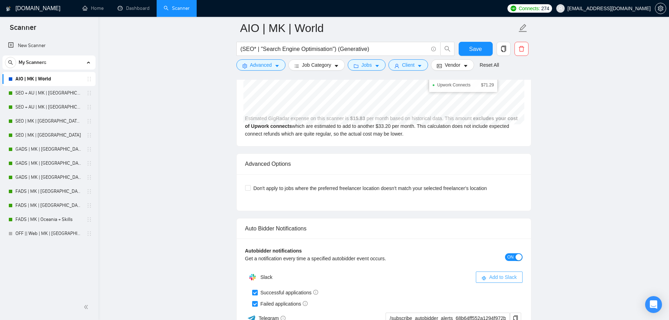
scroll to position [1640, 0]
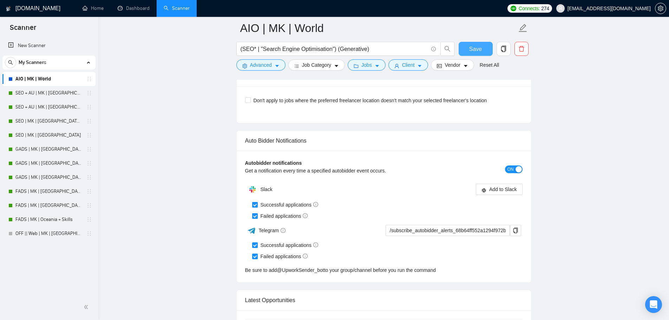
click at [480, 50] on span "Save" at bounding box center [475, 49] width 13 height 9
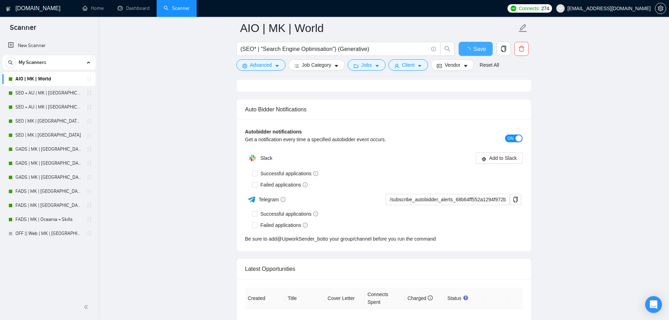
checkbox input "true"
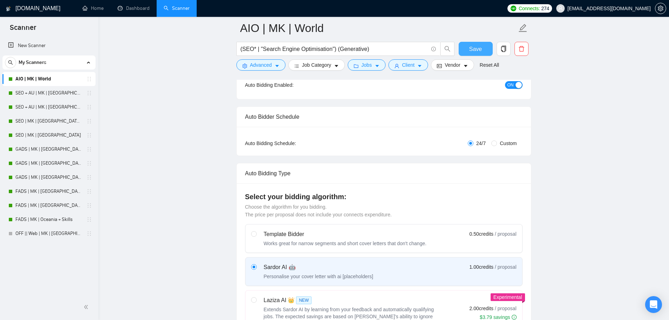
scroll to position [0, 0]
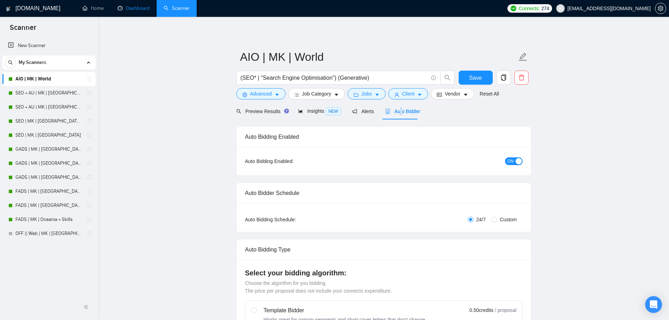
click at [139, 11] on link "Dashboard" at bounding box center [134, 8] width 32 height 6
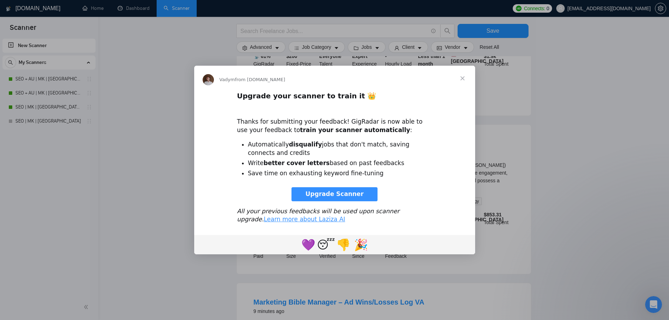
click at [460, 78] on span "Close" at bounding box center [462, 78] width 25 height 25
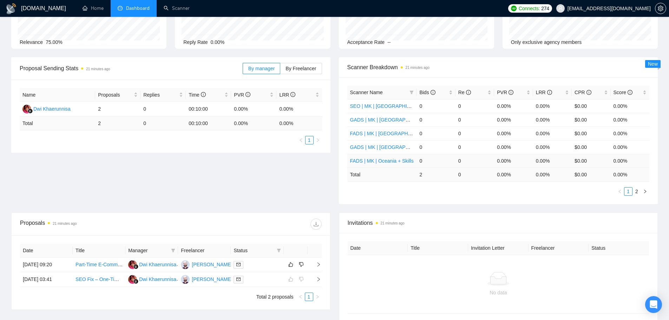
scroll to position [82, 0]
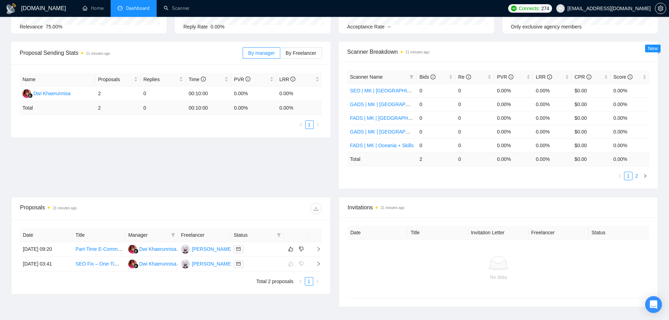
click at [641, 176] on li "2" at bounding box center [637, 176] width 8 height 8
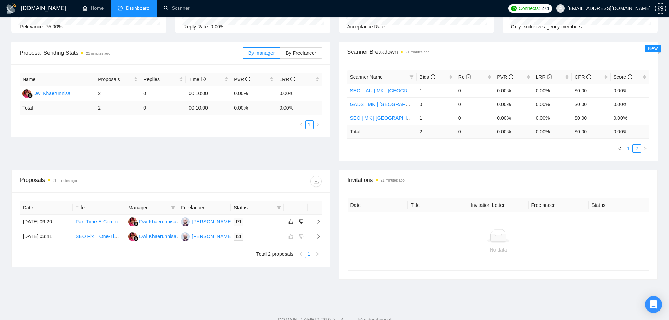
click at [628, 152] on li "1" at bounding box center [628, 148] width 8 height 8
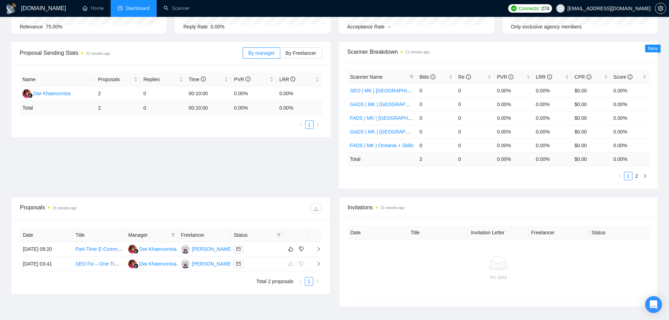
scroll to position [0, 0]
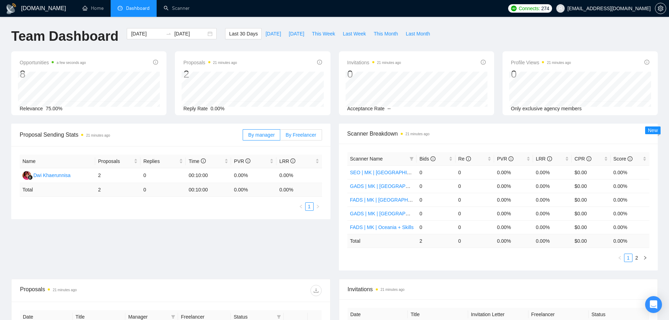
click at [303, 139] on label "By Freelancer" at bounding box center [300, 134] width 41 height 11
click at [280, 137] on input "By Freelancer" at bounding box center [280, 137] width 0 height 0
click at [169, 6] on link "Scanner" at bounding box center [177, 8] width 26 height 6
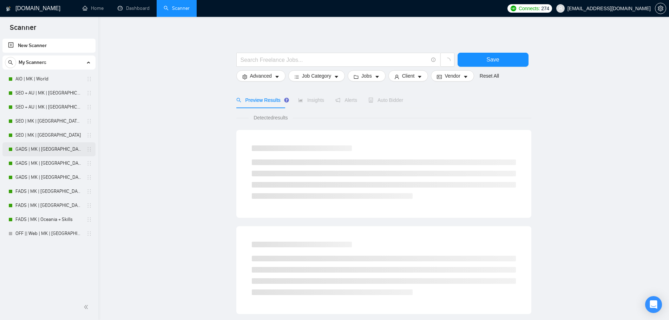
click at [58, 152] on link "GADS | MK | [GEOGRAPHIC_DATA] | Titles" at bounding box center [48, 149] width 67 height 14
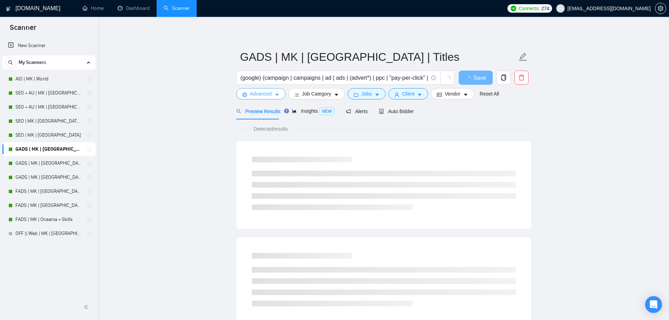
click at [265, 93] on span "Advanced" at bounding box center [261, 94] width 22 height 8
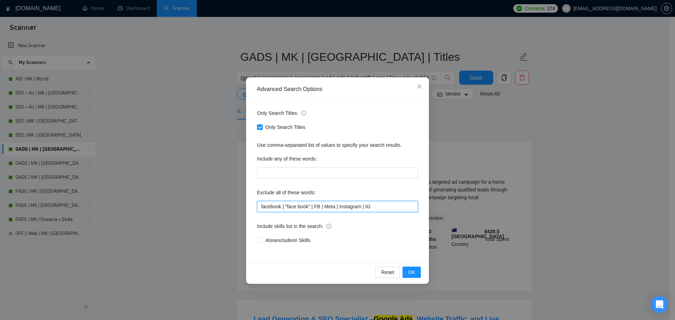
click at [382, 206] on input "facebook | "face book" | FB | Meta | Instagram | IG" at bounding box center [337, 206] width 161 height 11
type input "facebook | "face book" | FB | Meta | Instagram | IG | "Tag Manager""
click at [415, 267] on button "OK" at bounding box center [411, 272] width 18 height 11
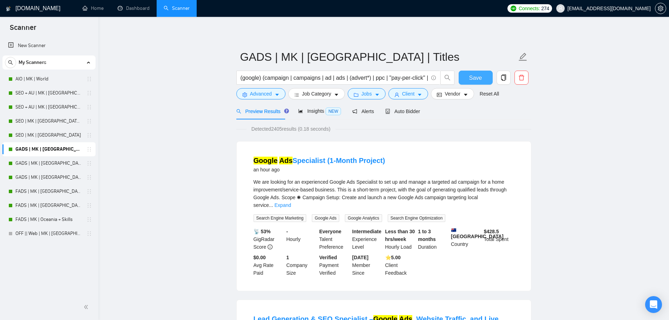
click at [483, 79] on button "Save" at bounding box center [476, 78] width 34 height 14
click at [33, 159] on link "GADS | MK | [GEOGRAPHIC_DATA]" at bounding box center [48, 163] width 67 height 14
click at [43, 163] on link "GADS | MK | [GEOGRAPHIC_DATA]" at bounding box center [48, 163] width 67 height 14
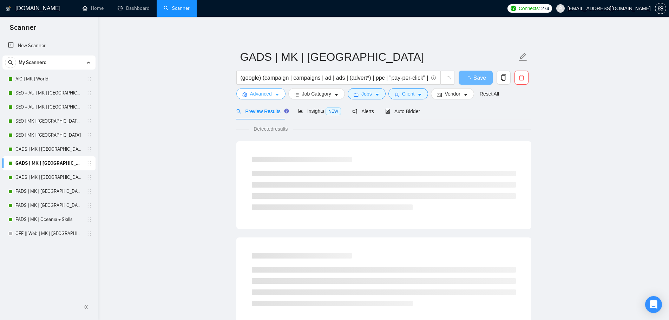
click at [267, 90] on button "Advanced" at bounding box center [260, 93] width 49 height 11
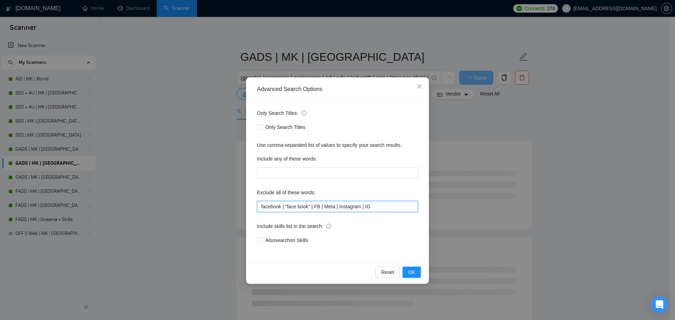
click at [392, 208] on input "facebook | "face book" | FB | Meta | Instagram | IG" at bounding box center [337, 206] width 161 height 11
paste input "| "Tag Manager""
type input "facebook | "face book" | FB | Meta | Instagram | IG | "Tag Manager""
click at [416, 269] on button "OK" at bounding box center [411, 272] width 18 height 11
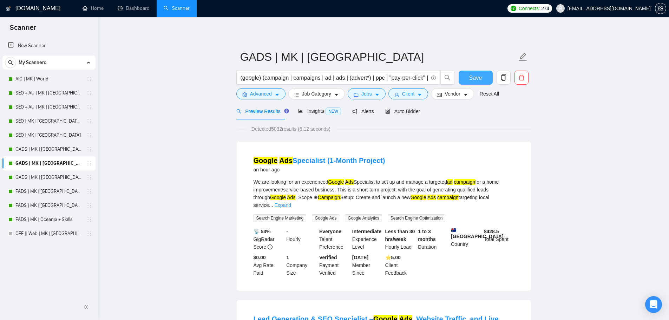
click at [470, 81] on span "Save" at bounding box center [475, 77] width 13 height 9
click at [46, 176] on link "GADS | MK | [GEOGRAPHIC_DATA] + Skills" at bounding box center [48, 177] width 67 height 14
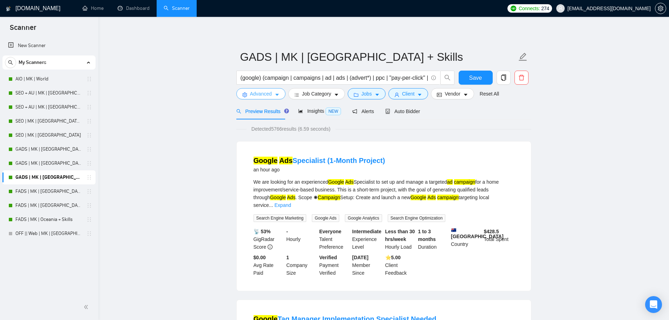
click at [267, 95] on span "Advanced" at bounding box center [261, 94] width 22 height 8
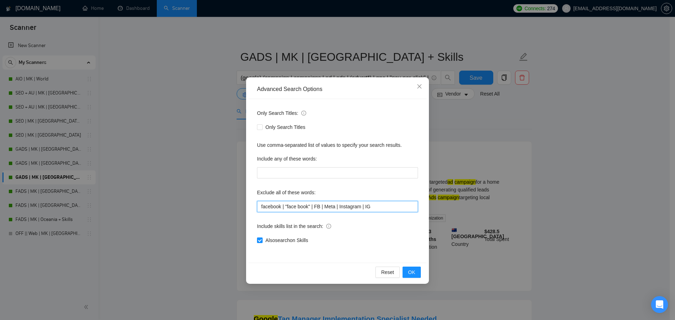
click at [374, 202] on input "facebook | "face book" | FB | Meta | Instagram | IG" at bounding box center [337, 206] width 161 height 11
paste input "| "Tag Manager""
type input "facebook | "face book" | FB | Meta | Instagram | IG | "Tag Manager""
click at [410, 274] on span "OK" at bounding box center [411, 272] width 7 height 8
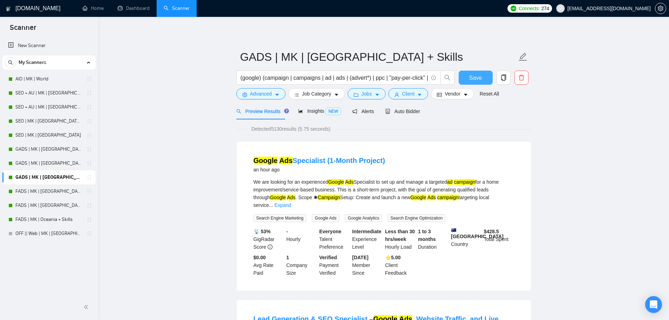
click at [473, 78] on span "Save" at bounding box center [475, 77] width 13 height 9
click at [505, 78] on icon "copy" at bounding box center [504, 77] width 6 height 6
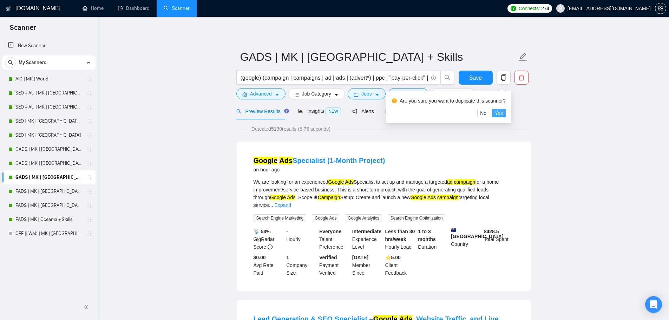
click at [499, 112] on span "Yes" at bounding box center [499, 113] width 8 height 8
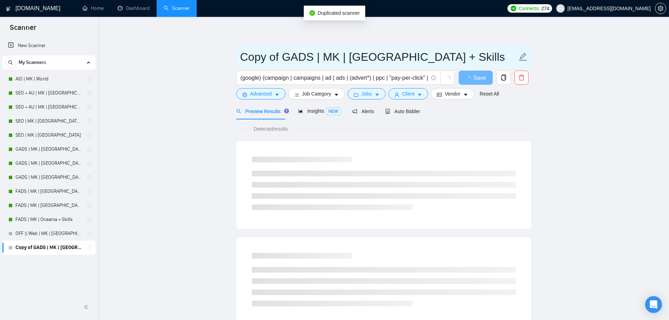
click at [293, 46] on span "Copy of GADS | MK | [GEOGRAPHIC_DATA] + Skills" at bounding box center [383, 57] width 295 height 22
click at [312, 60] on input "Copy of GADS | MK | [GEOGRAPHIC_DATA] + Skills" at bounding box center [378, 57] width 277 height 18
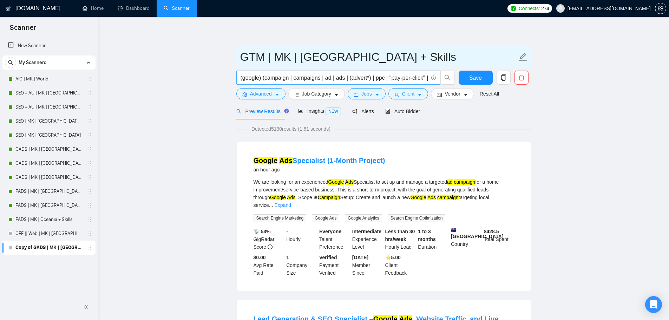
type input "GTM | MK | [GEOGRAPHIC_DATA] + Skills"
click at [256, 78] on input "(google) (campaign | campaigns | ad | ads | (advert*) | ppc | "pay-per-click" |…" at bounding box center [335, 77] width 188 height 9
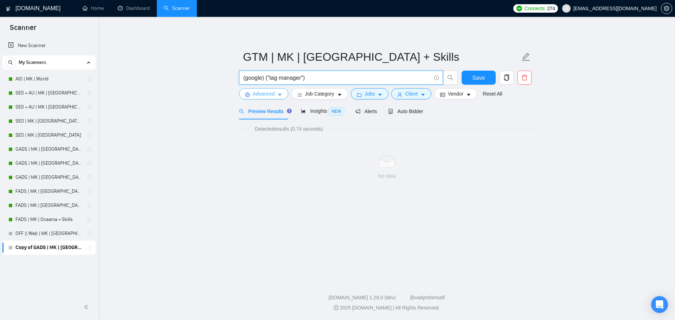
type input "(google) ("tag manager")"
click at [278, 92] on icon "caret-down" at bounding box center [279, 94] width 5 height 5
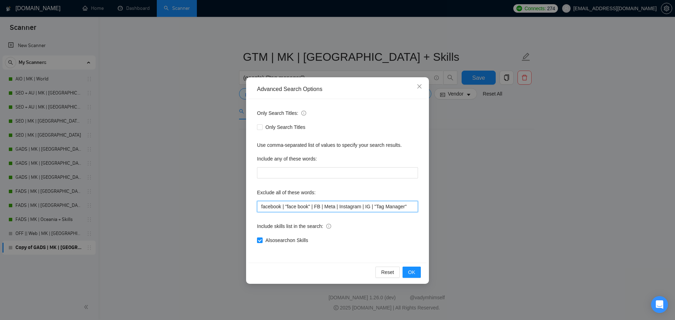
click at [381, 208] on input "facebook | "face book" | FB | Meta | Instagram | IG | "Tag Manager"" at bounding box center [337, 206] width 161 height 11
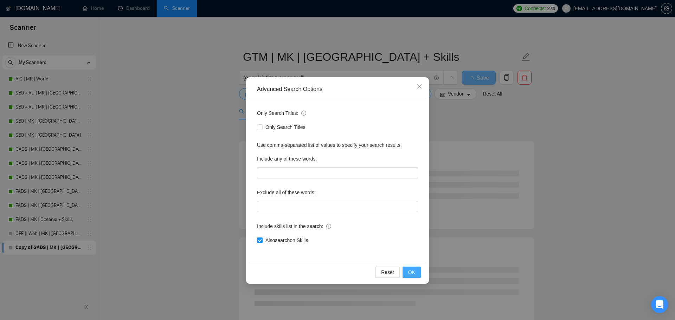
click at [410, 268] on span "OK" at bounding box center [411, 272] width 7 height 8
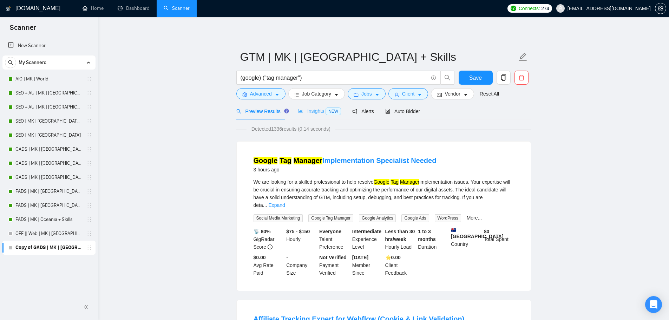
click at [310, 106] on div "Insights NEW" at bounding box center [319, 111] width 43 height 17
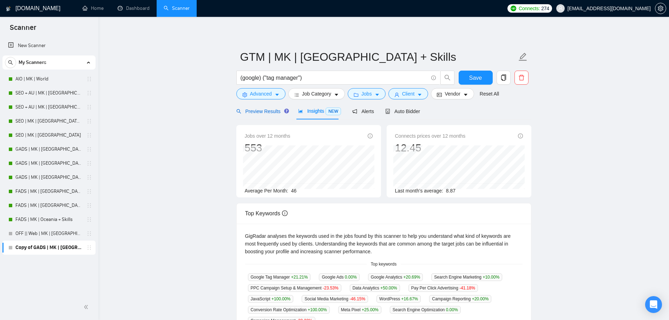
click at [276, 109] on span "Preview Results" at bounding box center [261, 112] width 51 height 6
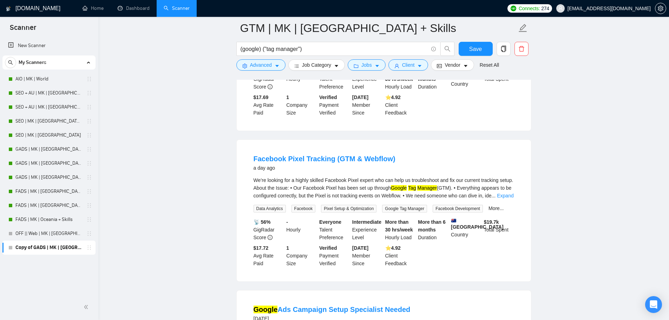
scroll to position [328, 0]
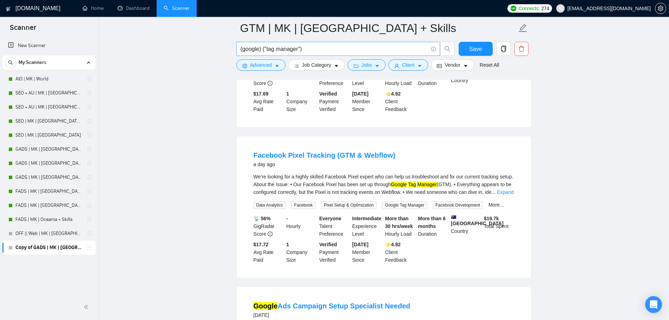
click at [319, 55] on span "(google) ("tag manager")" at bounding box center [338, 49] width 204 height 14
click at [317, 50] on input "(google) ("tag manager")" at bounding box center [335, 49] width 188 height 9
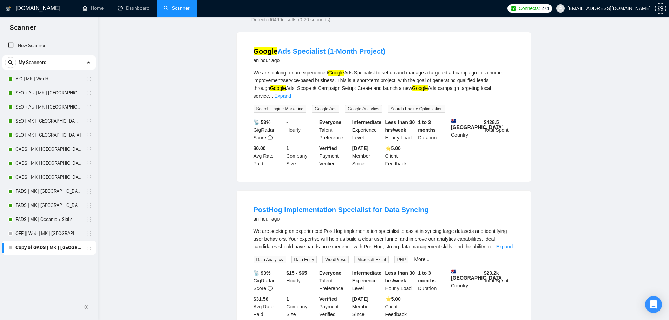
scroll to position [0, 0]
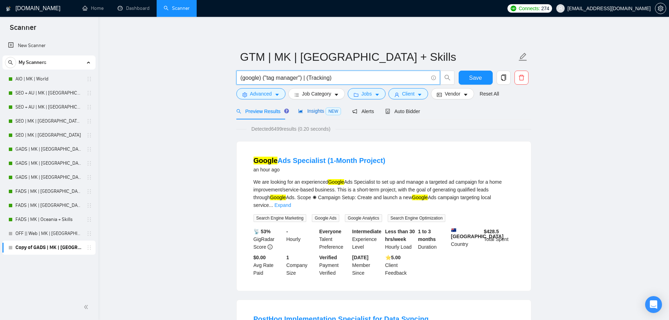
click at [306, 114] on span "Insights NEW" at bounding box center [319, 111] width 43 height 6
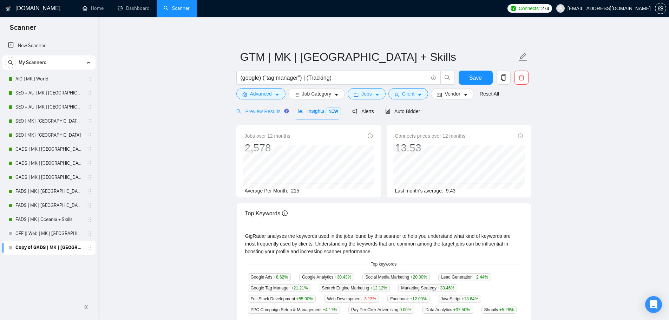
click at [272, 106] on div "Preview Results" at bounding box center [261, 111] width 51 height 17
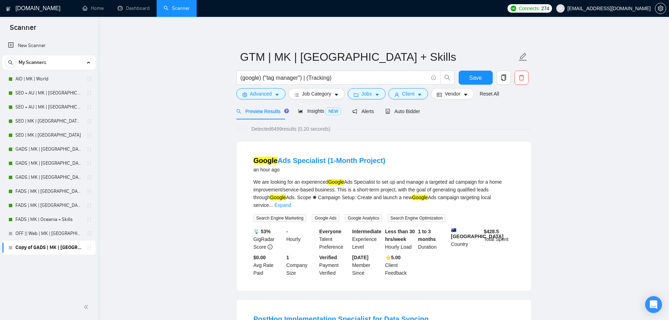
scroll to position [164, 0]
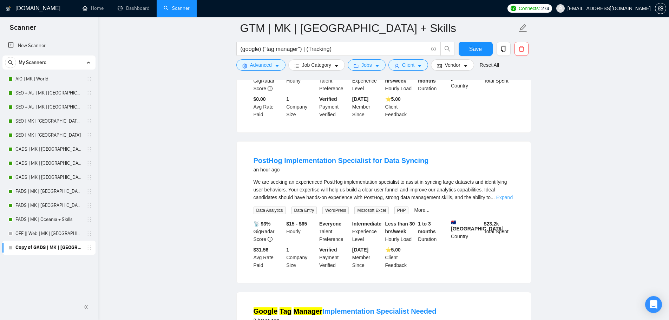
click at [507, 195] on link "Expand" at bounding box center [504, 198] width 17 height 6
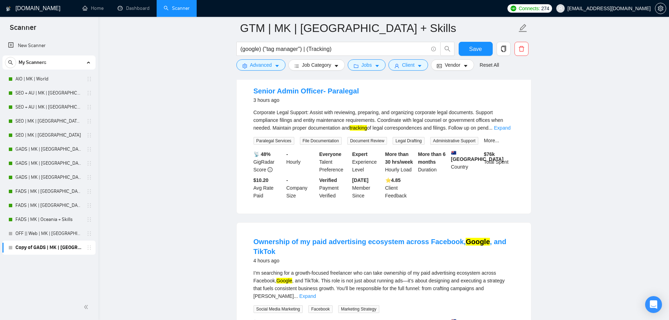
scroll to position [574, 0]
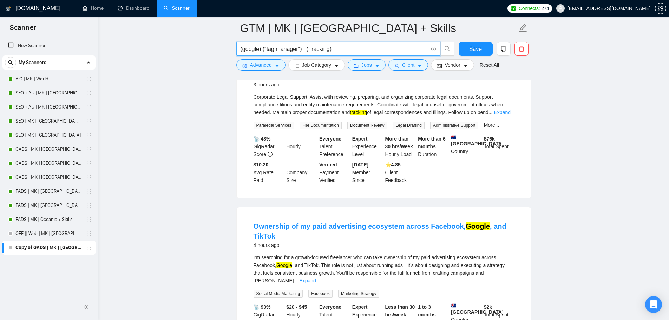
click at [305, 50] on input "(google) ("tag manager") | (Tracking)" at bounding box center [335, 49] width 188 height 9
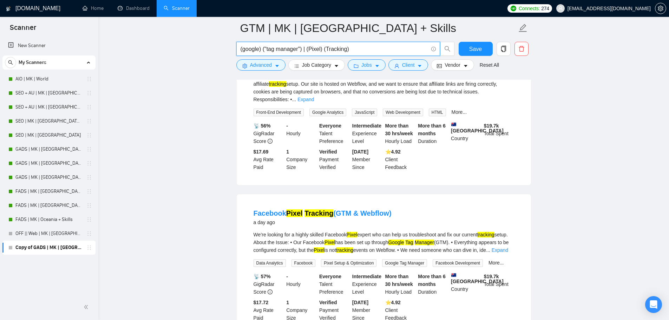
scroll to position [246, 0]
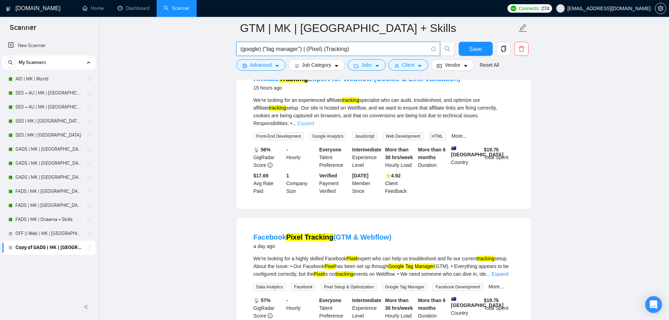
click at [314, 121] on link "Expand" at bounding box center [306, 124] width 17 height 6
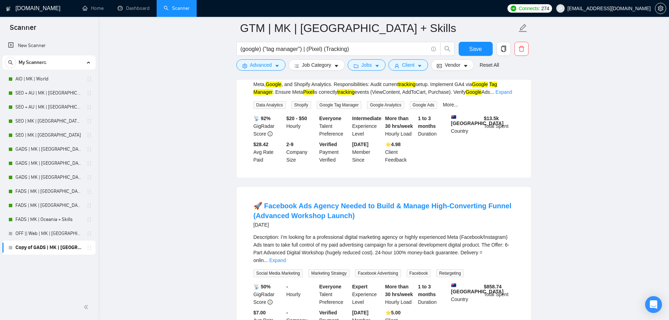
scroll to position [984, 0]
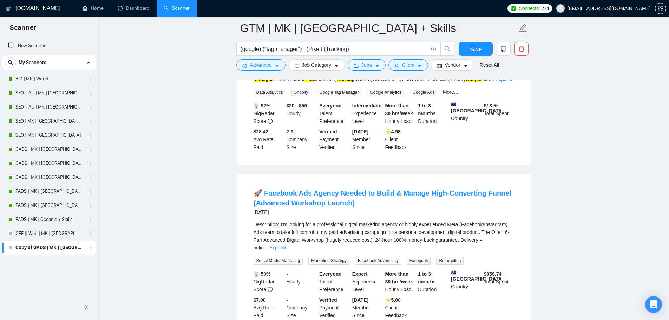
click at [286, 245] on link "Expand" at bounding box center [277, 248] width 17 height 6
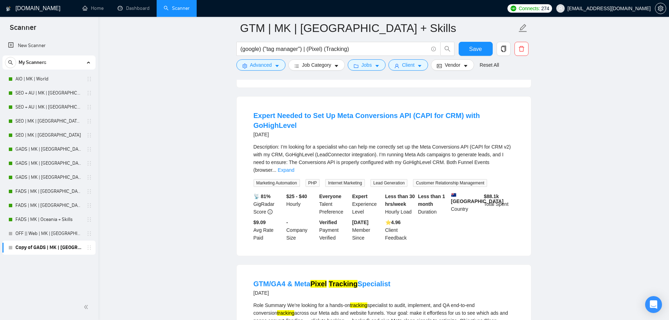
scroll to position [1394, 0]
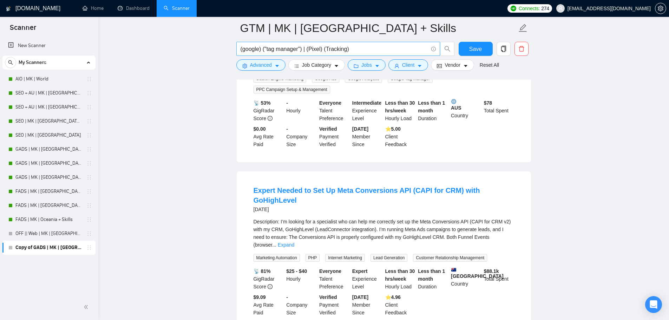
click at [365, 47] on input "(google) ("tag manager") | (Pixel) (Tracking)" at bounding box center [335, 49] width 188 height 9
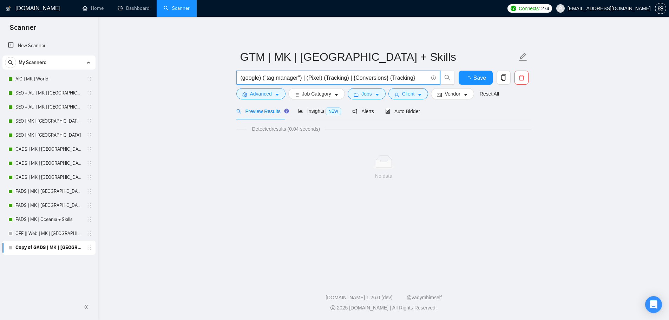
scroll to position [0, 0]
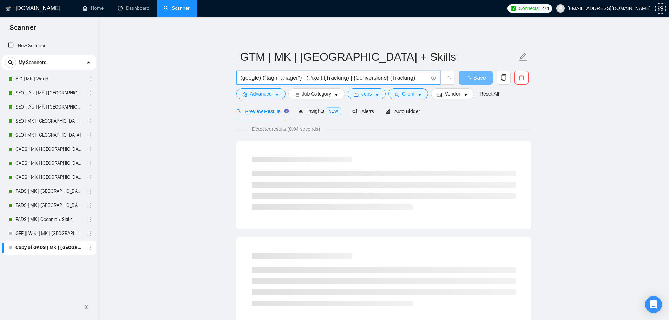
click at [352, 81] on input "(google) ("tag manager") | (Pixel) (Tracking) | {Conversions} (Tracking)" at bounding box center [335, 77] width 188 height 9
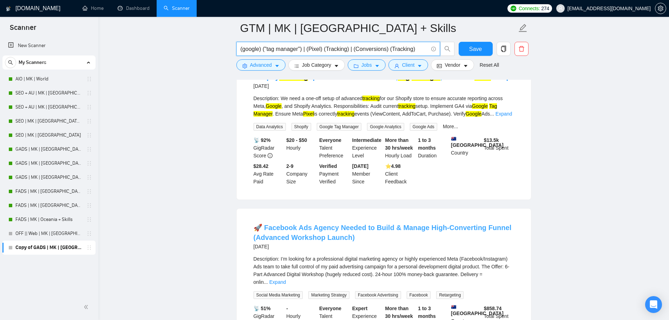
scroll to position [902, 0]
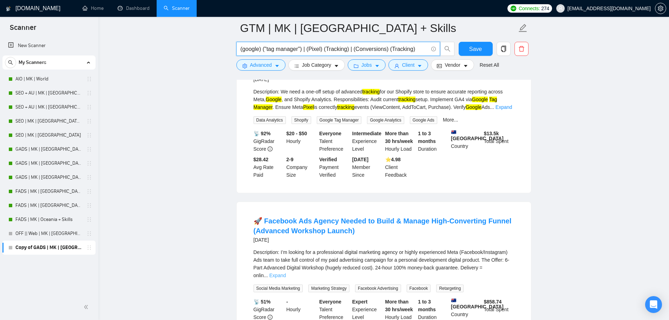
type input "(google) ("tag manager") | (Pixel) (Tracking) | (Conversions) (Tracking)"
click at [286, 273] on link "Expand" at bounding box center [277, 276] width 17 height 6
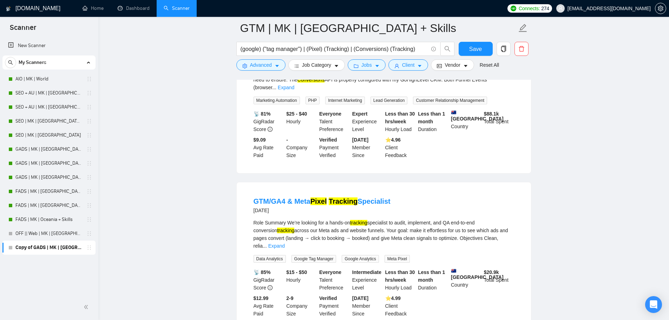
scroll to position [1509, 0]
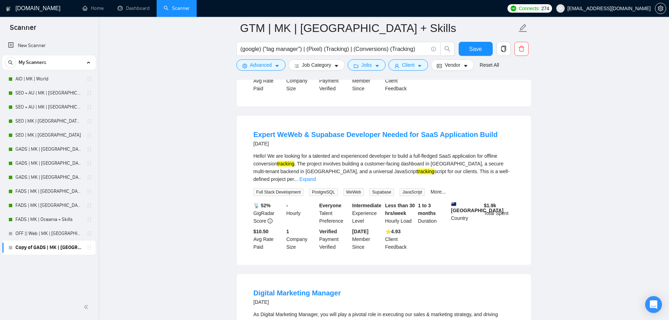
scroll to position [2984, 0]
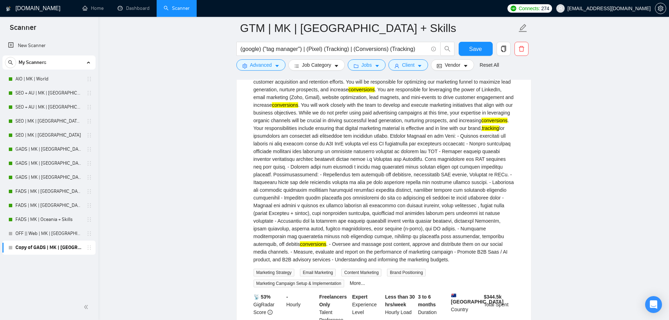
scroll to position [3236, 0]
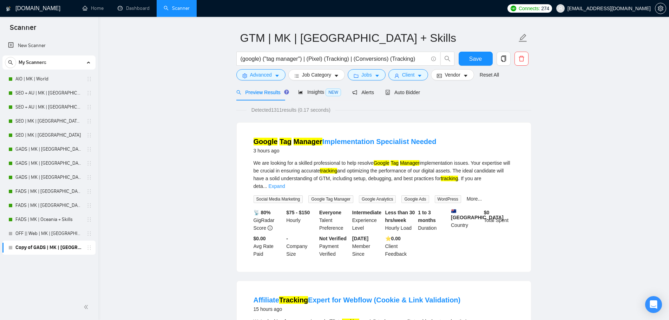
scroll to position [0, 0]
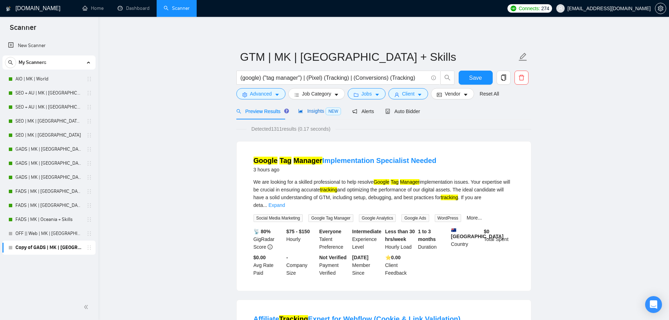
click at [303, 113] on span "Insights NEW" at bounding box center [319, 111] width 43 height 6
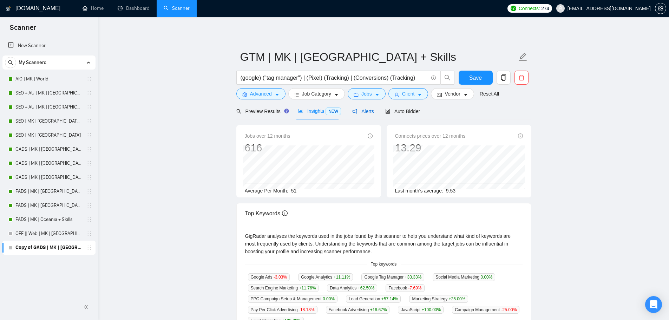
click at [360, 111] on span "Alerts" at bounding box center [363, 112] width 22 height 6
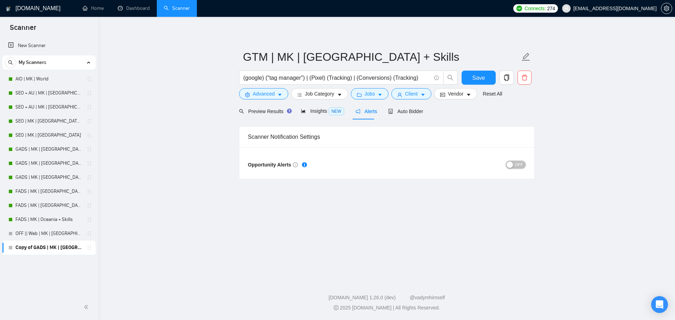
click at [514, 167] on button "OFF" at bounding box center [516, 165] width 20 height 8
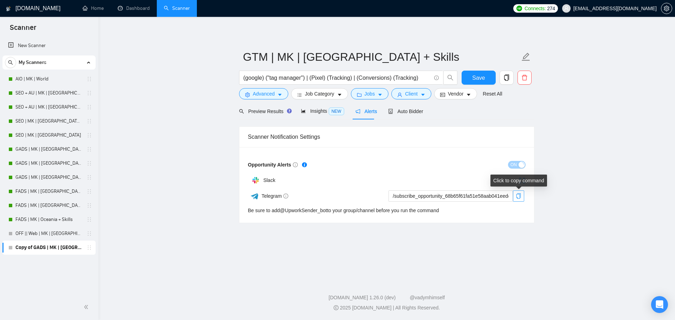
click at [518, 200] on button "button" at bounding box center [518, 195] width 11 height 11
click at [397, 112] on span "Auto Bidder" at bounding box center [405, 112] width 35 height 6
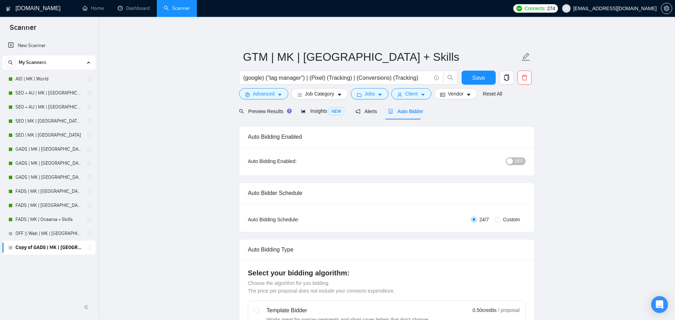
click at [514, 164] on span "OFF" at bounding box center [518, 161] width 8 height 8
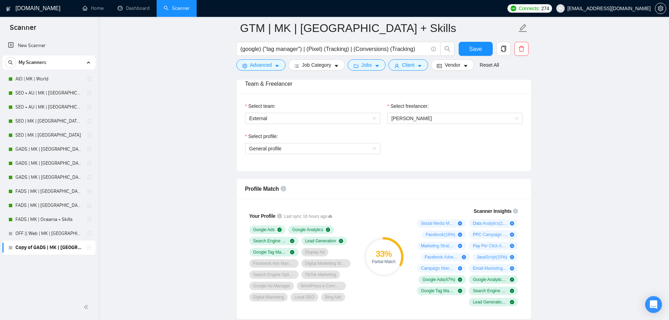
scroll to position [328, 0]
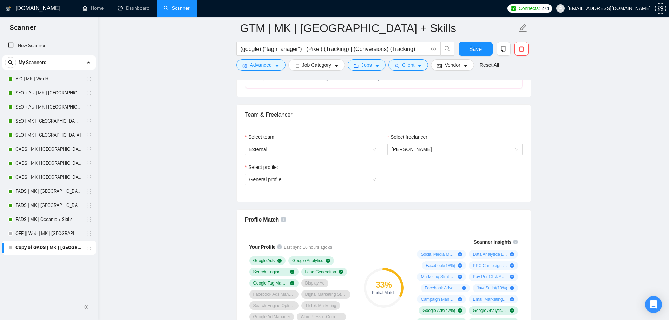
click at [354, 185] on div "Select profile: General profile" at bounding box center [313, 178] width 142 height 30
click at [357, 181] on span "General profile" at bounding box center [312, 179] width 127 height 11
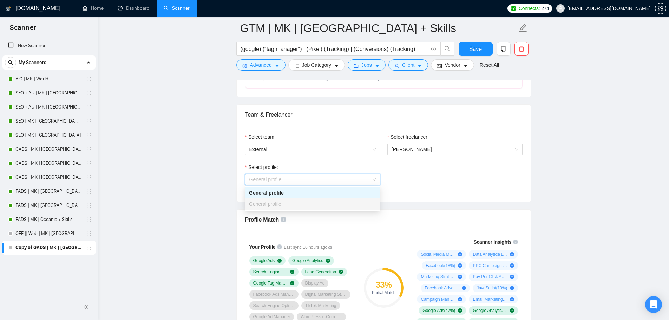
click at [357, 181] on span "General profile" at bounding box center [312, 179] width 127 height 11
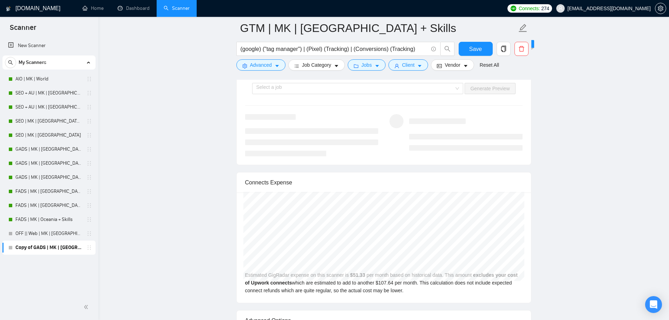
scroll to position [1640, 0]
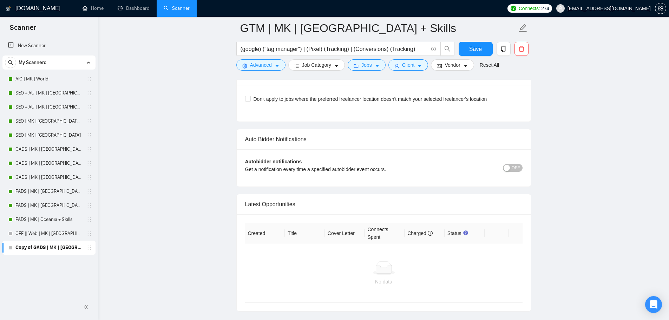
click at [518, 164] on span "OFF" at bounding box center [516, 168] width 8 height 8
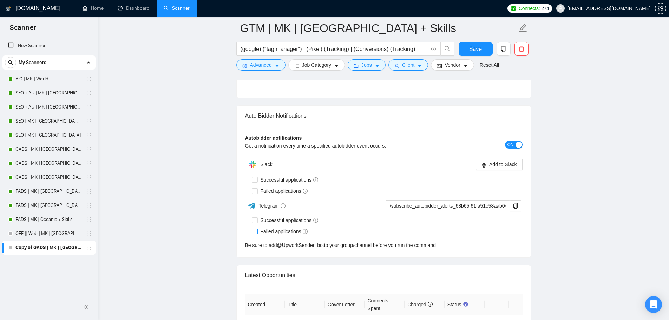
click at [276, 235] on span "Failed applications" at bounding box center [284, 232] width 53 height 8
click at [257, 234] on input "Failed applications" at bounding box center [254, 231] width 5 height 5
checkbox input "true"
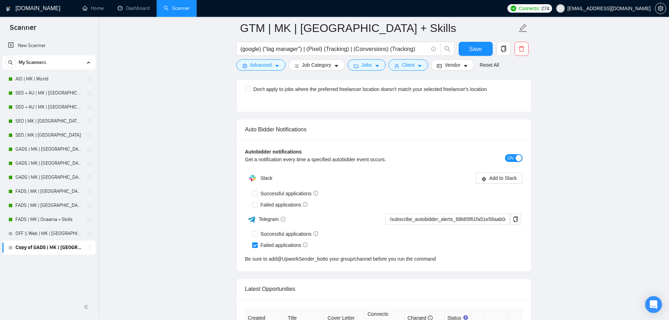
click at [269, 197] on span "Successful applications" at bounding box center [290, 194] width 64 height 8
click at [257, 196] on input "Successful applications" at bounding box center [254, 193] width 5 height 5
checkbox input "true"
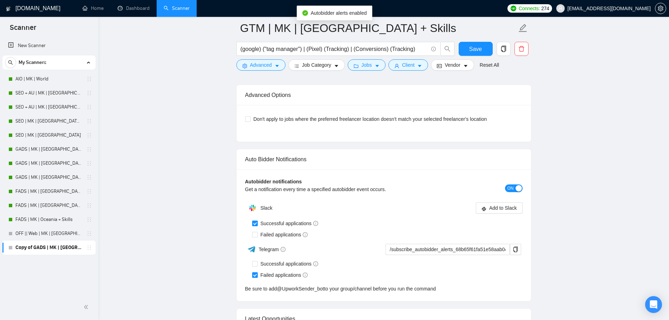
click at [272, 243] on div "Telegram" at bounding box center [314, 249] width 138 height 12
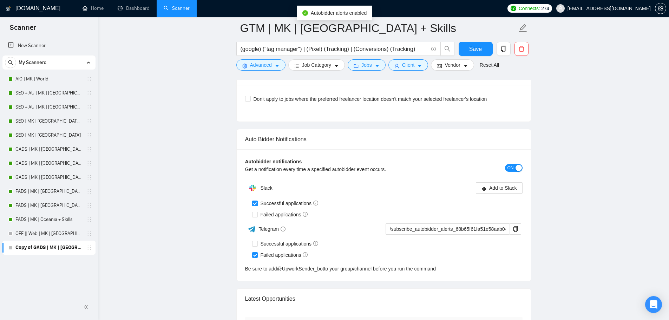
click at [275, 229] on span "Telegram" at bounding box center [272, 229] width 27 height 6
drag, startPoint x: 268, startPoint y: 214, endPoint x: 282, endPoint y: 247, distance: 35.9
click at [268, 214] on span "Failed applications" at bounding box center [284, 215] width 53 height 8
click at [257, 214] on input "Failed applications" at bounding box center [254, 214] width 5 height 5
checkbox input "true"
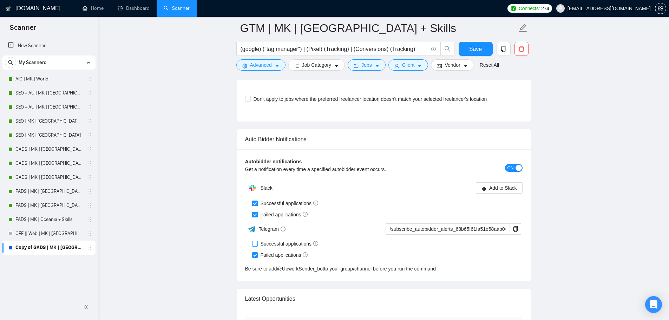
click at [294, 243] on span "Successful applications" at bounding box center [290, 244] width 64 height 8
click at [257, 243] on input "Successful applications" at bounding box center [254, 243] width 5 height 5
checkbox input "true"
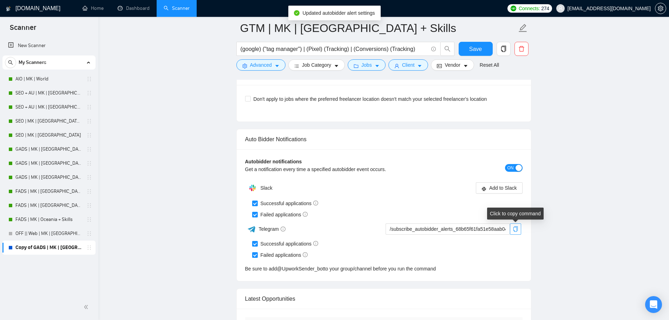
click at [517, 223] on button "button" at bounding box center [515, 228] width 11 height 11
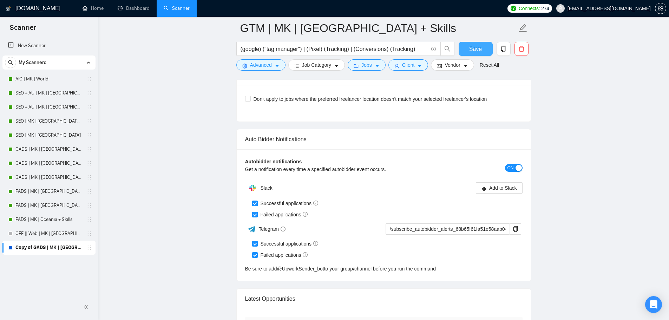
click at [472, 42] on button "Save" at bounding box center [476, 49] width 34 height 14
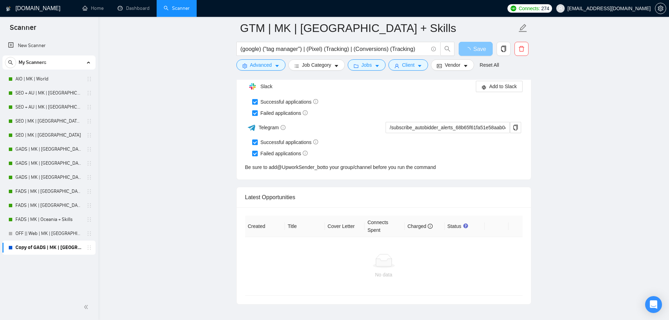
scroll to position [1780, 0]
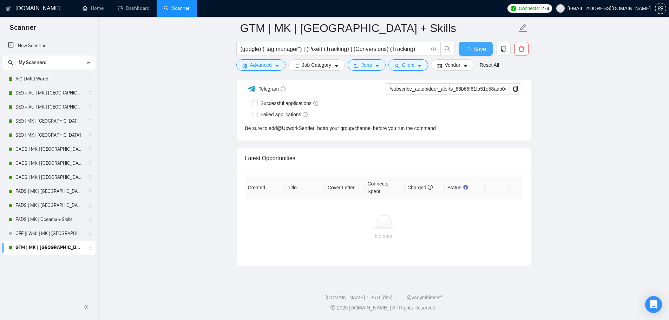
checkbox input "true"
click at [500, 53] on button "button" at bounding box center [504, 49] width 14 height 14
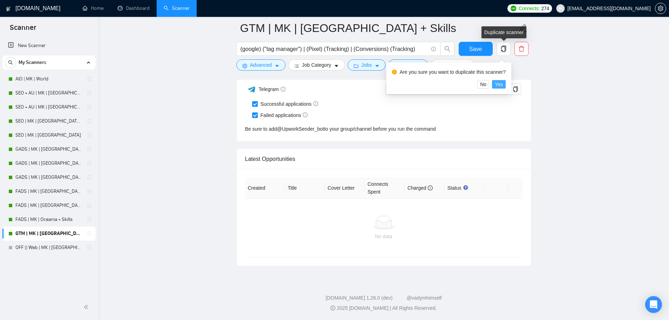
click at [499, 81] on div "Are you sure you want to duplicate this scanner? No Yes" at bounding box center [448, 75] width 125 height 37
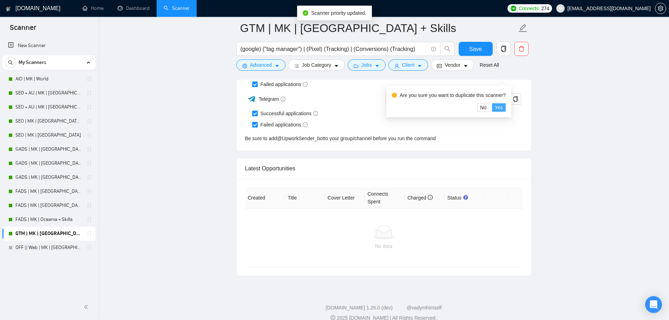
scroll to position [1761, 0]
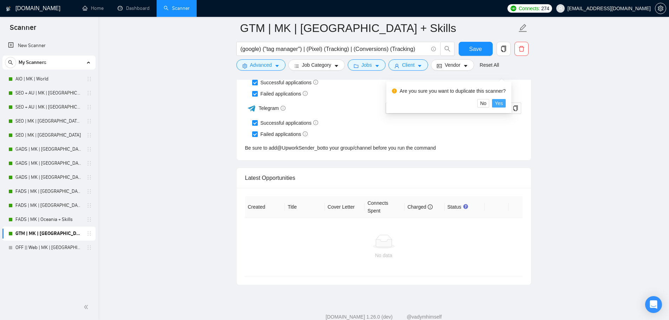
click at [500, 106] on span "Yes" at bounding box center [499, 103] width 8 height 8
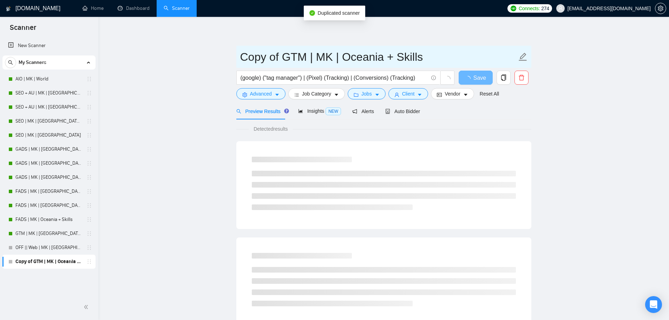
click at [364, 54] on input "Copy of GTM | MK | Oceania + Skills" at bounding box center [378, 57] width 277 height 18
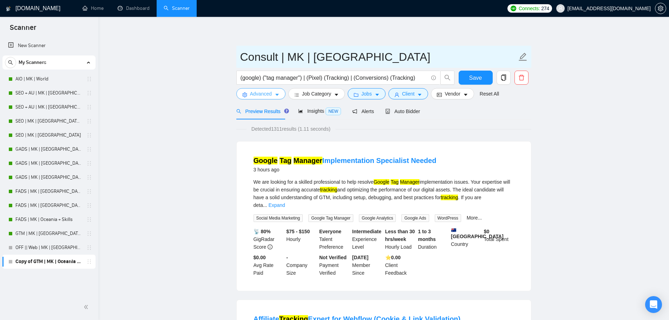
type input "Consult | MK | [GEOGRAPHIC_DATA]"
click at [252, 95] on span "Advanced" at bounding box center [261, 94] width 22 height 8
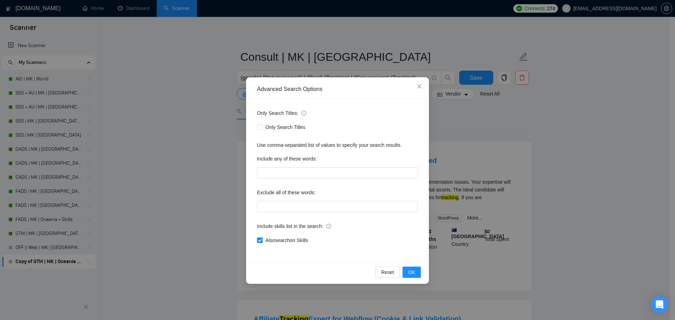
click at [295, 242] on span "Also search on Skills" at bounding box center [286, 240] width 48 height 8
click at [262, 242] on input "Also search on Skills" at bounding box center [259, 240] width 5 height 5
checkbox input "false"
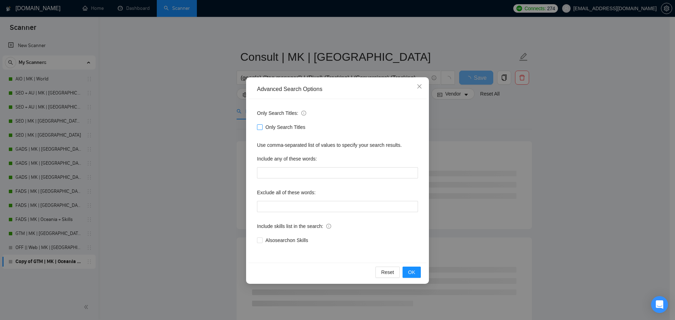
click at [278, 126] on span "Only Search Titles" at bounding box center [285, 127] width 46 height 8
click at [262, 126] on input "Only Search Titles" at bounding box center [259, 126] width 5 height 5
checkbox input "true"
click at [412, 275] on span "OK" at bounding box center [411, 272] width 7 height 8
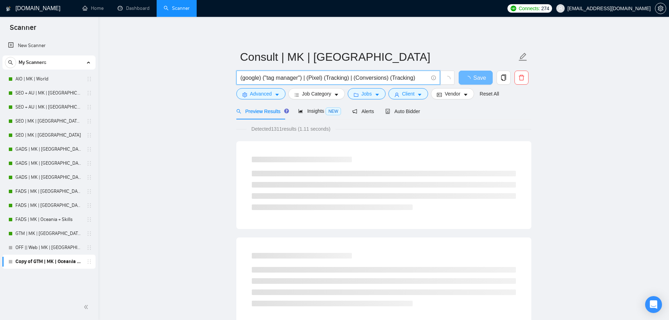
click at [315, 75] on input "(google) ("tag manager") | (Pixel) (Tracking) | (Conversions) (Tracking)" at bounding box center [335, 77] width 188 height 9
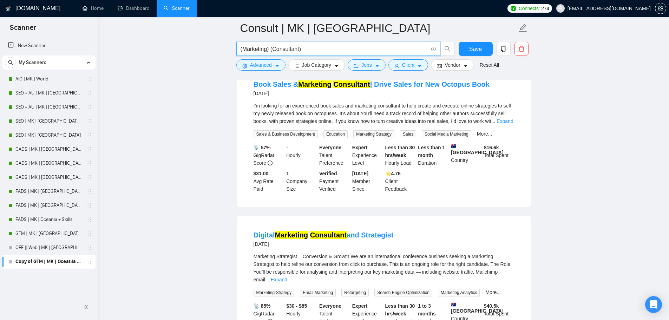
scroll to position [164, 0]
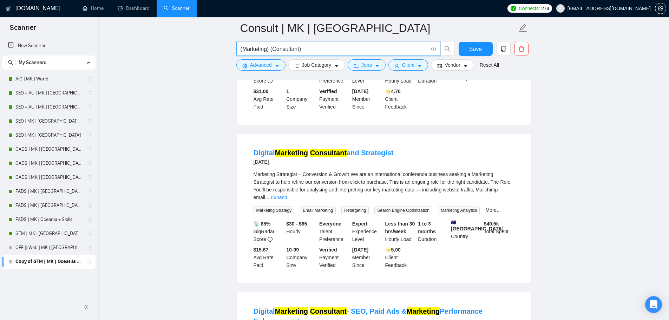
click at [314, 45] on input "(Marketing) (Consultant)" at bounding box center [335, 49] width 188 height 9
paste input "(Marketing) (Consultant)"
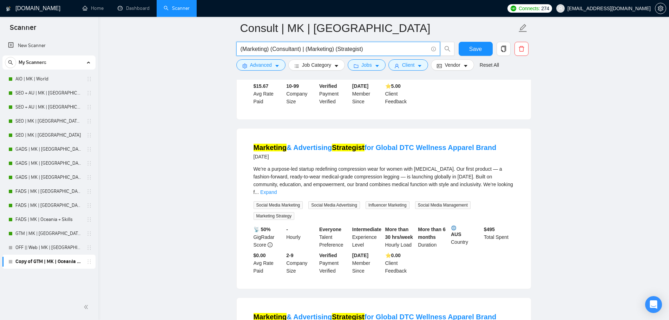
scroll to position [738, 0]
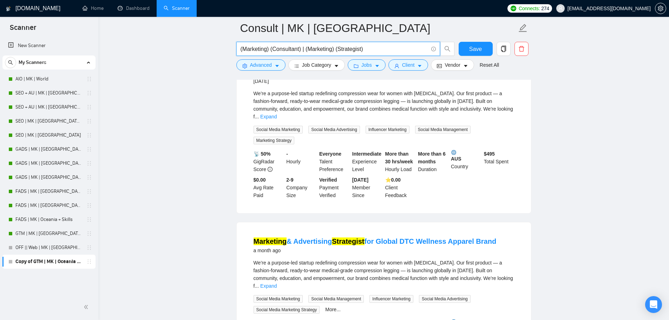
drag, startPoint x: 369, startPoint y: 47, endPoint x: 300, endPoint y: 50, distance: 68.6
click at [300, 50] on input "(Marketing) (Consultant) | (Marketing) (Strategist)" at bounding box center [335, 49] width 188 height 9
paste input "| (Marketing) (Strategist)"
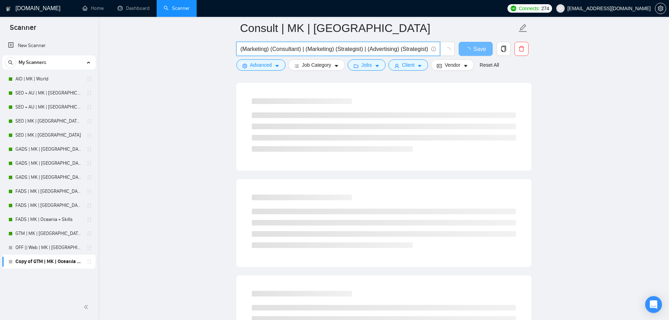
paste input "| (Advertising) (Strategist)"
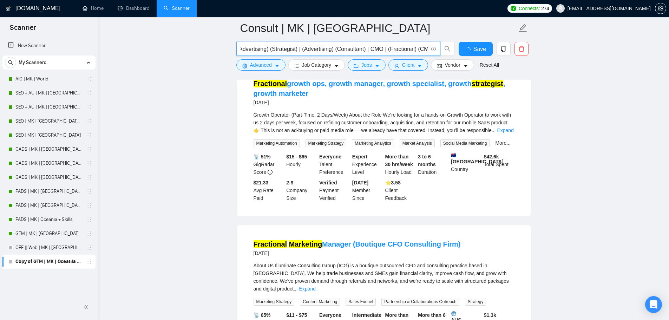
scroll to position [0, 132]
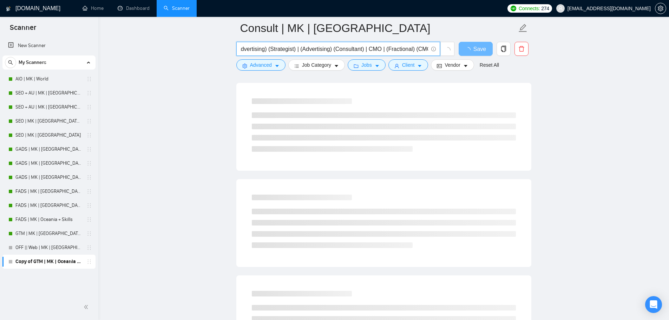
click at [368, 46] on input "(Marketing) (Consultant) | (Marketing) (Strategist) | (Advertising) (Strategist…" at bounding box center [335, 49] width 188 height 9
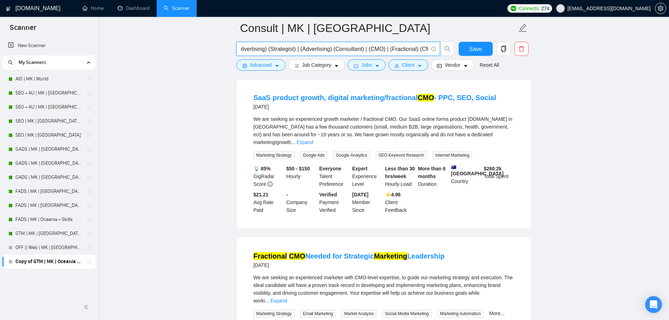
scroll to position [1230, 0]
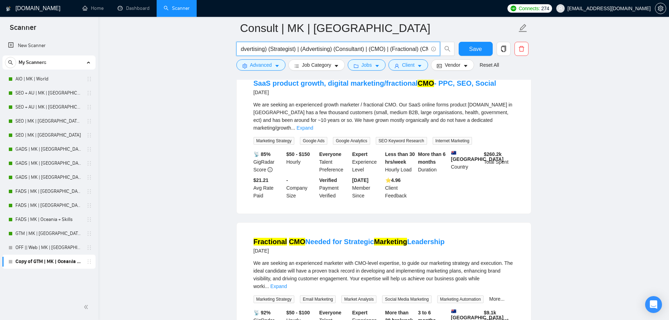
click at [340, 45] on input "(Marketing) (Consultant) | (Marketing) (Strategist) | (Advertising) (Strategist…" at bounding box center [335, 49] width 188 height 9
paste input "(Advertising) (Strategist)"
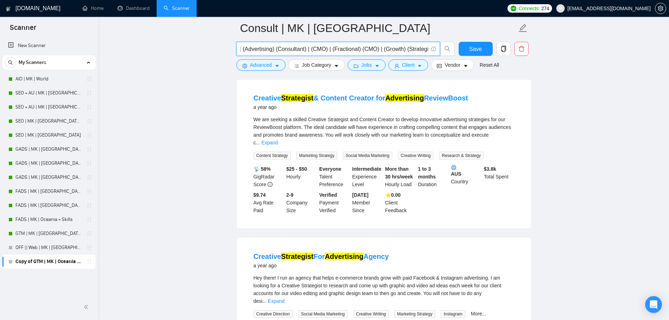
scroll to position [852, 0]
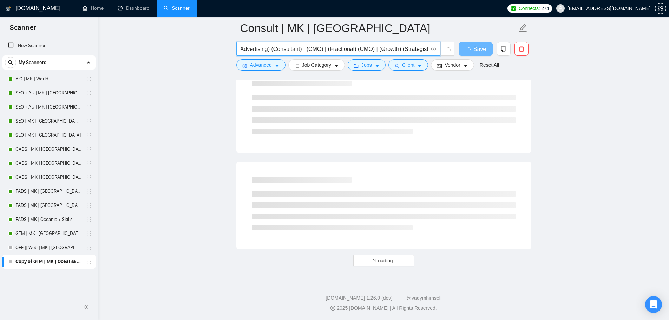
paste input "(Advertising) (Strategist)"
click at [361, 45] on input "(Marketing) (Consultant) | (Marketing) (Strategist) | (Advertising) (Strategist…" at bounding box center [335, 49] width 188 height 9
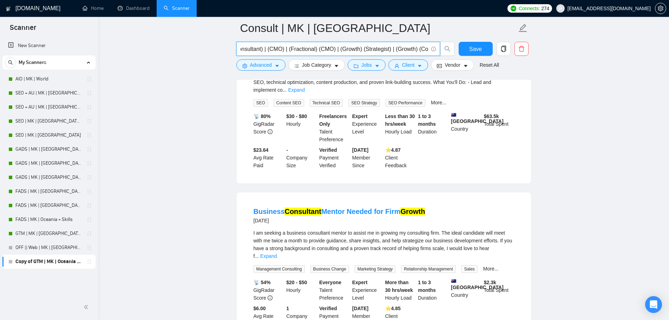
scroll to position [1425, 0]
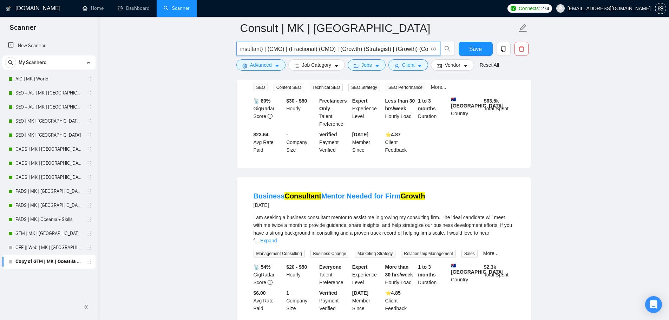
type input "(Marketing) (Consultant) | (Marketing) (Strategist) | (Advertising) (Strategist…"
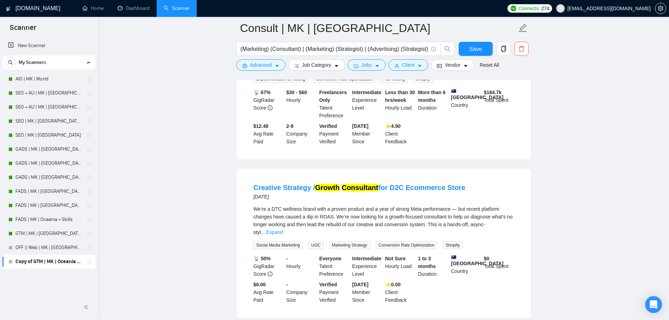
scroll to position [0, 0]
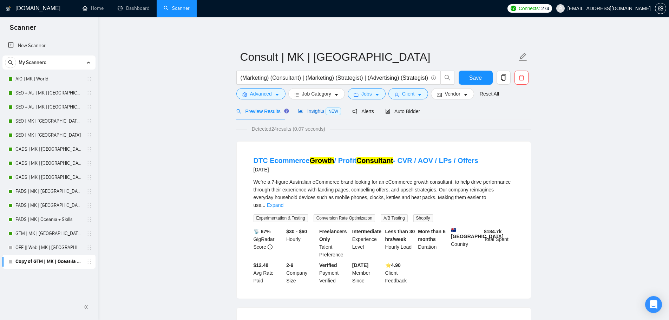
click at [305, 110] on span "Insights NEW" at bounding box center [319, 111] width 43 height 6
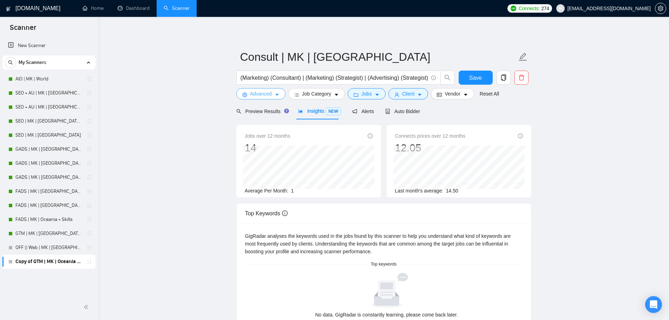
click at [260, 93] on span "Advanced" at bounding box center [261, 94] width 22 height 8
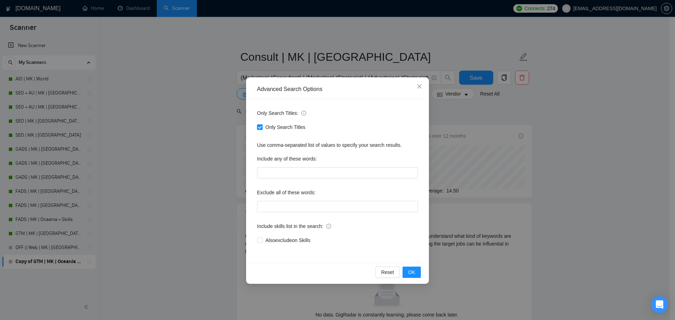
click at [291, 125] on span "Only Search Titles" at bounding box center [285, 127] width 46 height 8
click at [262, 125] on input "Only Search Titles" at bounding box center [259, 126] width 5 height 5
checkbox input "false"
click at [420, 270] on button "OK" at bounding box center [411, 272] width 18 height 11
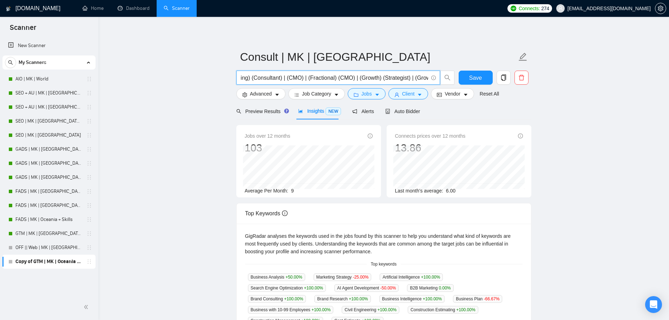
scroll to position [0, 248]
drag, startPoint x: 317, startPoint y: 76, endPoint x: 446, endPoint y: 83, distance: 129.2
click at [446, 83] on span "(Marketing) (Consultant) | (Marketing) (Strategist) | (Advertising) (Strategist…" at bounding box center [345, 78] width 219 height 14
click at [311, 77] on input "(Marketing) (Consultant) | (Marketing) (Strategist) | (Advertising) (Strategist…" at bounding box center [335, 77] width 188 height 9
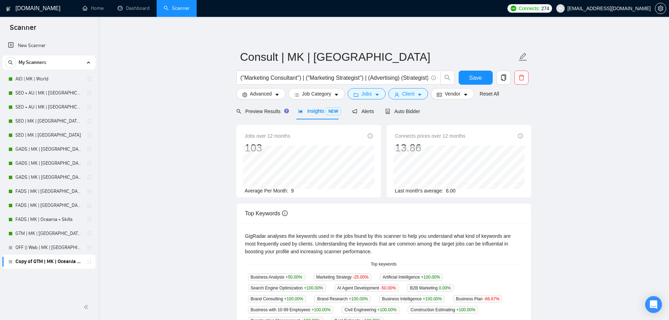
drag, startPoint x: 372, startPoint y: 75, endPoint x: 620, endPoint y: 80, distance: 248.8
click at [372, 75] on input "("Marketing Consultant") | ("Marketing Strategist") | (Advertising) (Strategist…" at bounding box center [335, 77] width 188 height 9
click at [292, 78] on input "("Marketing Consultant") | ("Marketing Strategist") | ("Advertising Strategist"…" at bounding box center [335, 77] width 188 height 9
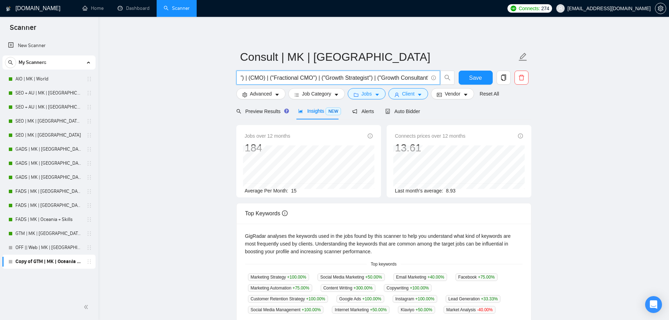
scroll to position [0, 255]
type input "("Marketing Consultant") | ("Marketing Strategist") | ("Advertising Strategist"…"
click at [355, 110] on span "Alerts" at bounding box center [363, 112] width 22 height 6
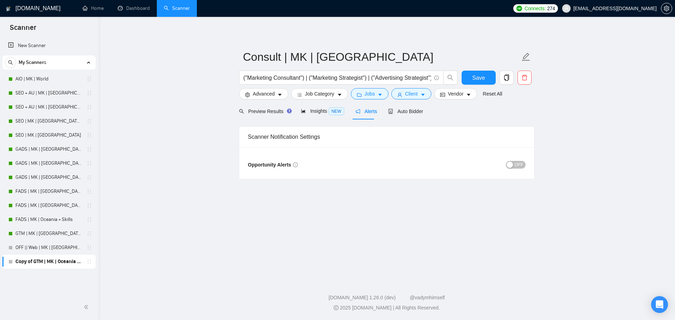
click at [506, 167] on div "OFF" at bounding box center [455, 165] width 139 height 8
click at [506, 166] on div "OFF" at bounding box center [455, 165] width 139 height 8
click at [509, 166] on div "button" at bounding box center [509, 165] width 6 height 6
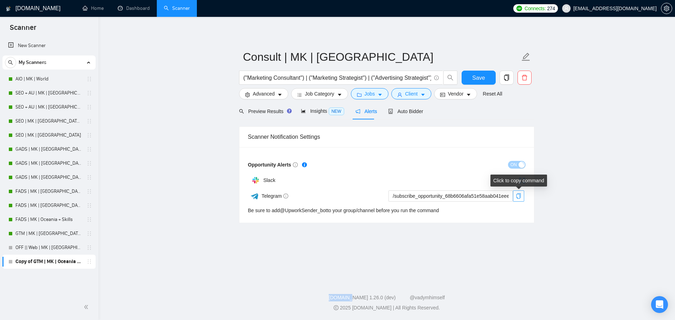
click at [520, 200] on button "button" at bounding box center [518, 195] width 11 height 11
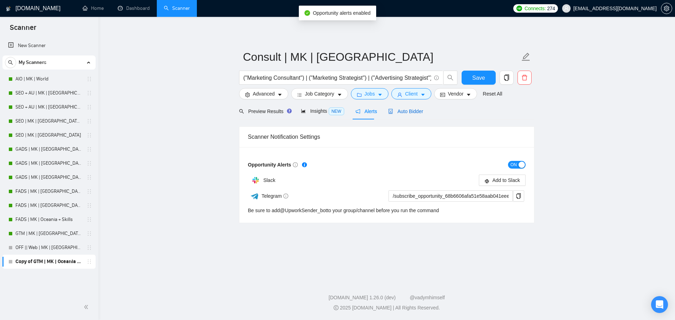
click at [401, 109] on span "Auto Bidder" at bounding box center [405, 112] width 35 height 6
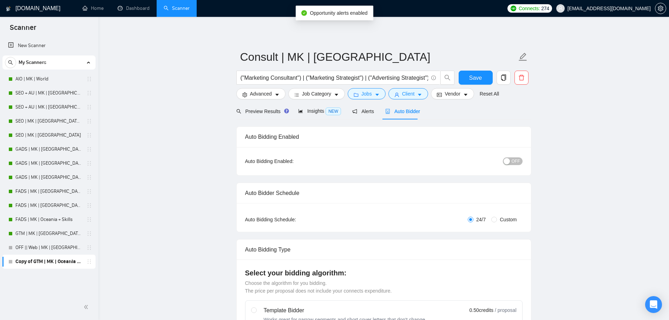
click at [505, 160] on div "button" at bounding box center [507, 161] width 6 height 6
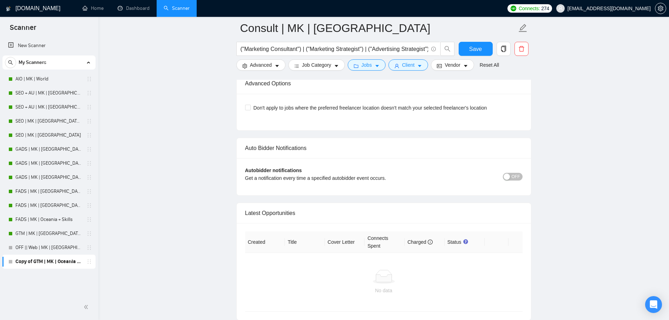
scroll to position [1685, 0]
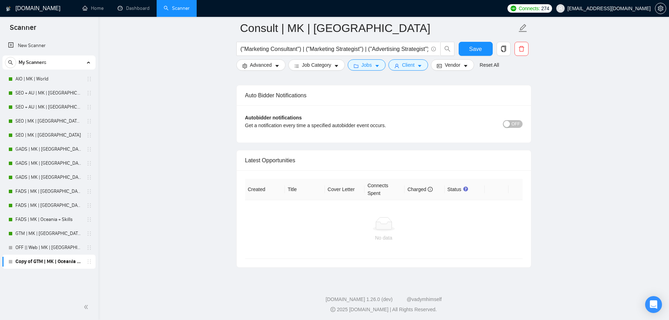
click at [515, 120] on span "OFF" at bounding box center [516, 124] width 8 height 8
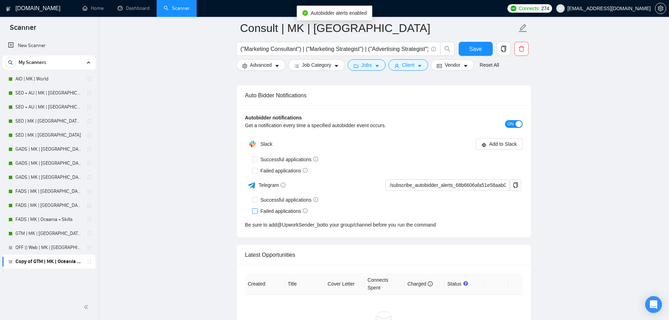
click at [276, 211] on span "Failed applications" at bounding box center [284, 211] width 53 height 8
click at [257, 211] on input "Failed applications" at bounding box center [254, 210] width 5 height 5
checkbox input "true"
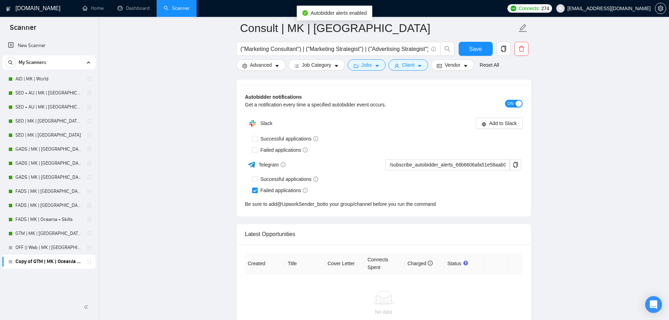
click at [271, 174] on div "Successful applications" at bounding box center [387, 179] width 271 height 11
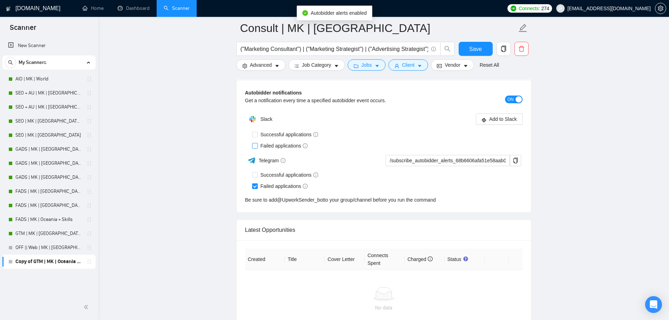
click at [274, 149] on span "Failed applications" at bounding box center [284, 146] width 53 height 8
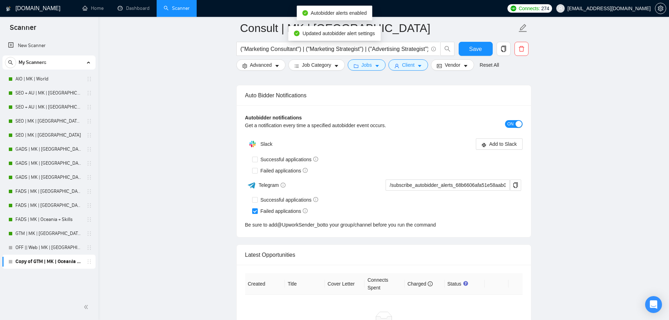
click at [270, 150] on div "Slack Add to Slack Successful applications Failed applications Telegram /subscr…" at bounding box center [384, 183] width 278 height 92
click at [278, 157] on span "Successful applications" at bounding box center [290, 160] width 64 height 8
click at [257, 157] on input "Successful applications" at bounding box center [254, 159] width 5 height 5
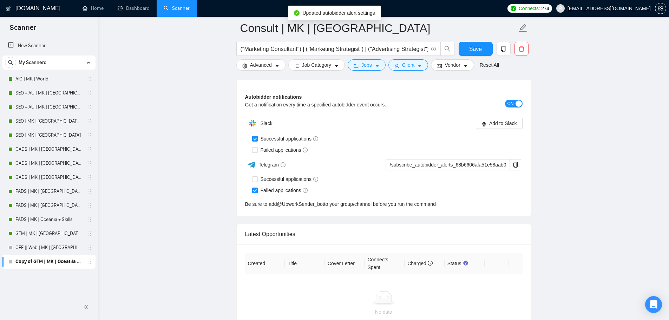
click at [278, 168] on div "Slack Add to Slack Successful applications Failed applications Telegram /subscr…" at bounding box center [384, 162] width 278 height 92
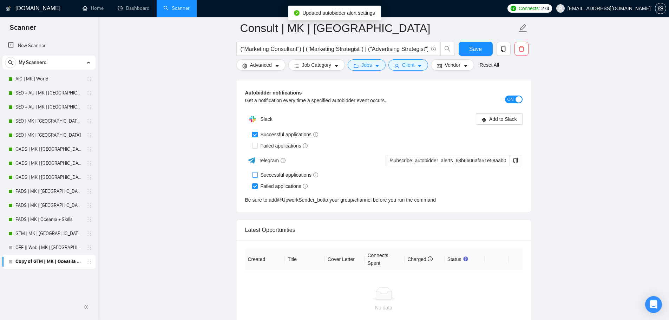
click at [279, 138] on span "Successful applications" at bounding box center [290, 135] width 64 height 8
click at [257, 137] on input "Successful applications" at bounding box center [254, 134] width 5 height 5
checkbox input "false"
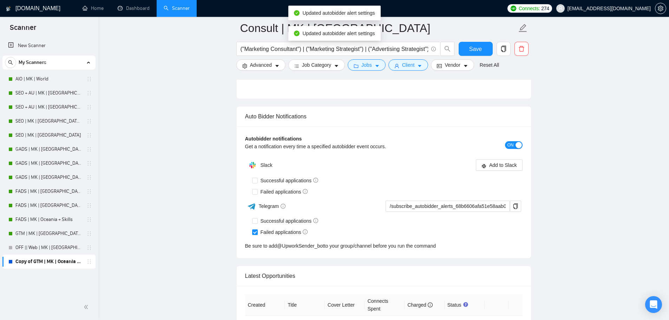
click at [279, 200] on div "Telegram" at bounding box center [314, 206] width 138 height 12
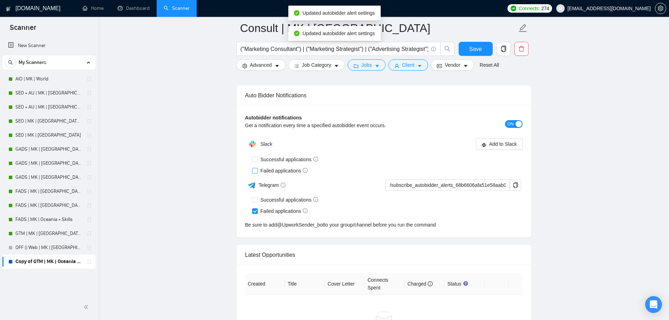
drag, startPoint x: 277, startPoint y: 173, endPoint x: 275, endPoint y: 168, distance: 5.0
click at [276, 173] on span "Failed applications" at bounding box center [284, 171] width 53 height 8
click at [257, 173] on input "Failed applications" at bounding box center [254, 170] width 5 height 5
checkbox input "true"
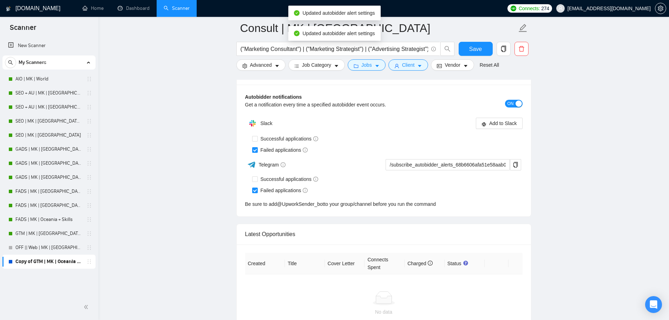
drag, startPoint x: 274, startPoint y: 160, endPoint x: 273, endPoint y: 163, distance: 3.6
click at [274, 160] on div "Telegram" at bounding box center [314, 164] width 138 height 12
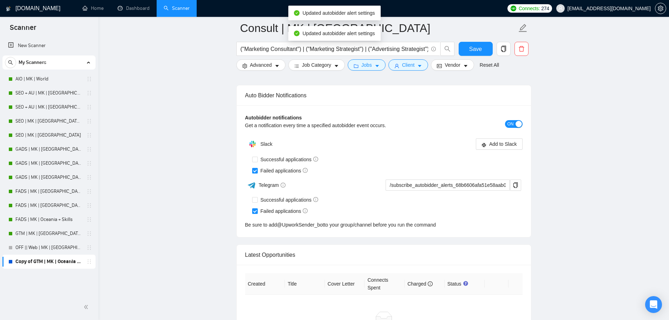
click at [273, 156] on div "Slack Add to Slack Successful applications Failed applications Telegram /subscr…" at bounding box center [384, 183] width 278 height 92
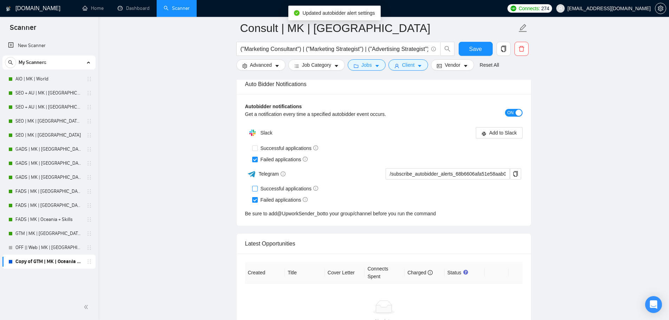
click at [284, 177] on div "Slack Add to Slack Successful applications Failed applications Telegram /subscr…" at bounding box center [384, 172] width 278 height 92
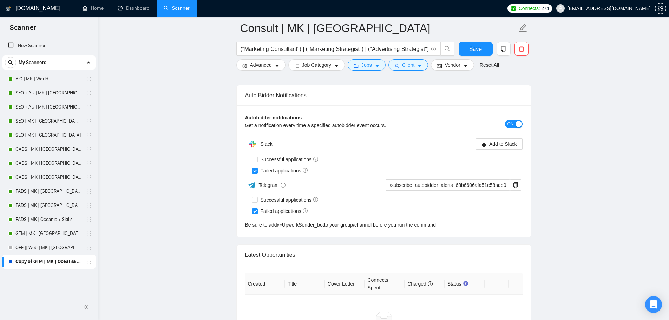
click at [293, 196] on span "Successful applications" at bounding box center [290, 200] width 64 height 8
click at [257, 197] on input "Successful applications" at bounding box center [254, 199] width 5 height 5
checkbox input "true"
click at [276, 150] on div "Slack Add to Slack Successful applications Failed applications Telegram /subscr…" at bounding box center [384, 183] width 278 height 92
click at [282, 156] on div "Slack Add to Slack Successful applications Failed applications Telegram /subscr…" at bounding box center [384, 183] width 278 height 92
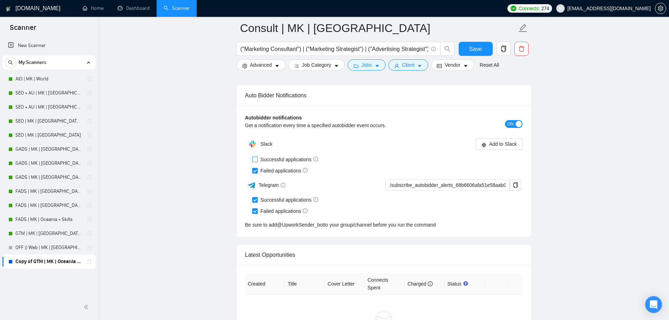
click at [285, 157] on span "Successful applications" at bounding box center [290, 160] width 64 height 8
click at [257, 157] on input "Successful applications" at bounding box center [254, 159] width 5 height 5
checkbox input "true"
click at [517, 182] on icon "copy" at bounding box center [516, 185] width 6 height 6
click at [481, 51] on span "Save" at bounding box center [475, 49] width 13 height 9
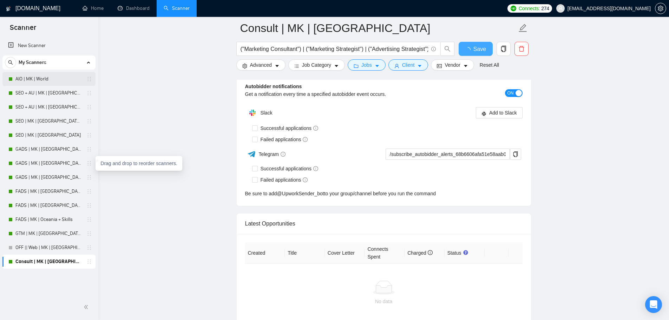
checkbox input "true"
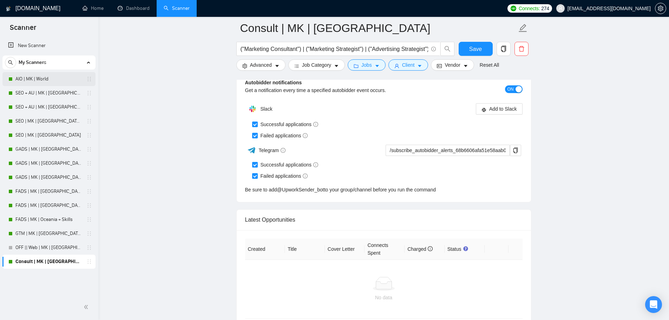
click at [42, 74] on link "AIO | MK | World" at bounding box center [48, 79] width 67 height 14
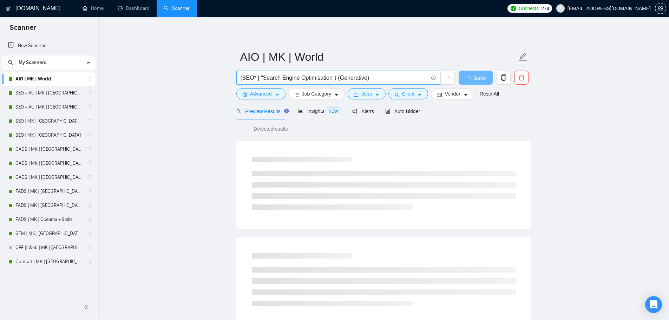
click at [381, 76] on input "(SEO* | "Search Engine Optimisation") (Generative)" at bounding box center [335, 77] width 188 height 9
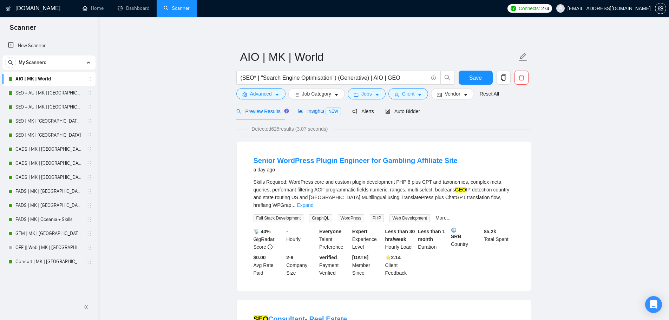
click at [306, 111] on span "Insights NEW" at bounding box center [319, 111] width 43 height 6
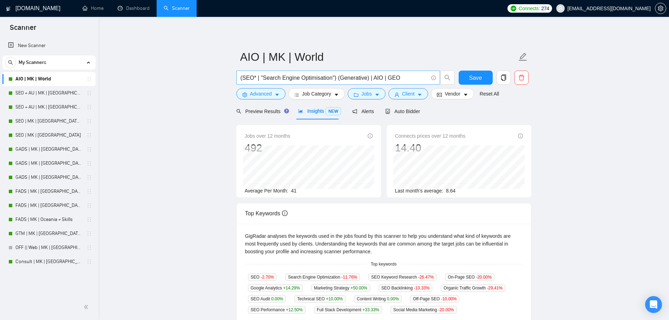
click at [420, 74] on input "(SEO* | "Search Engine Optimisation") (Generative) | AIO | GEO" at bounding box center [335, 77] width 188 height 9
click at [364, 80] on input "(SEO* | "Search Engine Optimisation") (Generative) | AIO | GEO | LLMO | "GenAI …" at bounding box center [335, 77] width 188 height 9
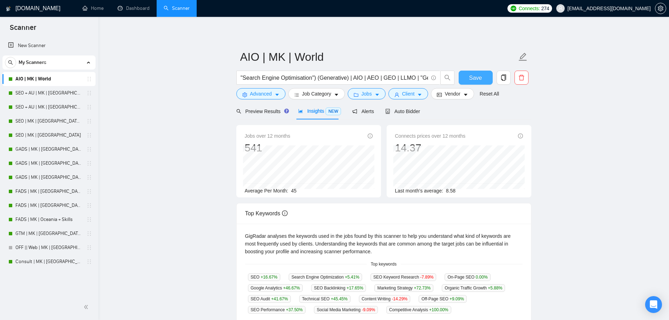
click at [481, 78] on span "Save" at bounding box center [475, 77] width 13 height 9
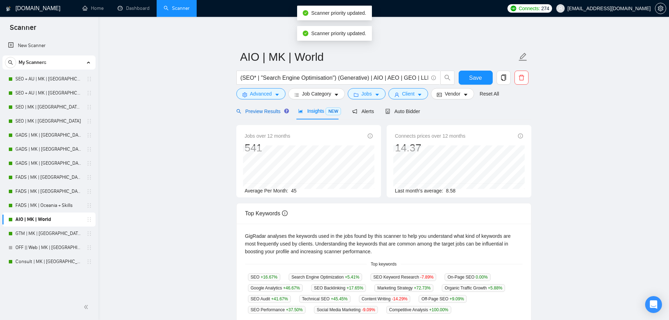
click at [248, 112] on span "Preview Results" at bounding box center [261, 112] width 51 height 6
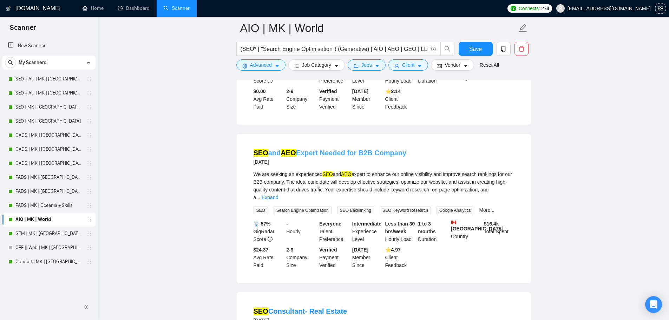
scroll to position [656, 0]
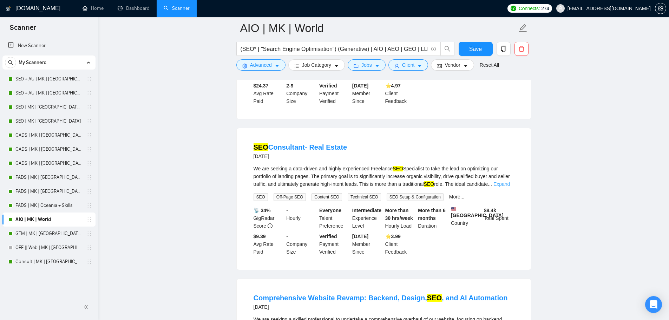
click at [502, 181] on link "Expand" at bounding box center [502, 184] width 17 height 6
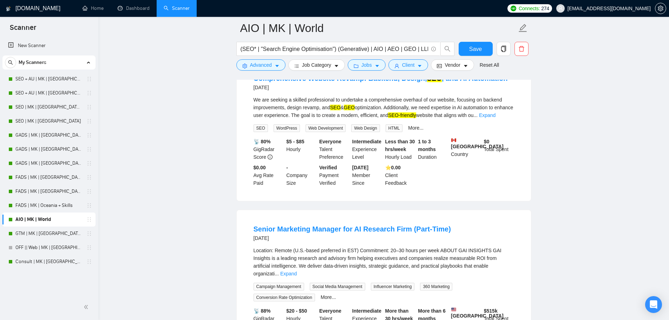
scroll to position [1148, 0]
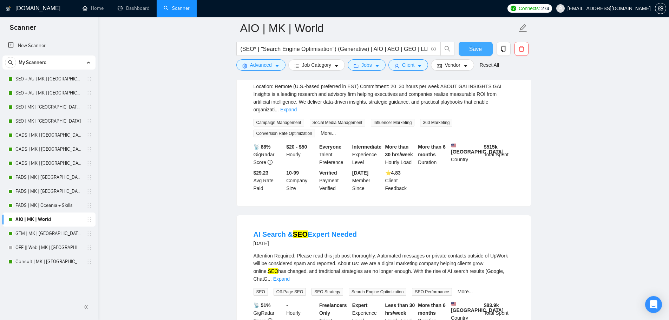
click at [469, 48] on button "Save" at bounding box center [476, 49] width 34 height 14
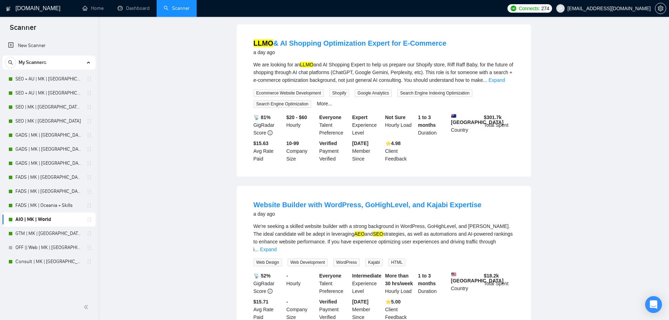
scroll to position [0, 0]
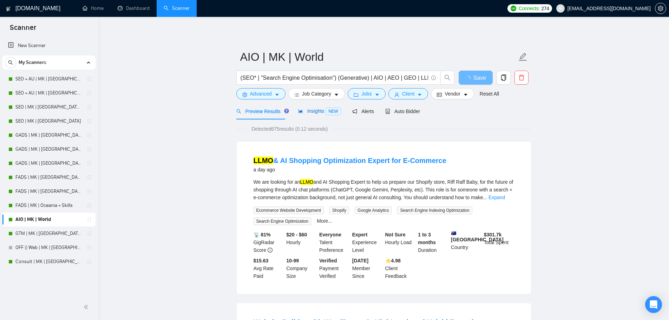
click at [314, 114] on span "Insights NEW" at bounding box center [319, 111] width 43 height 6
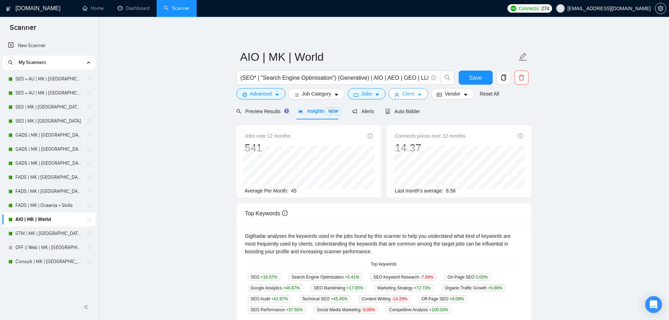
click at [404, 92] on span "Client" at bounding box center [408, 94] width 13 height 8
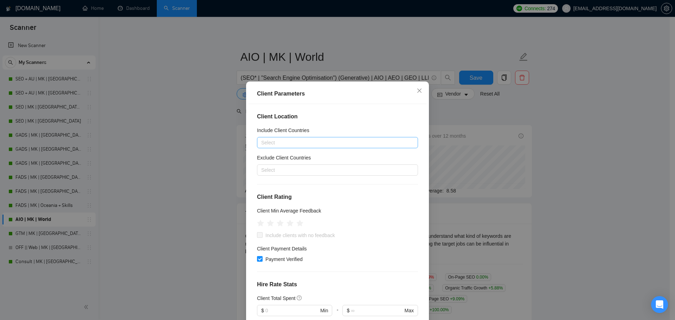
click at [316, 143] on div at bounding box center [334, 142] width 150 height 8
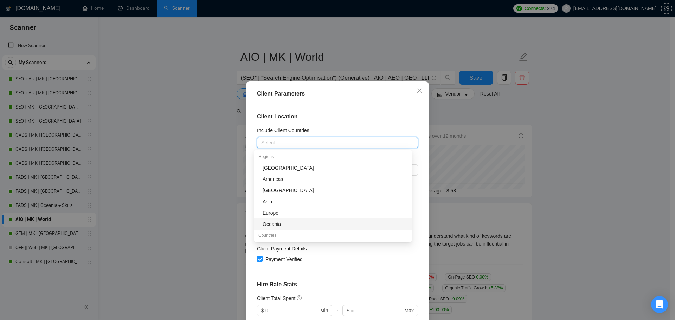
click at [291, 222] on div "Oceania" at bounding box center [334, 224] width 145 height 8
click at [371, 108] on div "Client Location Include Client Countries Oceania Exclude Client Countries Selec…" at bounding box center [337, 216] width 178 height 224
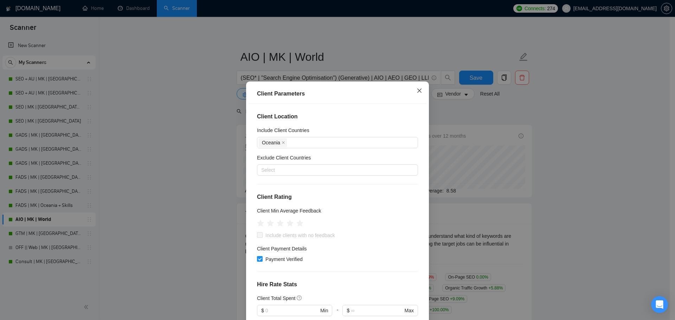
click at [416, 93] on icon "close" at bounding box center [419, 91] width 6 height 6
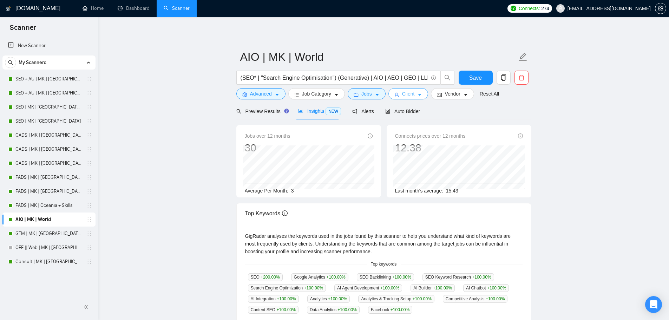
click at [410, 97] on span "Client" at bounding box center [408, 94] width 13 height 8
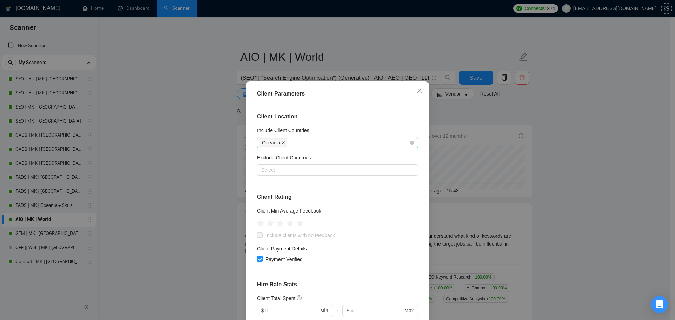
click at [281, 143] on icon "close" at bounding box center [283, 143] width 4 height 4
click at [414, 87] on span "Close" at bounding box center [419, 91] width 19 height 19
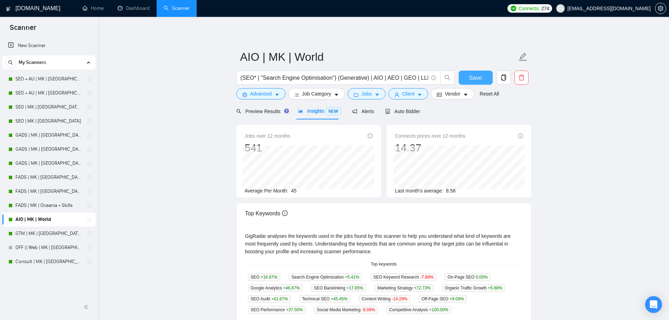
click at [472, 75] on span "Save" at bounding box center [475, 77] width 13 height 9
click at [272, 116] on div "Preview Results" at bounding box center [261, 111] width 51 height 17
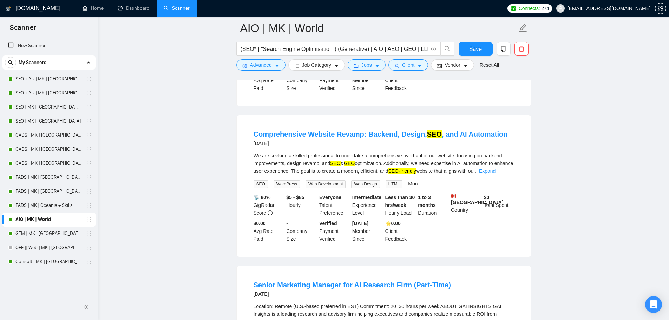
scroll to position [902, 0]
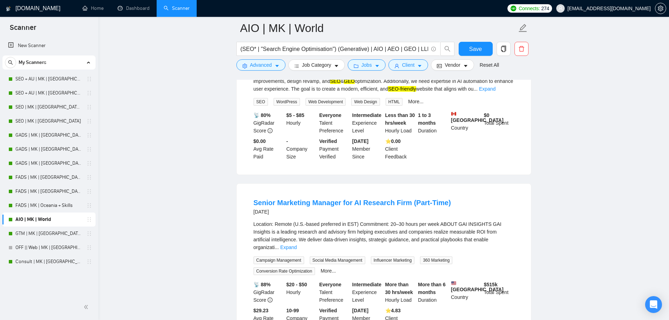
click at [507, 220] on div "Location: Remote (U.S.-based preferred in EST) Commitment: 20–30 hours per week…" at bounding box center [384, 235] width 261 height 31
click at [297, 245] on link "Expand" at bounding box center [288, 248] width 17 height 6
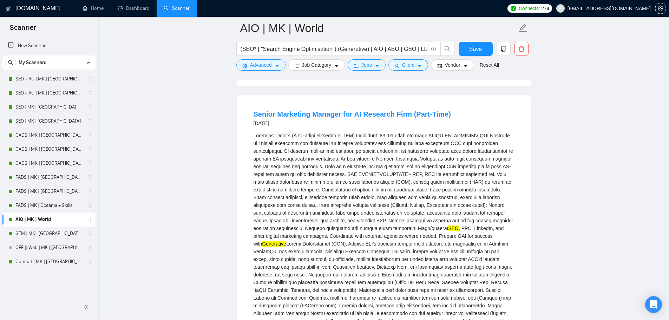
scroll to position [1312, 0]
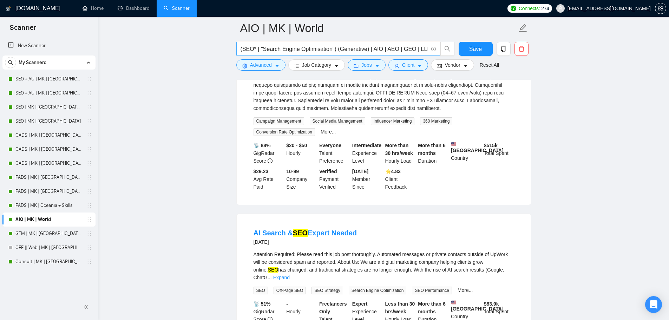
click at [367, 49] on input "(SEO* | "Search Engine Optimisation") (Generative) | AIO | AEO | GEO | LLMO | "…" at bounding box center [335, 49] width 188 height 9
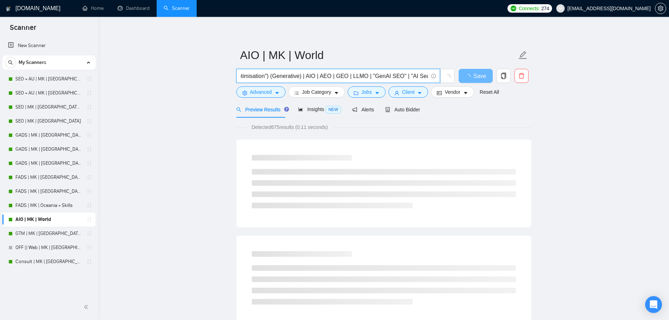
scroll to position [0, 0]
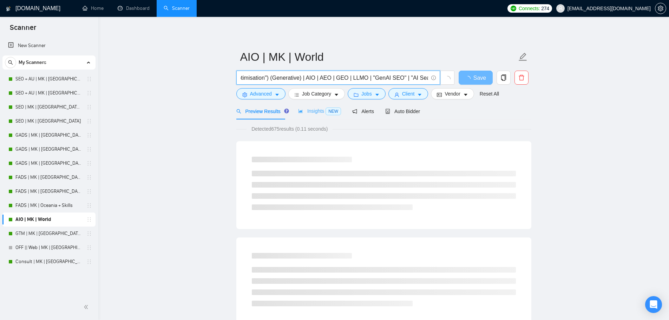
type input "(SEO* | "Search Engine Optimisation") (Generative) | AIO | AEO | GEO | LLMO | "…"
click at [316, 109] on span "Insights NEW" at bounding box center [319, 111] width 43 height 6
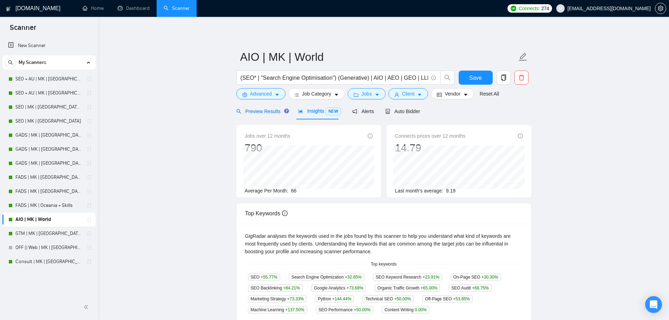
click at [265, 110] on span "Preview Results" at bounding box center [261, 112] width 51 height 6
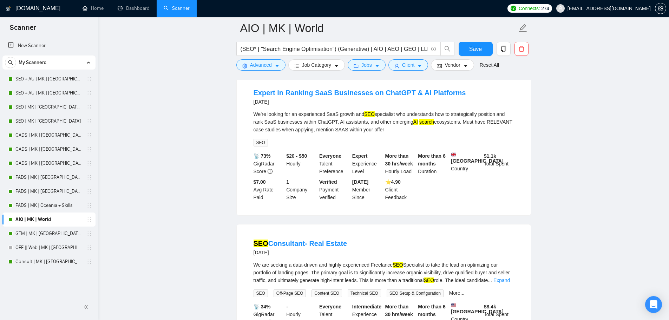
scroll to position [1428, 0]
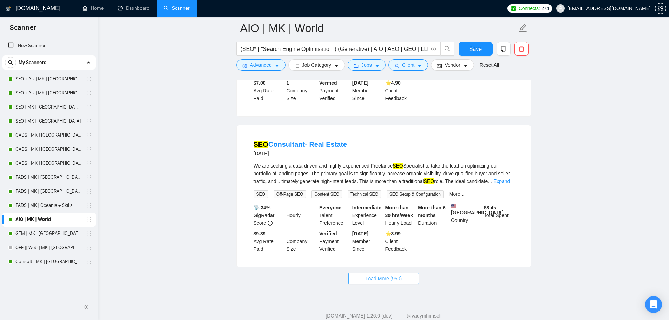
click at [377, 275] on span "Load More (950)" at bounding box center [384, 279] width 37 height 8
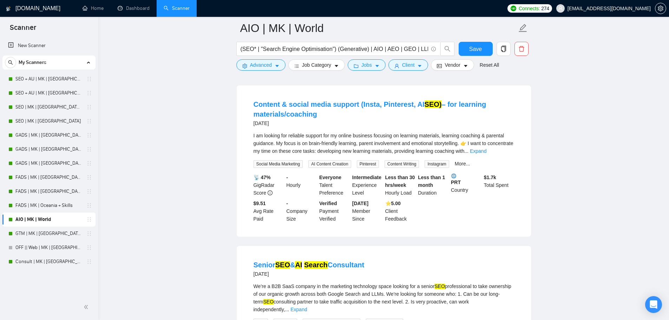
scroll to position [2904, 0]
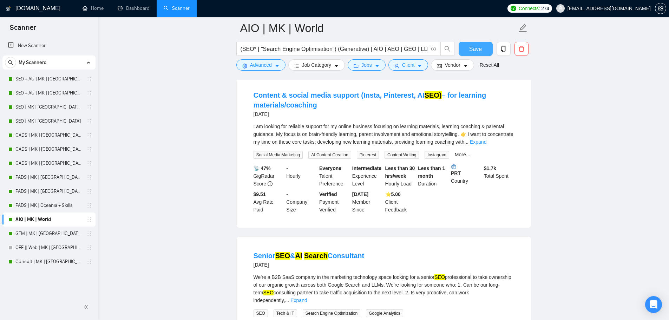
click at [480, 48] on span "Save" at bounding box center [475, 49] width 13 height 9
drag, startPoint x: 45, startPoint y: 122, endPoint x: 118, endPoint y: 109, distance: 74.7
click at [45, 122] on link "SEO | MK | [GEOGRAPHIC_DATA]" at bounding box center [48, 121] width 67 height 14
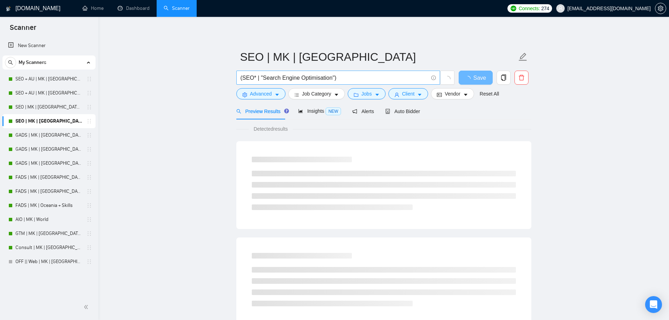
click at [351, 72] on span "(SEO* | "Search Engine Optimisation")" at bounding box center [338, 78] width 204 height 14
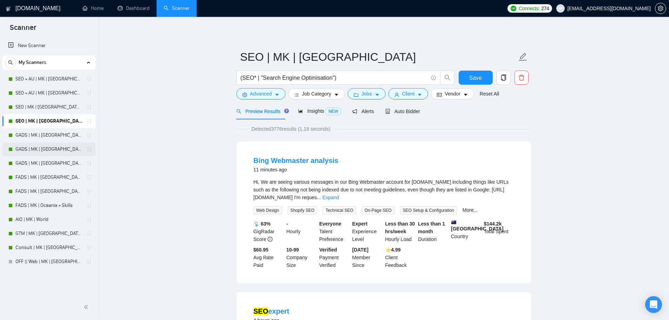
click at [50, 147] on link "GADS | MK | [GEOGRAPHIC_DATA]" at bounding box center [48, 149] width 67 height 14
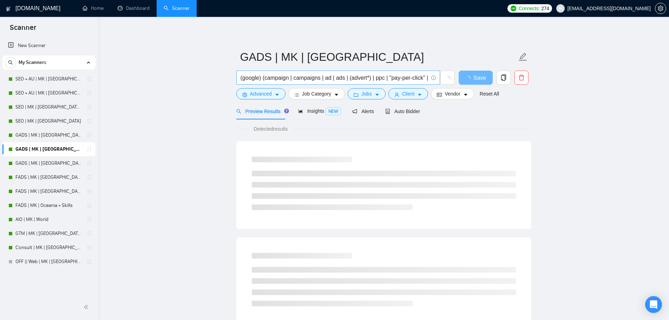
click at [316, 77] on input "(google) (campaign | campaigns | ad | ads | (advert*) | ppc | "pay-per-click" |…" at bounding box center [335, 77] width 188 height 9
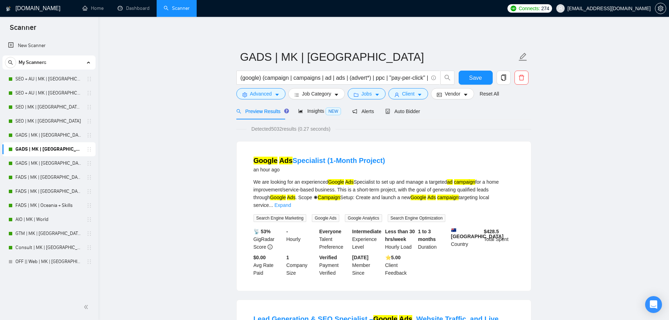
drag, startPoint x: 56, startPoint y: 193, endPoint x: 195, endPoint y: 119, distance: 157.6
click at [56, 193] on link "FADS | MK | [GEOGRAPHIC_DATA]" at bounding box center [48, 191] width 67 height 14
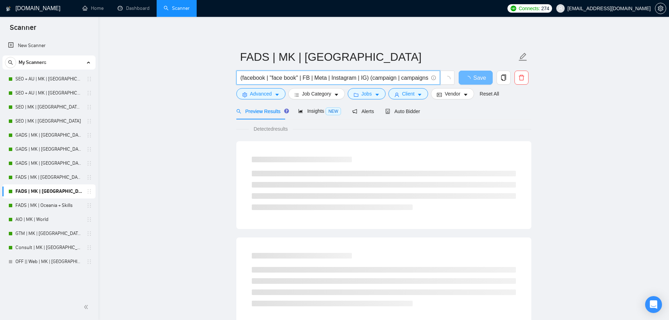
click at [297, 79] on input "(facebook | "face book" | FB | Meta | Instagram | IG) (campaign | campaigns | a…" at bounding box center [335, 77] width 188 height 9
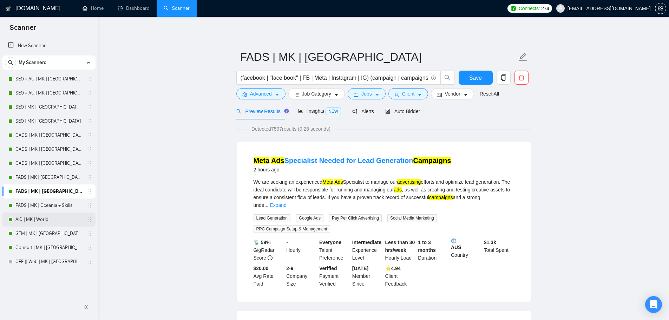
click at [37, 222] on link "AIO | MK | World" at bounding box center [48, 220] width 67 height 14
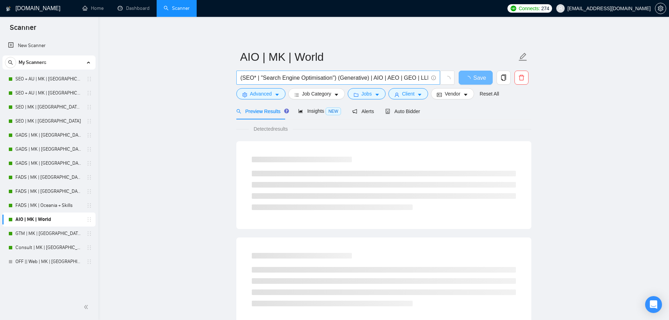
click at [275, 80] on input "(SEO* | "Search Engine Optimisation") (Generative) | AIO | AEO | GEO | LLMO | "…" at bounding box center [335, 77] width 188 height 9
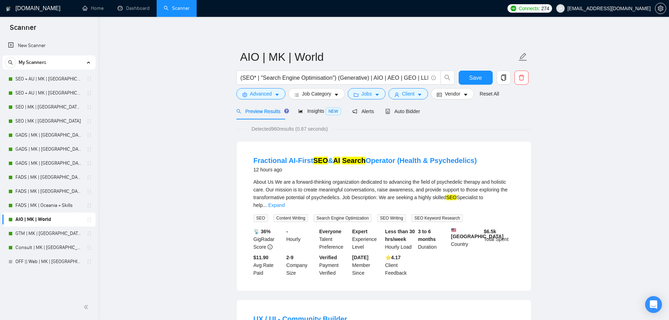
drag, startPoint x: 32, startPoint y: 237, endPoint x: 406, endPoint y: 228, distance: 373.9
click at [32, 237] on link "GTM | MK | [GEOGRAPHIC_DATA] + Skills" at bounding box center [48, 234] width 67 height 14
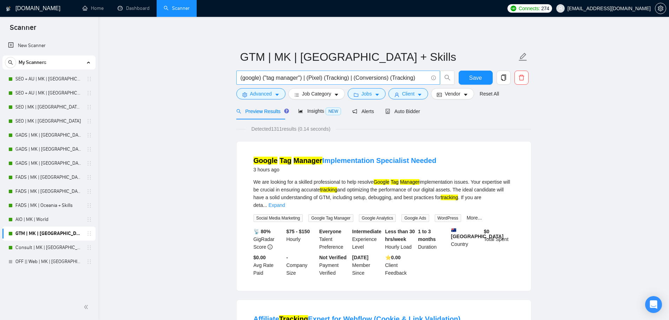
click at [342, 77] on input "(google) ("tag manager") | (Pixel) (Tracking) | (Conversions) (Tracking)" at bounding box center [335, 77] width 188 height 9
click at [15, 253] on div "Consult | MK | [GEOGRAPHIC_DATA]" at bounding box center [50, 248] width 84 height 14
click at [27, 251] on link "Consult | MK | [GEOGRAPHIC_DATA]" at bounding box center [48, 248] width 67 height 14
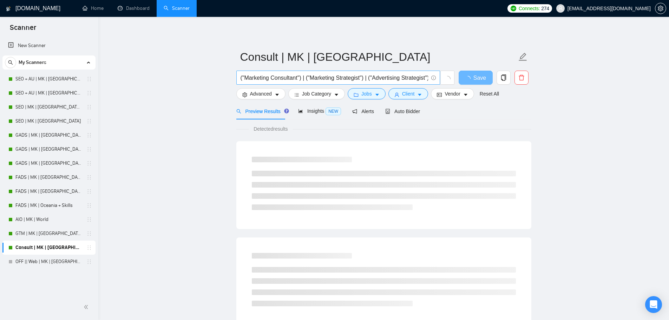
click at [273, 79] on input "("Marketing Consultant") | ("Marketing Strategist") | ("Advertising Strategist"…" at bounding box center [335, 77] width 188 height 9
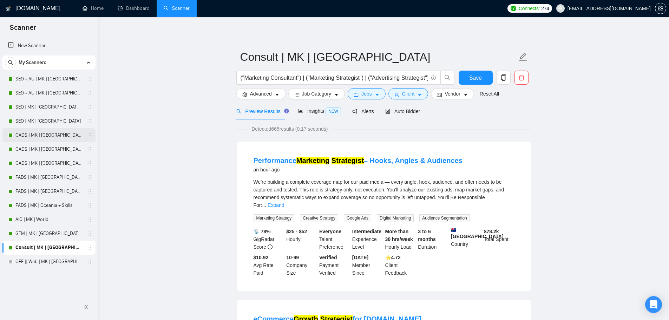
click at [35, 136] on link "GADS | MK | [GEOGRAPHIC_DATA] | Titles" at bounding box center [48, 135] width 67 height 14
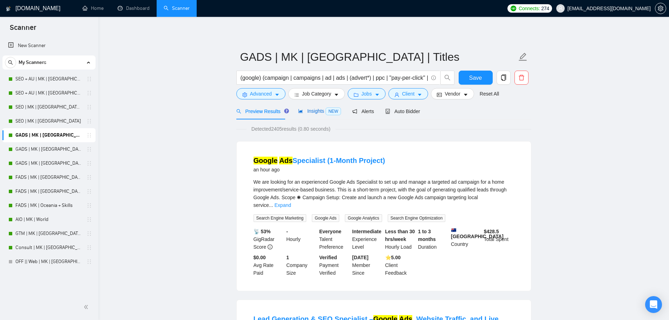
click at [317, 113] on span "Insights NEW" at bounding box center [319, 111] width 43 height 6
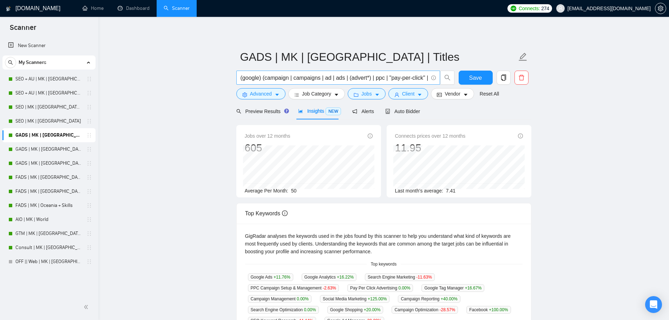
click at [318, 79] on input "(google) (campaign | campaigns | ad | ads | (advert*) | ppc | "pay-per-click" |…" at bounding box center [335, 77] width 188 height 9
paste input "| "Google Ads" | "Google AdWords" | Adwords) (campaign* | ad | ads | advert* | …"
type input "(google | "Google Ads" | "Google AdWords" | Adwords) (campaign* | ad | ads | ad…"
click at [464, 78] on button "Save" at bounding box center [476, 78] width 34 height 14
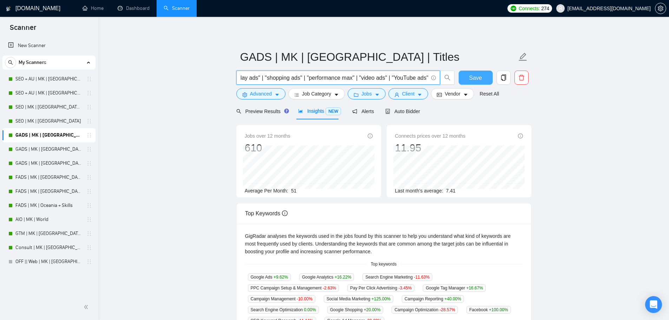
scroll to position [0, 0]
click at [39, 147] on link "GADS | MK | [GEOGRAPHIC_DATA]" at bounding box center [48, 149] width 67 height 14
click at [45, 152] on link "GADS | MK | [GEOGRAPHIC_DATA]" at bounding box center [48, 149] width 67 height 14
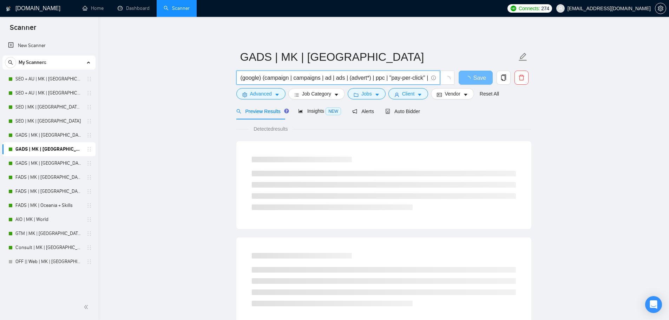
click at [311, 73] on input "(google) (campaign | campaigns | ad | ads | (advert*) | ppc | "pay-per-click" |…" at bounding box center [335, 77] width 188 height 9
paste input "| "Google Ads" | "Google AdWords" | Adwords) (campaign* | ad | ads | advert* | …"
type input "(google | "Google Ads" | "Google AdWords" | Adwords) (campaign* | ad | ads | ad…"
click at [306, 110] on span "Insights NEW" at bounding box center [319, 111] width 43 height 6
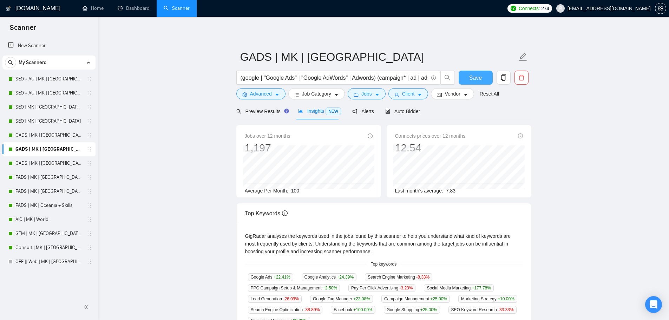
click at [469, 76] on button "Save" at bounding box center [476, 78] width 34 height 14
click at [39, 161] on link "GADS | MK | [GEOGRAPHIC_DATA] + Skills" at bounding box center [48, 163] width 67 height 14
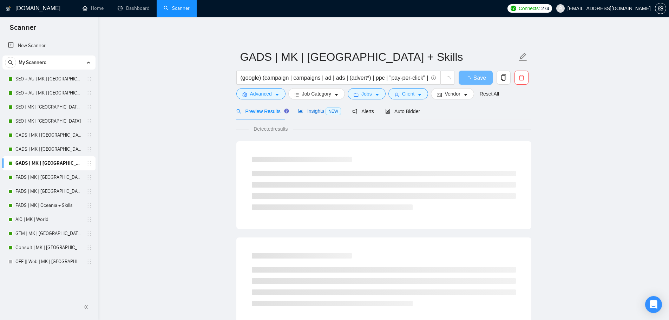
click at [313, 108] on span "Insights NEW" at bounding box center [319, 111] width 43 height 6
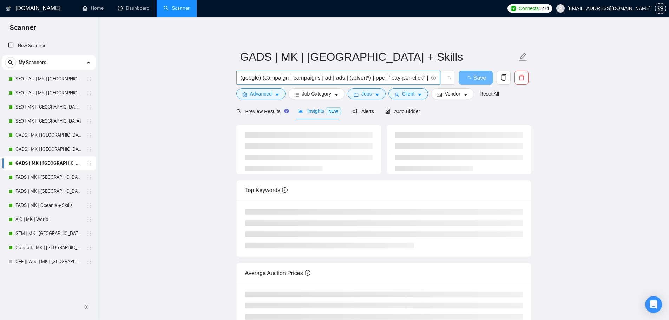
click at [347, 74] on input "(google) (campaign | campaigns | ad | ads | (advert*) | ppc | "pay-per-click" |…" at bounding box center [335, 77] width 188 height 9
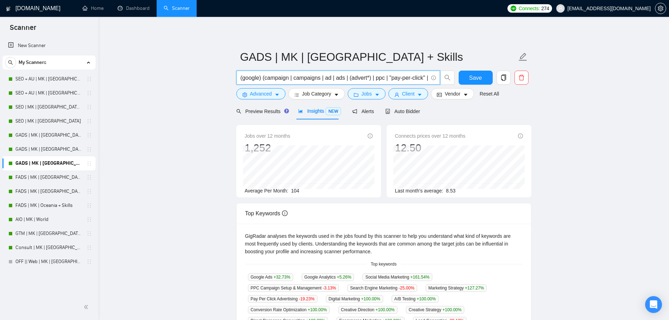
paste input "| "Google Ads" | "Google AdWords" | Adwords) (campaign* | ad | ads | advert* | …"
type input "(google | "Google Ads" | "Google AdWords" | Adwords) (campaign* | ad | ads | ad…"
click at [468, 79] on button "Save" at bounding box center [476, 78] width 34 height 14
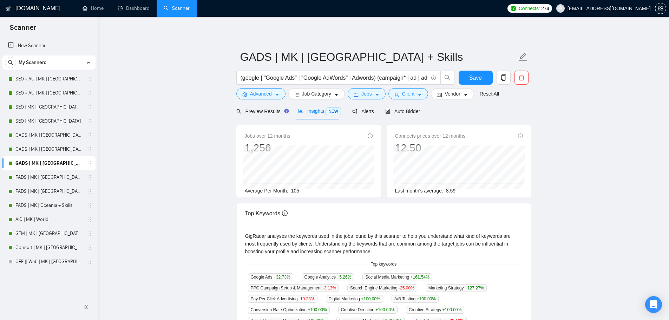
drag, startPoint x: 47, startPoint y: 134, endPoint x: 169, endPoint y: 120, distance: 122.7
click at [47, 134] on link "GADS | MK | [GEOGRAPHIC_DATA] | Titles" at bounding box center [48, 135] width 67 height 14
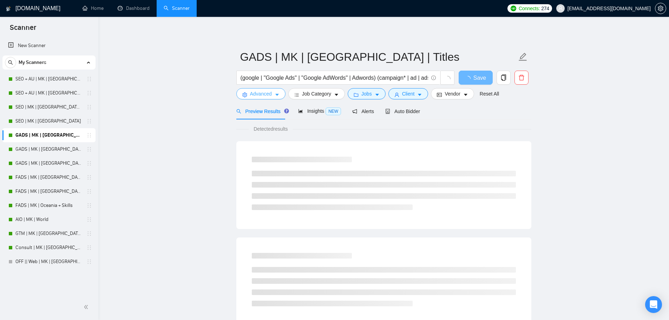
click at [269, 93] on span "Advanced" at bounding box center [261, 94] width 22 height 8
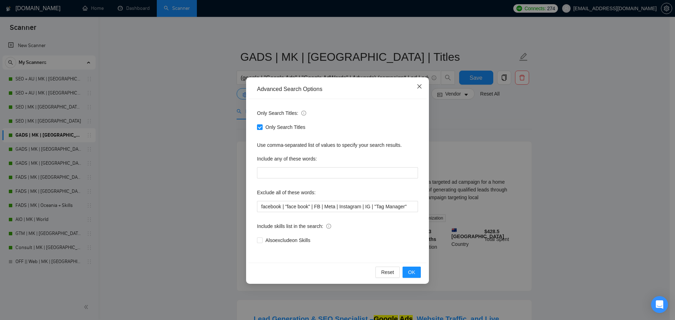
click at [419, 89] on icon "close" at bounding box center [419, 87] width 6 height 6
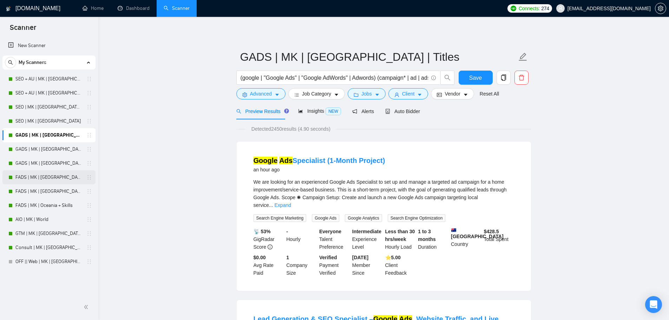
click at [41, 174] on link "FADS | MK | [GEOGRAPHIC_DATA] | Titles" at bounding box center [48, 177] width 67 height 14
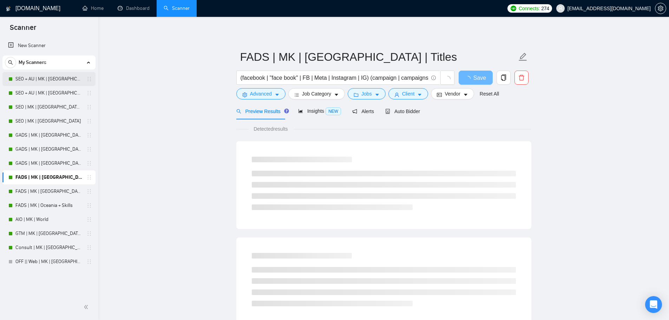
click at [48, 84] on link "SEO + AU | MK | [GEOGRAPHIC_DATA] | Titles" at bounding box center [48, 79] width 67 height 14
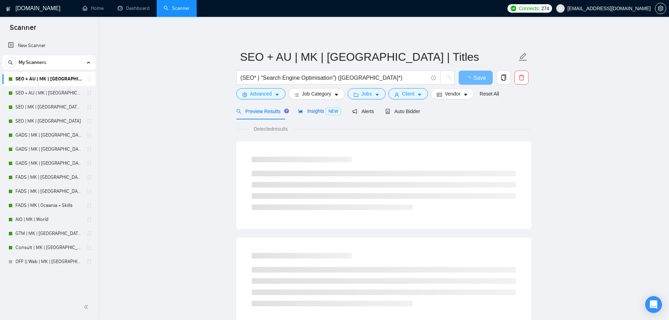
click at [311, 112] on span "Insights NEW" at bounding box center [319, 111] width 43 height 6
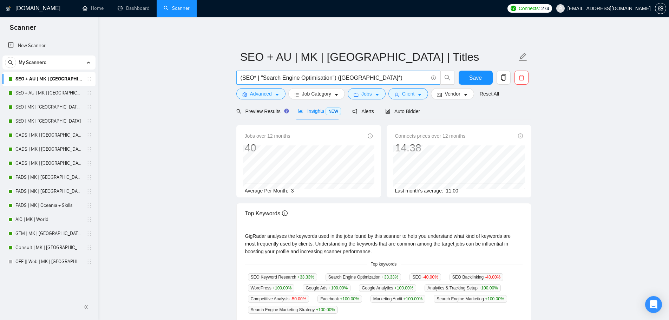
click at [372, 77] on input "(SEO* | "Search Engine Optimisation") (Australia*)" at bounding box center [335, 77] width 188 height 9
paste input "| "Search Engine Optimization" | "organic search" | "search ranking" | "SERP" |…"
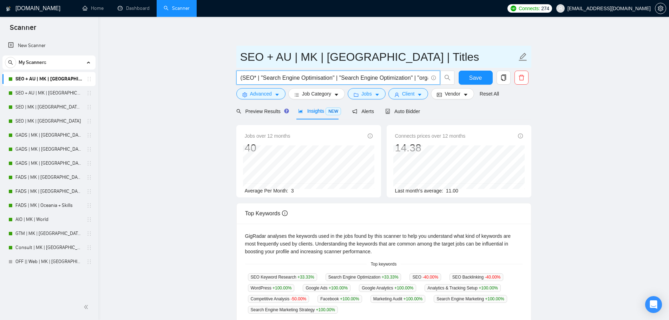
scroll to position [0, 269]
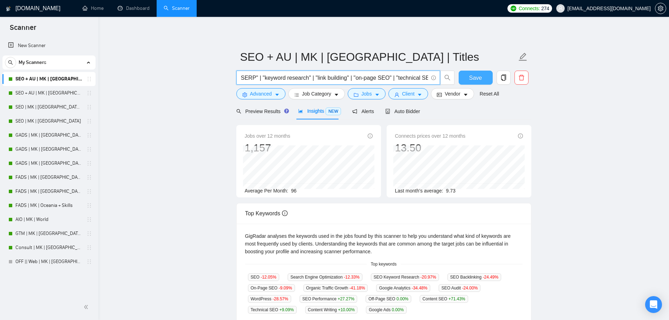
type input "(SEO* | "Search Engine Optimisation" | "Search Engine Optimization" | "organic …"
click at [476, 78] on span "Save" at bounding box center [475, 77] width 13 height 9
click at [47, 97] on link "SEO + AU | MK | [GEOGRAPHIC_DATA]" at bounding box center [48, 93] width 67 height 14
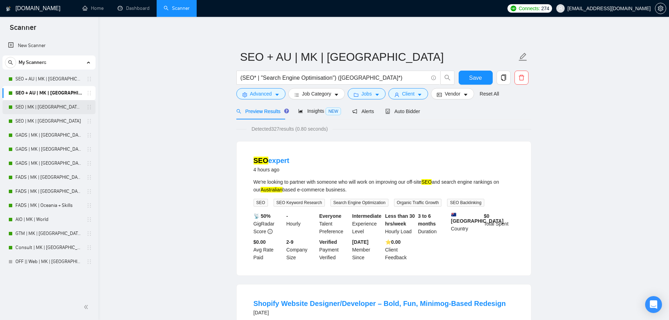
click at [41, 110] on link "SEO | MK | [GEOGRAPHIC_DATA] | Titles" at bounding box center [48, 107] width 67 height 14
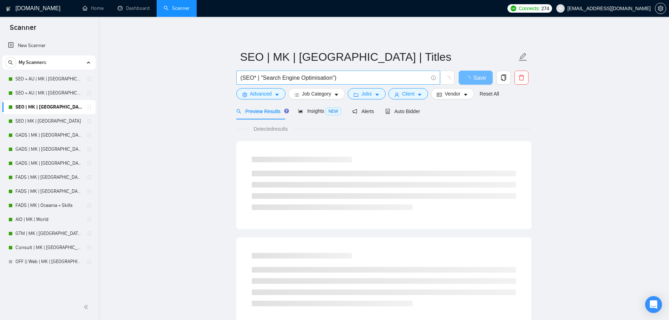
click at [360, 79] on input "(SEO* | "Search Engine Optimisation")" at bounding box center [335, 77] width 188 height 9
paste input "| "Search Engine Optimization" | "organic search" | "search ranking" | "SERP" |…"
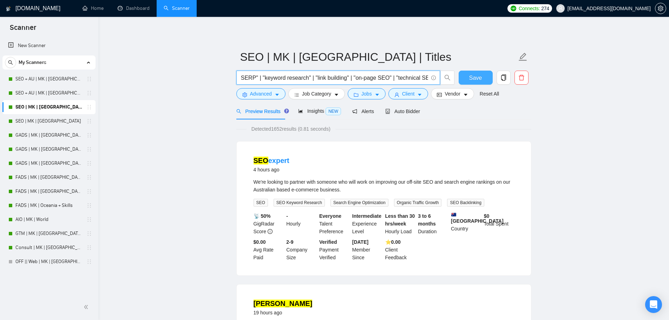
type input "(SEO* | "Search Engine Optimisation" | "Search Engine Optimization" | "organic …"
click at [470, 77] on span "Save" at bounding box center [475, 77] width 13 height 9
click at [304, 116] on div "Insights NEW" at bounding box center [319, 111] width 43 height 17
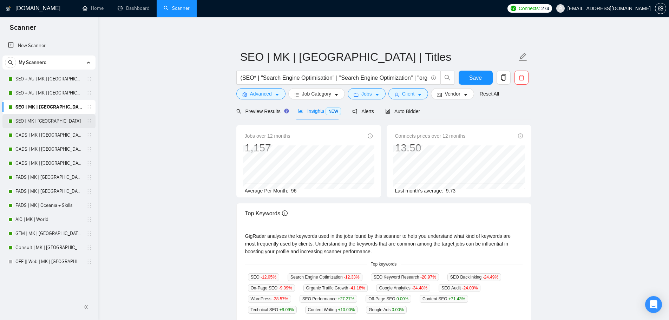
click at [60, 122] on link "SEO | MK | [GEOGRAPHIC_DATA]" at bounding box center [48, 121] width 67 height 14
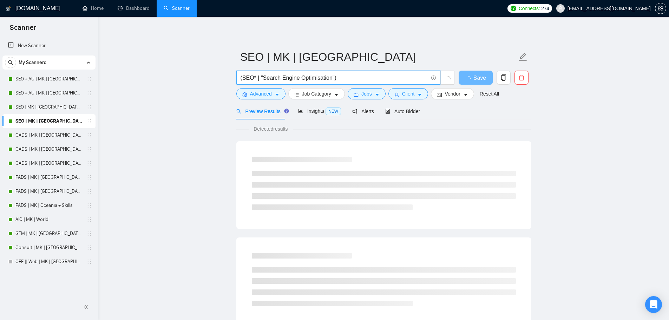
click at [359, 78] on input "(SEO* | "Search Engine Optimisation")" at bounding box center [335, 77] width 188 height 9
paste input "| "Search Engine Optimization" | "organic search" | "search ranking" | "SERP" |…"
type input "(SEO* | "Search Engine Optimisation" | "Search Engine Optimization" | "organic …"
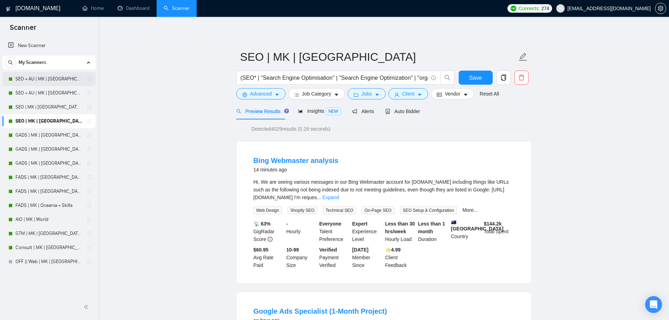
click at [49, 79] on link "SEO + AU | MK | [GEOGRAPHIC_DATA] | Titles" at bounding box center [48, 79] width 67 height 14
click at [485, 85] on div "Save" at bounding box center [478, 80] width 37 height 18
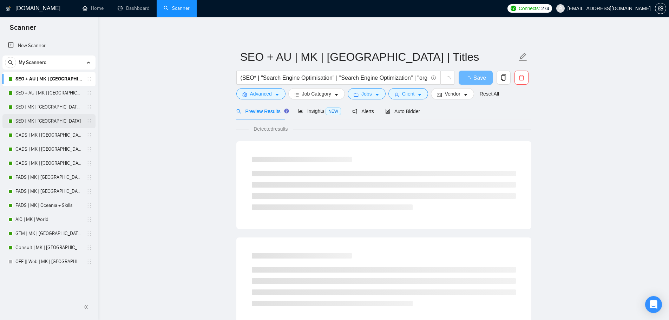
click at [35, 123] on link "SEO | MK | [GEOGRAPHIC_DATA]" at bounding box center [48, 121] width 67 height 14
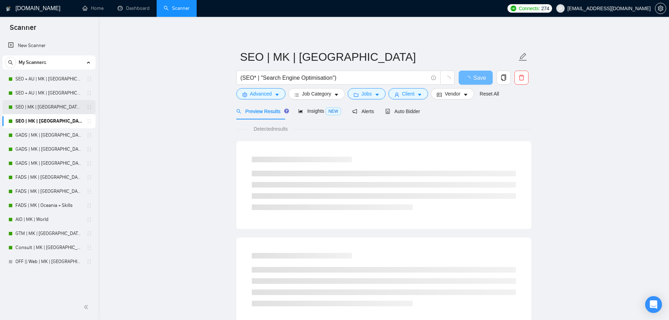
click at [43, 107] on link "SEO | MK | [GEOGRAPHIC_DATA] | Titles" at bounding box center [48, 107] width 67 height 14
click at [300, 76] on input "(SEO* | "Search Engine Optimisation" | "Search Engine Optimization" | "organic …" at bounding box center [335, 77] width 188 height 9
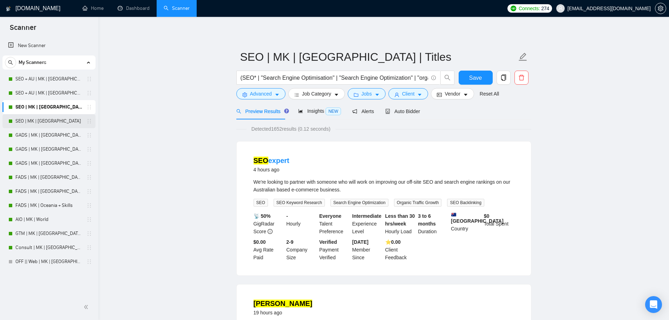
click at [47, 118] on link "SEO | MK | [GEOGRAPHIC_DATA]" at bounding box center [48, 121] width 67 height 14
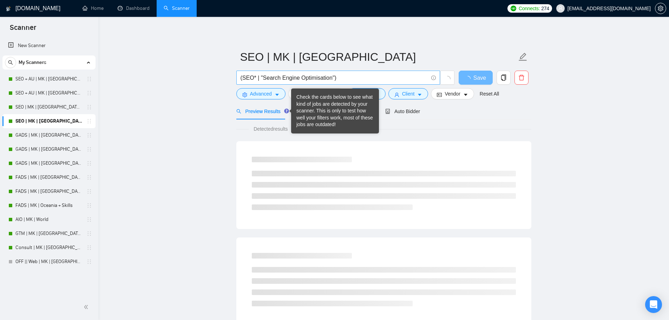
click at [343, 79] on input "(SEO* | "Search Engine Optimisation")" at bounding box center [335, 77] width 188 height 9
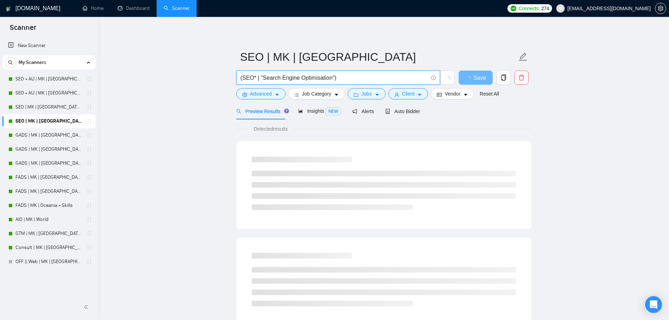
paste input "| "Search Engine Optimization" | "organic search" | "search ranking" | "SERP" |…"
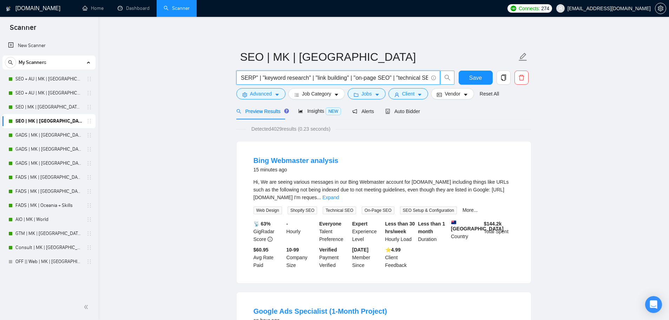
type input "(SEO* | "Search Engine Optimisation" | "Search Engine Optimization" | "organic …"
click at [467, 78] on button "Save" at bounding box center [476, 78] width 34 height 14
click at [55, 86] on link "SEO + AU | MK | [GEOGRAPHIC_DATA] | Titles" at bounding box center [48, 79] width 67 height 14
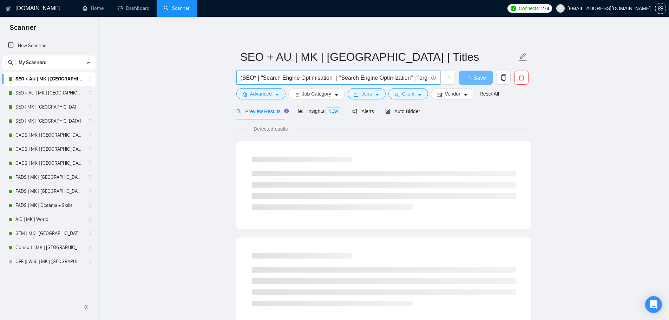
click at [330, 76] on input "(SEO* | "Search Engine Optimisation" | "Search Engine Optimization" | "organic …" at bounding box center [335, 77] width 188 height 9
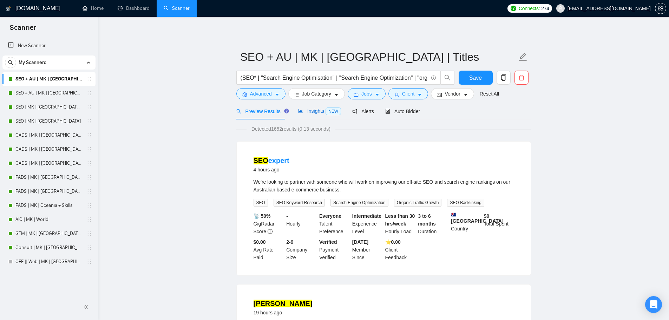
click at [323, 109] on span "Insights NEW" at bounding box center [319, 111] width 43 height 6
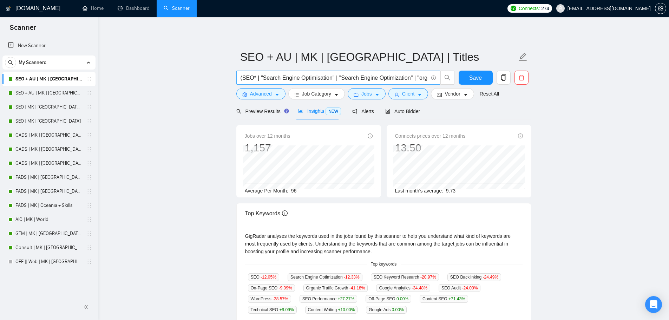
click at [328, 76] on input "(SEO* | "Search Engine Optimisation" | "Search Engine Optimization" | "organic …" at bounding box center [335, 77] width 188 height 9
paste input "| "organic search" | "search ranking" | SERP | "keyword research" | "link build…"
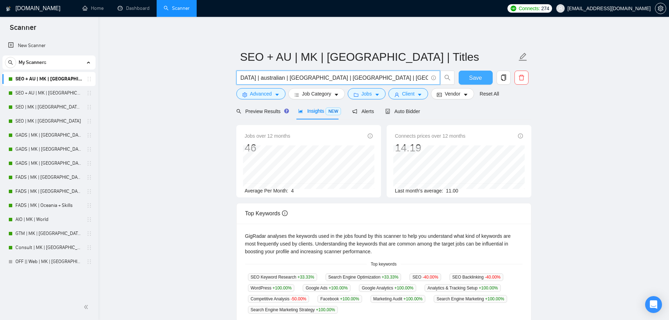
type input "(SEO* | "Search Engine Optimisation" | "Search Engine Optimization" | "organic …"
click at [474, 75] on span "Save" at bounding box center [475, 77] width 13 height 9
click at [37, 91] on link "SEO + AU | MK | [GEOGRAPHIC_DATA]" at bounding box center [48, 93] width 67 height 14
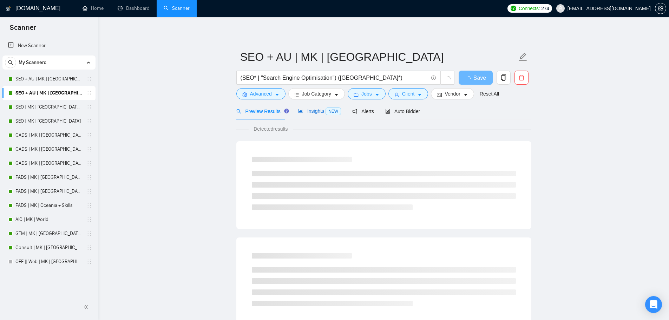
click at [323, 111] on span "Insights NEW" at bounding box center [319, 111] width 43 height 6
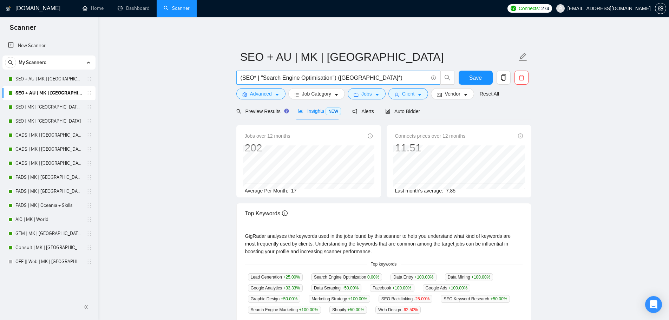
click at [357, 76] on input "(SEO* | "Search Engine Optimisation") (Australia*)" at bounding box center [335, 77] width 188 height 9
paste input "| "Search Engine Optimization" | "organic search" | "search ranking" | SERP | "…"
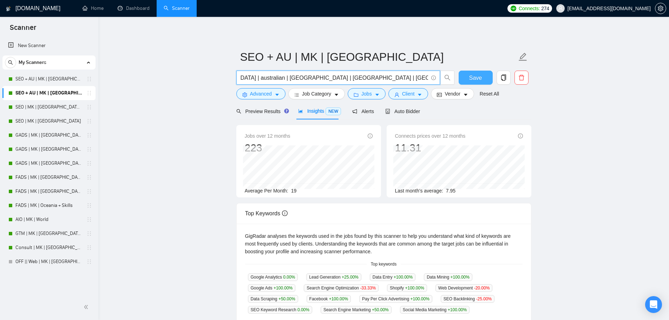
type input "(SEO* | "Search Engine Optimisation" | "Search Engine Optimization" | "organic …"
click at [471, 79] on span "Save" at bounding box center [475, 77] width 13 height 9
click at [43, 175] on link "FADS | MK | [GEOGRAPHIC_DATA] | Titles" at bounding box center [48, 177] width 67 height 14
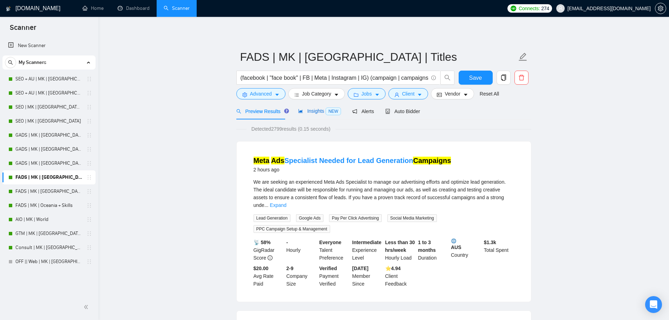
click at [326, 109] on span "NEW" at bounding box center [333, 112] width 15 height 8
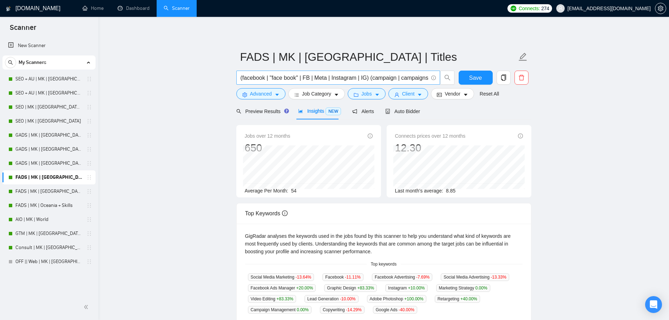
click at [340, 77] on input "(facebook | "face book" | FB | Meta | Instagram | IG) (campaign | campaigns | a…" at bounding box center [335, 77] width 188 height 9
paste input "| "Messenger" | "WhatsApp") (campaign* | ad | ads | advert* | ppc | "pay-per-cl…"
type input "(facebook | "face book" | FB | Meta | Instagram | IG | "Messenger" | "WhatsApp"…"
click at [482, 74] on button "Save" at bounding box center [476, 78] width 34 height 14
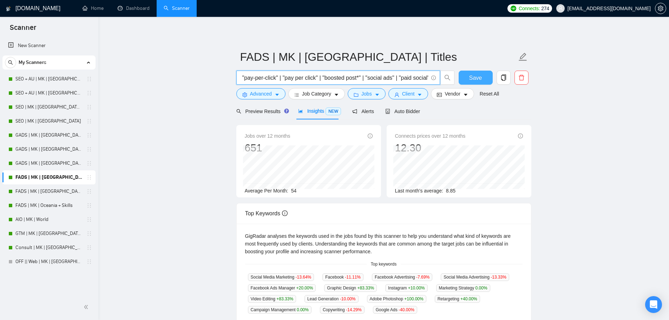
scroll to position [0, 0]
click at [26, 188] on link "FADS | MK | [GEOGRAPHIC_DATA]" at bounding box center [48, 191] width 67 height 14
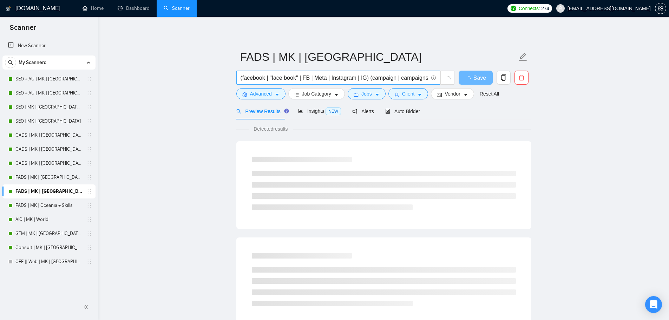
click at [396, 78] on input "(facebook | "face book" | FB | Meta | Instagram | IG) (campaign | campaigns | a…" at bounding box center [335, 77] width 188 height 9
paste input "| "Messenger" | "WhatsApp") (campaign* | ad | ads | advert* | ppc | "pay-per-cl…"
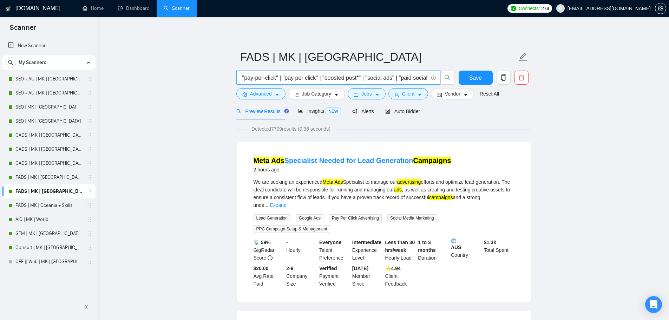
type input "(facebook | "face book" | FB | Meta | Instagram | IG | "Messenger" | "WhatsApp"…"
click at [469, 77] on button "Save" at bounding box center [476, 78] width 34 height 14
click at [56, 204] on link "FADS | MK | Oceania + Skills" at bounding box center [48, 206] width 67 height 14
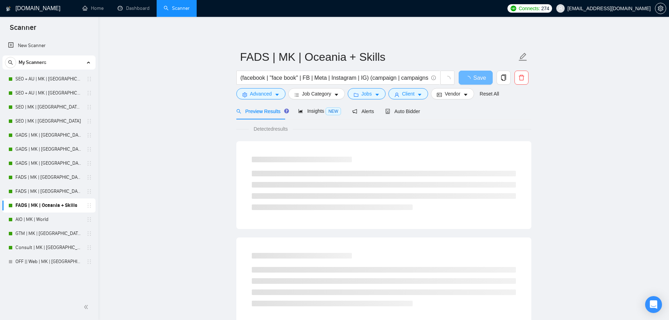
click at [372, 70] on form "FADS | MK | Oceania + Skills (facebook | "face book" | FB | Meta | Instagram | …" at bounding box center [383, 74] width 295 height 57
click at [379, 74] on input "(facebook | "face book" | FB | Meta | Instagram | IG) (campaign | campaigns | a…" at bounding box center [335, 77] width 188 height 9
paste input "| "Messenger" | "WhatsApp") (campaign* | ad | ads | advert* | ppc | "pay-per-cl…"
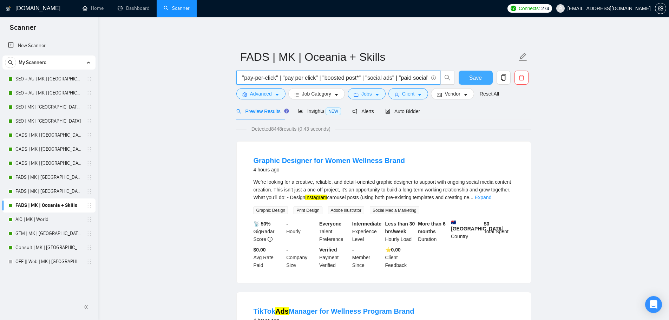
type input "(facebook | "face book" | FB | Meta | Instagram | IG | "Messenger" | "WhatsApp"…"
click at [472, 77] on span "Save" at bounding box center [475, 77] width 13 height 9
drag, startPoint x: 50, startPoint y: 223, endPoint x: 184, endPoint y: 176, distance: 141.3
click at [50, 223] on link "AIO | MK | World" at bounding box center [48, 220] width 67 height 14
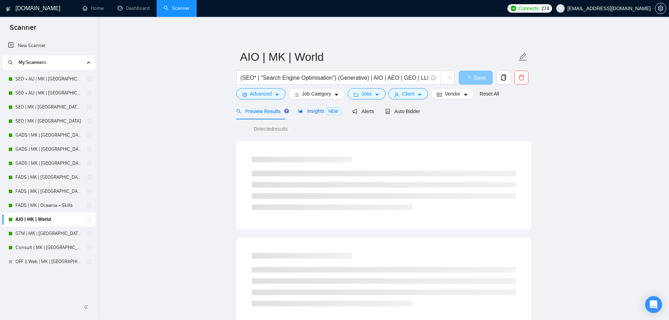
click at [321, 111] on span "Insights NEW" at bounding box center [319, 111] width 43 height 6
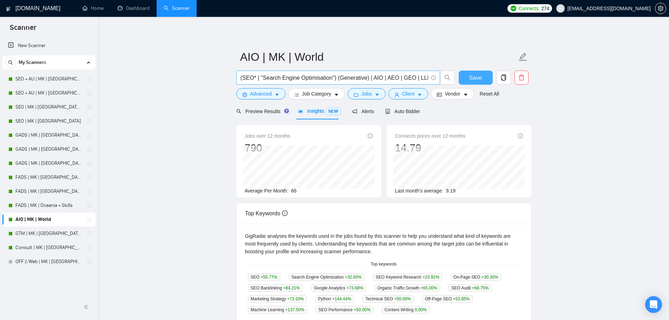
click at [354, 80] on input "(SEO* | "Search Engine Optimisation") (Generative) | AIO | AEO | GEO | LLMO | "…" at bounding box center [335, 77] width 188 height 9
paste input "("SEO*" | "Search Engine Optimisation" | "Search Engine Optimization") ("AI" | …"
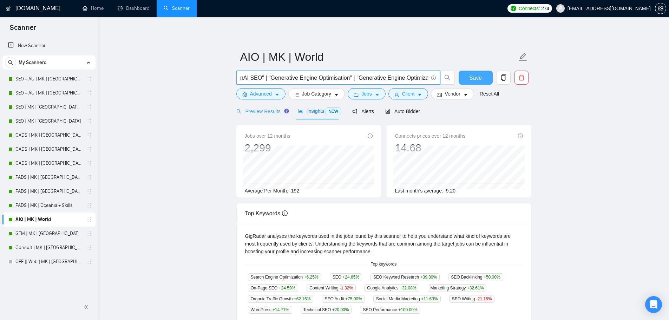
type input "(("SEO*" | "Search Engine Optimisation" | "Search Engine Optimization") ("AI" |…"
click at [258, 109] on span "Preview Results" at bounding box center [261, 112] width 51 height 6
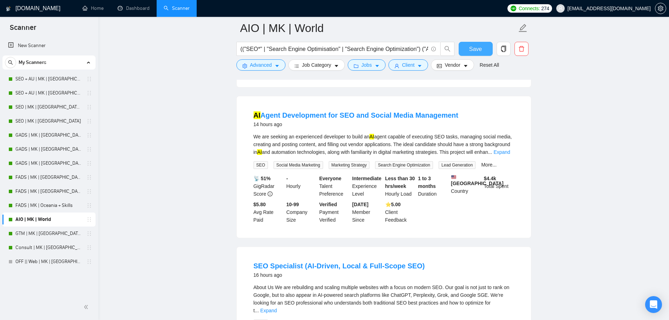
scroll to position [902, 0]
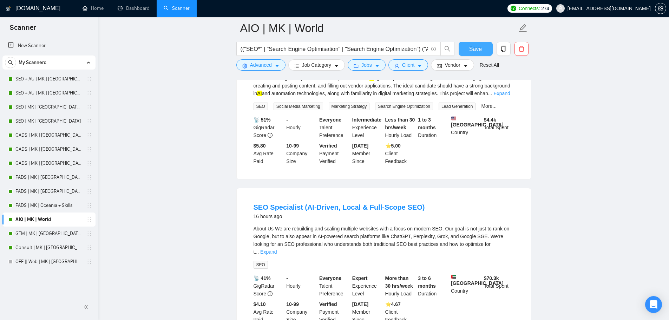
click at [487, 49] on button "Save" at bounding box center [476, 49] width 34 height 14
click at [35, 232] on link "GTM | MK | [GEOGRAPHIC_DATA] + Skills" at bounding box center [48, 234] width 67 height 14
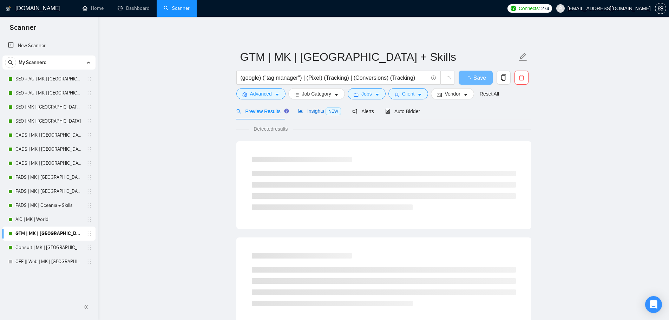
click at [317, 112] on span "Insights NEW" at bounding box center [319, 111] width 43 height 6
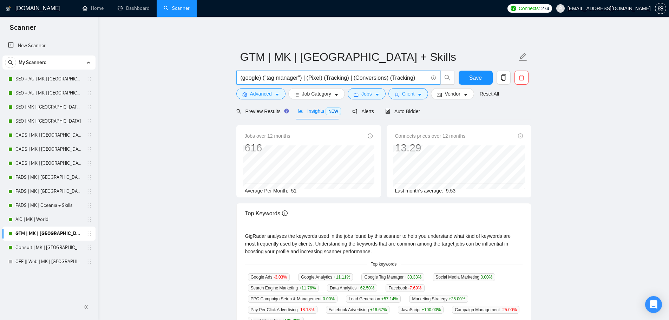
click at [337, 74] on input "(google) ("tag manager") | (Pixel) (Tracking) | (Conversions) (Tracking)" at bounding box center [335, 77] width 188 height 9
paste input "("tag manager" | GTM)) | ("Google Analytics 4" | GA4) ("event tracking" | "conv…"
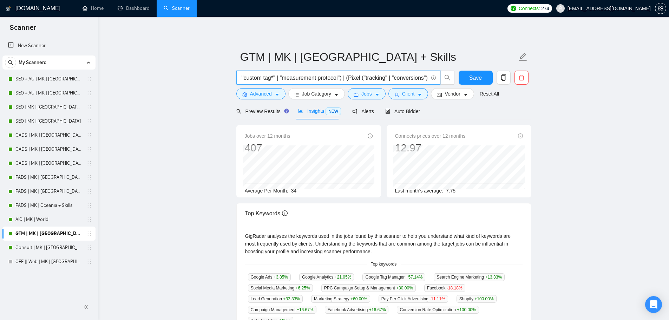
type input "(google) ("tag manager") | (Pixel) (Tracking) | (Conversions) (Tracking)"
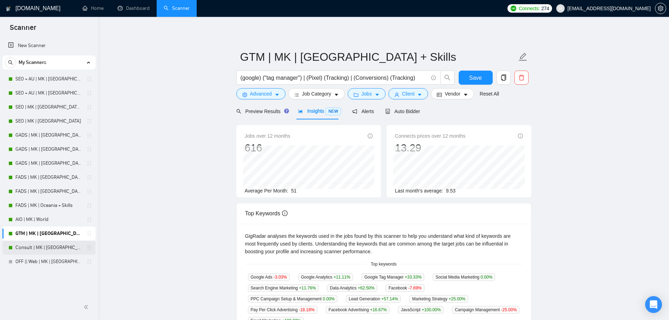
click at [39, 248] on link "Consult | MK | [GEOGRAPHIC_DATA]" at bounding box center [48, 248] width 67 height 14
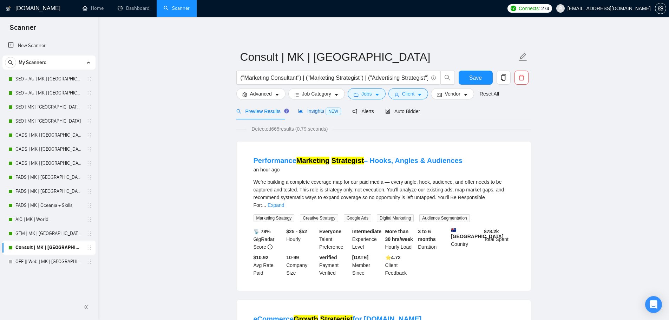
click at [316, 111] on span "Insights NEW" at bounding box center [319, 111] width 43 height 6
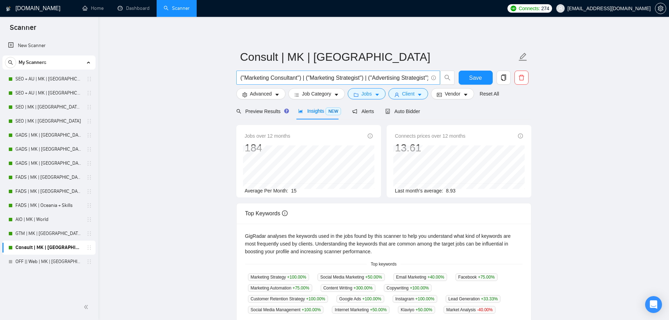
click at [313, 81] on input "("Marketing Consultant") | ("Marketing Strategist") | ("Advertising Strategist"…" at bounding box center [335, 77] width 188 height 9
paste input "| "Marketing Strategist" | "Advertising Strategist" | "Advertising Consultant" …"
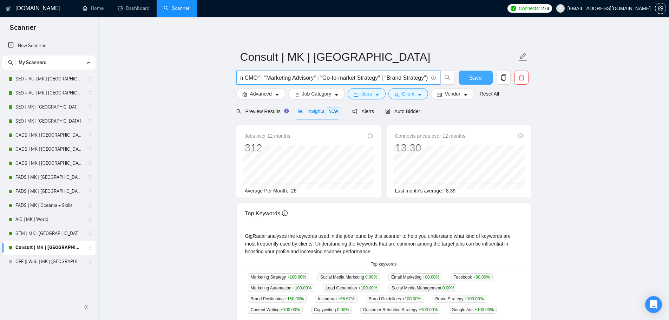
type input "("Marketing Consultant" | "Marketing Strategist" | "Advertising Strategist" | "…"
click at [470, 76] on span "Save" at bounding box center [475, 77] width 13 height 9
click at [504, 75] on icon "copy" at bounding box center [504, 77] width 6 height 6
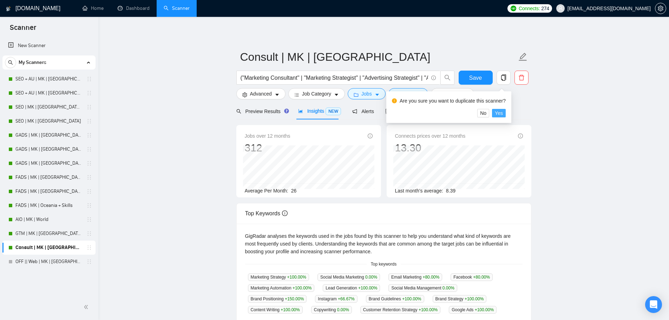
click at [503, 113] on button "Yes" at bounding box center [499, 113] width 14 height 8
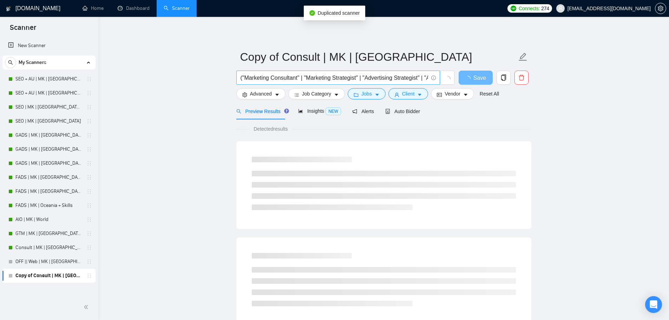
click at [288, 72] on span "("Marketing Consultant" | "Marketing Strategist" | "Advertising Strategist" | "…" at bounding box center [338, 78] width 204 height 14
click at [305, 80] on input "("Marketing Consultant" | "Marketing Strategist" | "Advertising Strategist" | "…" at bounding box center [335, 77] width 188 height 9
paste input "HubSpot" | "Hub Spot") (implementation | setup | onboarding | integration | mig…"
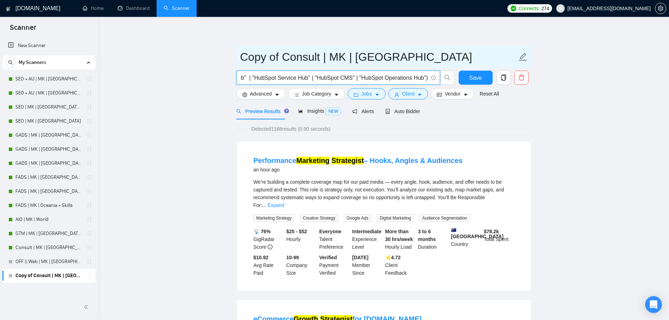
type input "("HubSpot" | "Hub Spot") (implementation | setup | onboarding | integration | m…"
click at [277, 64] on input "Copy of Consult | MK | Oceania" at bounding box center [378, 57] width 277 height 18
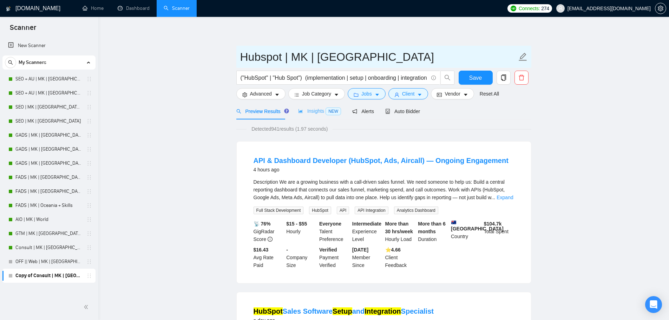
type input "Hubspot | MK | Oceania"
click at [311, 114] on span "Insights NEW" at bounding box center [319, 111] width 43 height 6
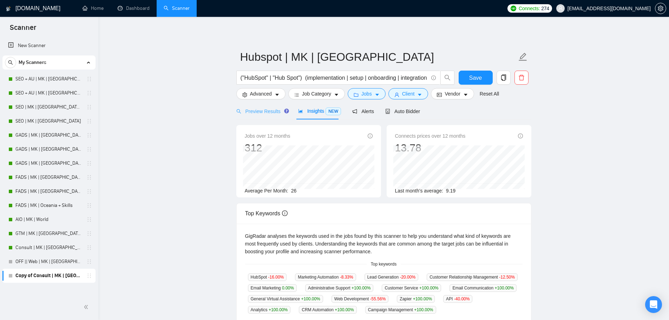
click at [268, 117] on div "Preview Results" at bounding box center [261, 111] width 51 height 17
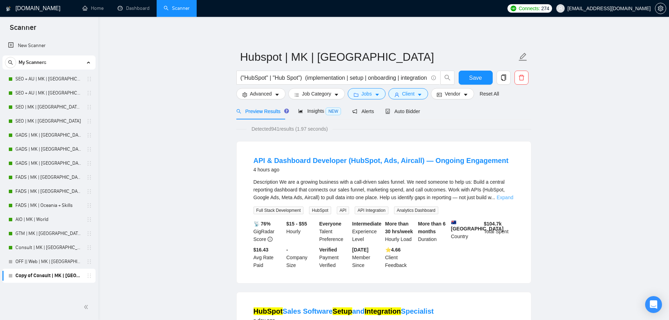
click at [503, 195] on link "Expand" at bounding box center [505, 198] width 17 height 6
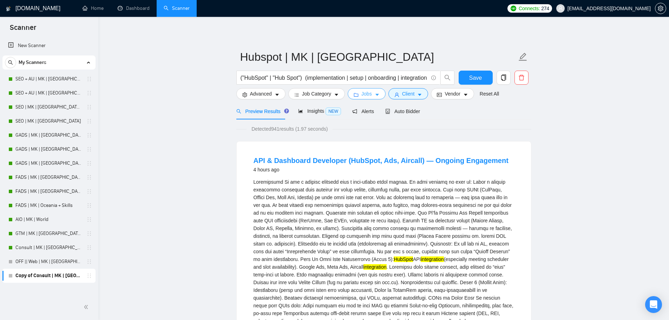
click at [369, 95] on span "Jobs" at bounding box center [367, 94] width 11 height 8
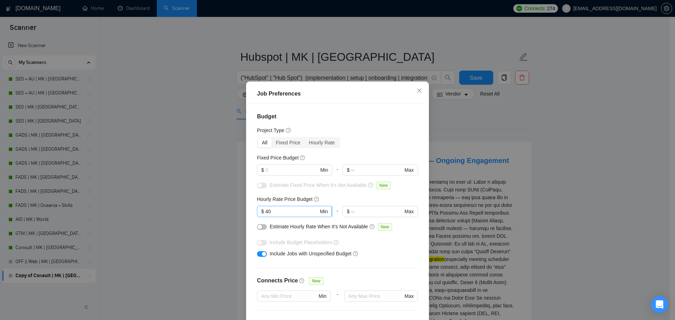
click at [285, 207] on span "$ 40 Min" at bounding box center [294, 211] width 75 height 11
drag, startPoint x: 264, startPoint y: 213, endPoint x: 236, endPoint y: 213, distance: 27.8
click at [236, 213] on div "Job Preferences Budget Project Type All Fixed Price Hourly Rate Fixed Price Bud…" at bounding box center [337, 160] width 675 height 320
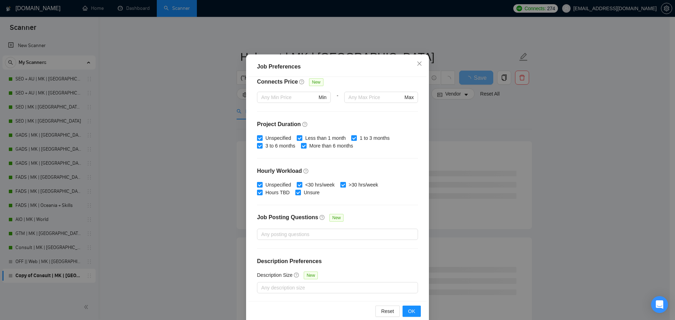
scroll to position [39, 0]
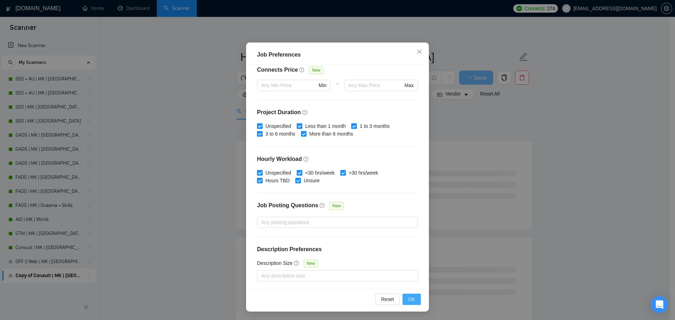
type input "80"
click at [408, 299] on span "OK" at bounding box center [411, 299] width 7 height 8
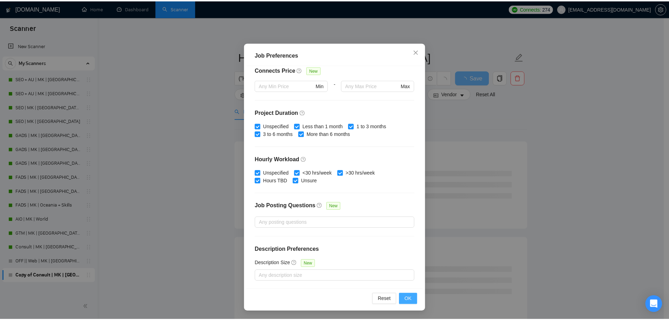
scroll to position [0, 0]
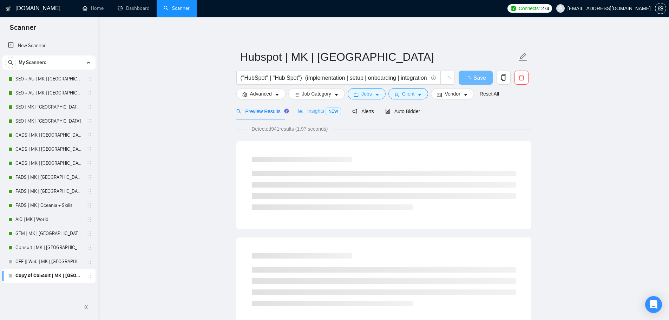
click at [313, 105] on div "Insights NEW" at bounding box center [319, 111] width 43 height 17
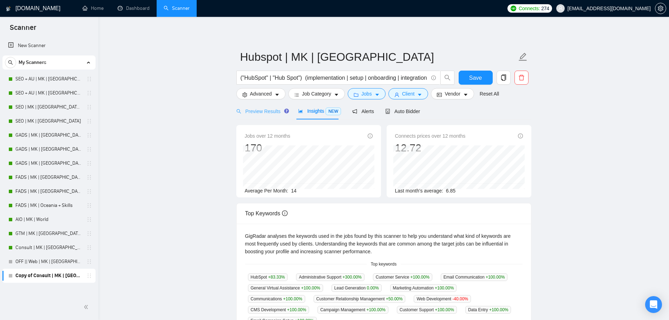
click at [267, 116] on div "Preview Results" at bounding box center [261, 111] width 51 height 17
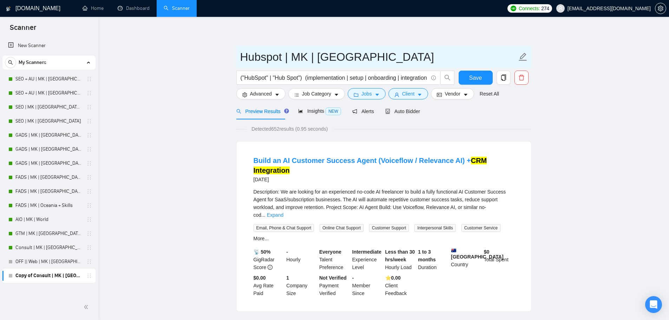
click at [372, 51] on input "Hubspot | MK | Oceania" at bounding box center [378, 57] width 277 height 18
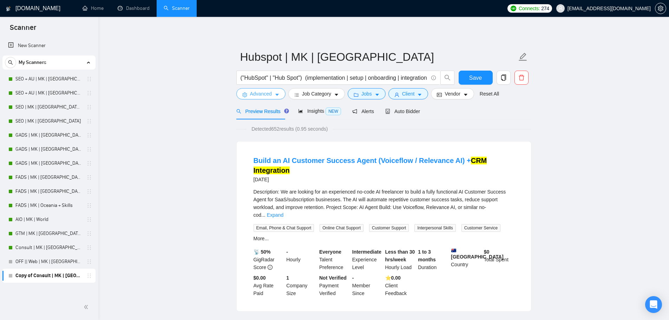
click at [269, 93] on span "Advanced" at bounding box center [261, 94] width 22 height 8
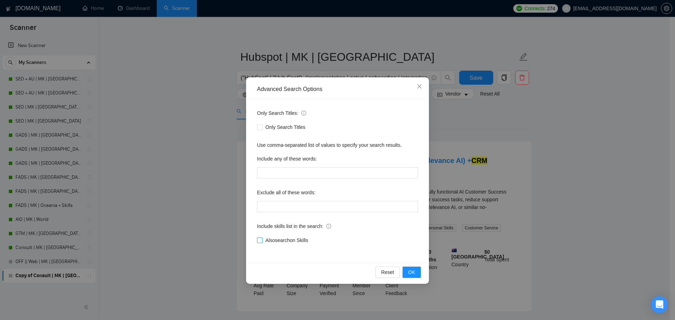
click at [285, 239] on span "Also search on Skills" at bounding box center [286, 240] width 48 height 8
click at [262, 239] on input "Also search on Skills" at bounding box center [259, 240] width 5 height 5
checkbox input "true"
click at [412, 272] on span "OK" at bounding box center [411, 272] width 7 height 8
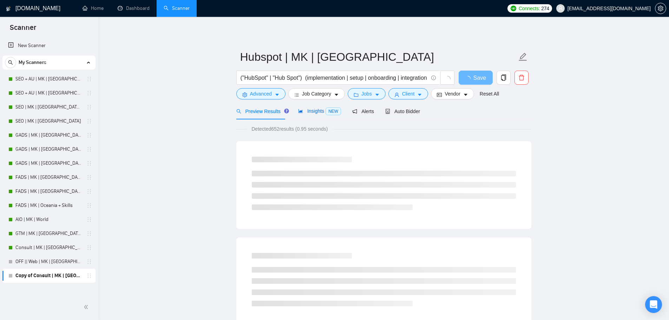
click at [315, 113] on span "Insights NEW" at bounding box center [319, 111] width 43 height 6
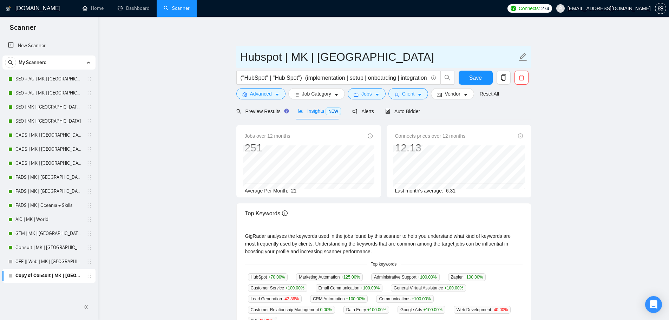
click at [383, 60] on input "Hubspot | MK | Oceania" at bounding box center [378, 57] width 277 height 18
type input "Hubspot | MK | [GEOGRAPHIC_DATA] | $80 + Skills"
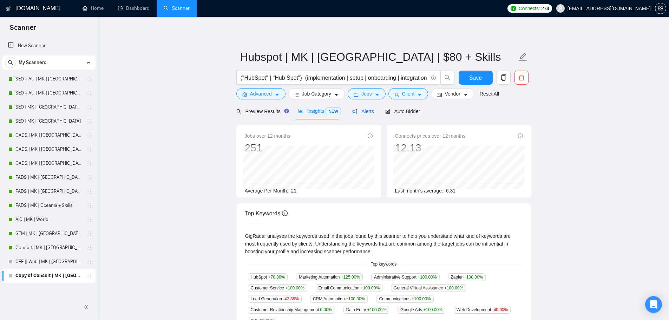
click at [364, 109] on span "Alerts" at bounding box center [363, 112] width 22 height 6
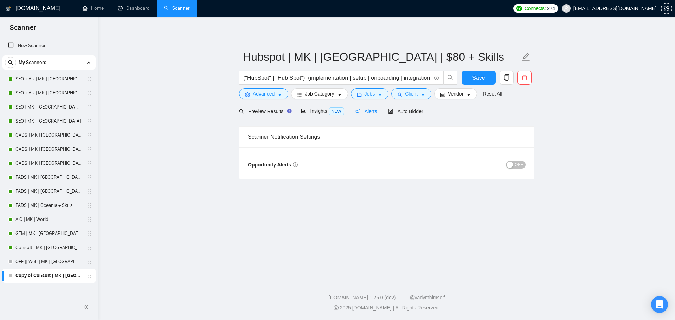
click at [515, 164] on span "OFF" at bounding box center [518, 165] width 8 height 8
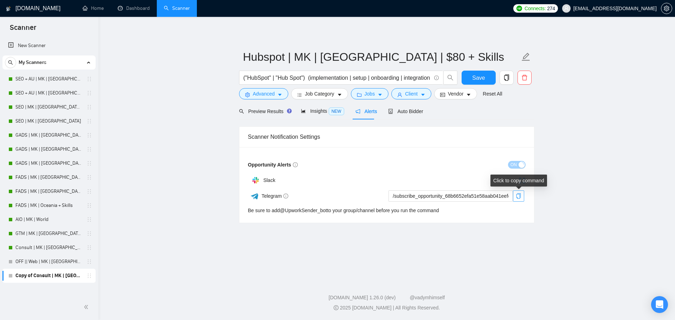
click at [519, 196] on icon "copy" at bounding box center [518, 196] width 6 height 6
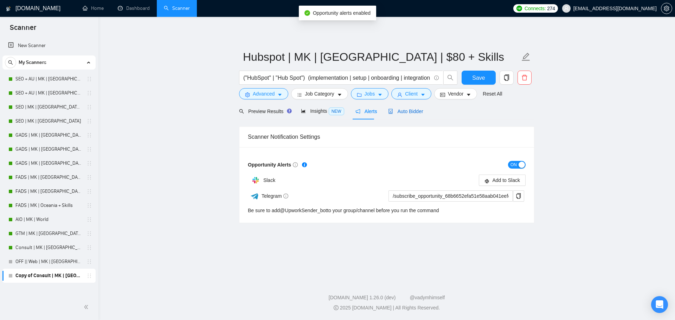
click at [396, 111] on span "Auto Bidder" at bounding box center [405, 112] width 35 height 6
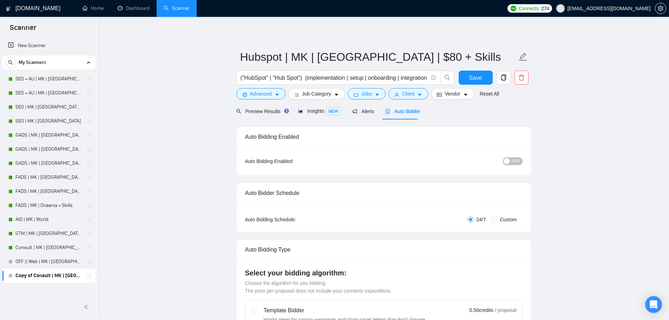
click at [520, 160] on span "OFF" at bounding box center [516, 161] width 8 height 8
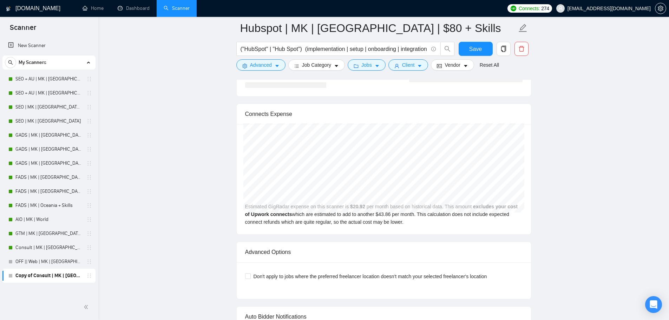
scroll to position [1558, 0]
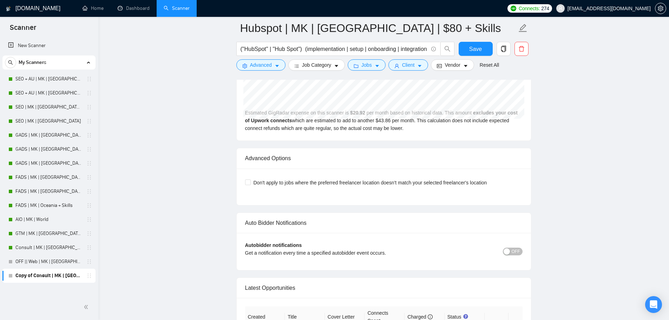
click at [511, 250] on button "OFF" at bounding box center [513, 252] width 20 height 8
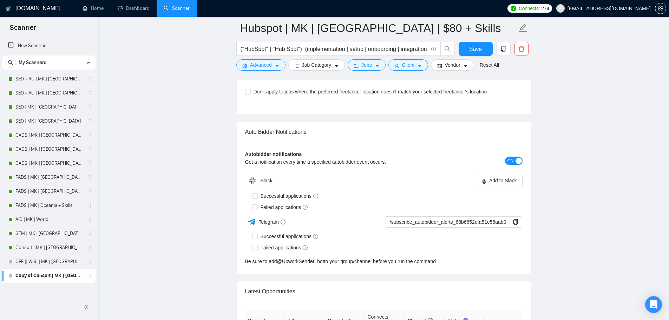
scroll to position [1640, 0]
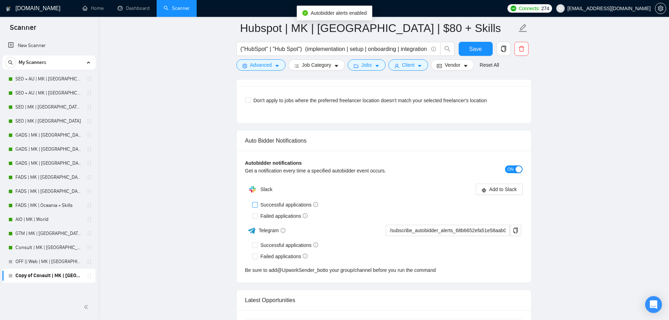
click at [271, 206] on span "Successful applications" at bounding box center [290, 205] width 64 height 8
click at [257, 206] on input "Successful applications" at bounding box center [254, 204] width 5 height 5
checkbox input "true"
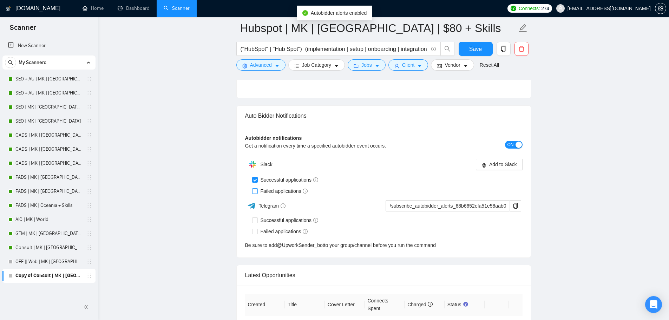
click at [275, 212] on div "Telegram" at bounding box center [314, 206] width 138 height 12
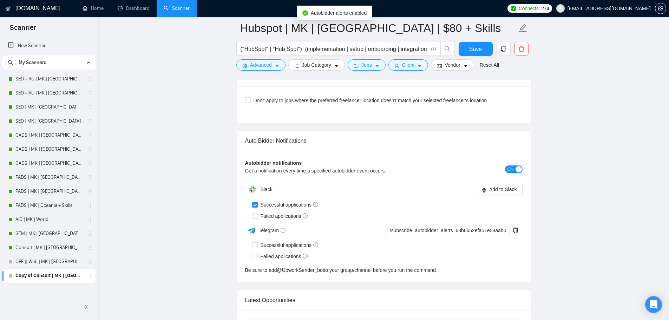
drag, startPoint x: 278, startPoint y: 253, endPoint x: 276, endPoint y: 242, distance: 11.2
click at [277, 253] on span "Failed applications" at bounding box center [284, 257] width 53 height 8
click at [257, 254] on input "Failed applications" at bounding box center [254, 256] width 5 height 5
checkbox input "true"
click at [272, 216] on span "Failed applications" at bounding box center [284, 216] width 53 height 8
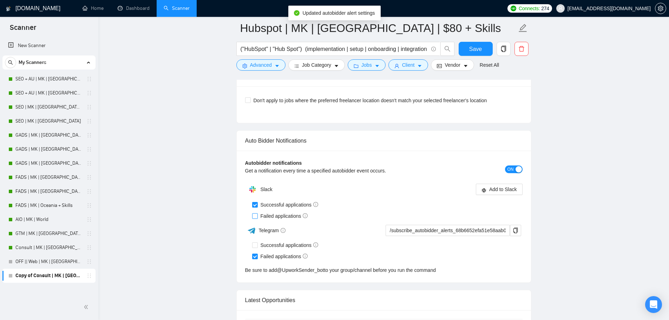
click at [257, 216] on input "Failed applications" at bounding box center [254, 215] width 5 height 5
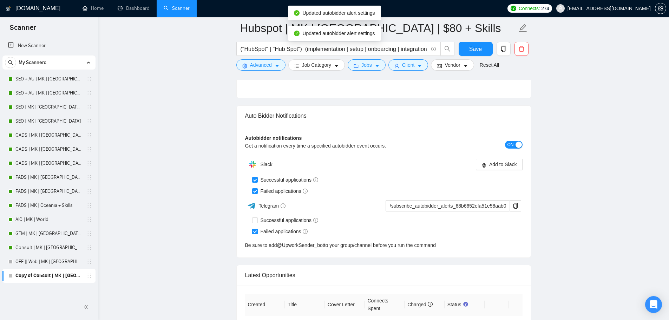
click at [272, 195] on span "Failed applications" at bounding box center [284, 191] width 53 height 8
click at [257, 193] on input "Failed applications" at bounding box center [254, 190] width 5 height 5
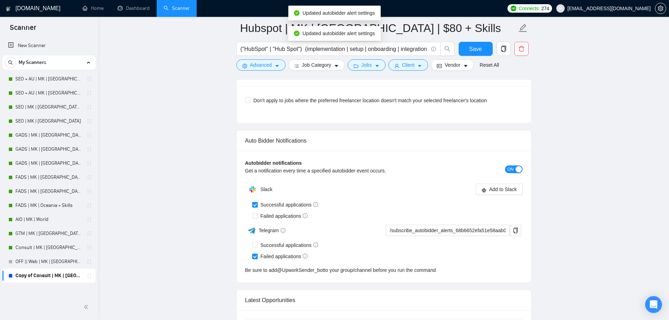
click at [272, 212] on span "Failed applications" at bounding box center [284, 216] width 53 height 8
click at [257, 213] on input "Failed applications" at bounding box center [254, 215] width 5 height 5
checkbox input "true"
click at [275, 243] on span "Successful applications" at bounding box center [290, 245] width 64 height 8
click at [257, 243] on input "Successful applications" at bounding box center [254, 244] width 5 height 5
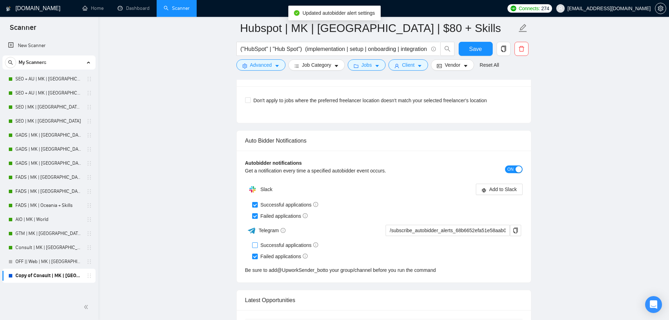
checkbox input "true"
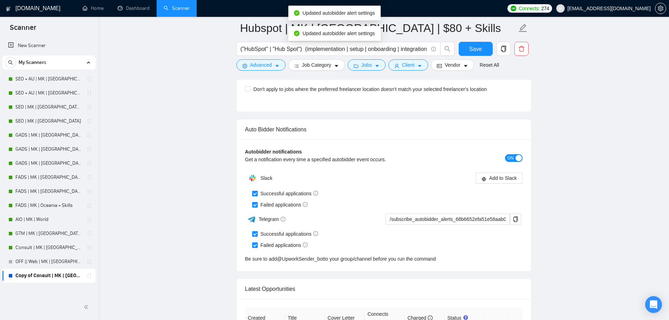
click at [516, 210] on div "Slack Add to Slack Successful applications Failed applications Telegram /subscr…" at bounding box center [384, 217] width 278 height 92
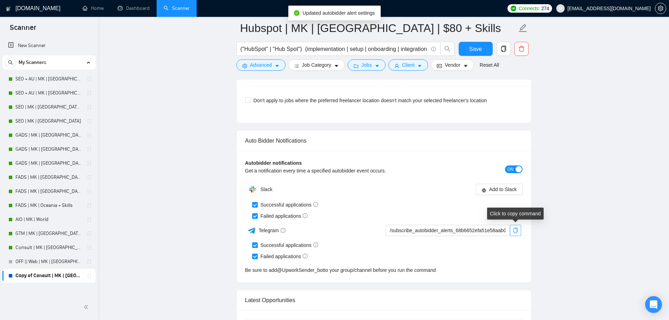
click at [516, 229] on icon "copy" at bounding box center [516, 231] width 6 height 6
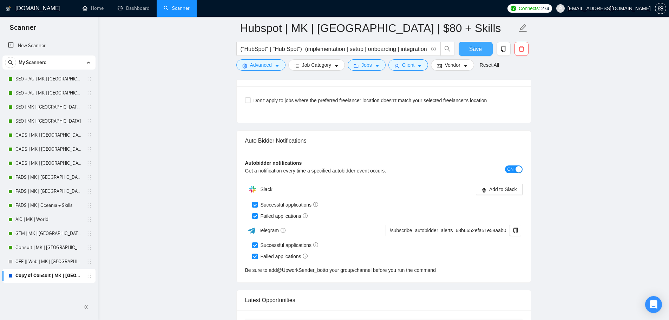
click at [479, 47] on span "Save" at bounding box center [475, 49] width 13 height 9
click at [118, 6] on link "Dashboard" at bounding box center [134, 8] width 32 height 6
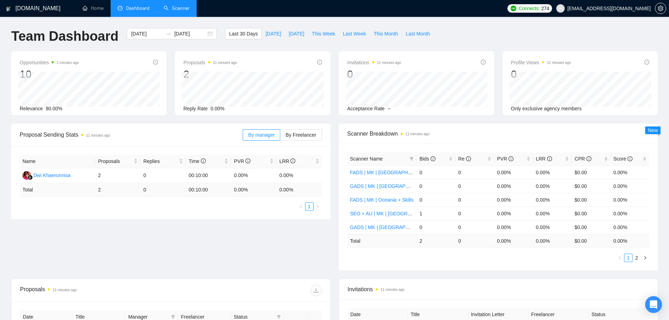
click at [173, 11] on link "Scanner" at bounding box center [177, 8] width 26 height 6
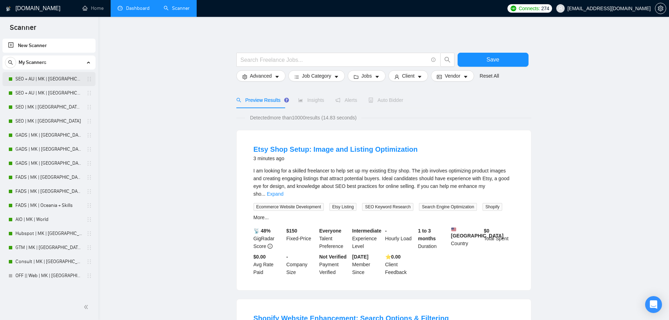
click at [39, 74] on link "SEO + AU | MK | [GEOGRAPHIC_DATA] | Titles" at bounding box center [48, 79] width 67 height 14
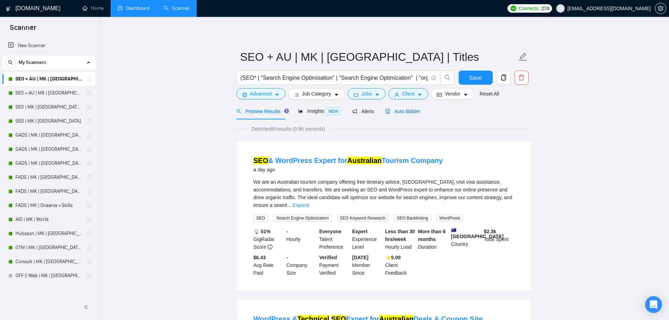
click at [404, 109] on span "Auto Bidder" at bounding box center [402, 112] width 35 height 6
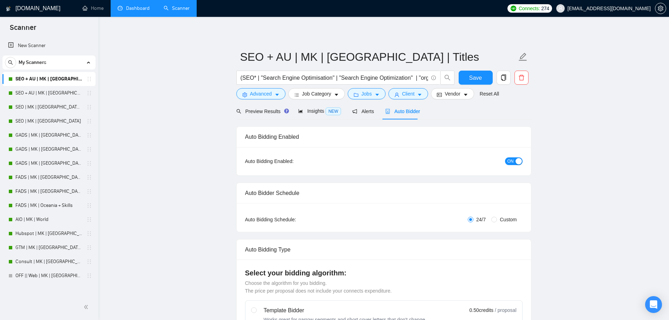
checkbox input "true"
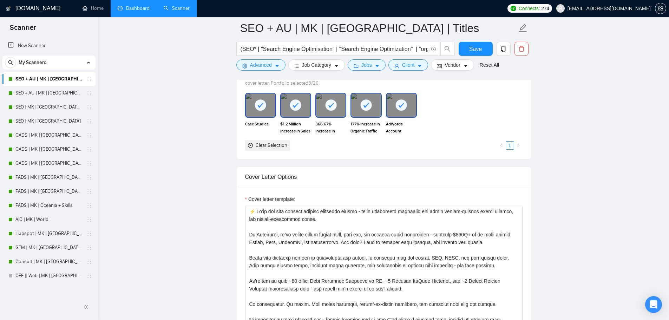
scroll to position [738, 0]
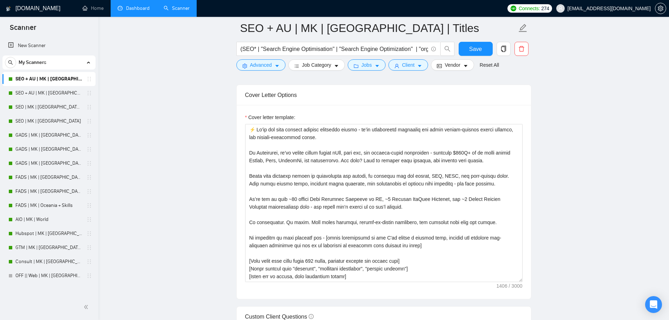
click at [139, 9] on link "Dashboard" at bounding box center [134, 8] width 32 height 6
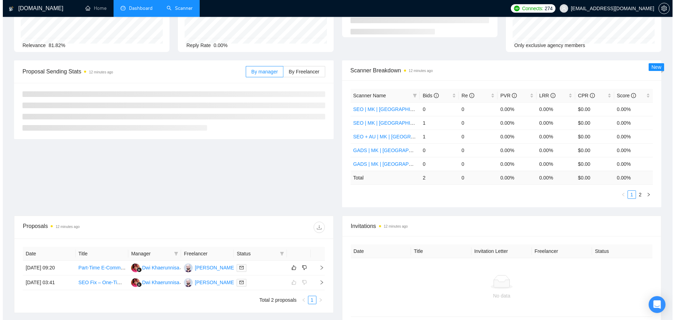
scroll to position [101, 0]
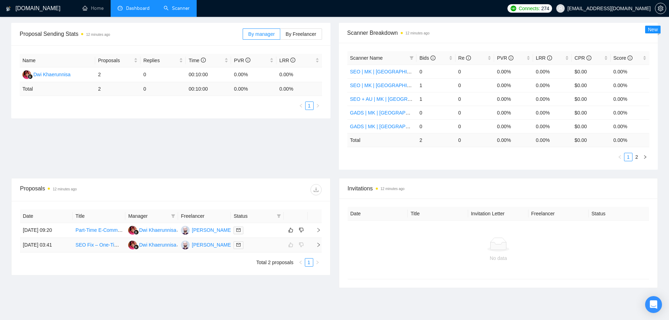
click at [103, 248] on link "SEO Fix – One-Time Project" at bounding box center [107, 245] width 62 height 6
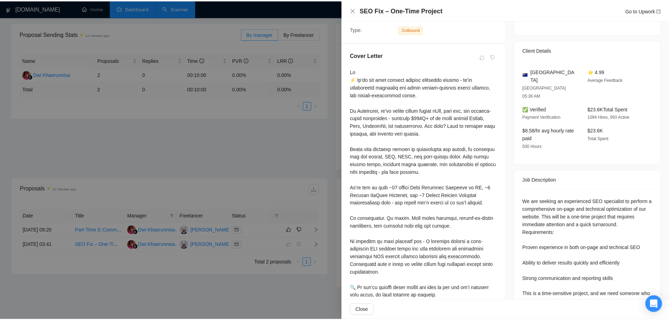
scroll to position [178, 0]
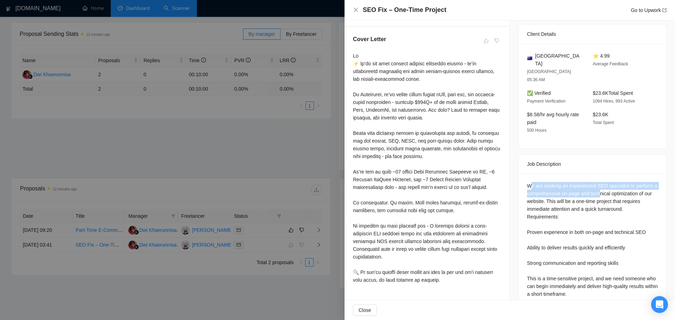
drag, startPoint x: 527, startPoint y: 169, endPoint x: 598, endPoint y: 174, distance: 71.5
click at [598, 182] on div "We are seeking an experienced SEO specialist to perform a comprehensive on-page…" at bounding box center [592, 240] width 131 height 116
drag, startPoint x: 606, startPoint y: 184, endPoint x: 583, endPoint y: 177, distance: 24.1
click at [604, 184] on div "We are seeking an experienced SEO specialist to perform a comprehensive on-page…" at bounding box center [592, 240] width 131 height 116
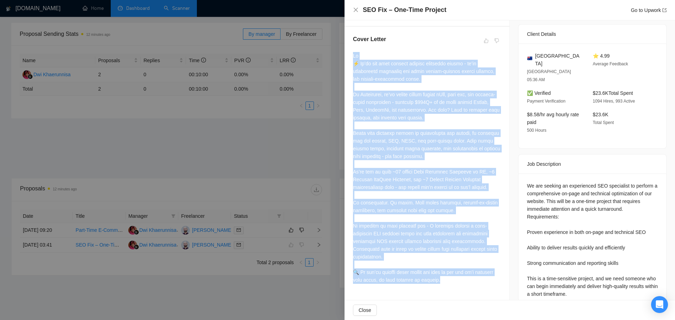
drag, startPoint x: 350, startPoint y: 48, endPoint x: 459, endPoint y: 270, distance: 247.2
click at [459, 270] on div "Cover Letter" at bounding box center [426, 161] width 165 height 268
click at [445, 232] on div at bounding box center [427, 168] width 148 height 232
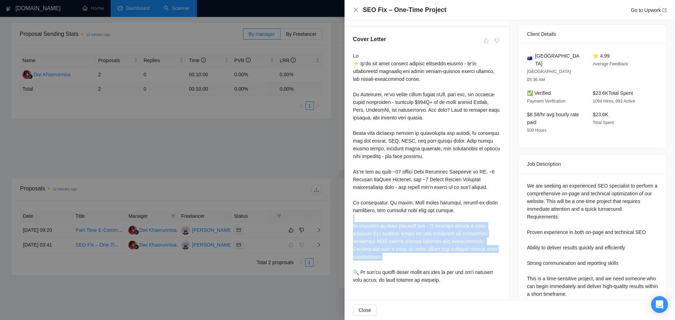
drag, startPoint x: 501, startPoint y: 240, endPoint x: 349, endPoint y: 213, distance: 155.2
click at [349, 213] on div "Cover Letter" at bounding box center [426, 161] width 165 height 268
click at [353, 9] on icon "close" at bounding box center [356, 10] width 6 height 6
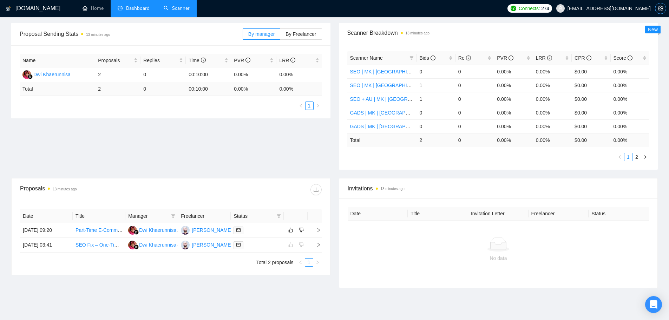
click at [657, 7] on span "setting" at bounding box center [661, 9] width 11 height 6
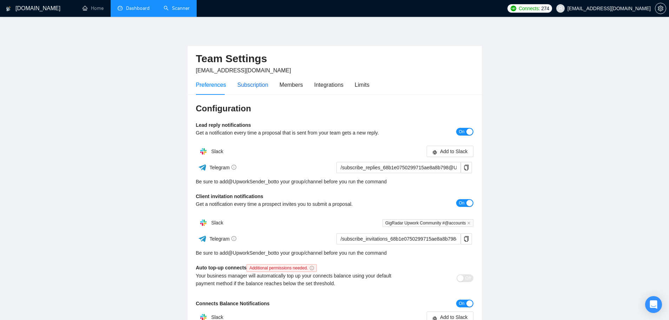
click at [256, 80] on div "Subscription" at bounding box center [253, 84] width 31 height 9
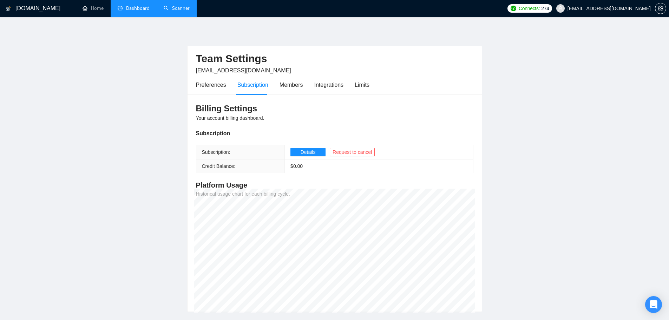
scroll to position [46, 0]
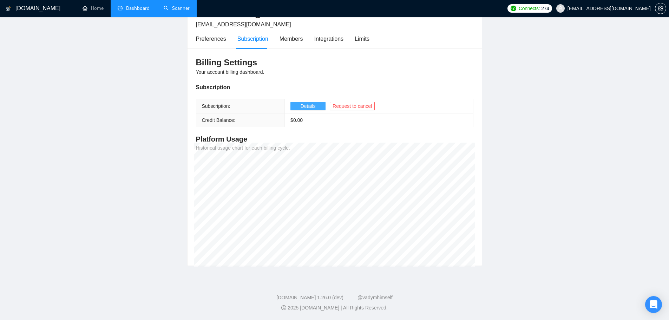
click at [310, 106] on span "Details" at bounding box center [308, 106] width 15 height 8
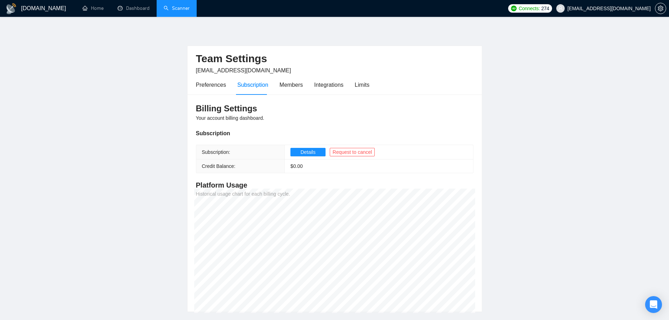
click at [171, 11] on link "Scanner" at bounding box center [177, 8] width 26 height 6
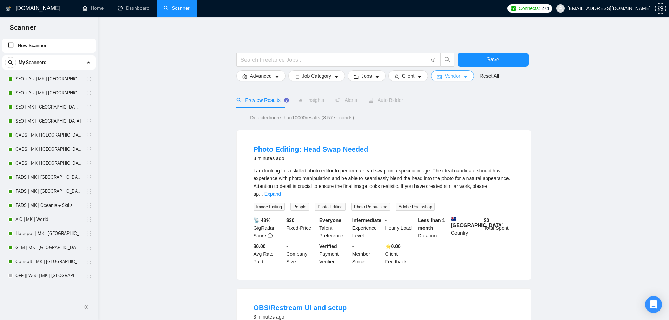
click at [450, 77] on span "Vendor" at bounding box center [452, 76] width 15 height 8
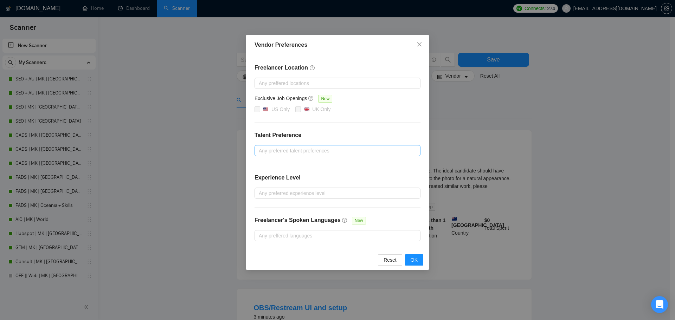
click at [301, 147] on div at bounding box center [333, 151] width 155 height 8
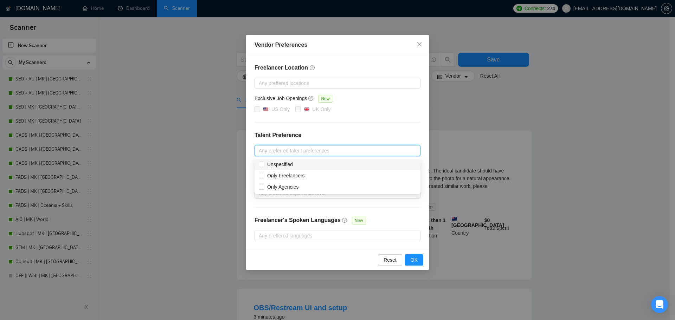
click at [324, 126] on div "Freelancer Location Any preffered locations Exclusive Job Openings New US Only …" at bounding box center [337, 152] width 183 height 195
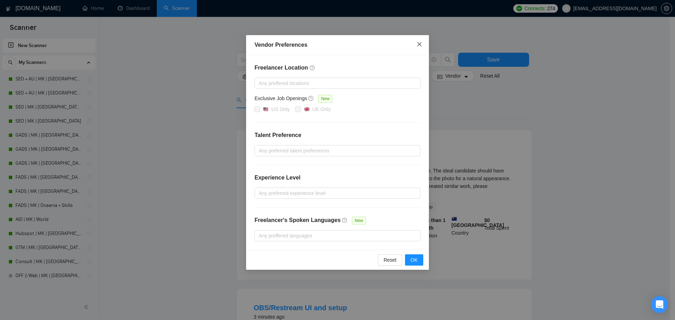
click at [417, 45] on icon "close" at bounding box center [419, 44] width 6 height 6
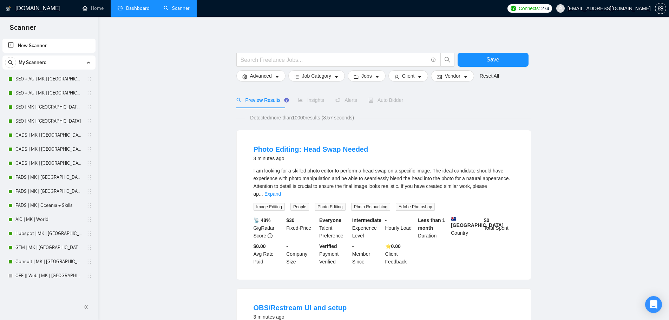
click at [127, 11] on link "Dashboard" at bounding box center [134, 8] width 32 height 6
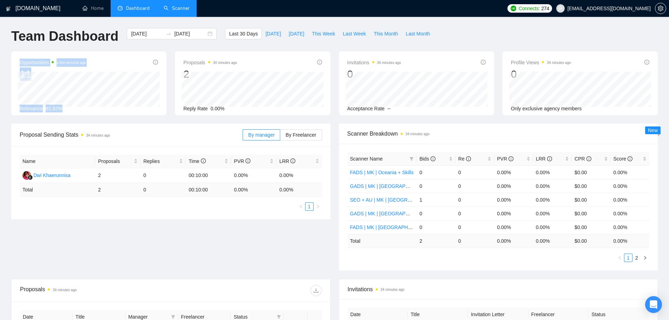
drag, startPoint x: 44, startPoint y: 108, endPoint x: 11, endPoint y: 60, distance: 57.6
click at [11, 60] on div "Opportunities a few seconds ago 11 Relevance 81.82%" at bounding box center [88, 83] width 155 height 64
click at [90, 111] on div "Relevance 81.82%" at bounding box center [89, 109] width 138 height 8
drag, startPoint x: 204, startPoint y: 106, endPoint x: 155, endPoint y: 61, distance: 66.1
click at [156, 67] on div "Opportunities a few seconds ago 11 [DATE] Relevant 0 Relevance 81.82% Proposals…" at bounding box center [334, 87] width 655 height 72
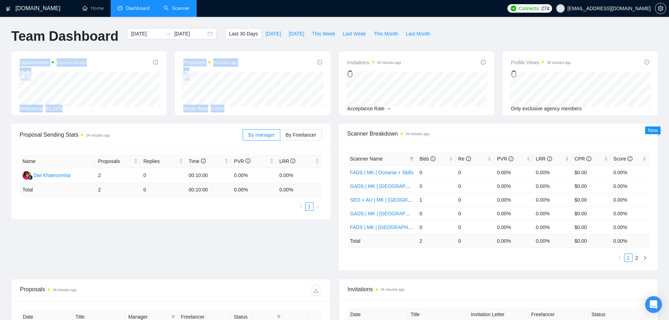
click at [216, 108] on span "0.00%" at bounding box center [218, 109] width 14 height 6
